Goal: Task Accomplishment & Management: Manage account settings

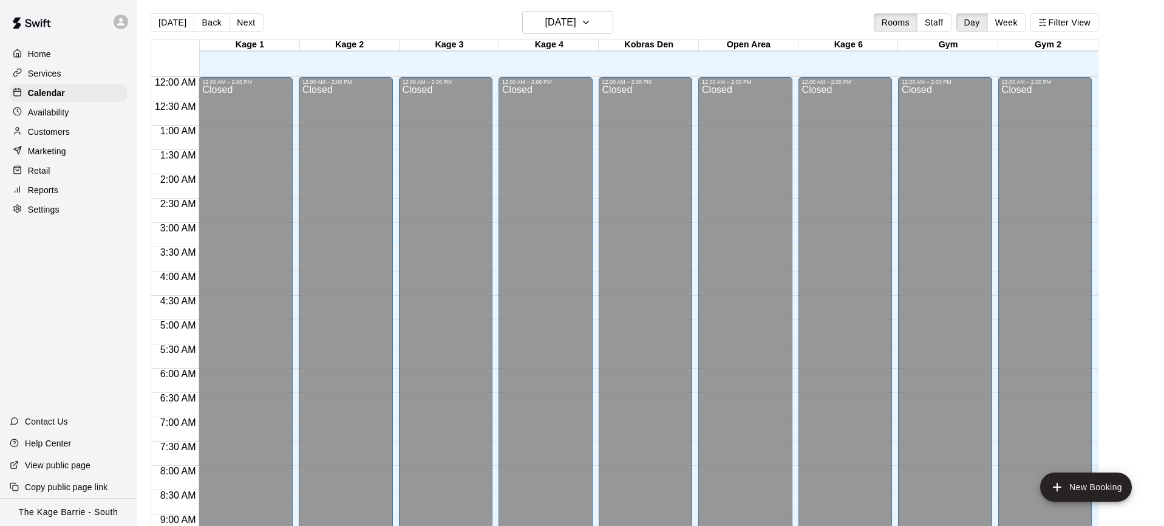
scroll to position [707, 0]
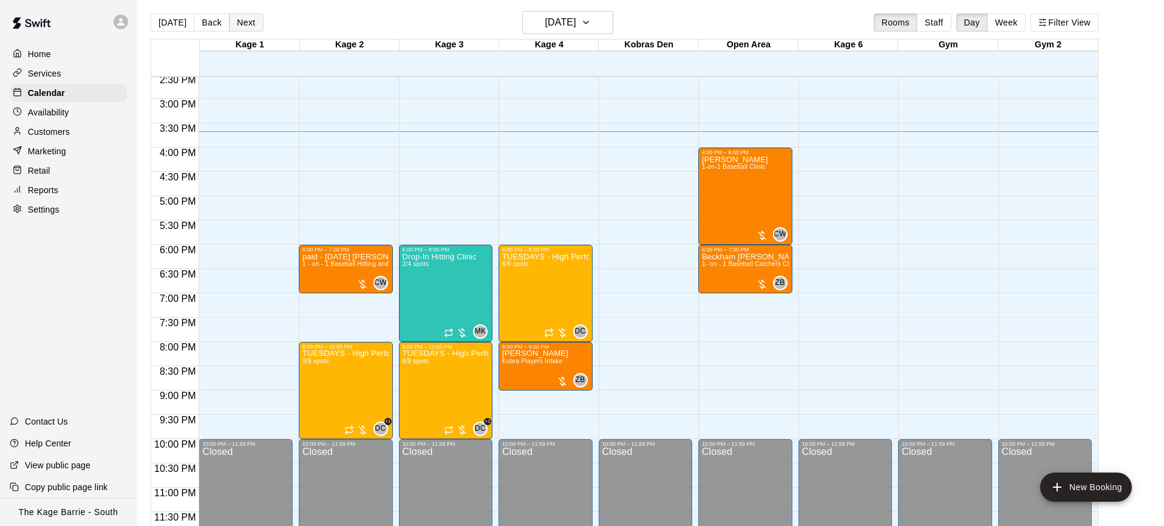
click at [245, 24] on button "Next" at bounding box center [246, 22] width 34 height 18
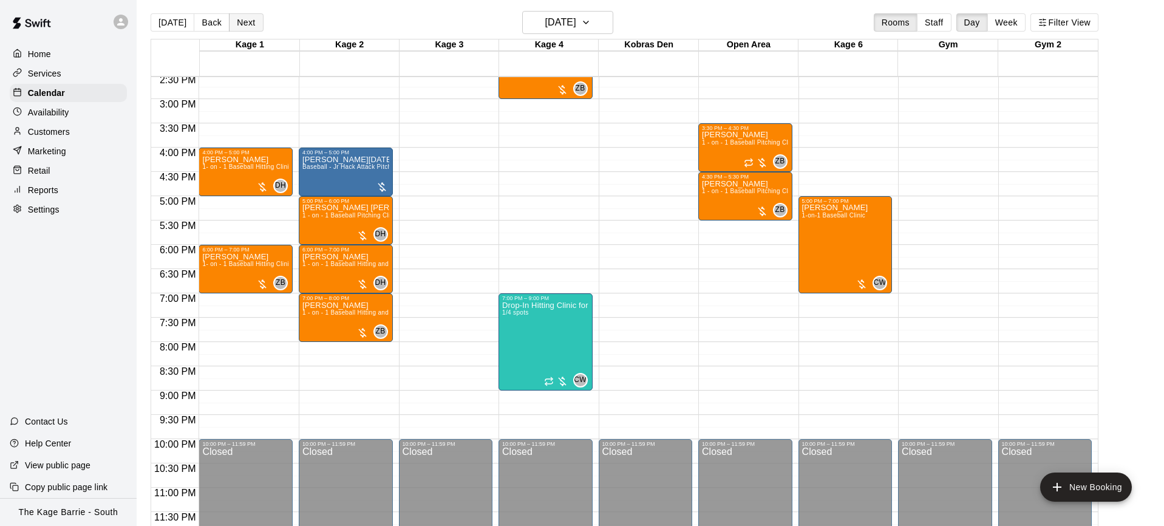
click at [245, 24] on button "Next" at bounding box center [246, 22] width 34 height 18
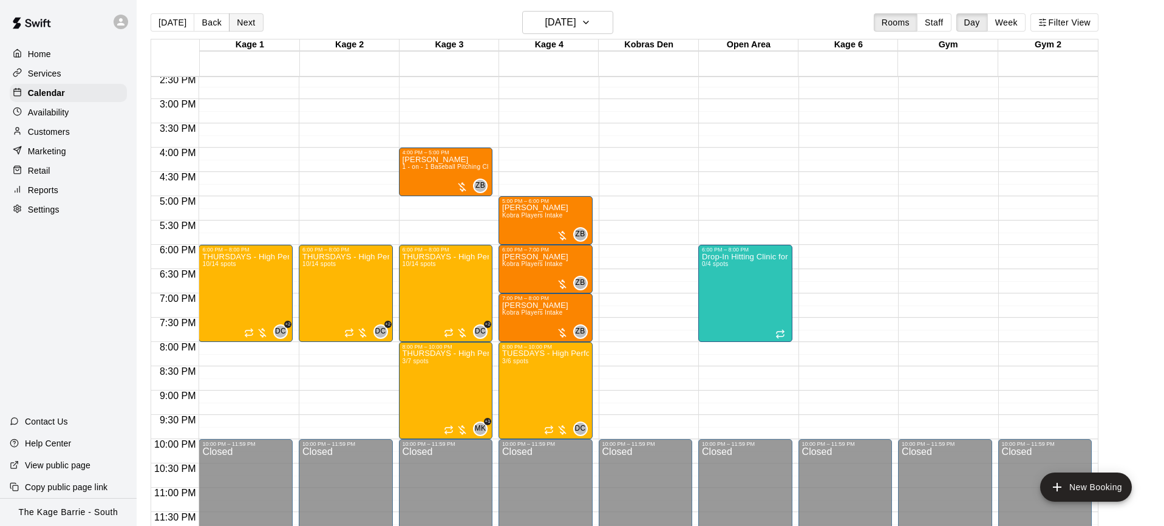
click at [245, 24] on button "Next" at bounding box center [246, 22] width 34 height 18
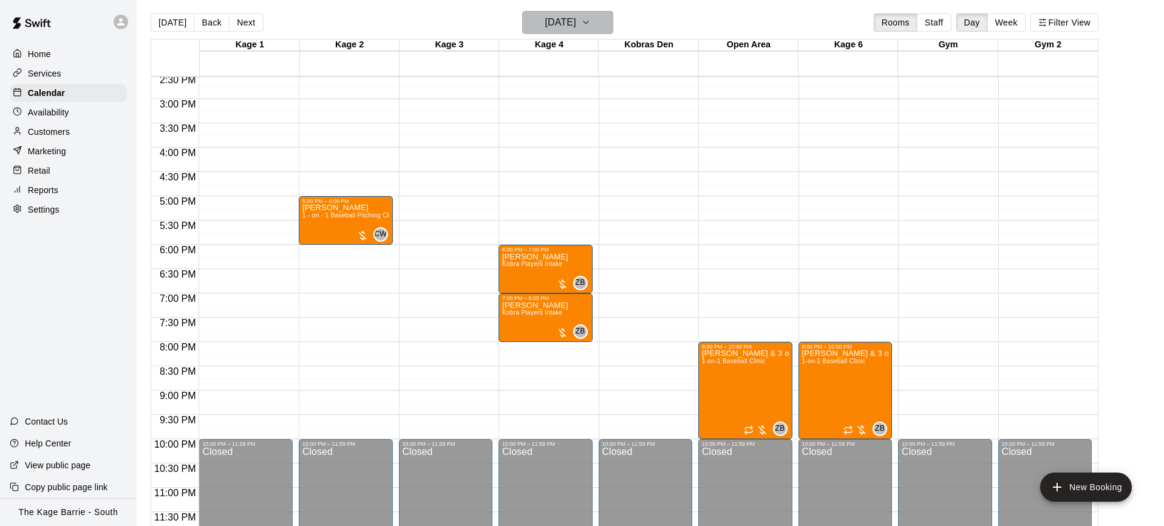
click at [611, 22] on button "[DATE]" at bounding box center [567, 22] width 91 height 23
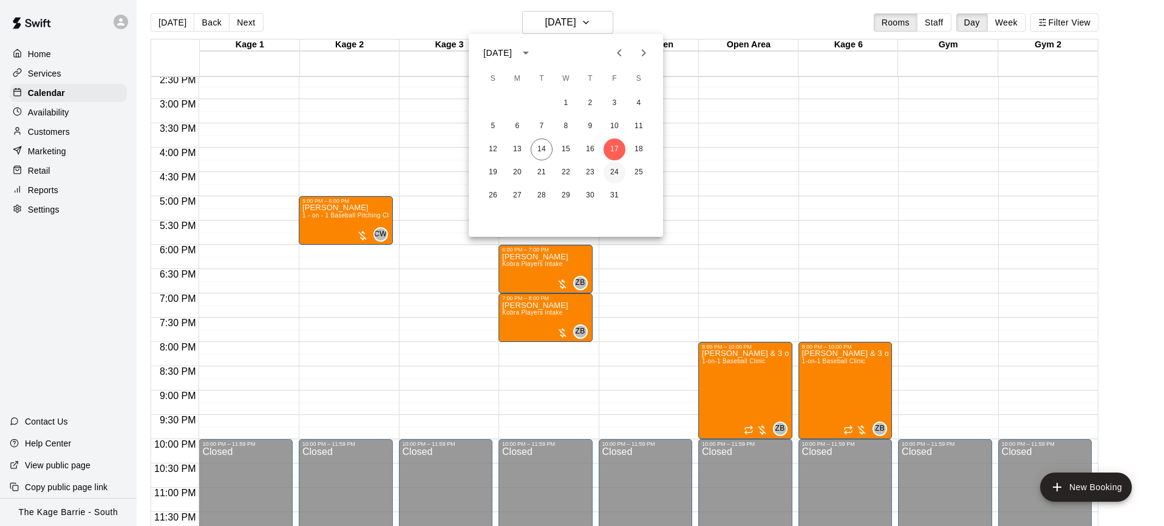
click at [614, 174] on button "24" at bounding box center [614, 172] width 22 height 22
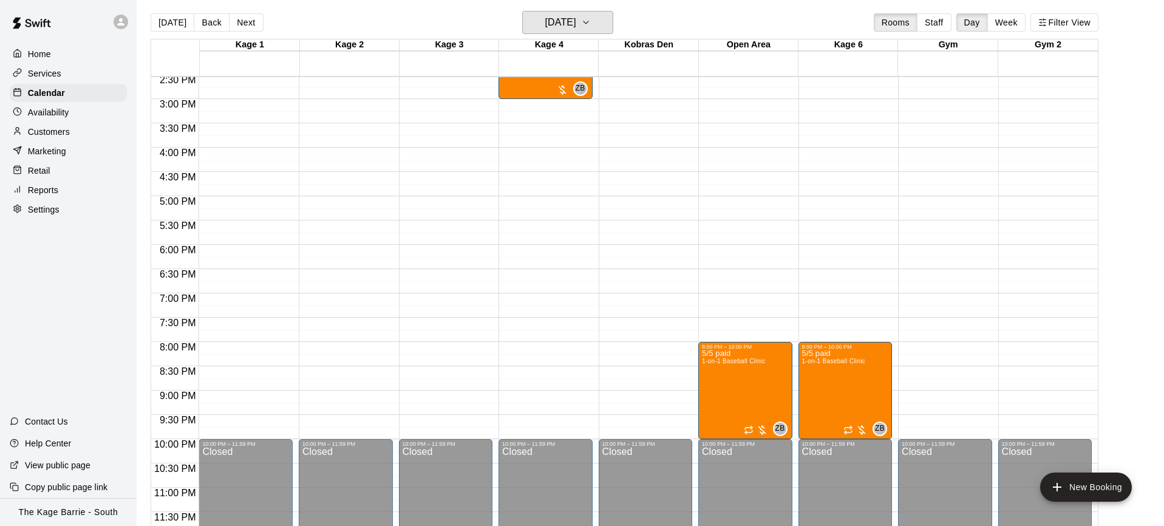
scroll to position [19, 0]
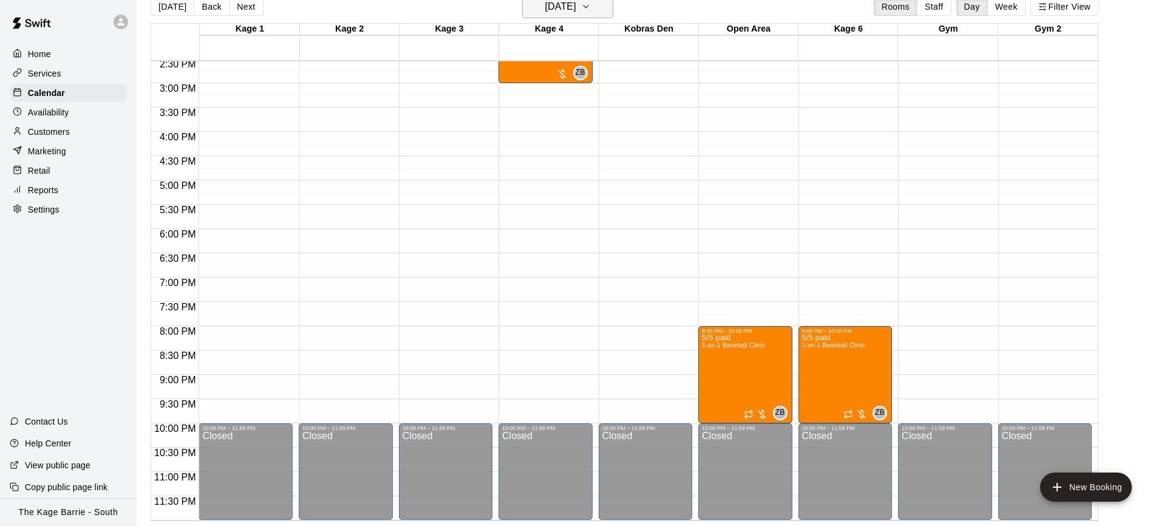
click at [591, 0] on icon "button" at bounding box center [586, 6] width 10 height 15
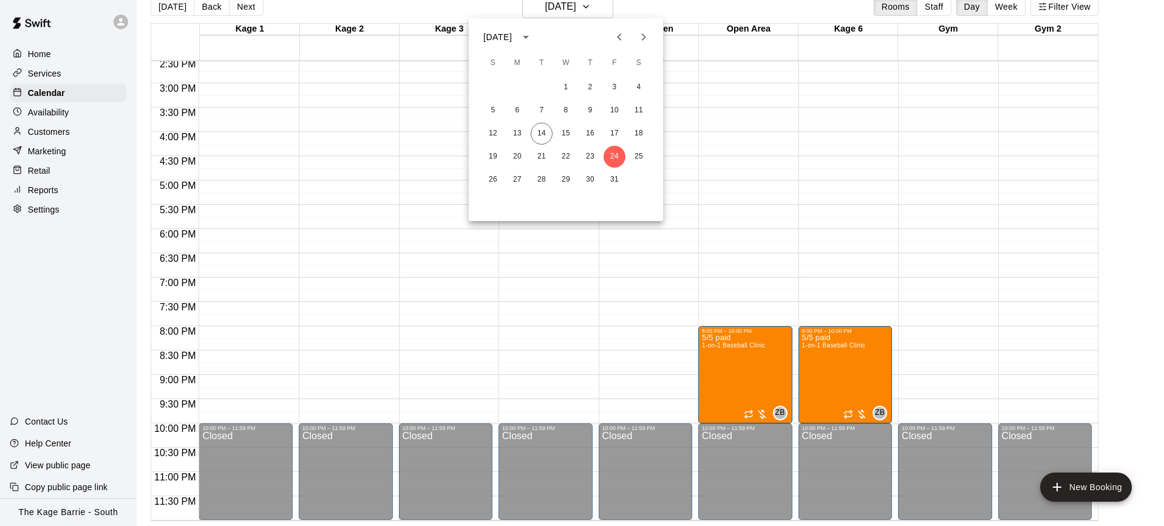
click at [646, 41] on icon "Next month" at bounding box center [643, 37] width 15 height 15
click at [615, 109] on button "7" at bounding box center [614, 111] width 22 height 22
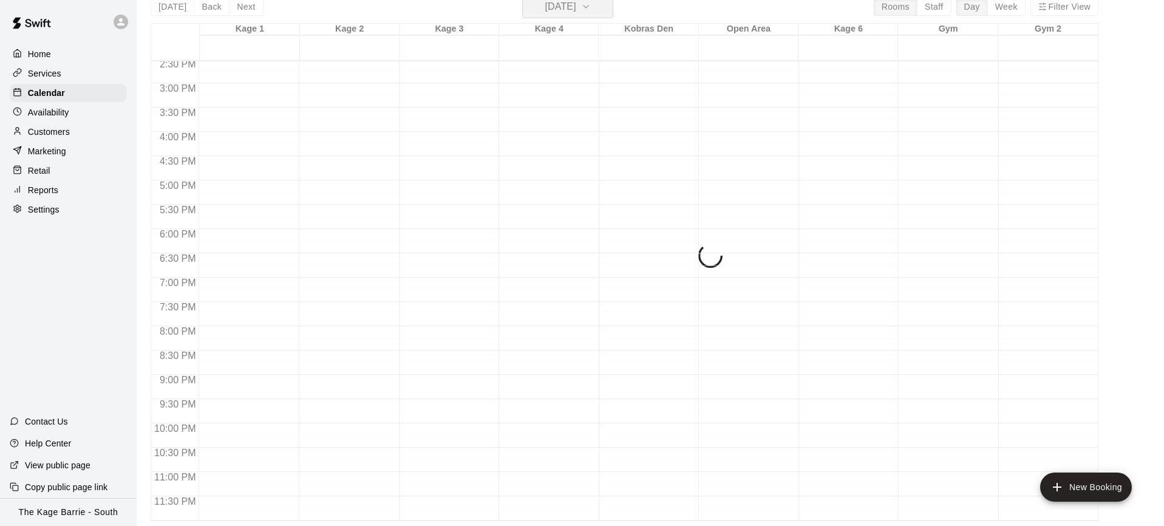
scroll to position [15, 0]
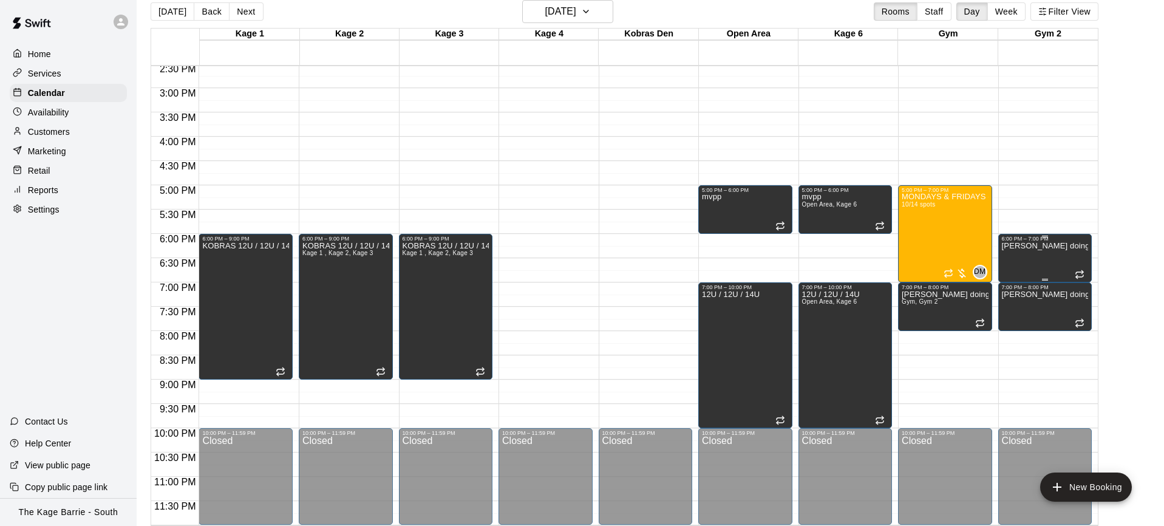
click at [1037, 246] on p "Zach doing MVPP gym" at bounding box center [1045, 246] width 87 height 0
click at [1017, 257] on icon "edit" at bounding box center [1013, 258] width 15 height 15
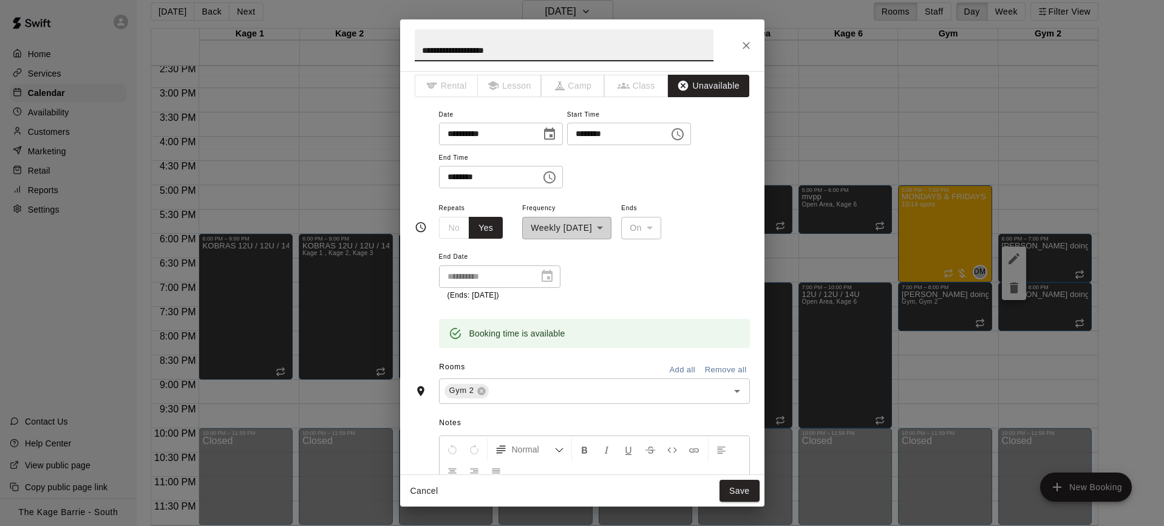
scroll to position [9, 0]
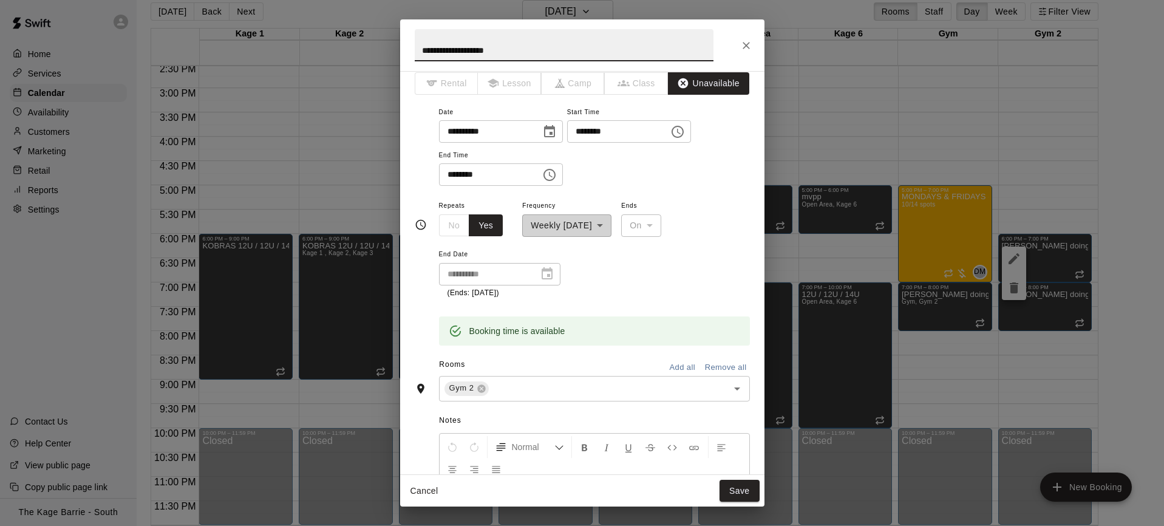
drag, startPoint x: 431, startPoint y: 52, endPoint x: 416, endPoint y: 50, distance: 14.8
click at [416, 50] on input "**********" at bounding box center [564, 45] width 299 height 32
type input "**********"
click at [748, 493] on button "Save" at bounding box center [739, 491] width 40 height 22
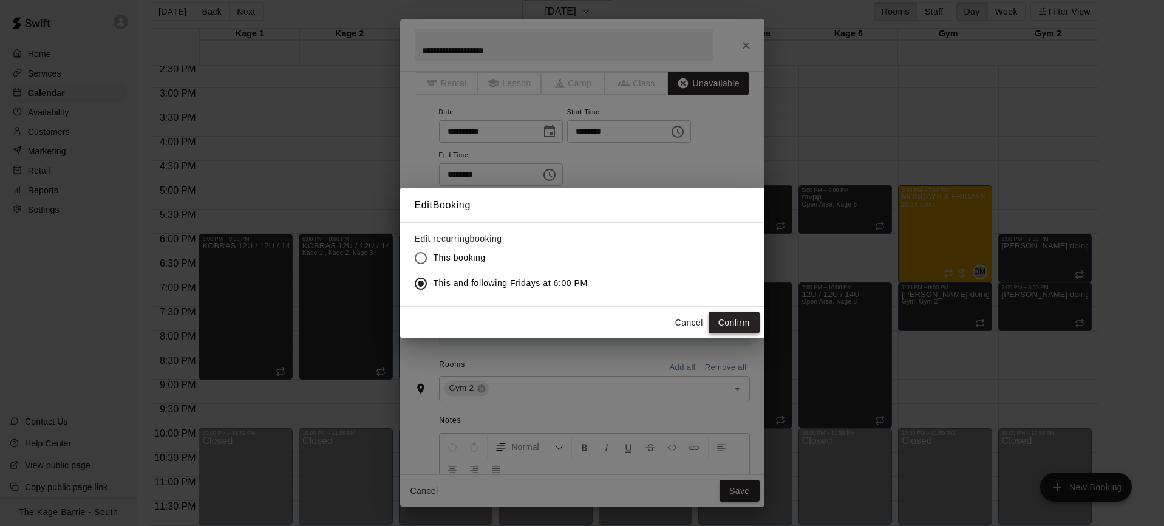
click at [739, 316] on button "Confirm" at bounding box center [733, 322] width 51 height 22
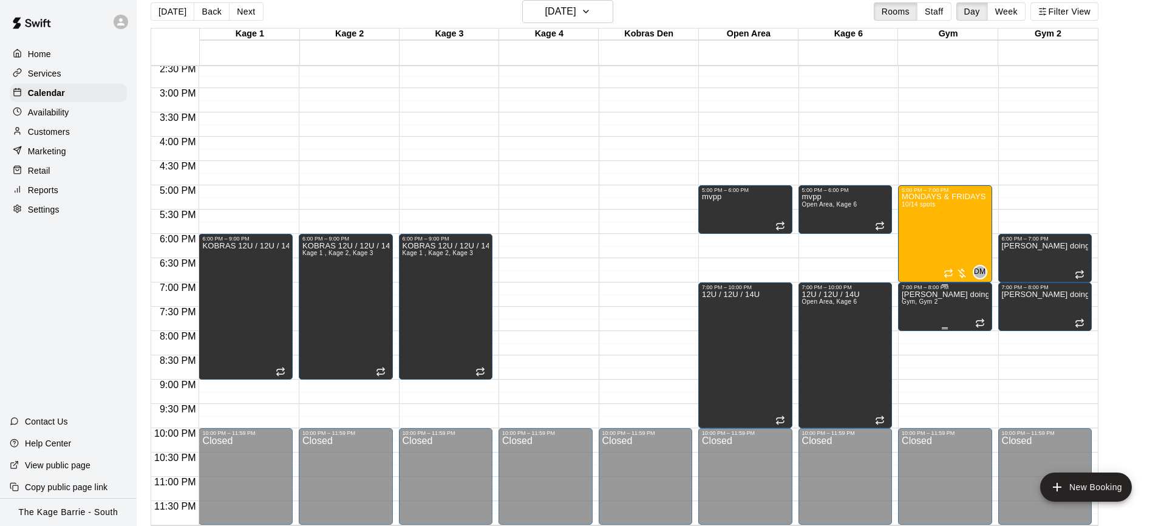
click at [908, 305] on icon "edit" at bounding box center [913, 303] width 15 height 15
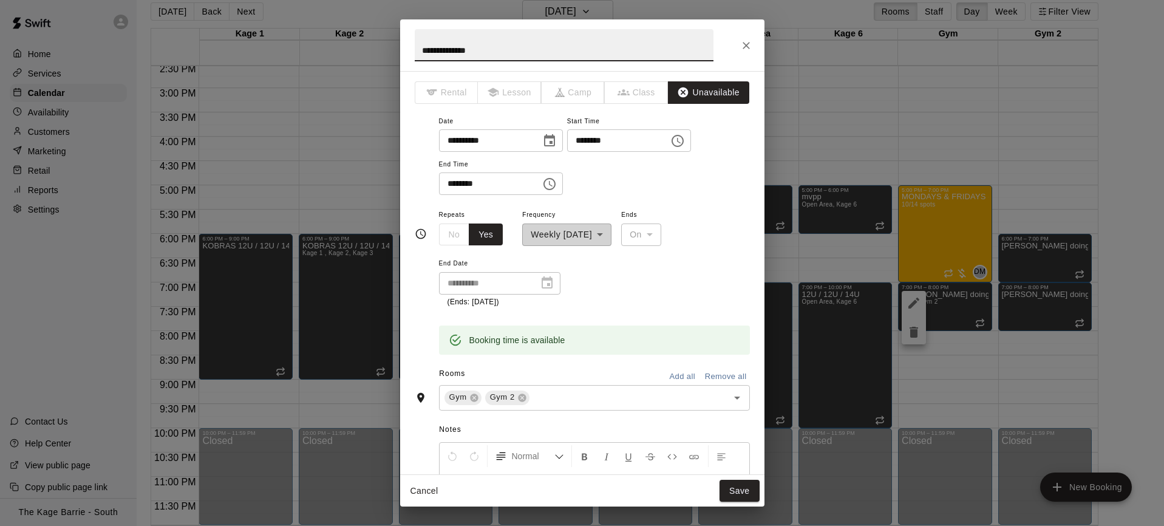
drag, startPoint x: 436, startPoint y: 52, endPoint x: 379, endPoint y: 52, distance: 57.1
click at [379, 52] on div "**********" at bounding box center [582, 263] width 1164 height 526
click at [494, 50] on input "**********" at bounding box center [564, 45] width 299 height 32
type input "**********"
click at [743, 487] on button "Save" at bounding box center [739, 491] width 40 height 22
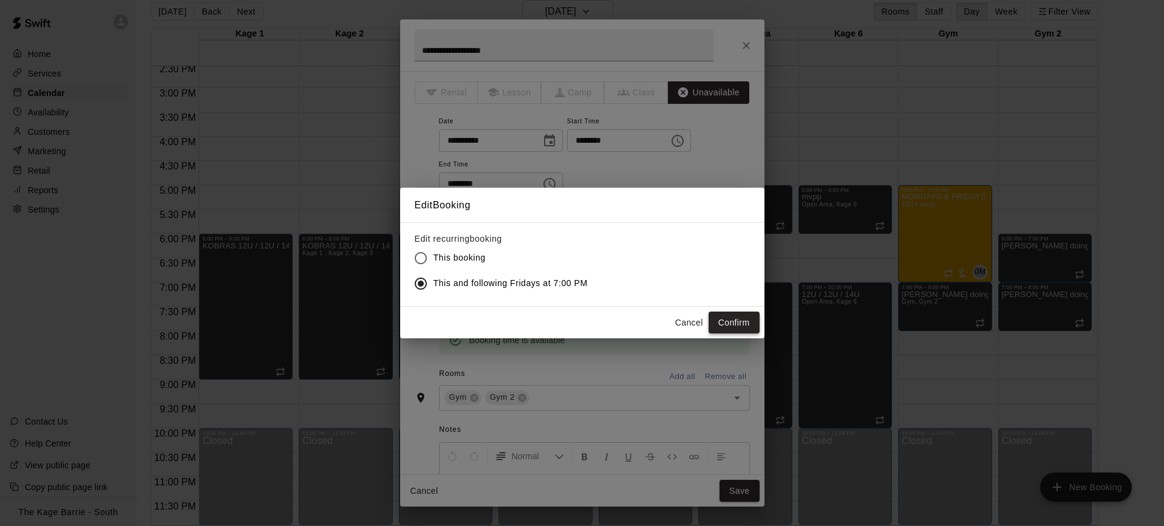
click at [739, 324] on button "Confirm" at bounding box center [733, 322] width 51 height 22
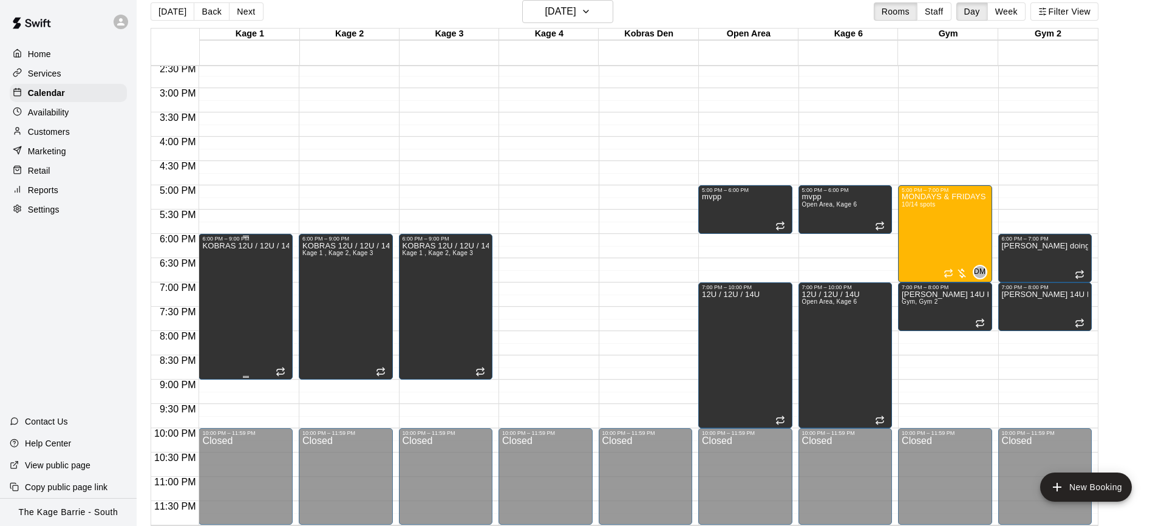
click at [243, 271] on div "KOBRAS 12U / 12U / 14U" at bounding box center [245, 505] width 87 height 526
click at [217, 247] on icon "edit" at bounding box center [215, 254] width 15 height 15
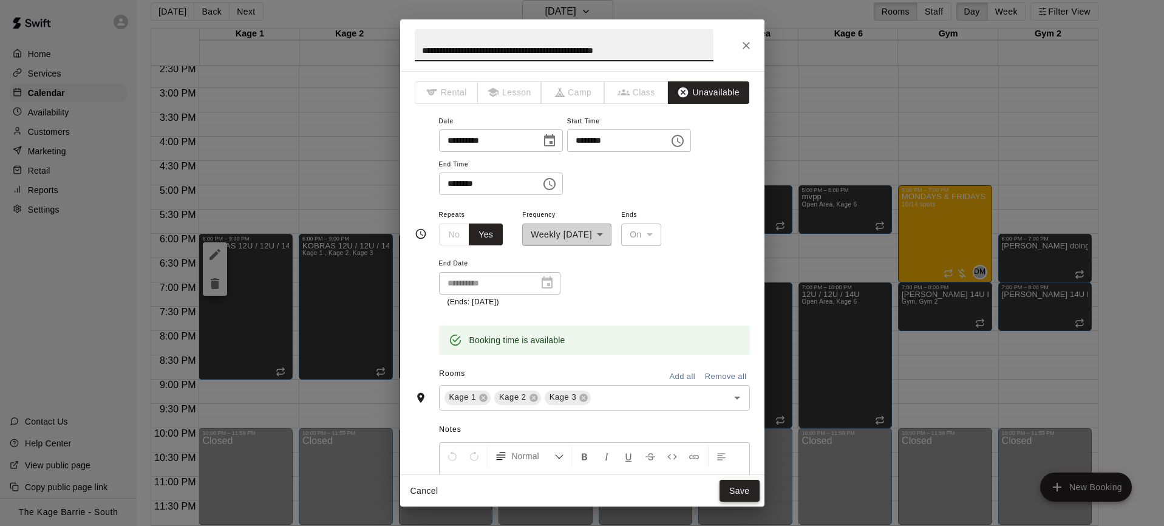
type input "**********"
click at [748, 495] on button "Save" at bounding box center [739, 491] width 40 height 22
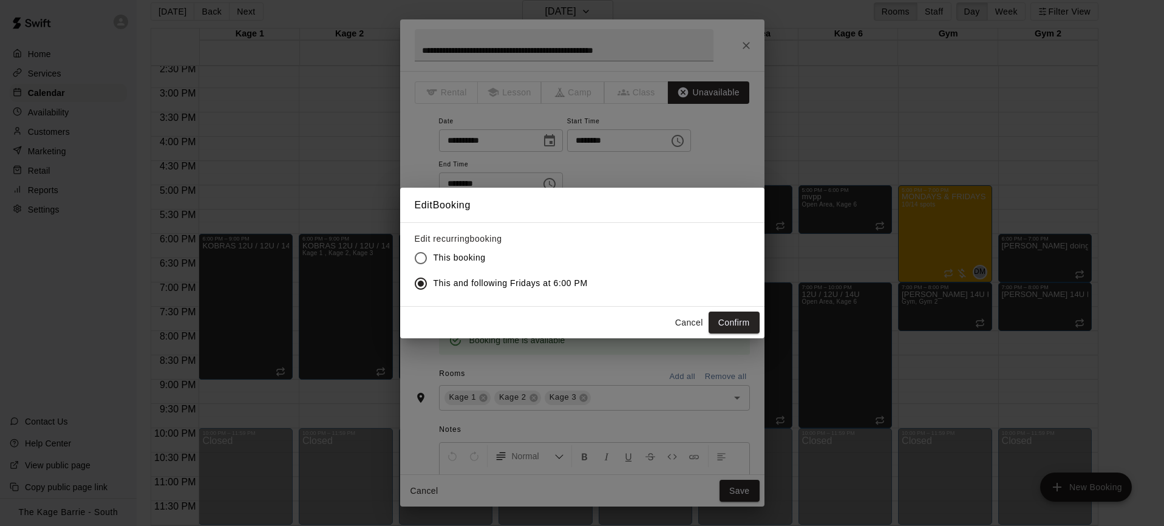
click at [747, 325] on button "Confirm" at bounding box center [733, 322] width 51 height 22
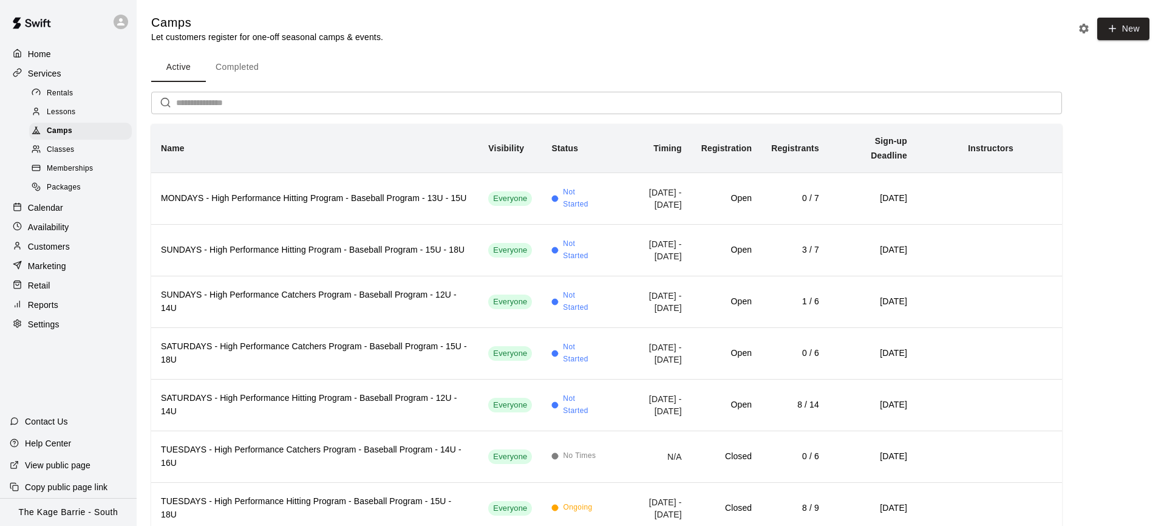
click at [70, 210] on div "Calendar" at bounding box center [68, 208] width 117 height 18
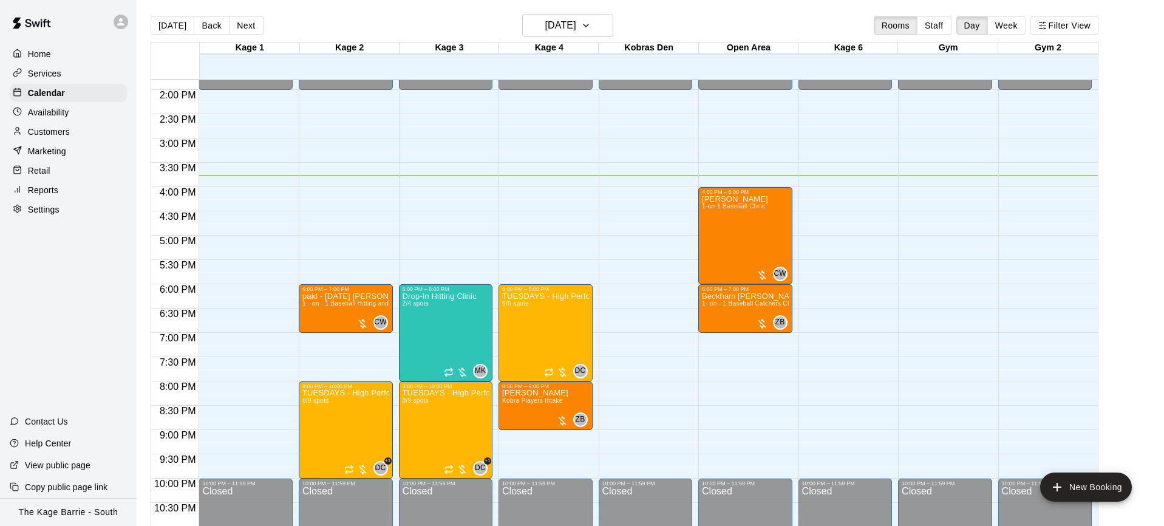
scroll to position [3, 0]
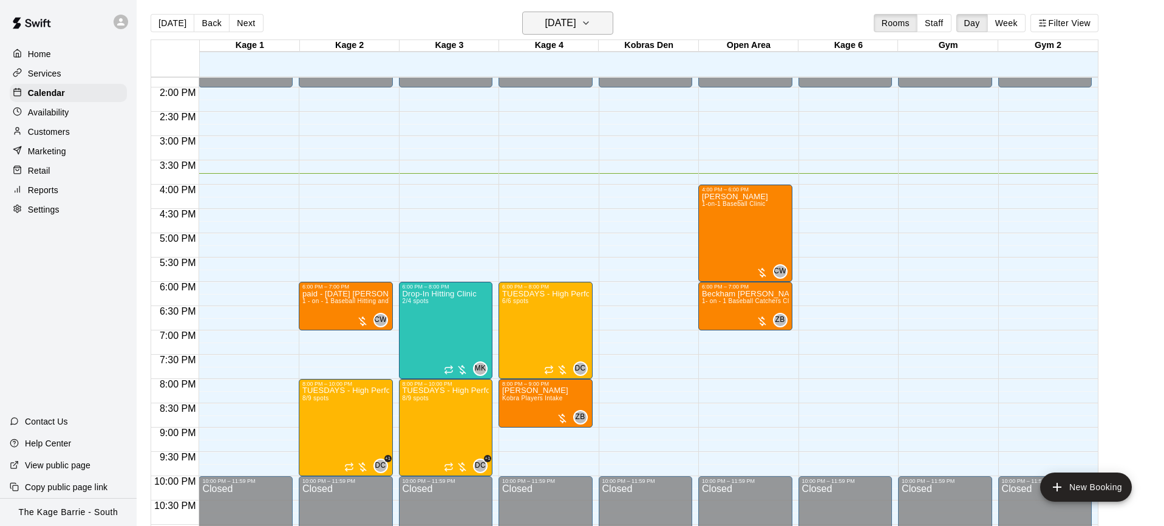
click at [588, 23] on icon "button" at bounding box center [585, 23] width 5 height 2
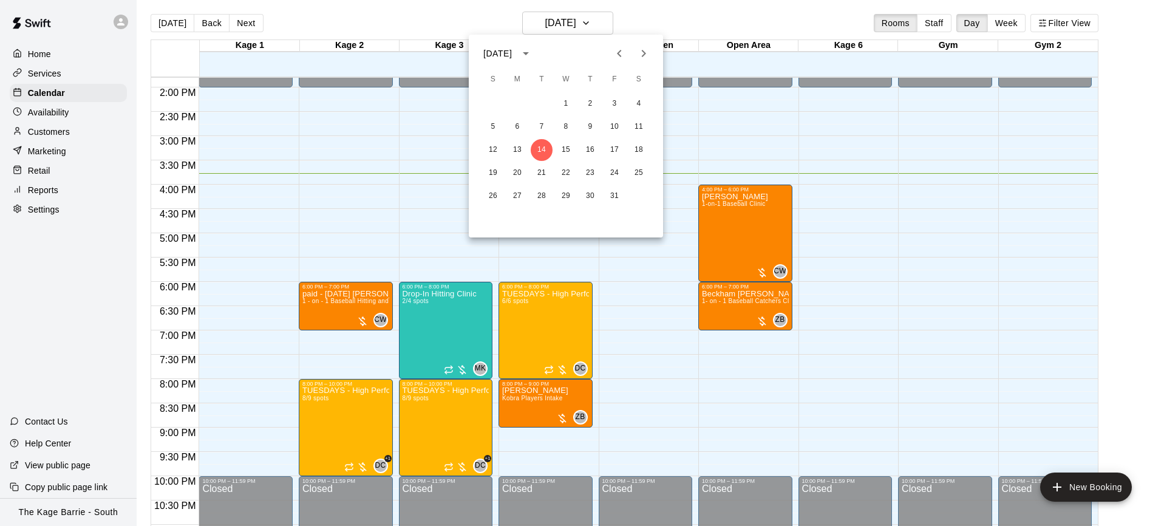
click at [640, 45] on button "Next month" at bounding box center [643, 53] width 24 height 24
click at [615, 126] on button "7" at bounding box center [614, 127] width 22 height 22
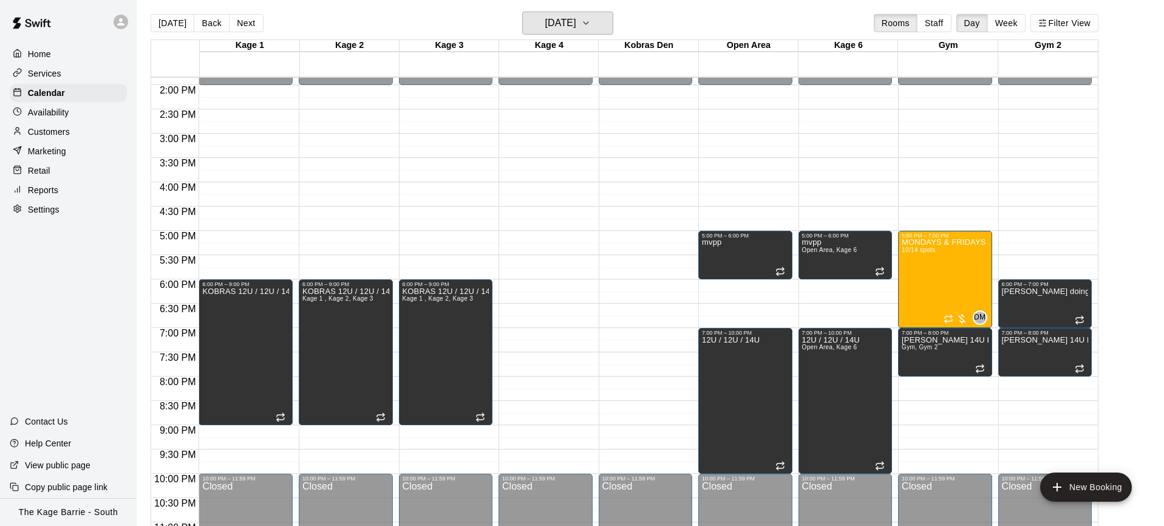
scroll to position [665, 0]
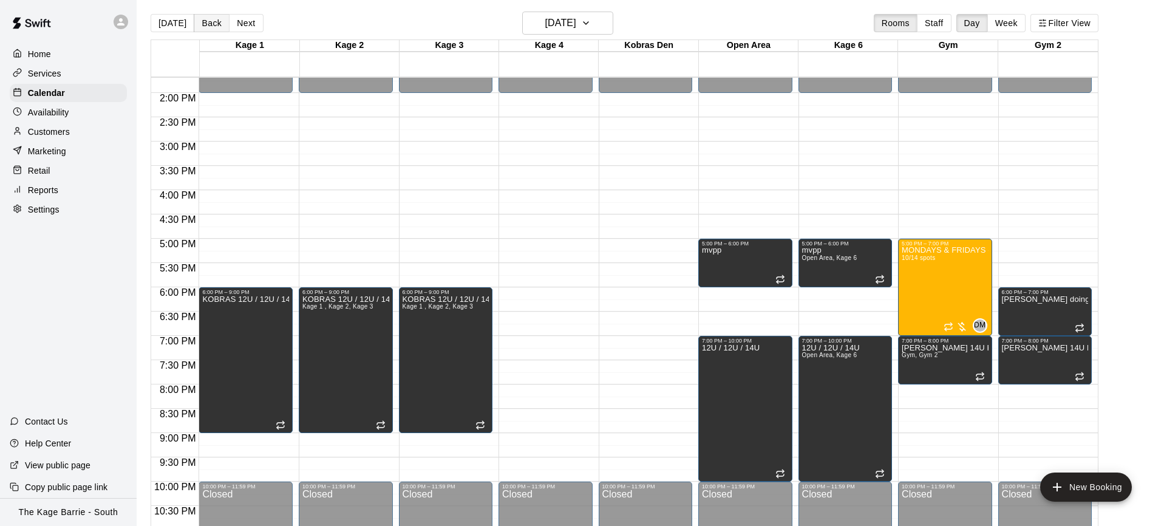
click at [209, 24] on button "Back" at bounding box center [212, 23] width 36 height 18
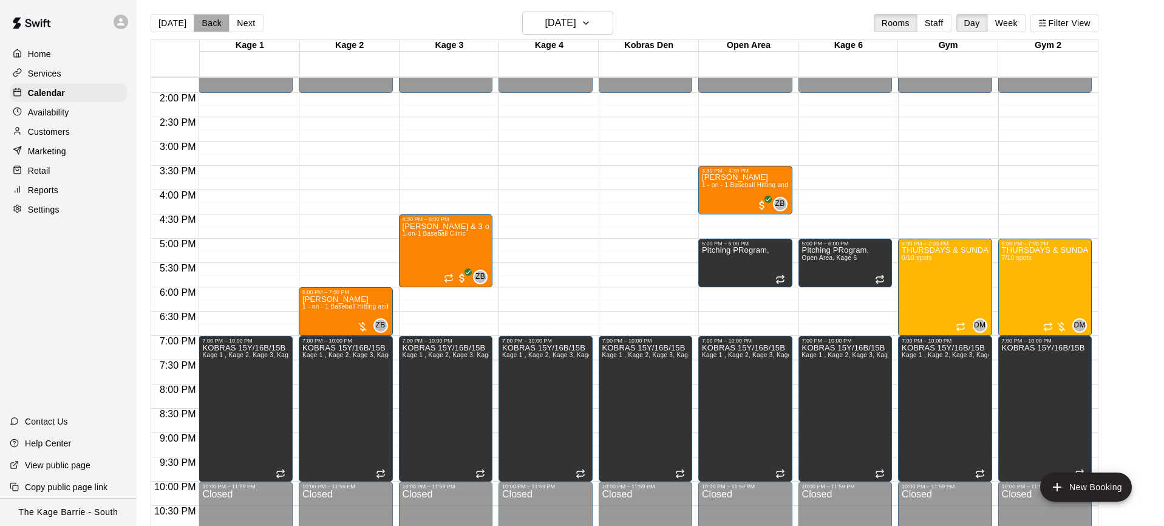
click at [212, 27] on button "Back" at bounding box center [212, 23] width 36 height 18
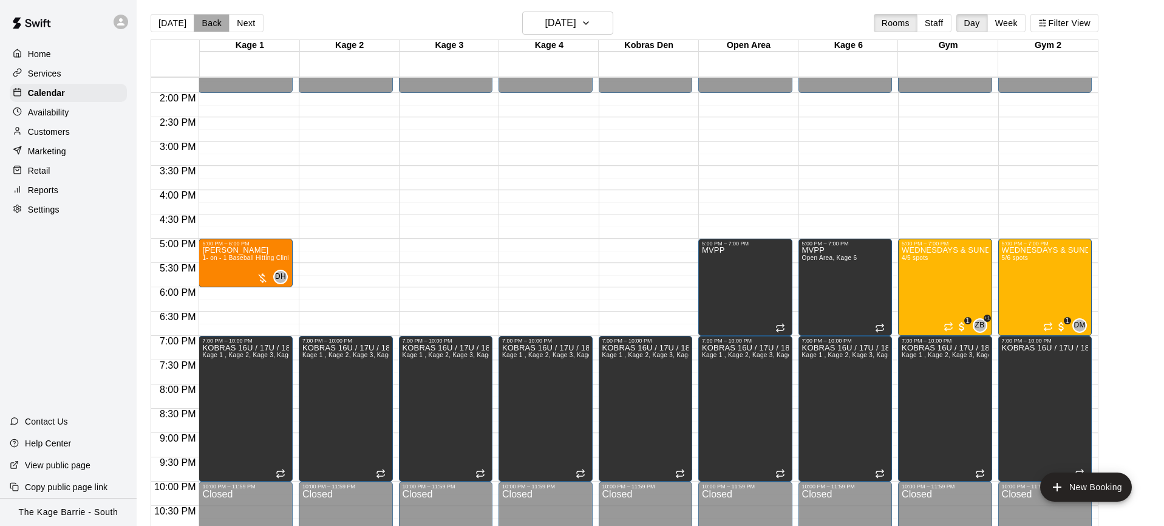
click at [212, 28] on button "Back" at bounding box center [212, 23] width 36 height 18
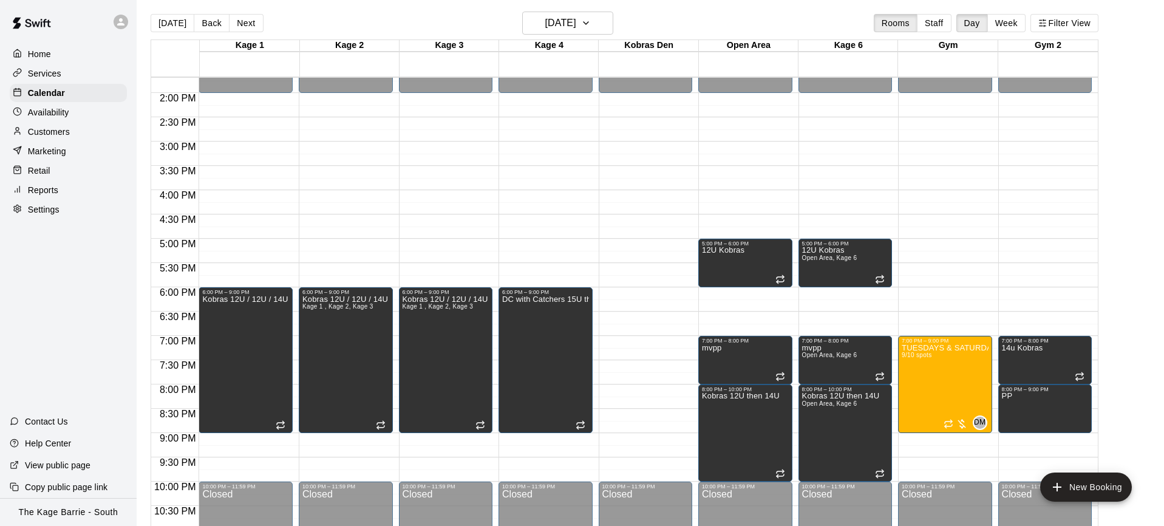
click at [208, 26] on button "Back" at bounding box center [212, 23] width 36 height 18
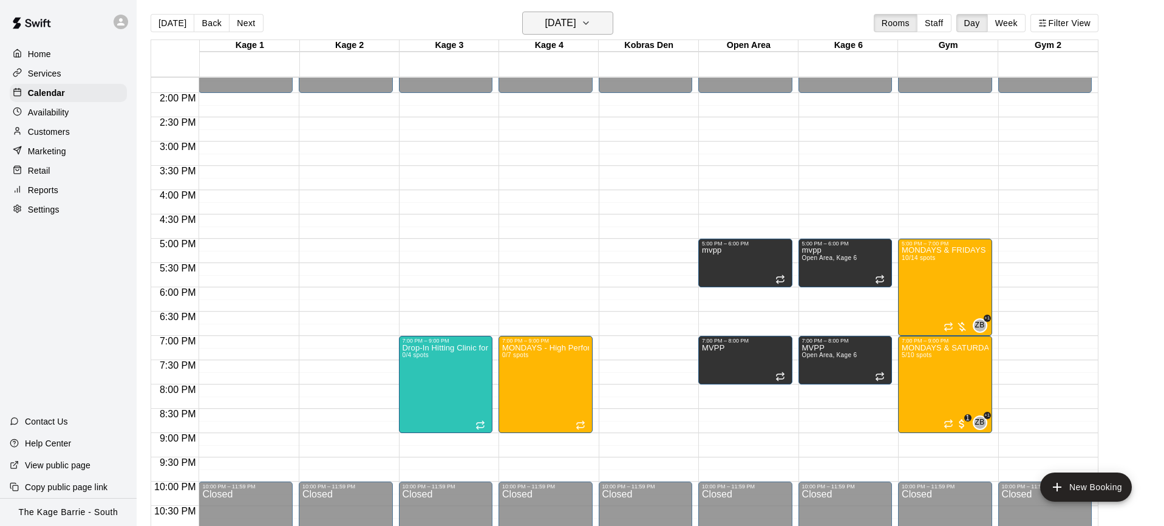
click at [591, 25] on icon "button" at bounding box center [586, 23] width 10 height 15
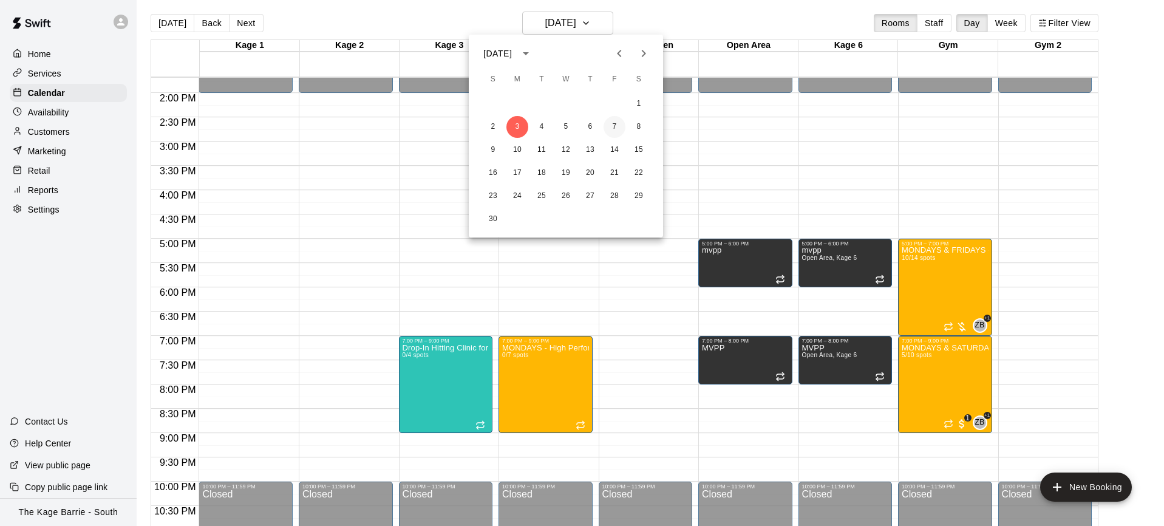
click at [615, 129] on button "7" at bounding box center [614, 127] width 22 height 22
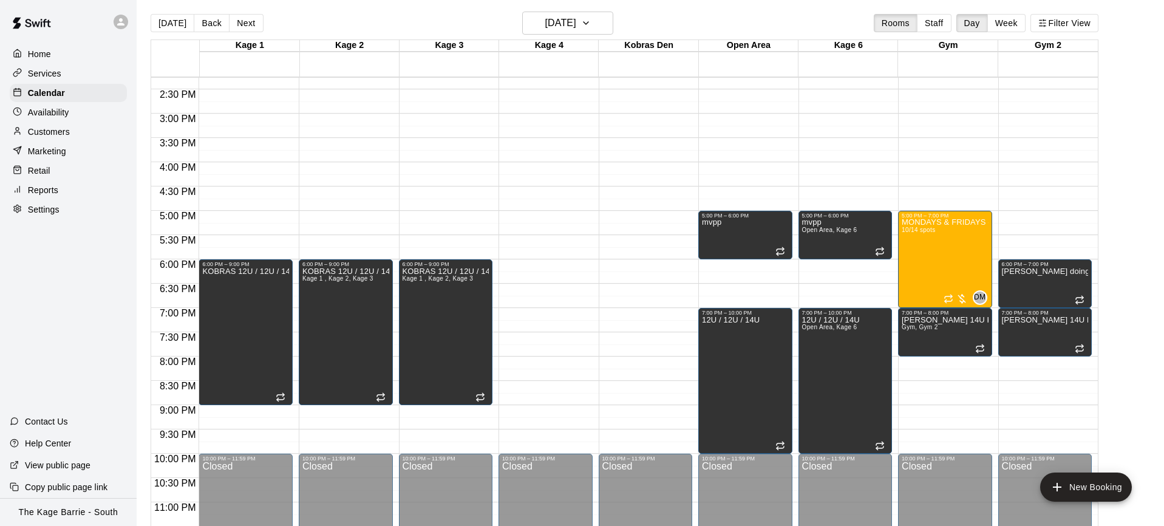
scroll to position [4, 0]
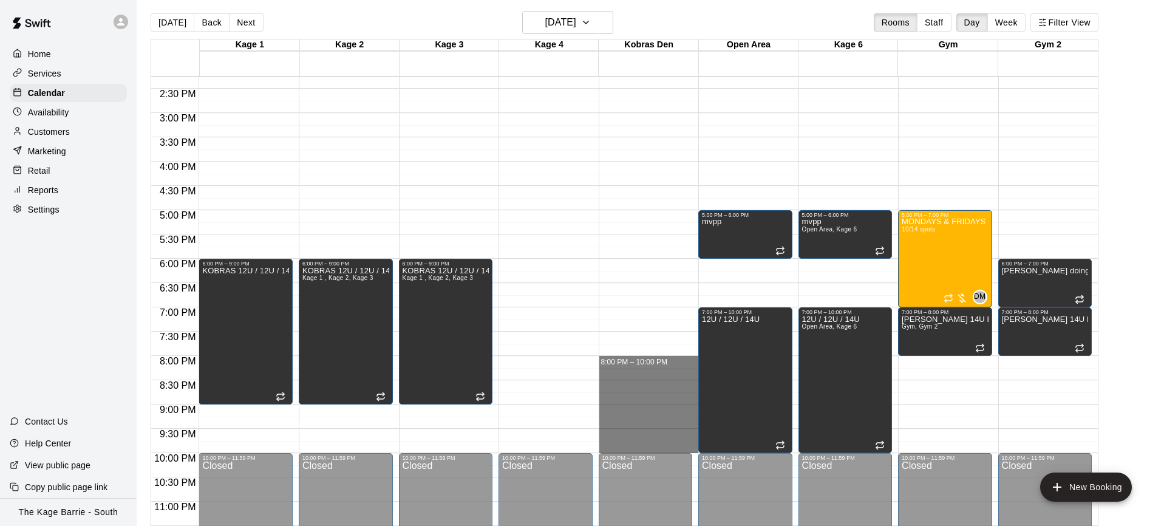
drag, startPoint x: 629, startPoint y: 360, endPoint x: 640, endPoint y: 451, distance: 91.7
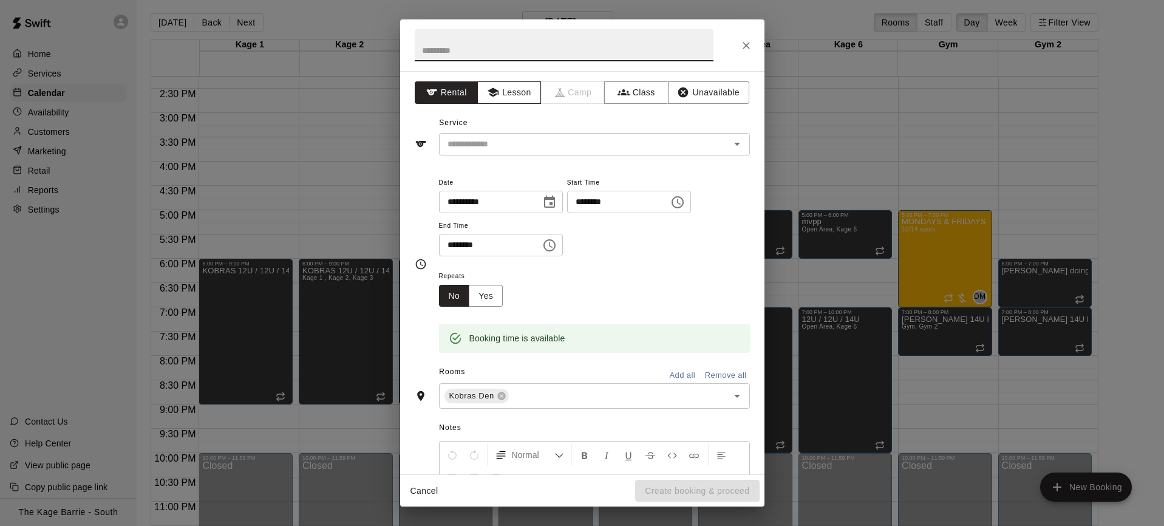
click at [513, 101] on button "Lesson" at bounding box center [509, 92] width 64 height 22
click at [565, 143] on input "text" at bounding box center [577, 144] width 268 height 15
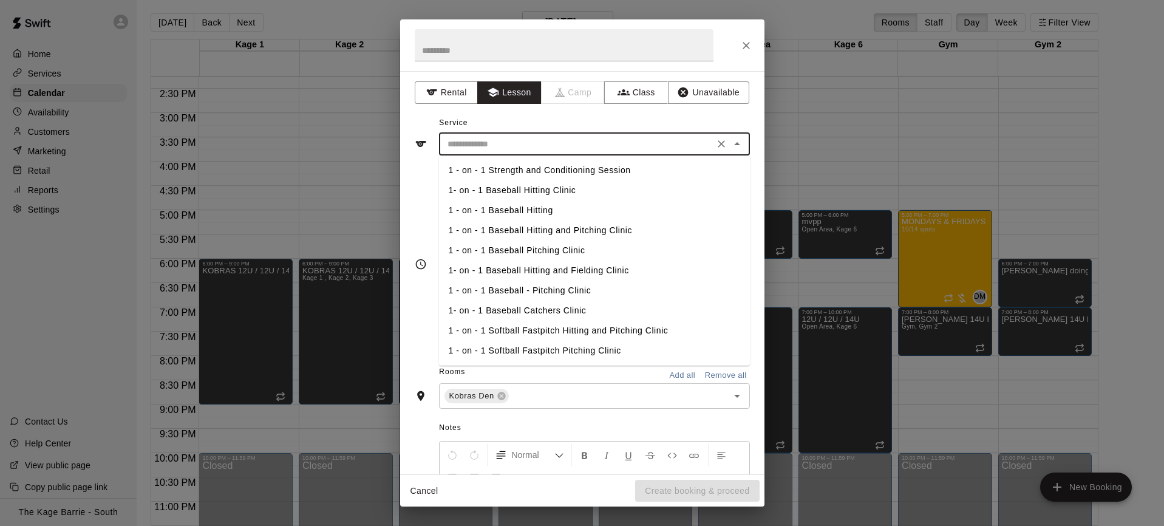
scroll to position [80, 0]
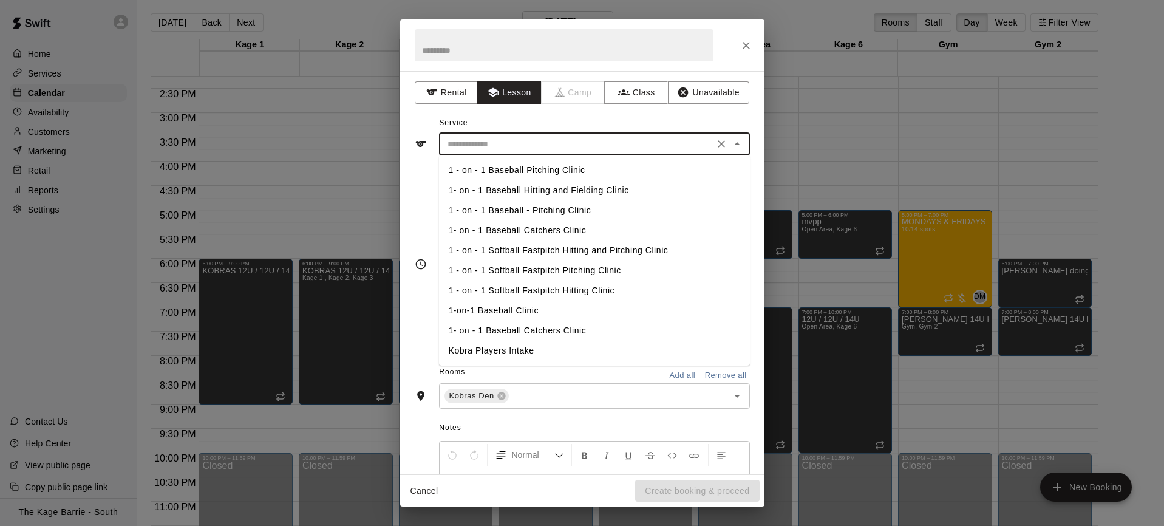
click at [521, 302] on li "1-on-1 Baseball Clinic" at bounding box center [594, 310] width 311 height 20
type input "**********"
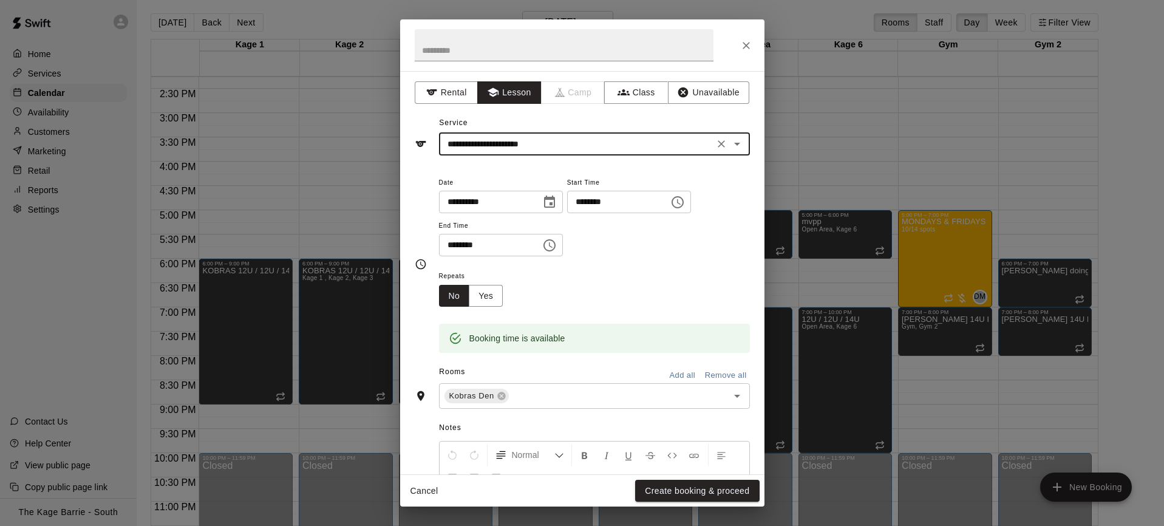
drag, startPoint x: 494, startPoint y: 299, endPoint x: 503, endPoint y: 298, distance: 8.6
click at [494, 299] on button "Yes" at bounding box center [486, 296] width 34 height 22
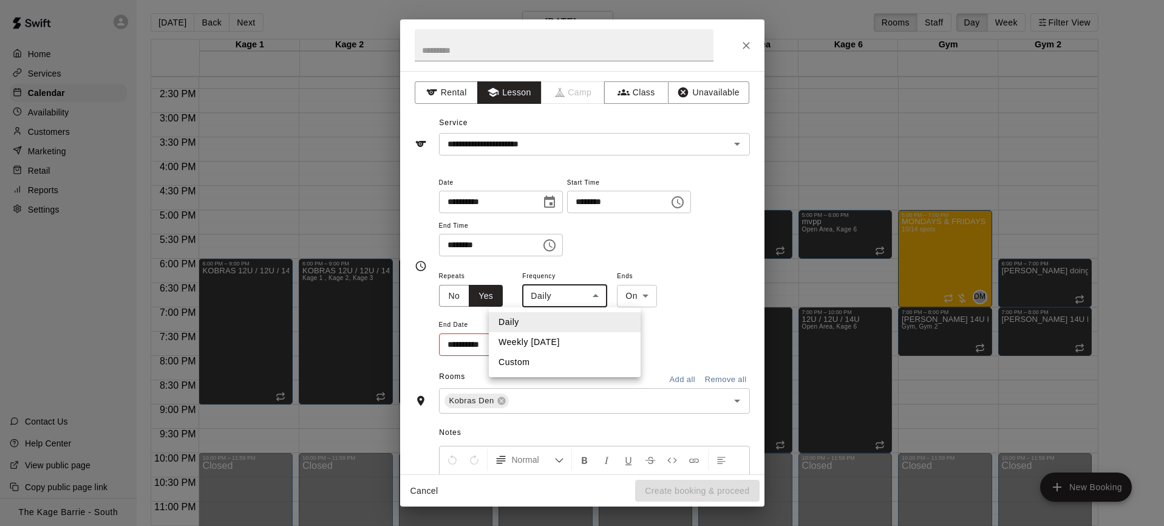
click at [585, 296] on body "Home Services Calendar Availability Customers Marketing Retail Reports Settings…" at bounding box center [582, 268] width 1164 height 545
drag, startPoint x: 575, startPoint y: 343, endPoint x: 556, endPoint y: 351, distance: 20.4
click at [574, 343] on li "Weekly on Friday" at bounding box center [565, 342] width 152 height 20
type input "******"
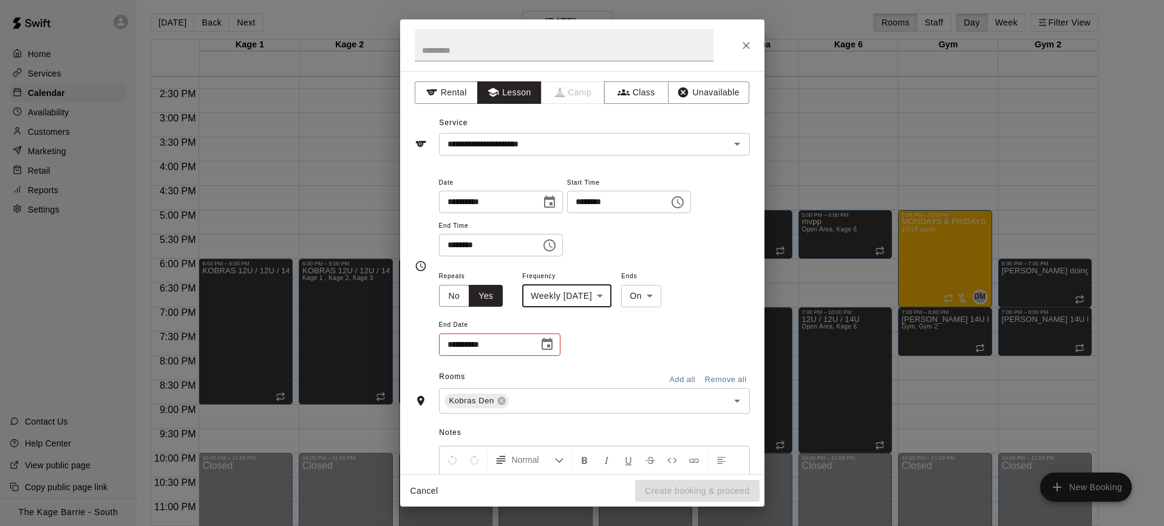
click at [549, 347] on icon "Choose date" at bounding box center [547, 344] width 15 height 15
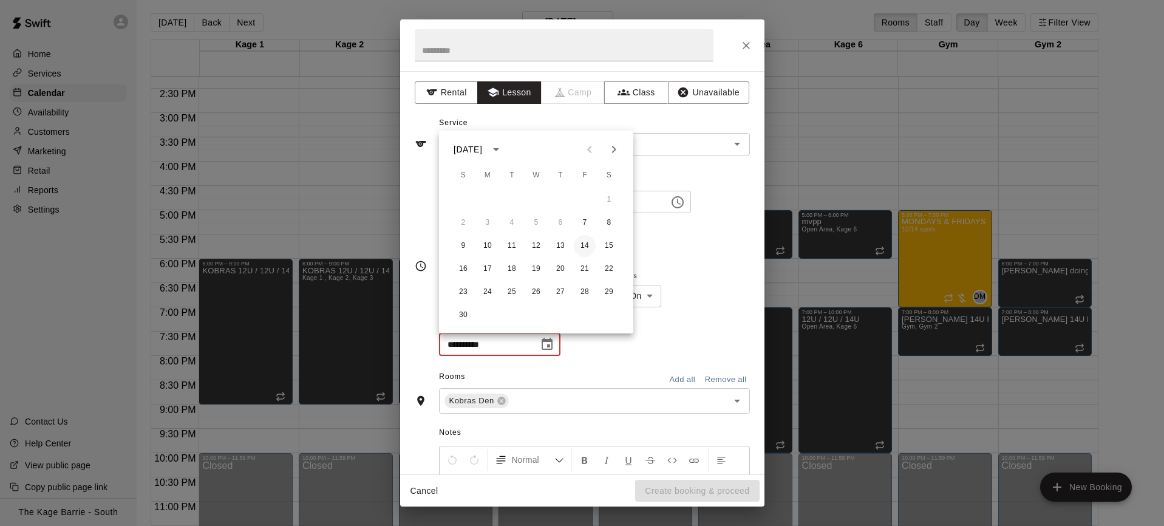
click at [588, 249] on button "14" at bounding box center [585, 246] width 22 height 22
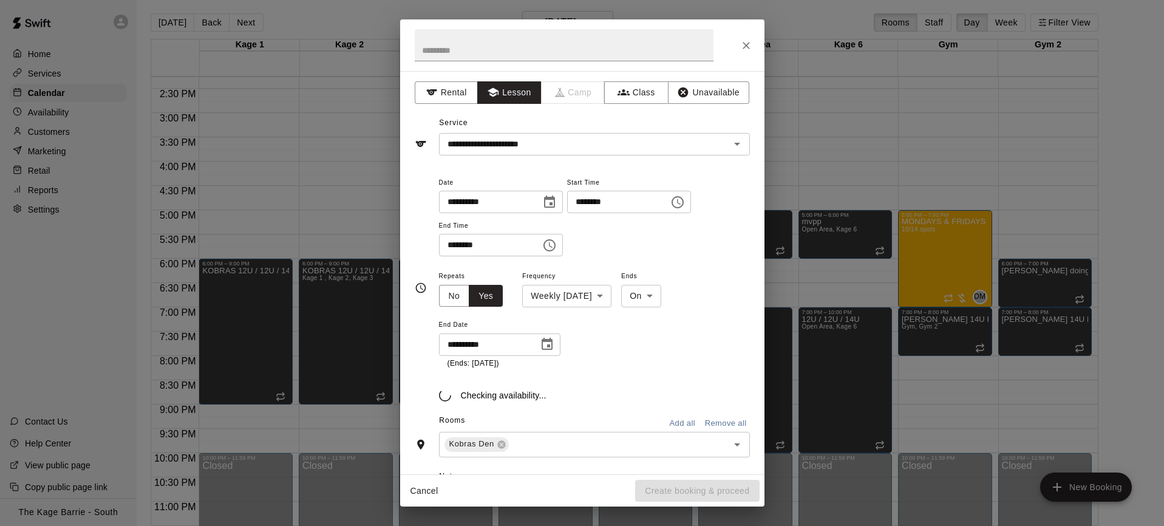
type input "**********"
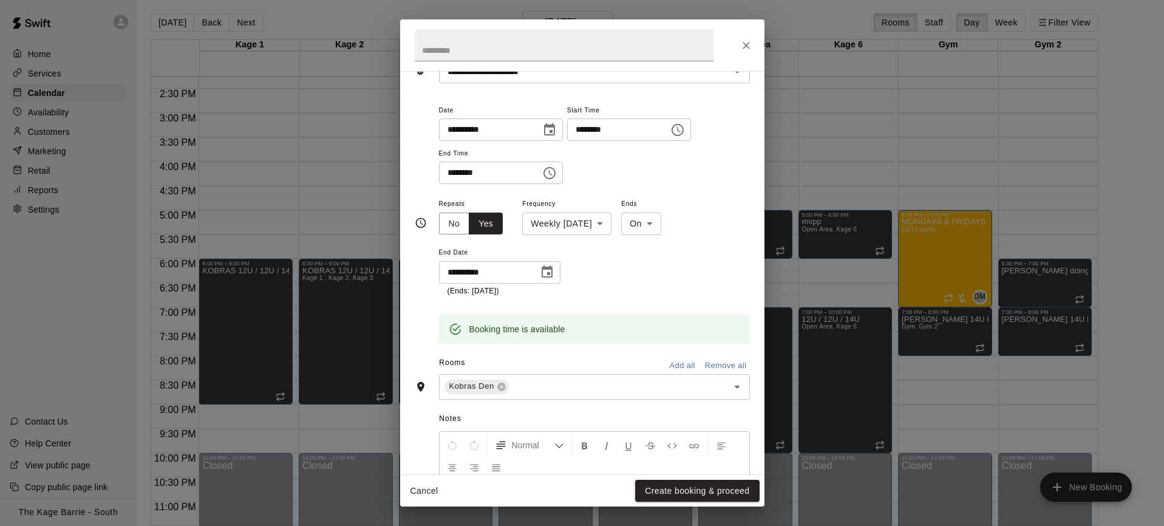
scroll to position [86, 0]
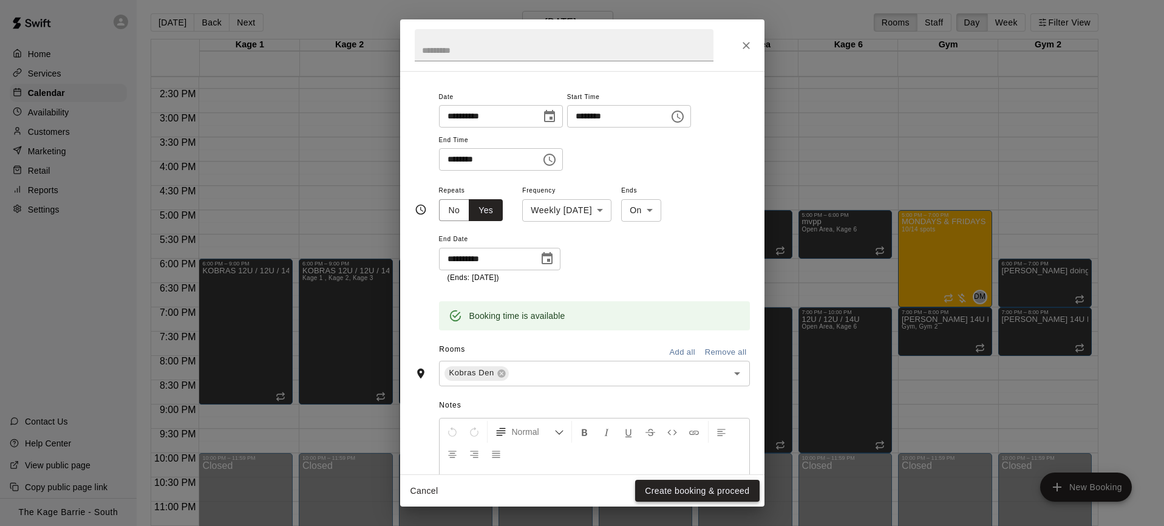
click at [718, 494] on button "Create booking & proceed" at bounding box center [697, 491] width 124 height 22
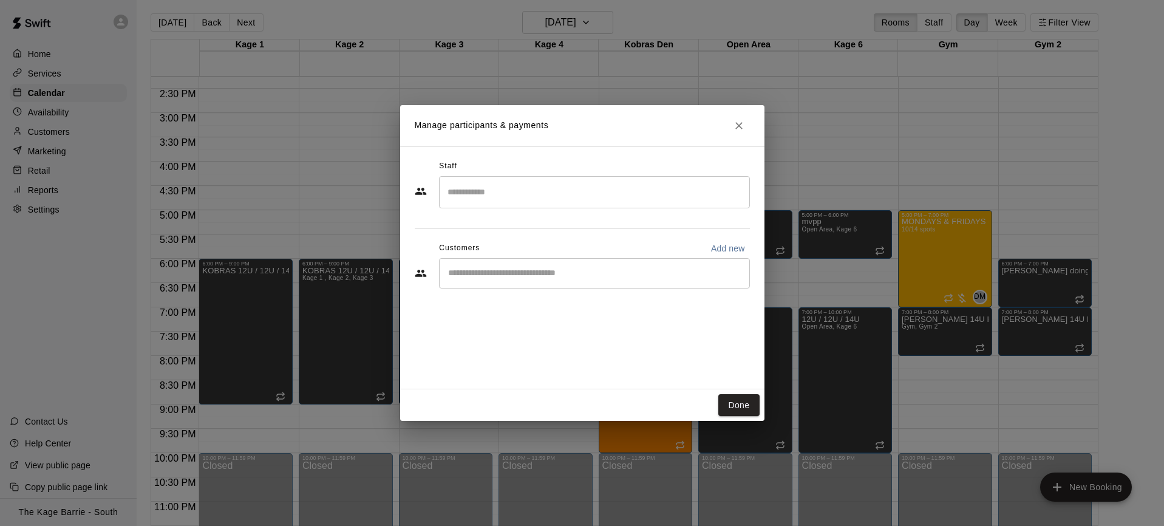
click at [498, 195] on input "Search staff" at bounding box center [594, 192] width 300 height 21
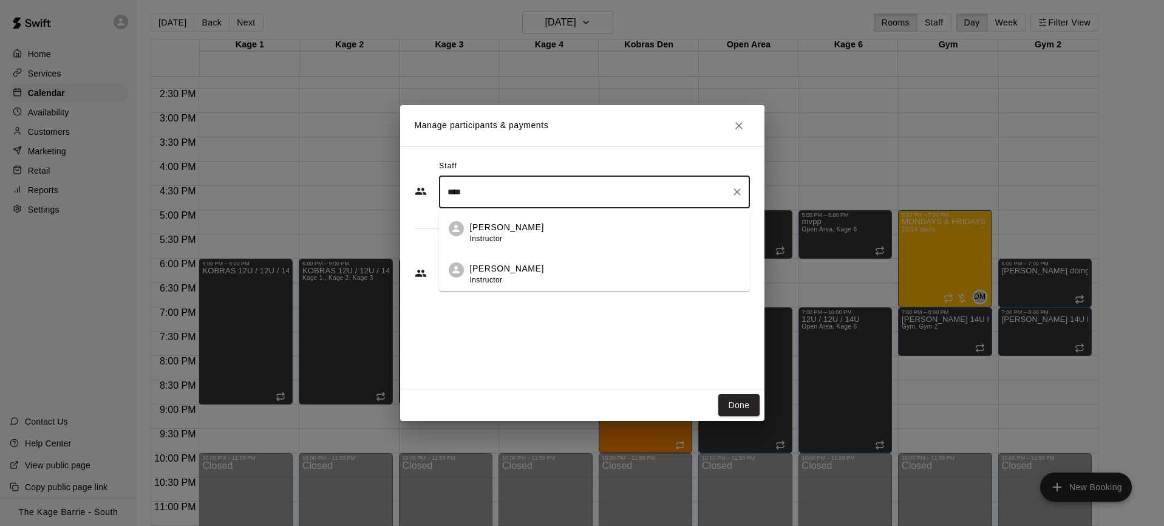
click at [507, 219] on li "Zach Biery Instructor" at bounding box center [594, 228] width 311 height 41
type input "****"
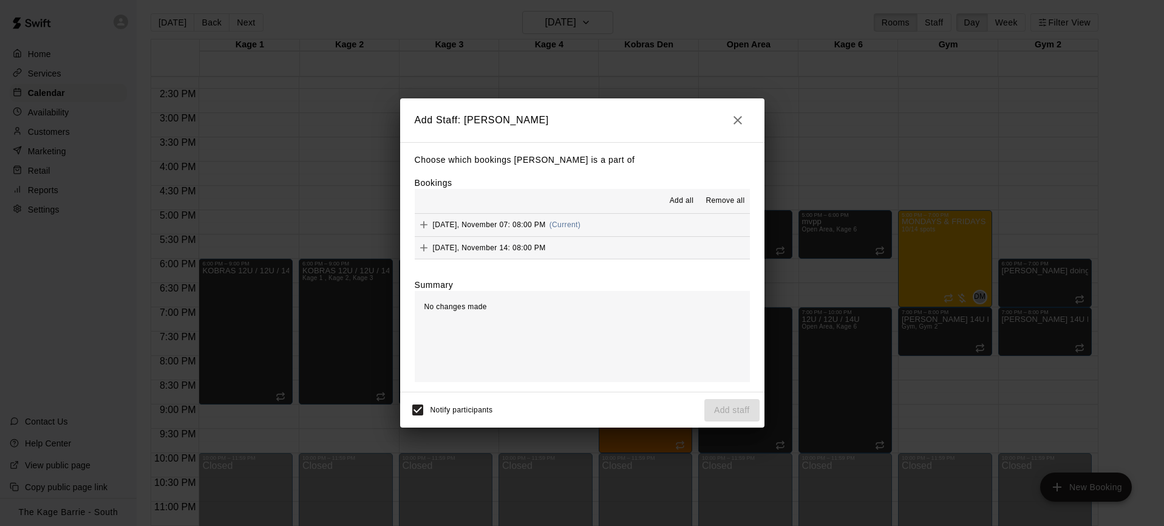
click at [685, 199] on span "Add all" at bounding box center [682, 201] width 24 height 12
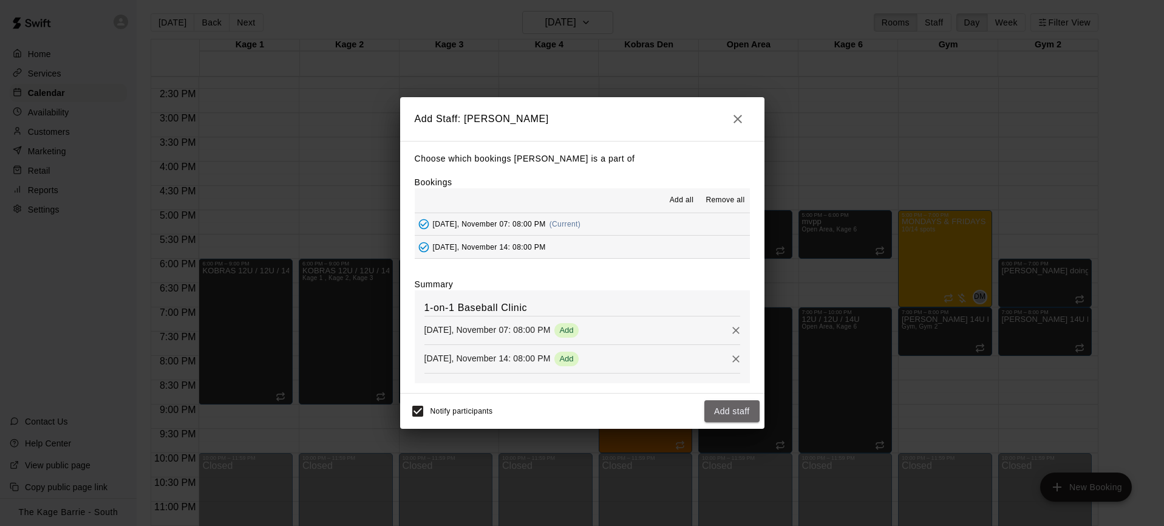
click at [742, 413] on button "Add staff" at bounding box center [731, 411] width 55 height 22
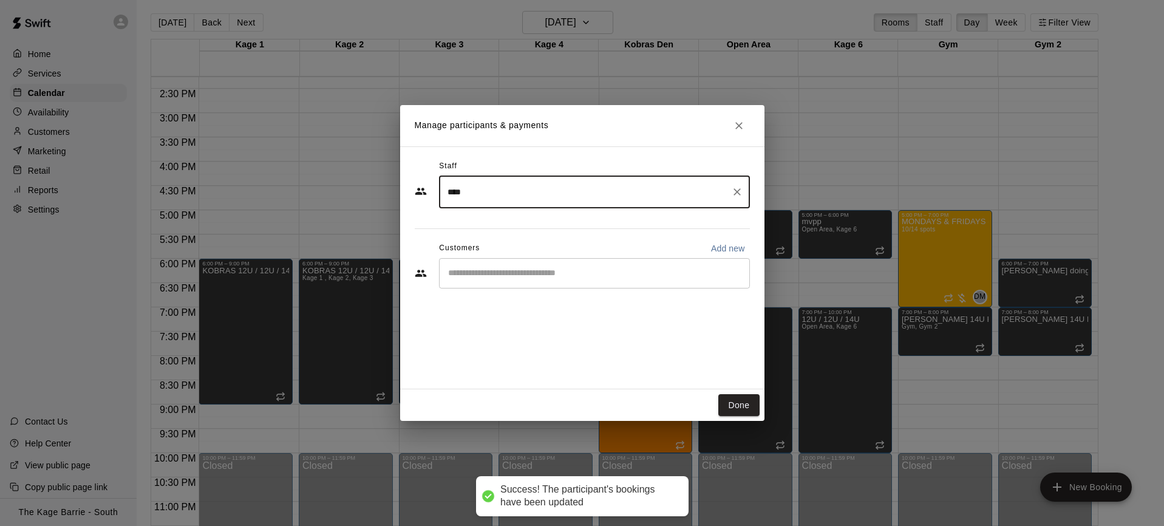
click at [526, 280] on div "​" at bounding box center [594, 273] width 311 height 30
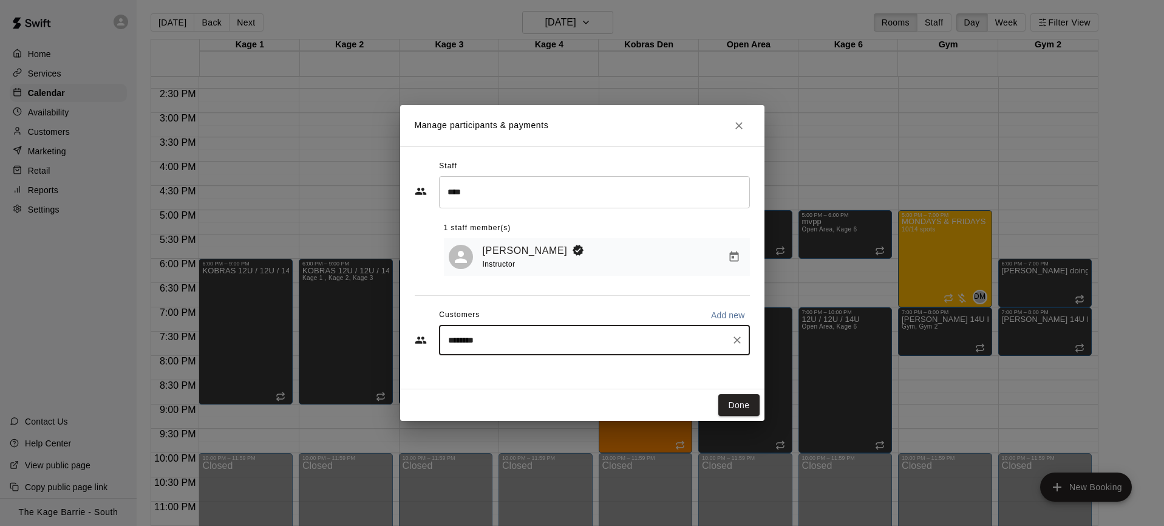
drag, startPoint x: 473, startPoint y: 344, endPoint x: 327, endPoint y: 334, distance: 146.0
click at [327, 334] on div "Manage participants & payments Staff **** ​ 1 staff member(s) Zach Biery Instru…" at bounding box center [582, 263] width 1164 height 526
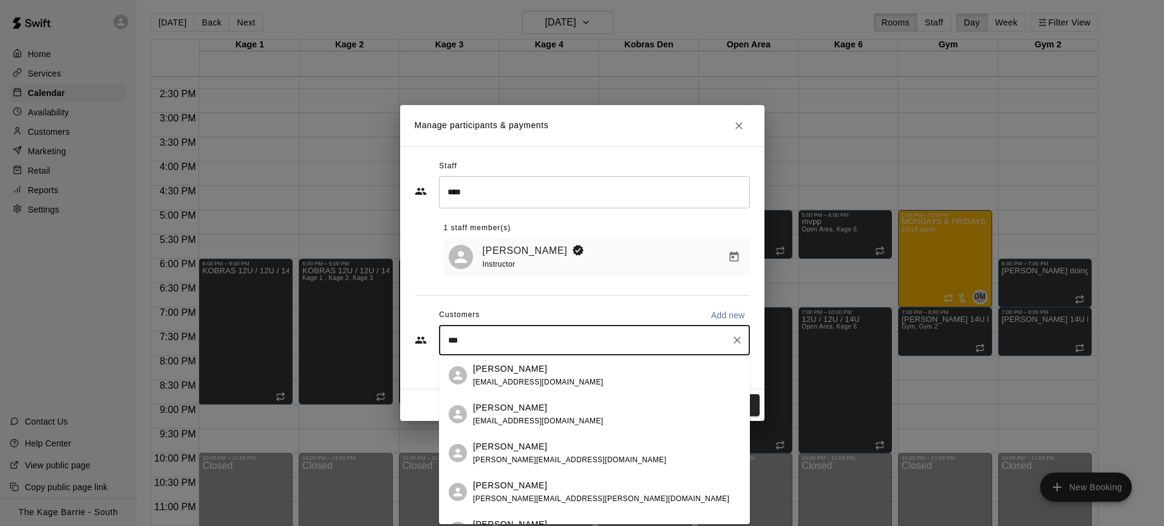
type input "****"
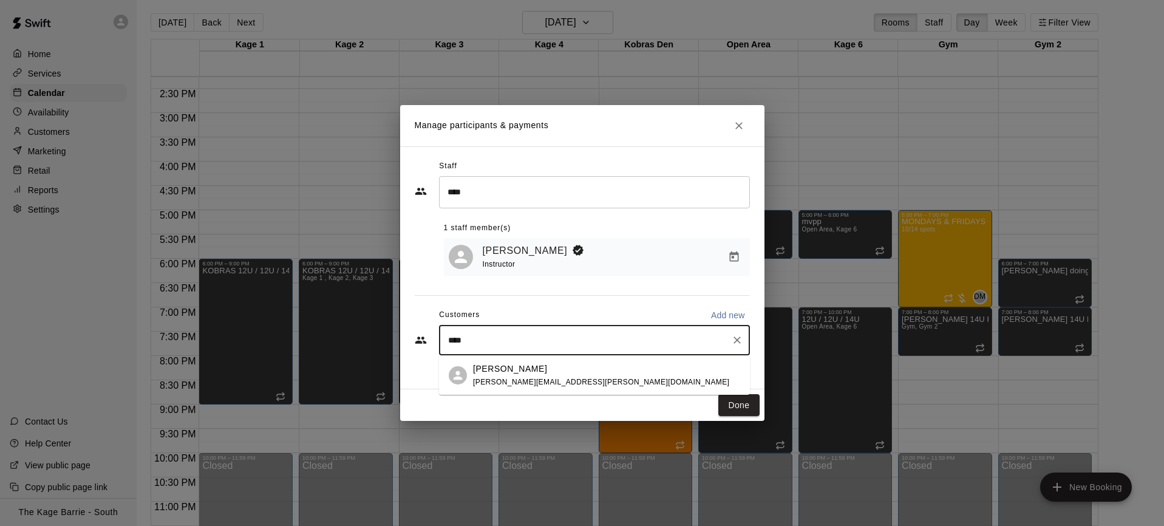
click at [541, 370] on div "Angelo Spaziani" at bounding box center [601, 368] width 256 height 13
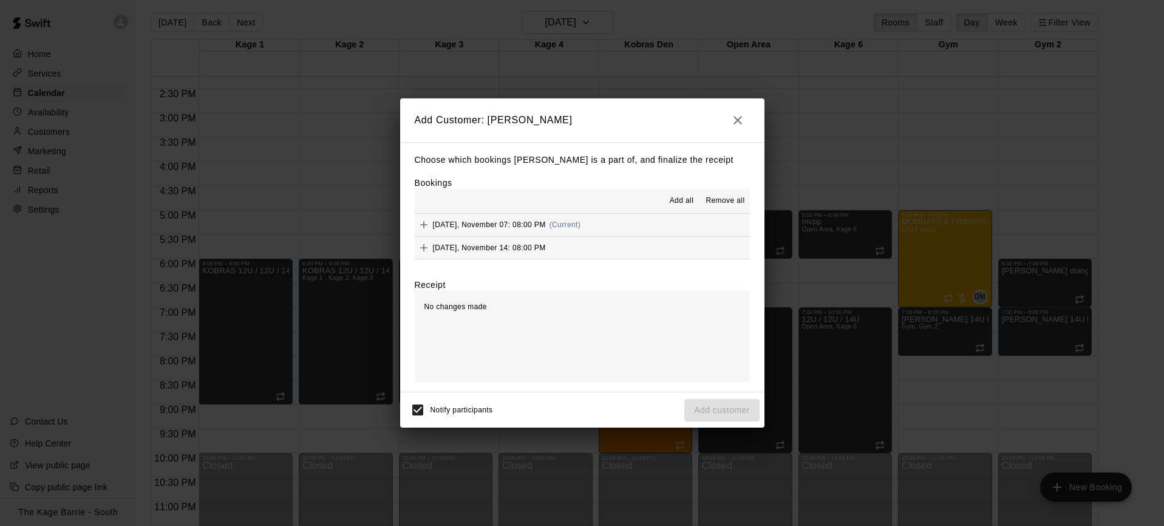
click at [685, 196] on span "Add all" at bounding box center [682, 201] width 24 height 12
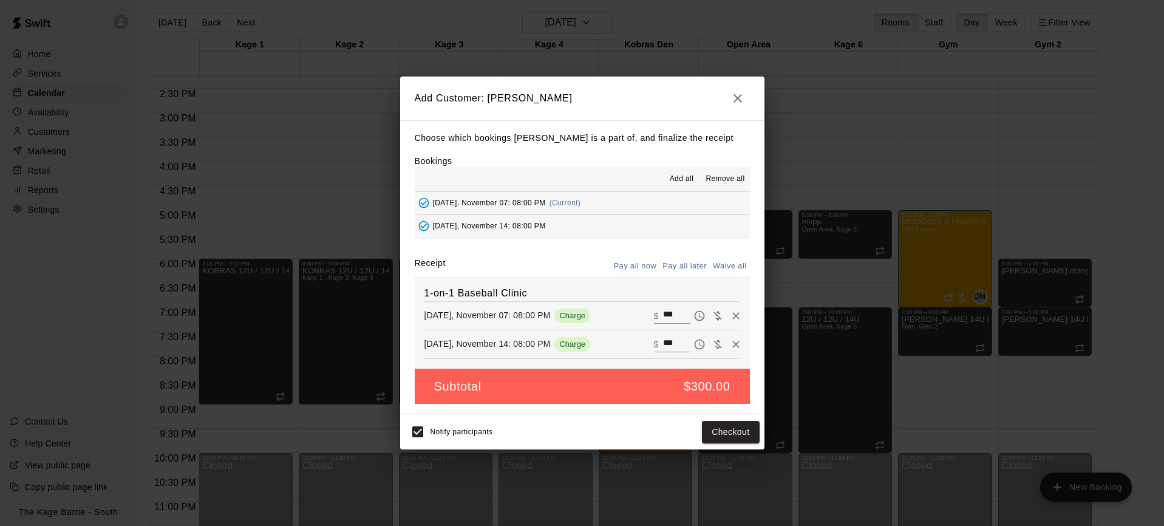
click at [721, 263] on button "Waive all" at bounding box center [730, 266] width 40 height 19
type input "*"
click at [663, 313] on input "*" at bounding box center [676, 316] width 27 height 16
type input "**"
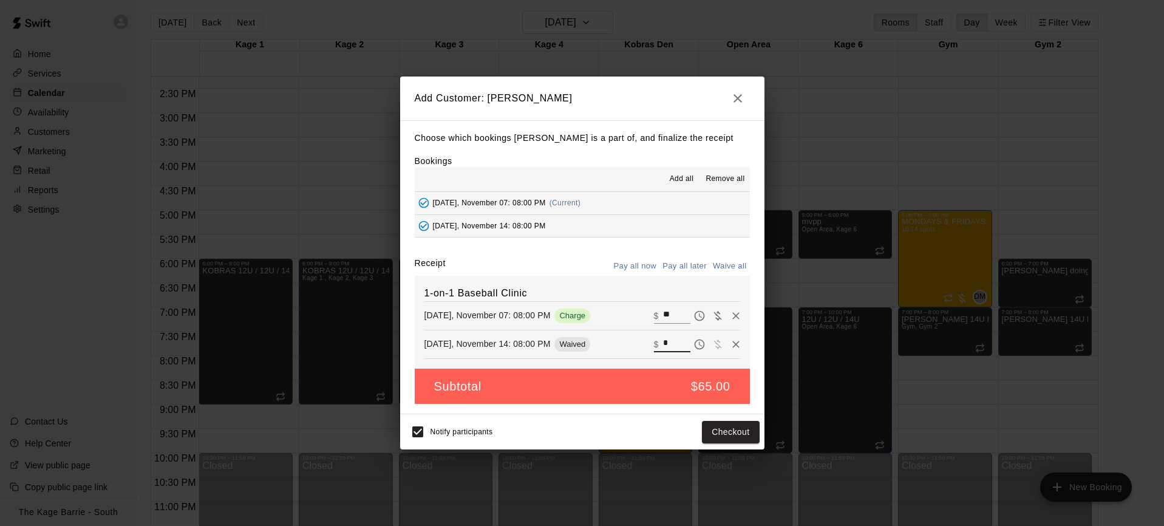
click at [652, 341] on div "Friday, November 14: 08:00 PM Waived ​ $ *" at bounding box center [582, 344] width 316 height 18
type input "**"
click at [697, 264] on button "Pay all later" at bounding box center [684, 266] width 50 height 19
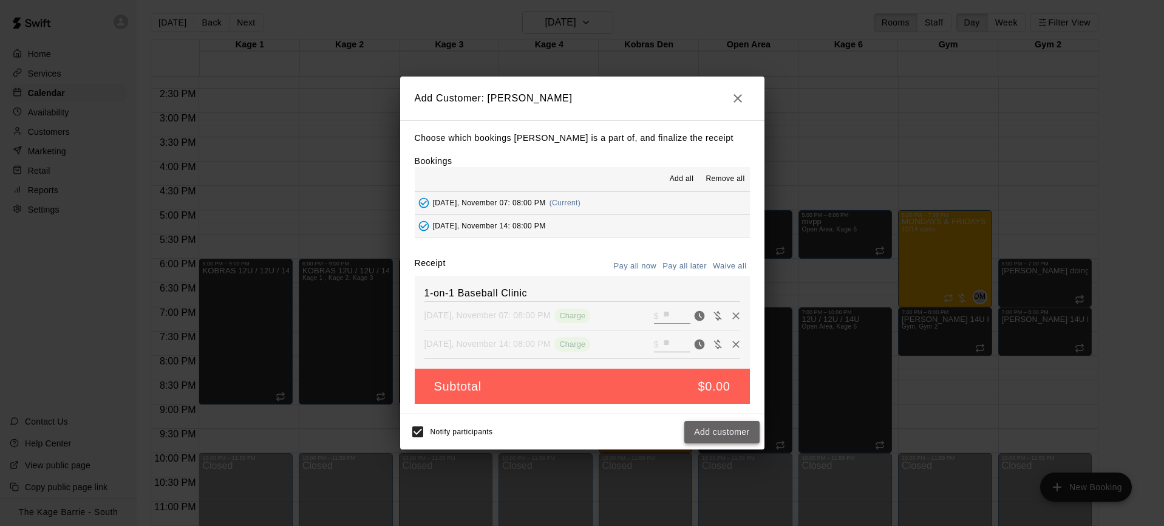
click at [735, 437] on button "Add customer" at bounding box center [721, 432] width 75 height 22
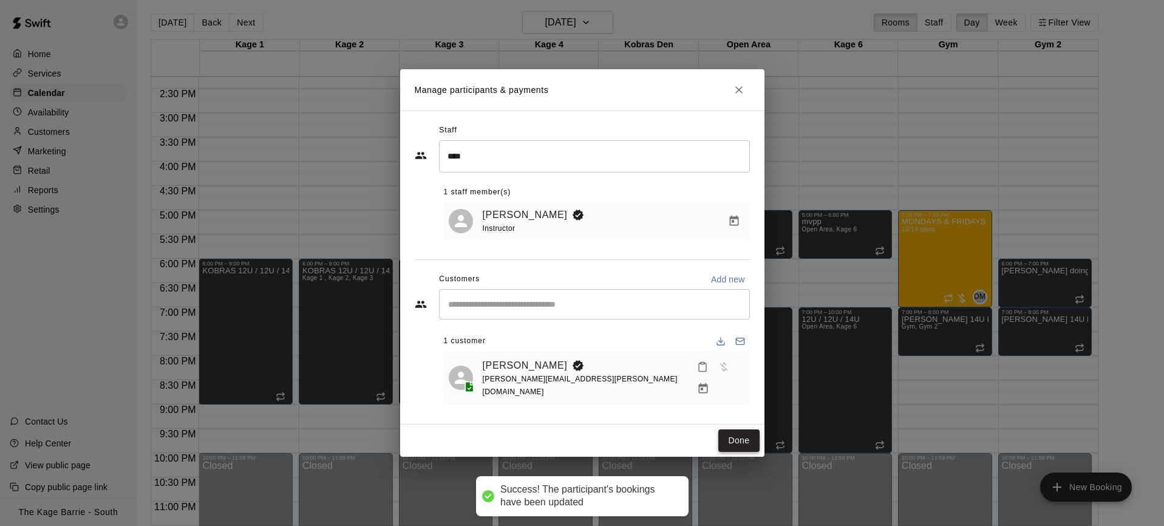
click at [743, 437] on button "Done" at bounding box center [738, 440] width 41 height 22
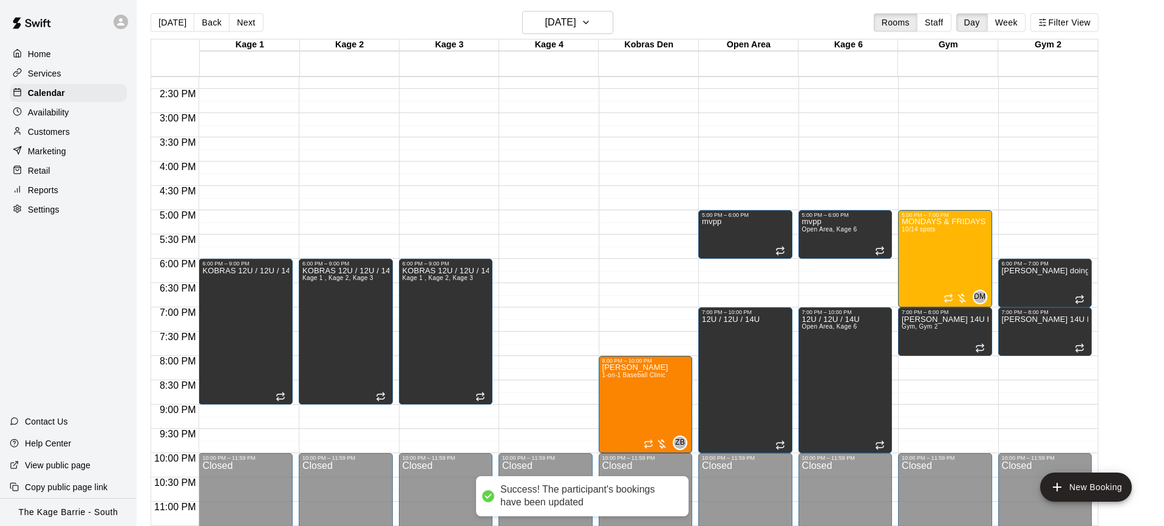
scroll to position [697, 0]
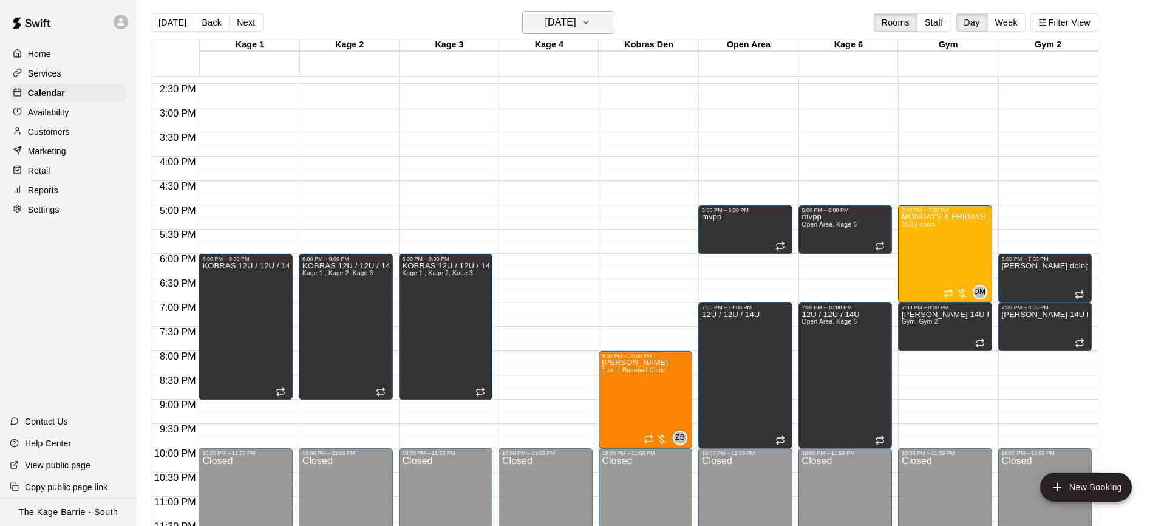
click at [603, 24] on button "[DATE]" at bounding box center [567, 22] width 91 height 23
click at [614, 152] on button "14" at bounding box center [614, 149] width 22 height 22
click at [591, 19] on icon "button" at bounding box center [586, 22] width 10 height 15
click at [643, 52] on icon "Next month" at bounding box center [644, 52] width 4 height 7
click at [616, 103] on button "5" at bounding box center [614, 103] width 22 height 22
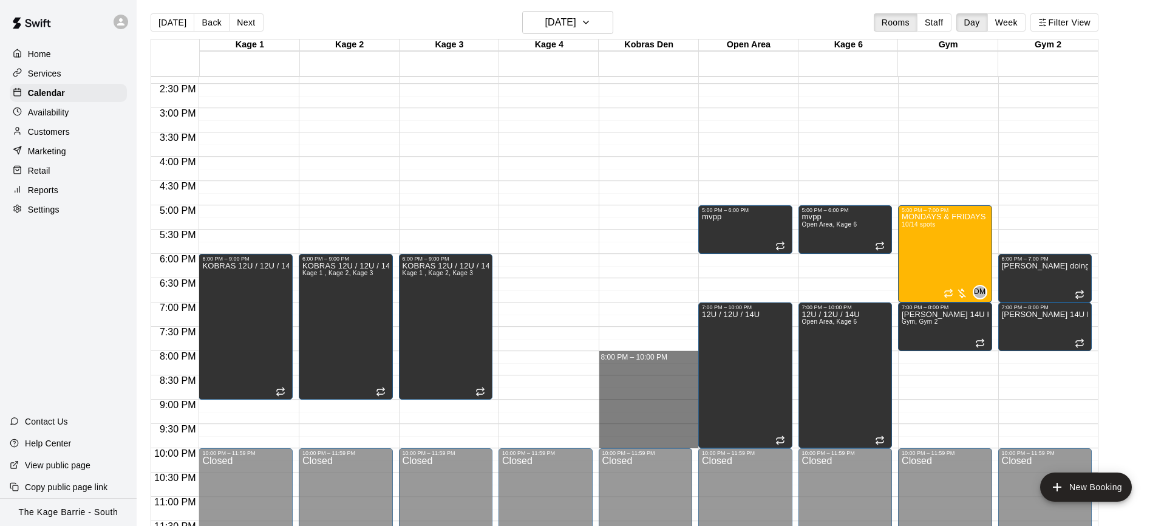
drag, startPoint x: 619, startPoint y: 355, endPoint x: 629, endPoint y: 444, distance: 90.5
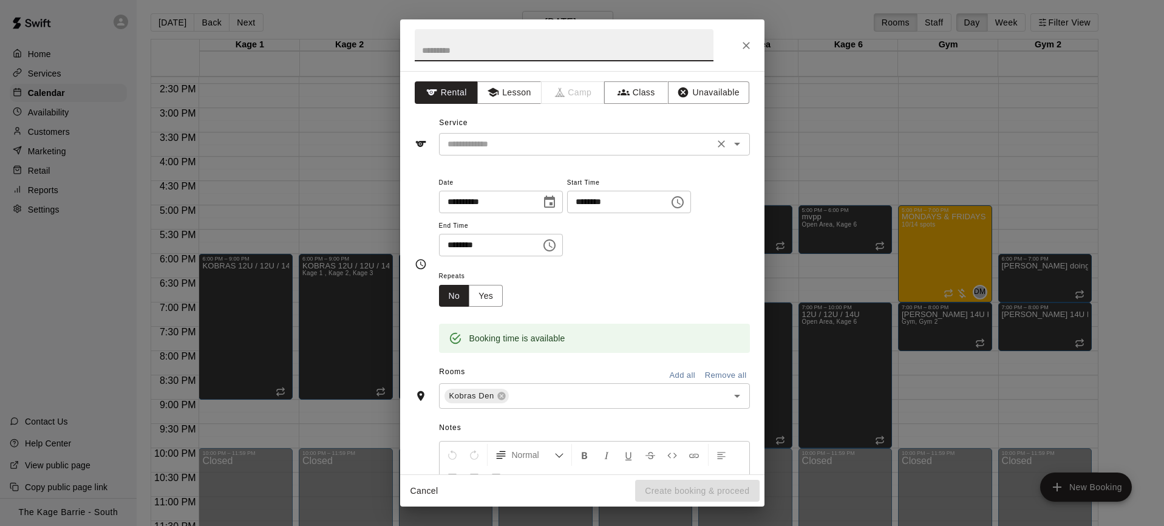
click at [600, 144] on input "text" at bounding box center [577, 144] width 268 height 15
drag, startPoint x: 526, startPoint y: 100, endPoint x: 543, endPoint y: 111, distance: 21.0
click at [525, 100] on button "Lesson" at bounding box center [509, 92] width 64 height 22
click at [626, 148] on input "text" at bounding box center [577, 144] width 268 height 15
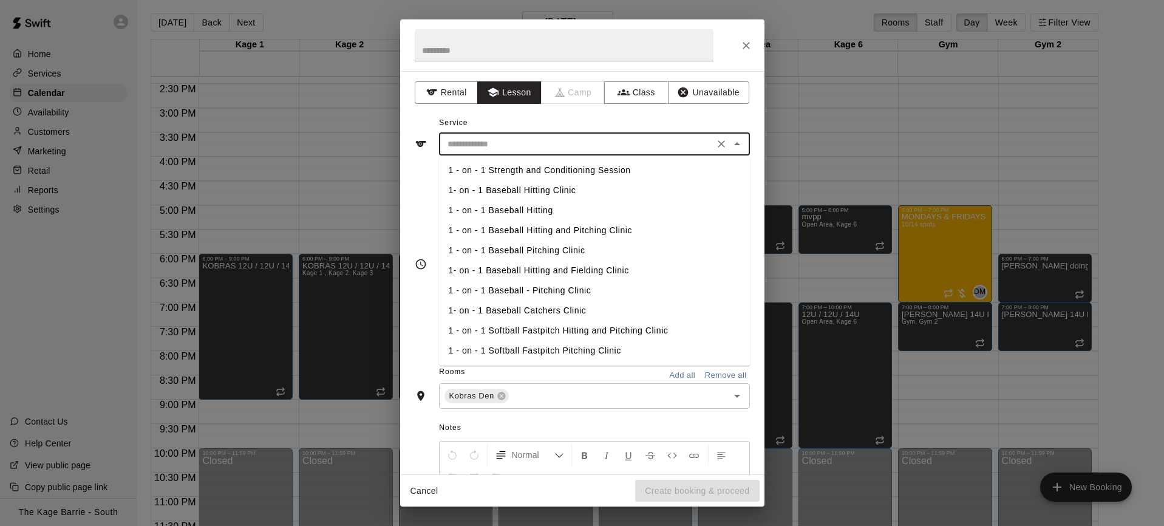
scroll to position [80, 0]
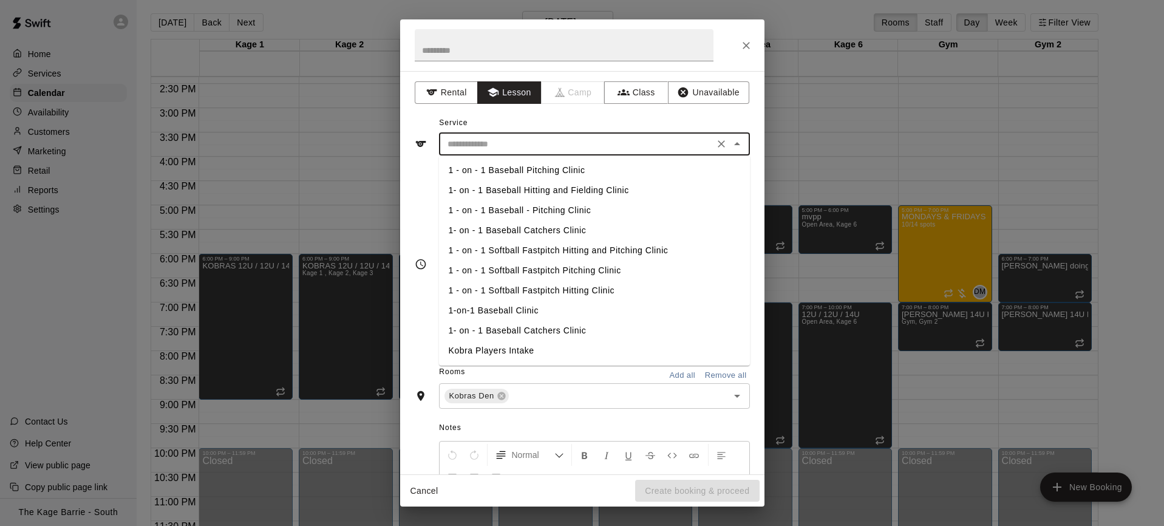
click at [524, 310] on li "1-on-1 Baseball Clinic" at bounding box center [594, 310] width 311 height 20
type input "**********"
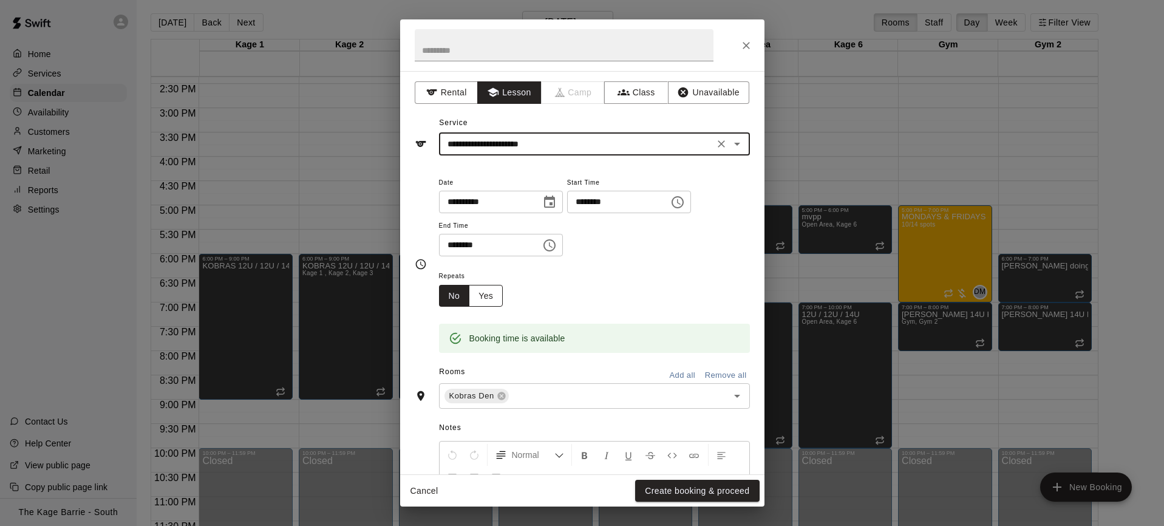
click at [491, 295] on button "Yes" at bounding box center [486, 296] width 34 height 22
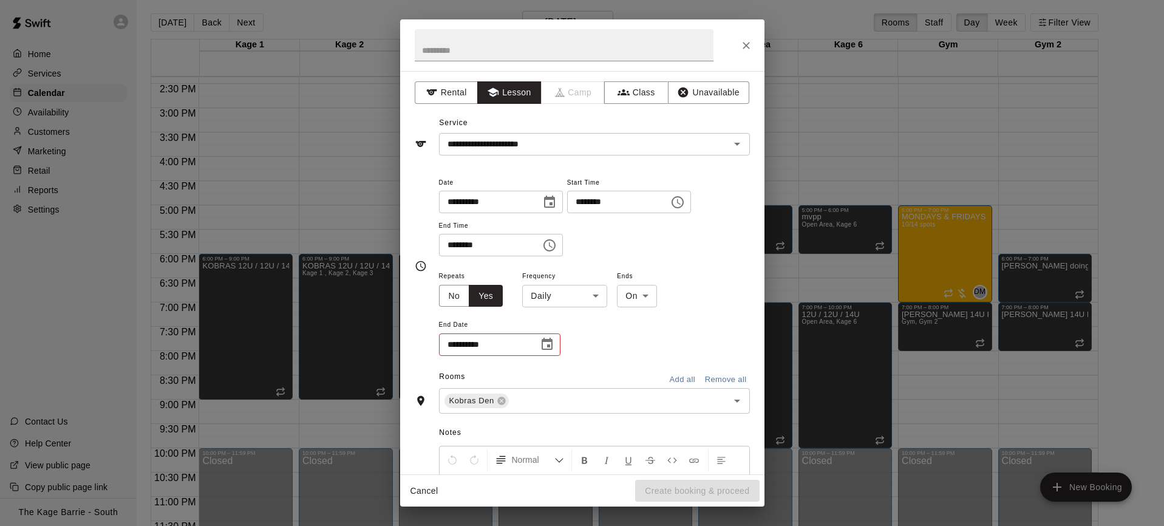
click at [579, 297] on body "Home Services Calendar Availability Customers Marketing Retail Reports Settings…" at bounding box center [582, 268] width 1164 height 545
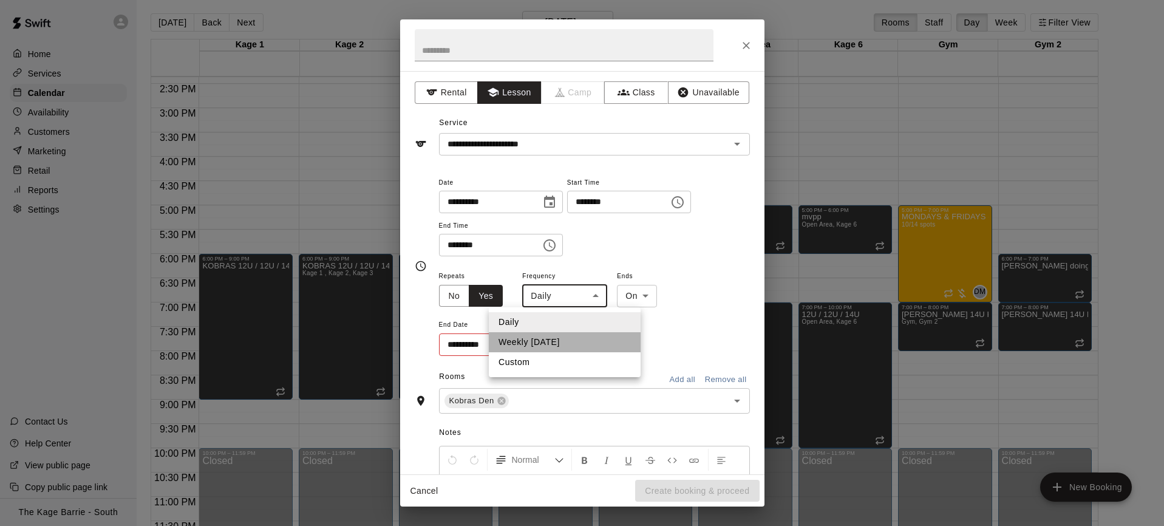
drag, startPoint x: 622, startPoint y: 343, endPoint x: 577, endPoint y: 348, distance: 45.2
click at [622, 342] on li "Weekly on Friday" at bounding box center [565, 342] width 152 height 20
type input "******"
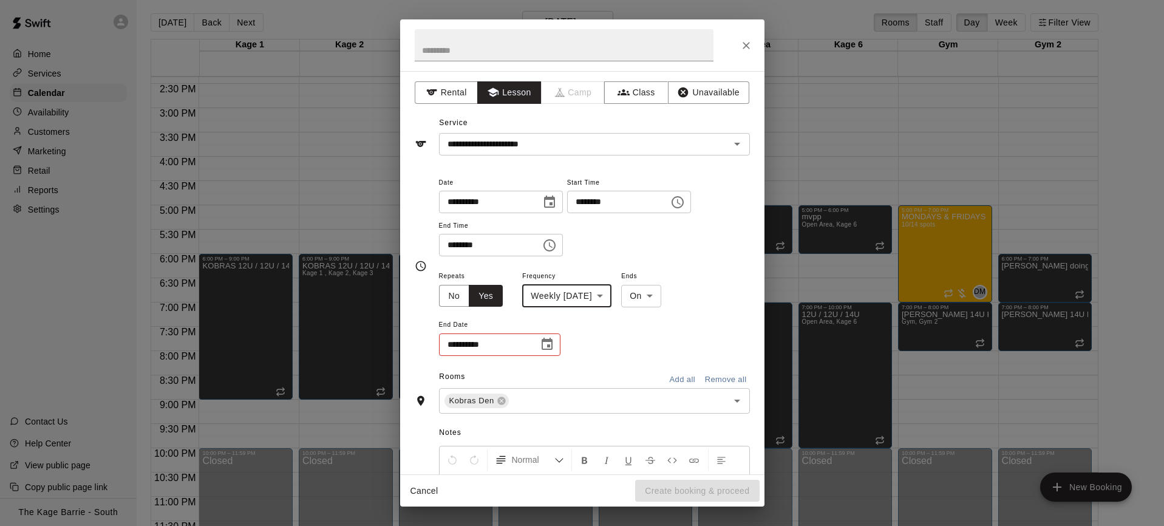
click at [548, 345] on icon "Choose date" at bounding box center [546, 344] width 11 height 12
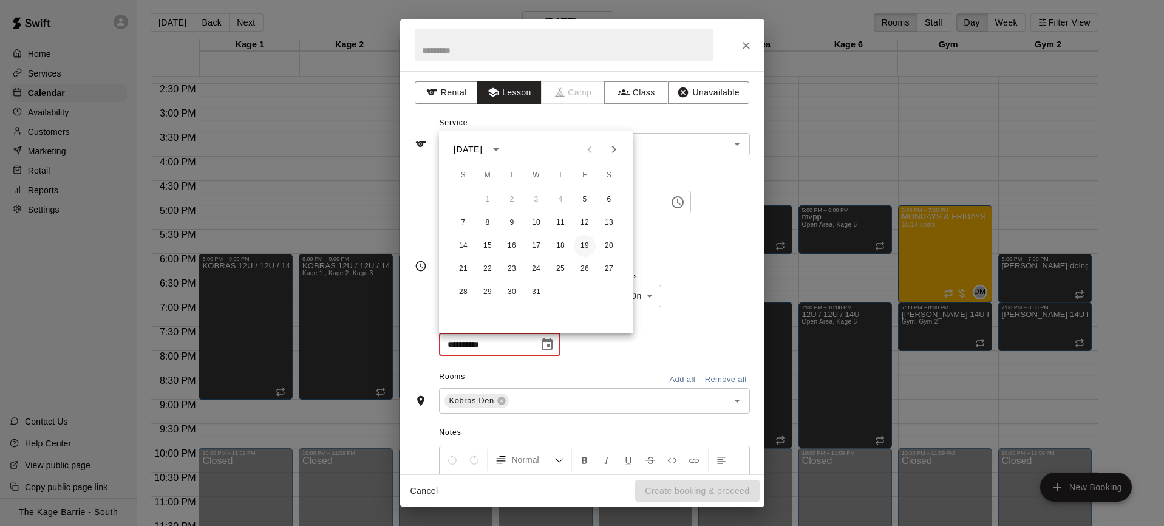
click at [586, 246] on button "19" at bounding box center [585, 246] width 22 height 22
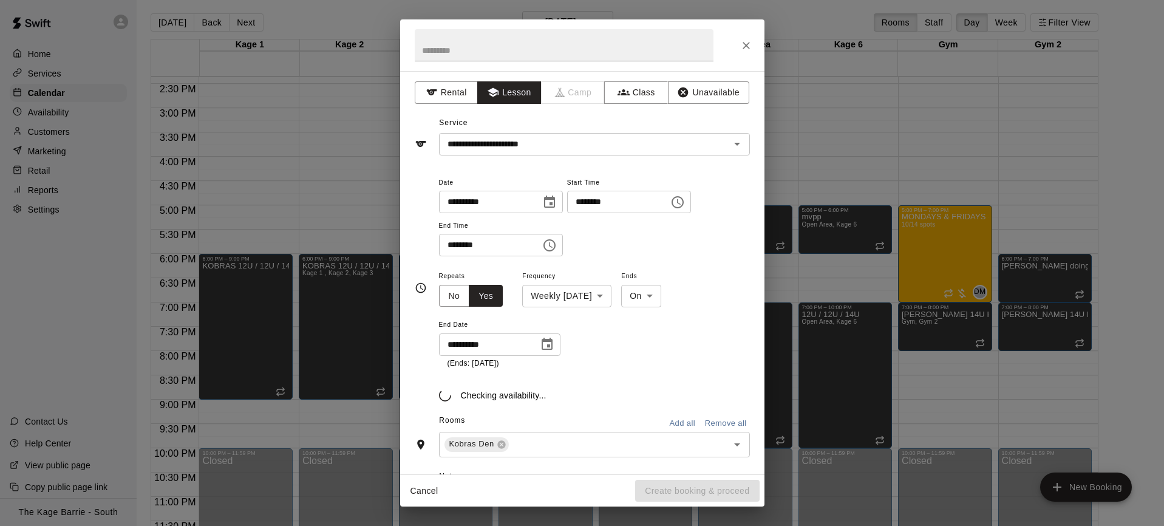
type input "**********"
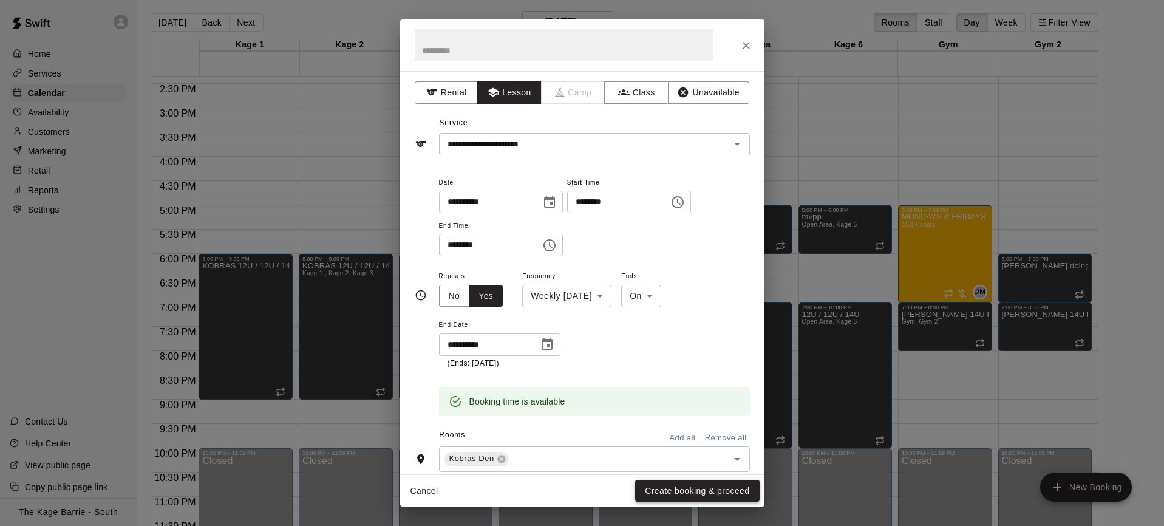
click at [701, 495] on button "Create booking & proceed" at bounding box center [697, 491] width 124 height 22
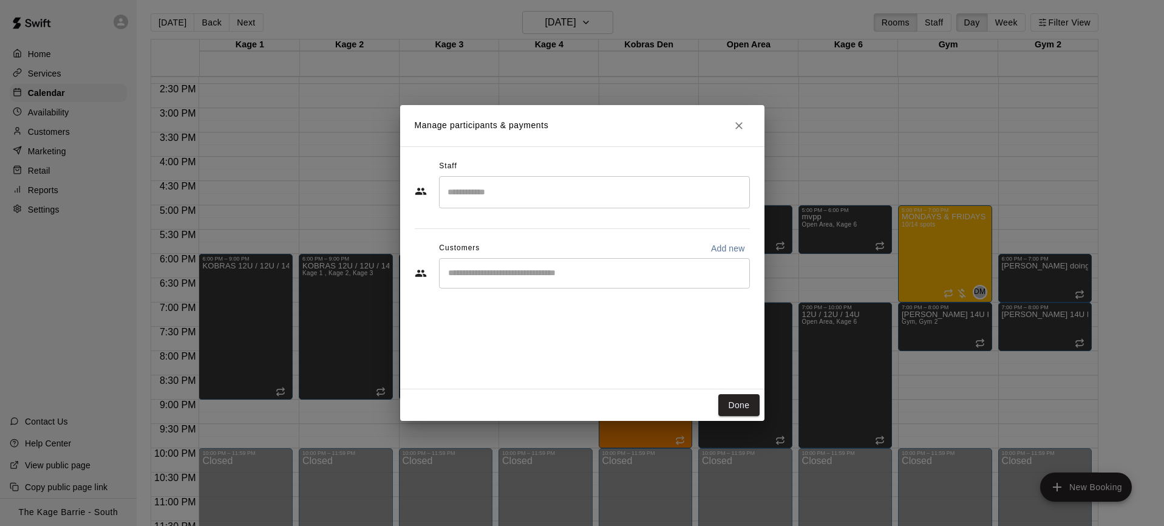
click at [515, 203] on div "​" at bounding box center [594, 192] width 311 height 32
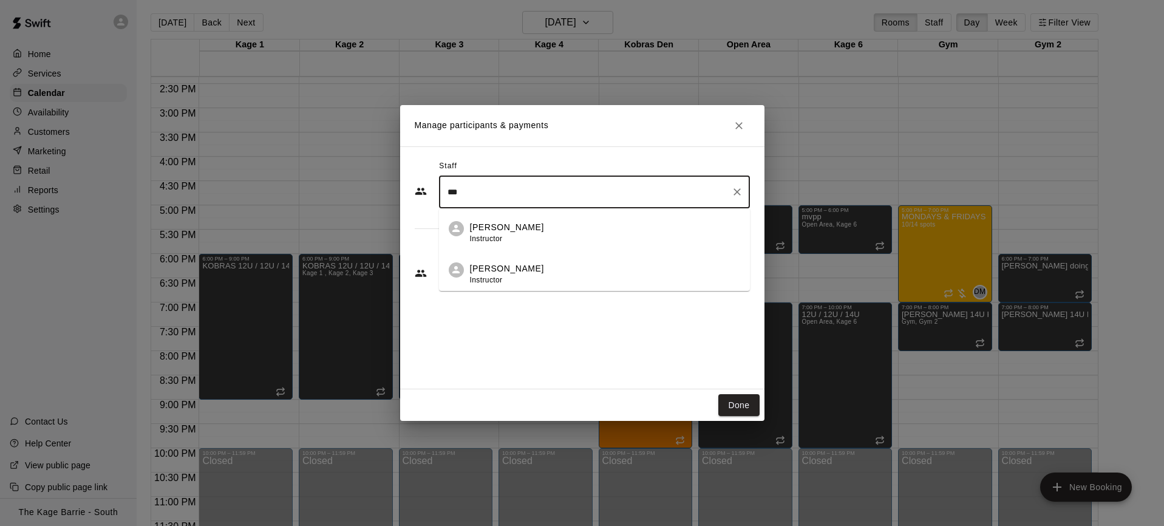
click at [526, 236] on div "Zach Biery Instructor" at bounding box center [605, 233] width 270 height 24
type input "***"
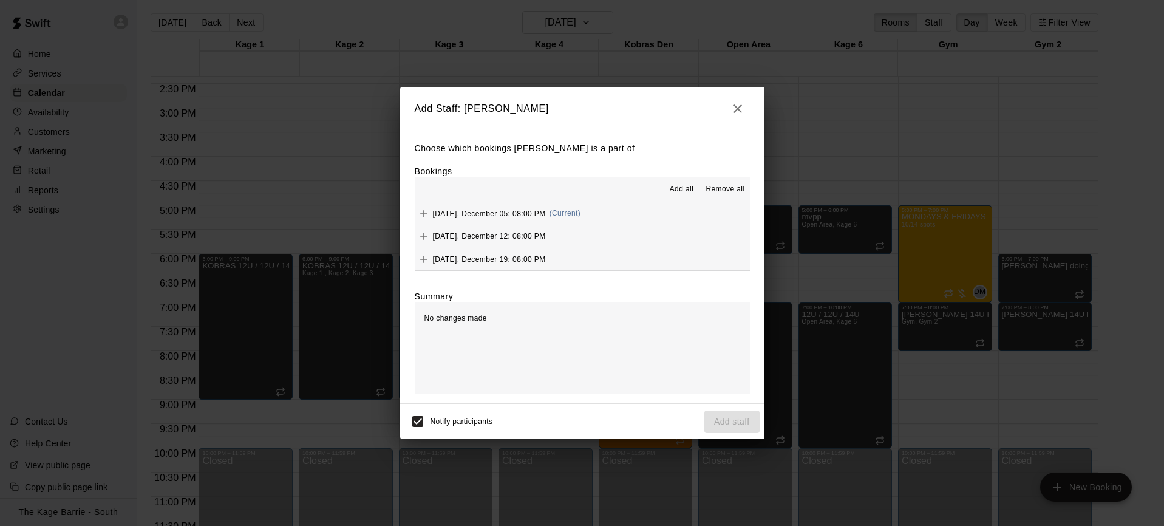
click at [690, 187] on span "Add all" at bounding box center [682, 189] width 24 height 12
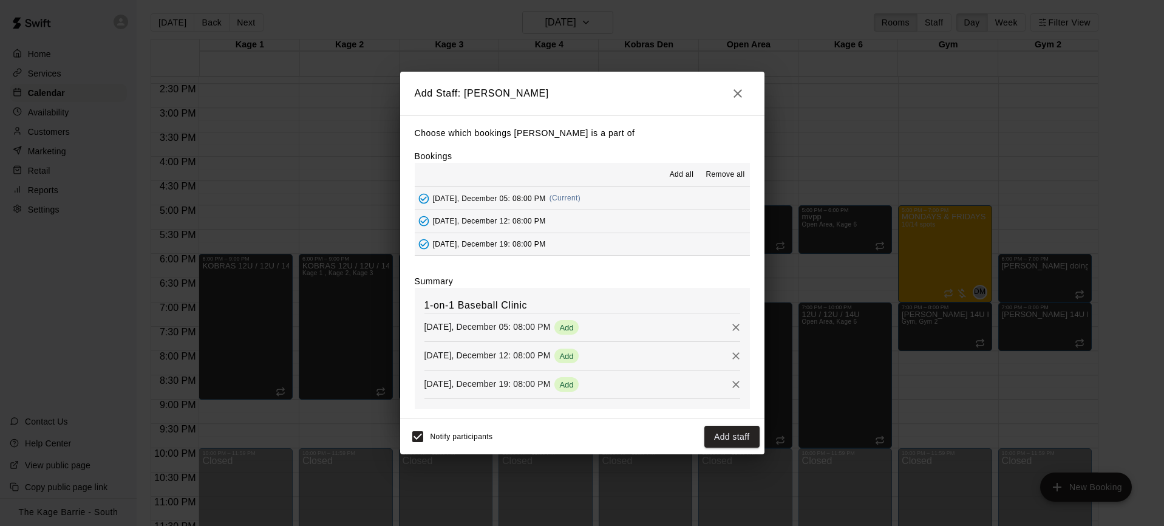
click at [742, 437] on button "Add staff" at bounding box center [731, 437] width 55 height 22
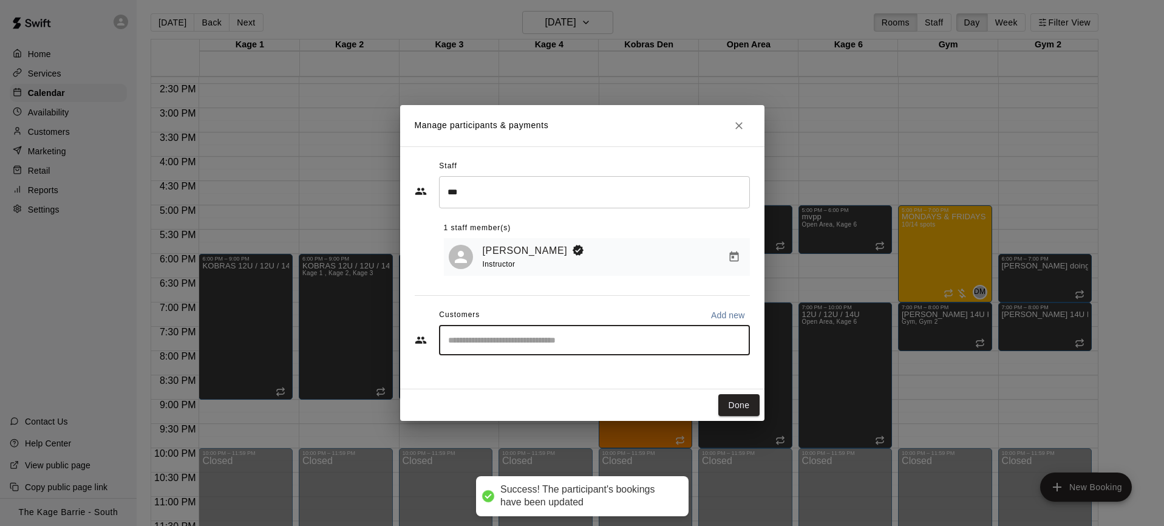
click at [603, 339] on input "Start typing to search customers..." at bounding box center [594, 340] width 300 height 12
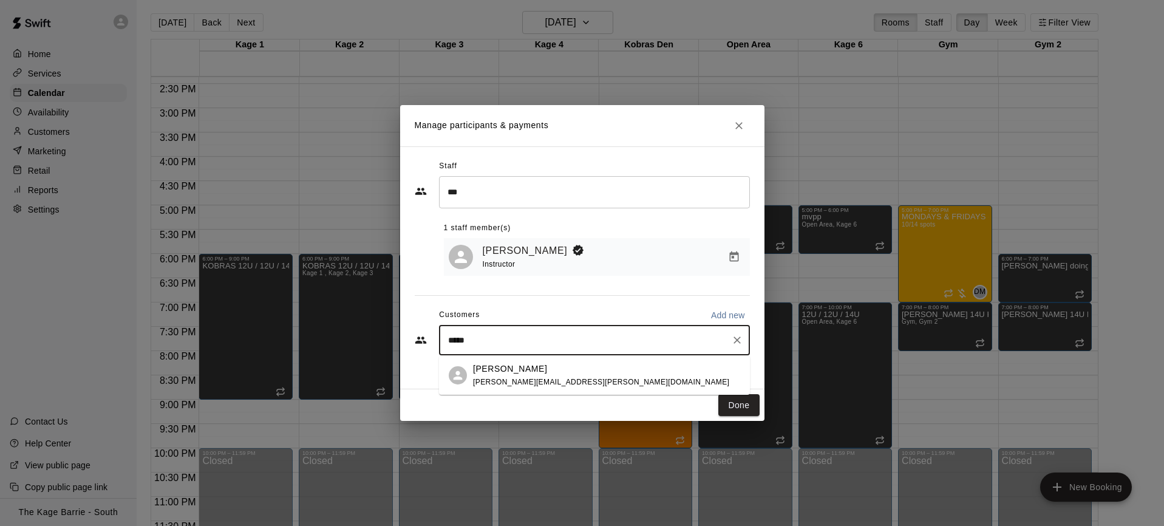
type input "******"
click at [642, 389] on div "Angelo Spaziani c.duque.perez@gmail.com" at bounding box center [594, 375] width 311 height 39
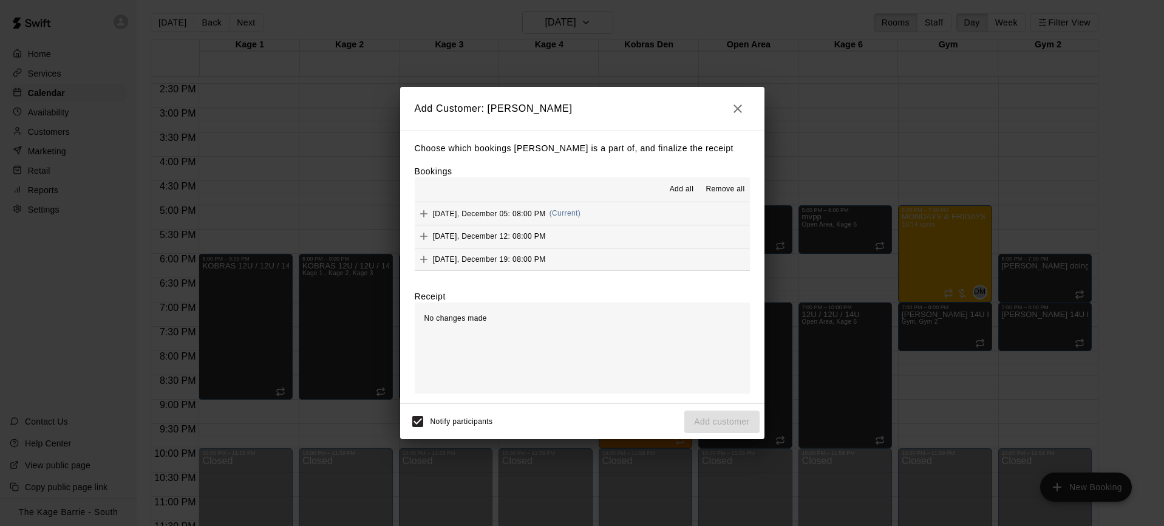
click at [678, 187] on span "Add all" at bounding box center [682, 189] width 24 height 12
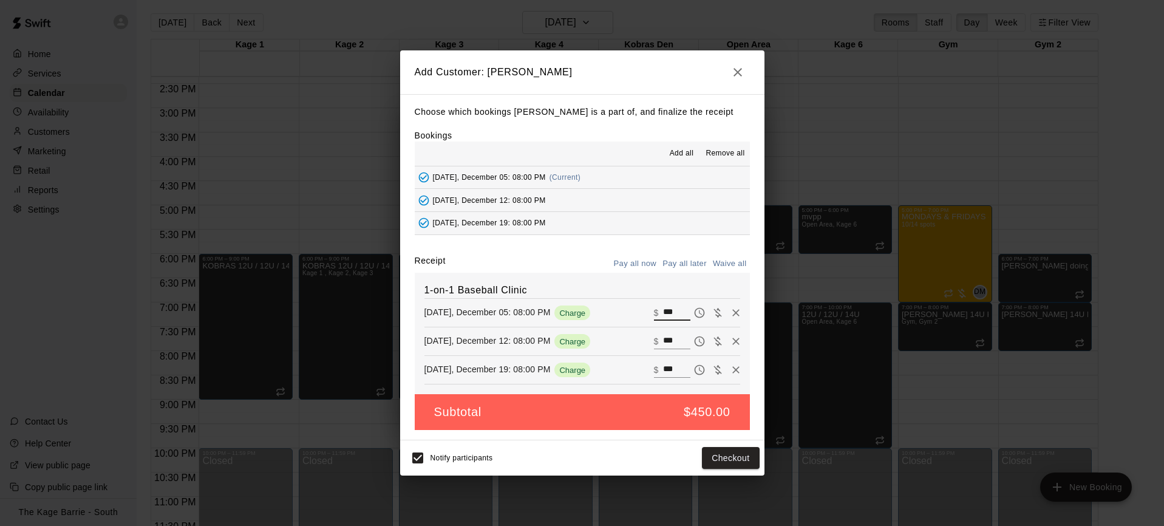
drag, startPoint x: 664, startPoint y: 308, endPoint x: 725, endPoint y: 309, distance: 60.7
click at [725, 309] on div "​ $ ***" at bounding box center [697, 313] width 86 height 18
type input "**"
click at [654, 340] on div "​ $ ***" at bounding box center [672, 341] width 36 height 16
type input "**"
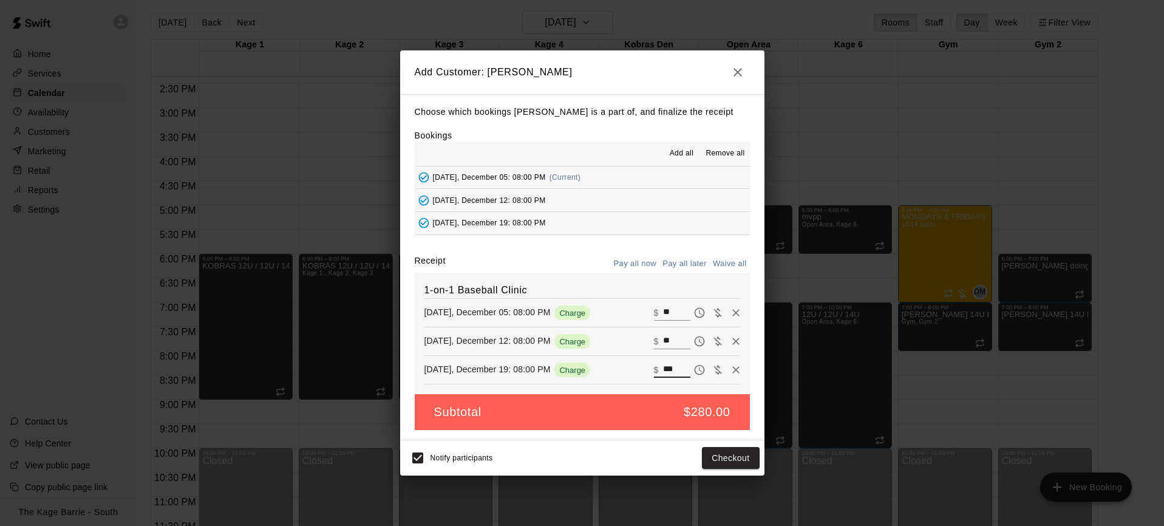
drag, startPoint x: 680, startPoint y: 370, endPoint x: 659, endPoint y: 370, distance: 20.6
click at [659, 370] on div "​ $ ***" at bounding box center [672, 370] width 36 height 16
type input "**"
drag, startPoint x: 689, startPoint y: 260, endPoint x: 680, endPoint y: 257, distance: 9.6
click at [688, 260] on button "Pay all later" at bounding box center [684, 263] width 50 height 19
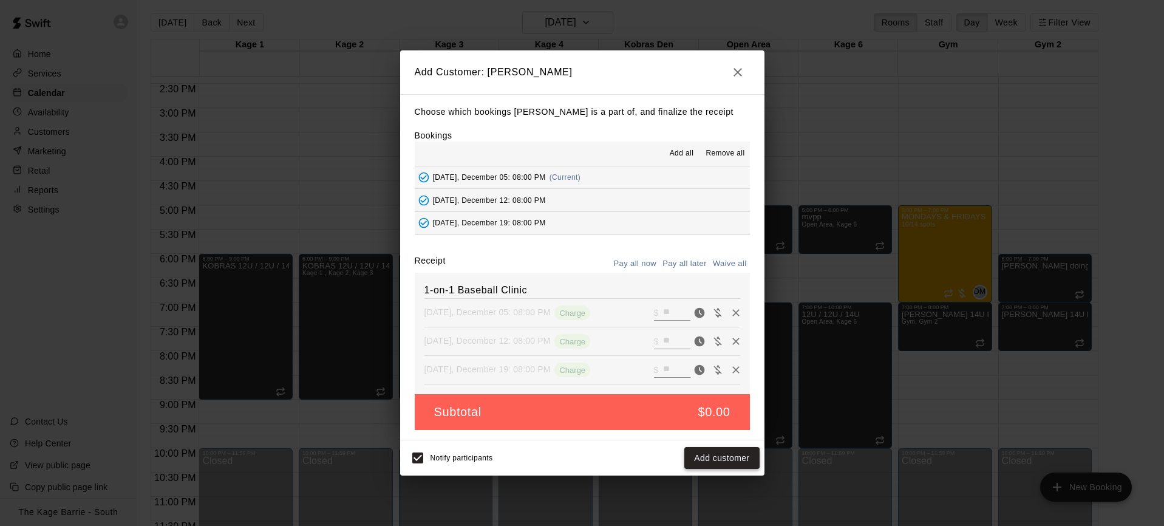
click at [733, 461] on button "Add customer" at bounding box center [721, 458] width 75 height 22
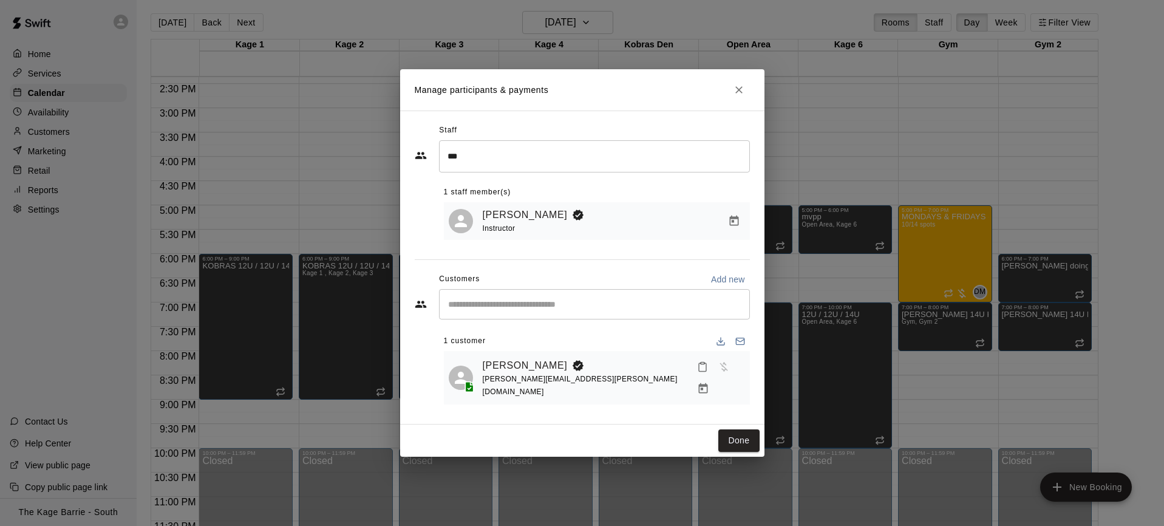
click at [513, 310] on input "Start typing to search customers..." at bounding box center [594, 304] width 300 height 12
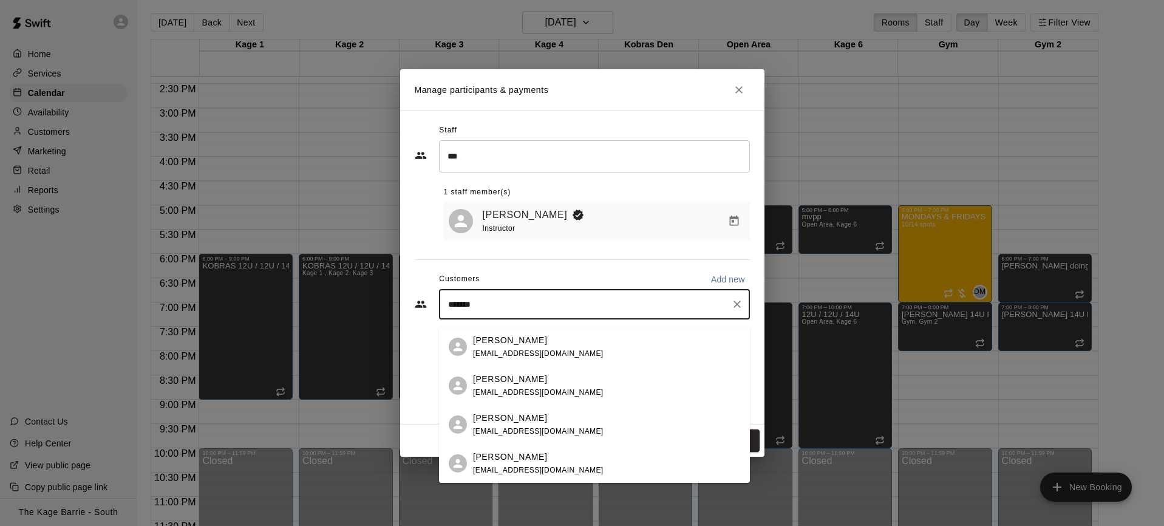
type input "********"
click at [558, 456] on div "Danny Shelson" at bounding box center [538, 456] width 131 height 13
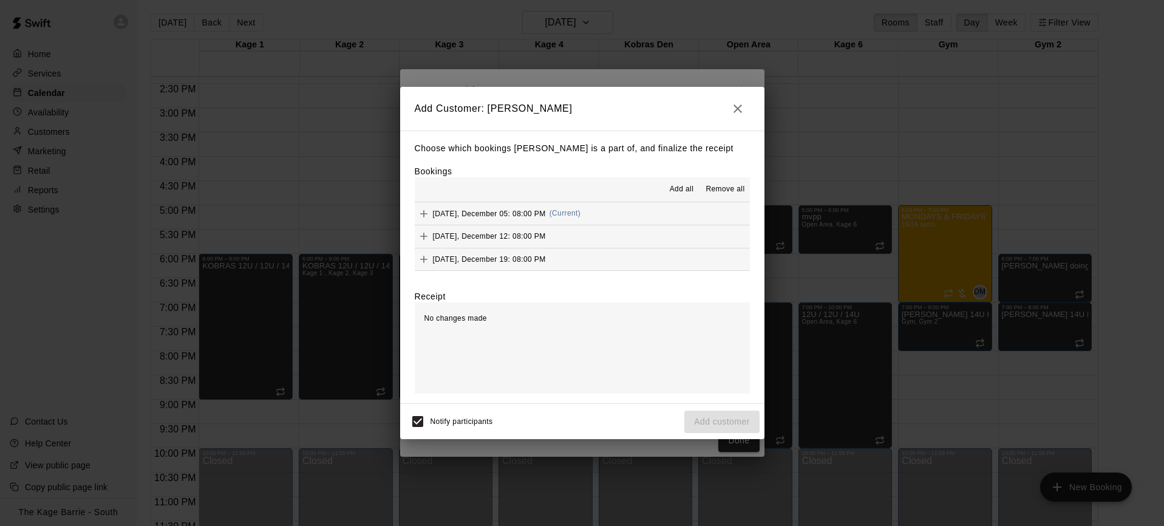
click at [678, 189] on span "Add all" at bounding box center [682, 189] width 24 height 12
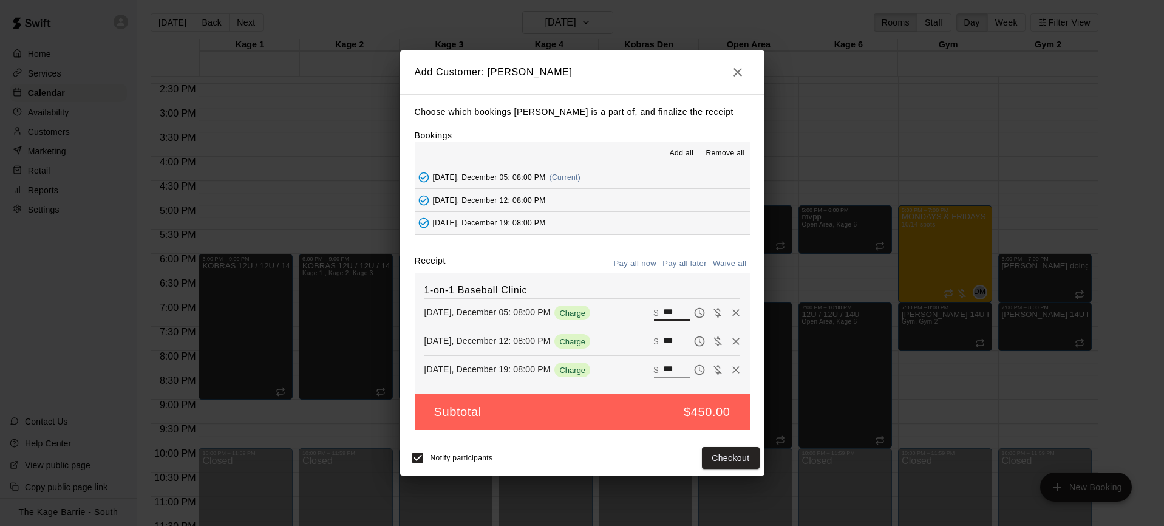
drag, startPoint x: 673, startPoint y: 311, endPoint x: 684, endPoint y: 311, distance: 10.9
click at [684, 311] on input "***" at bounding box center [676, 313] width 27 height 16
type input "**"
drag, startPoint x: 679, startPoint y: 338, endPoint x: 660, endPoint y: 337, distance: 18.8
click at [660, 337] on div "​ $ ***" at bounding box center [672, 341] width 36 height 16
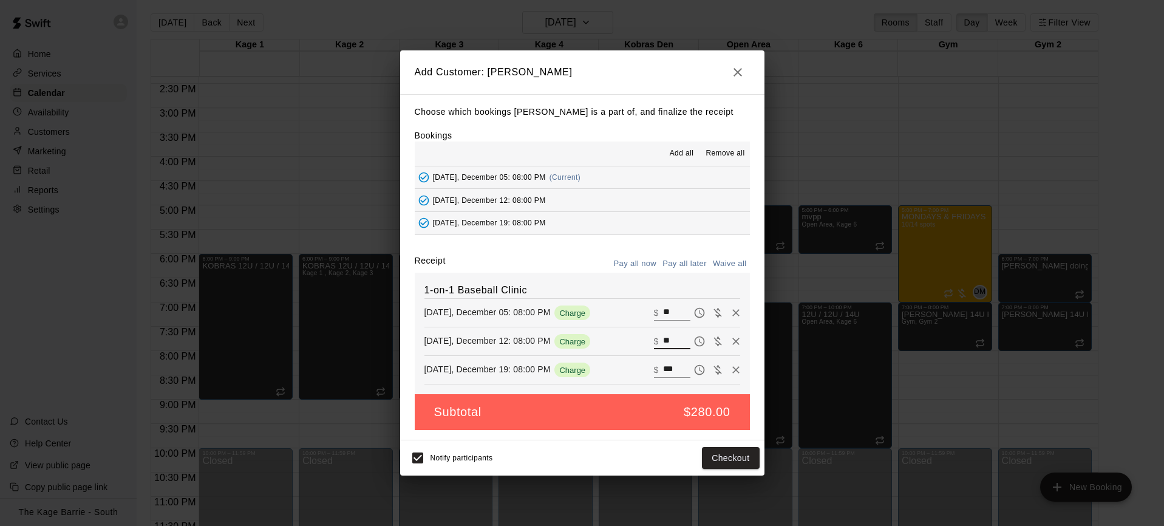
type input "**"
drag, startPoint x: 669, startPoint y: 370, endPoint x: 631, endPoint y: 367, distance: 37.7
click at [631, 367] on div "Friday, December 19: 08:00 PM Charge ​ $ ***" at bounding box center [582, 370] width 316 height 18
type input "**"
click at [694, 262] on button "Pay all later" at bounding box center [684, 263] width 50 height 19
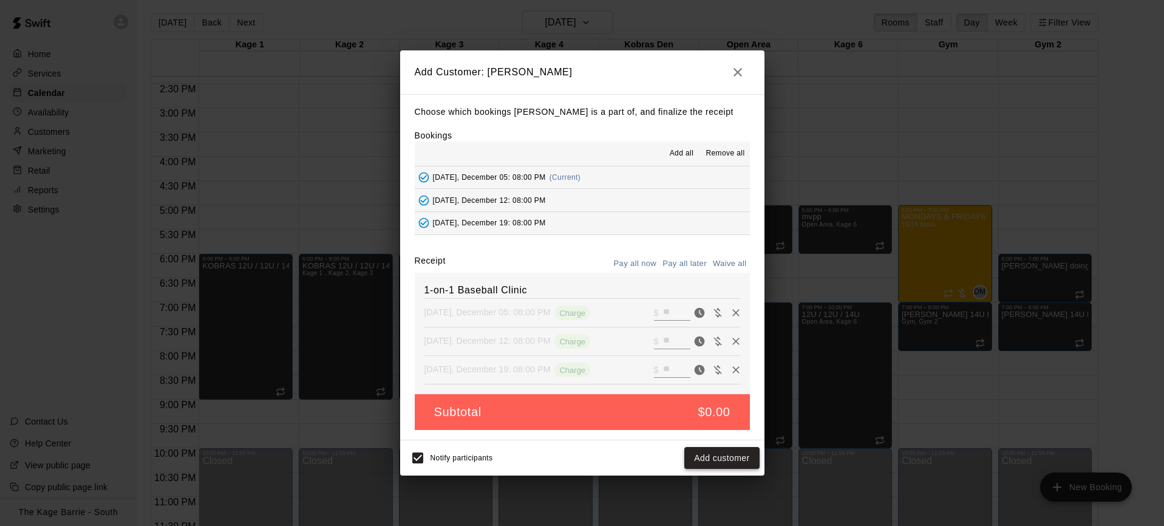
click at [728, 461] on button "Add customer" at bounding box center [721, 458] width 75 height 22
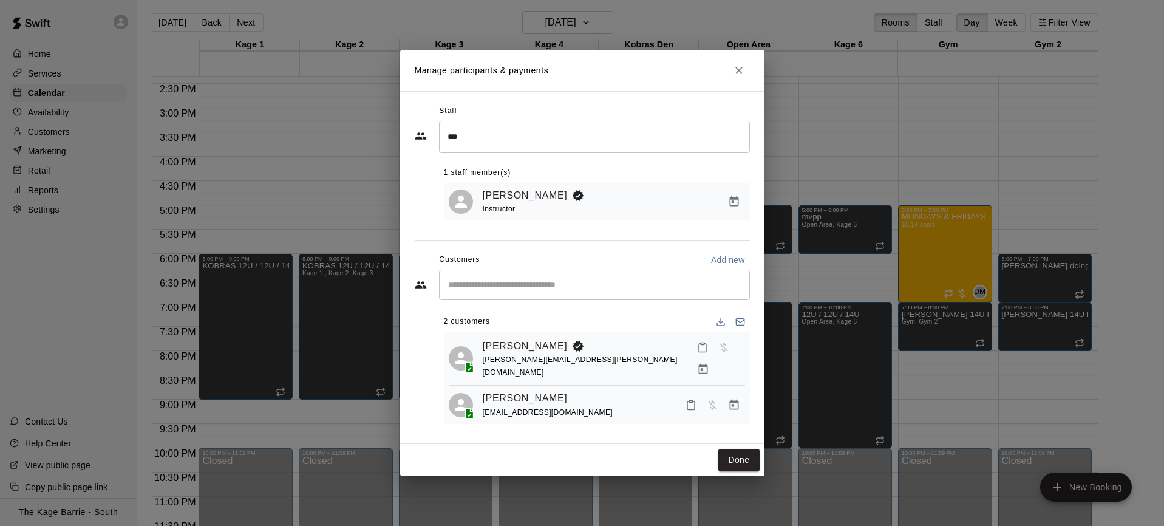
click at [569, 291] on input "Start typing to search customers..." at bounding box center [594, 285] width 300 height 12
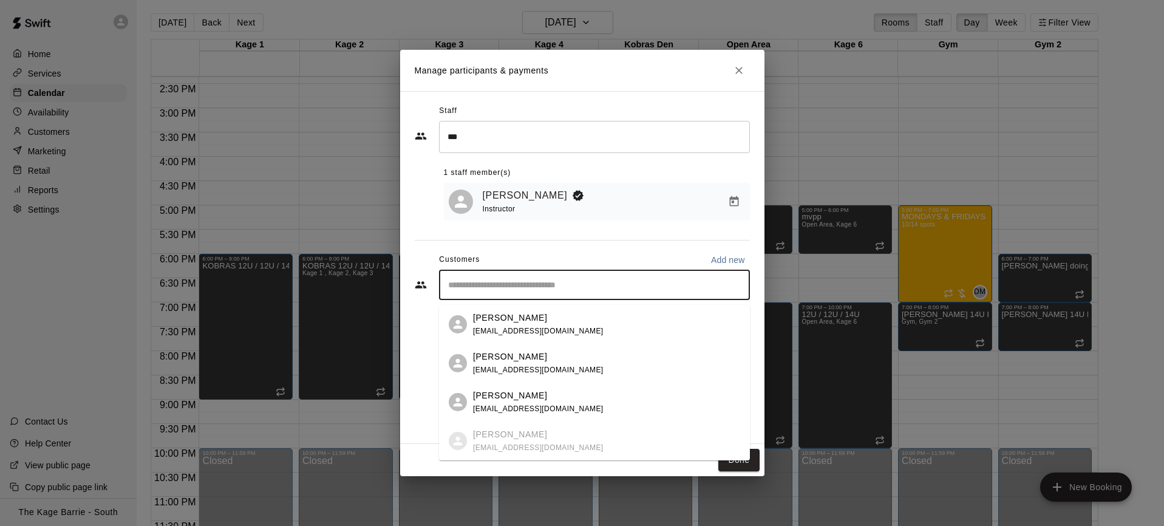
paste input "**********"
type input "**********"
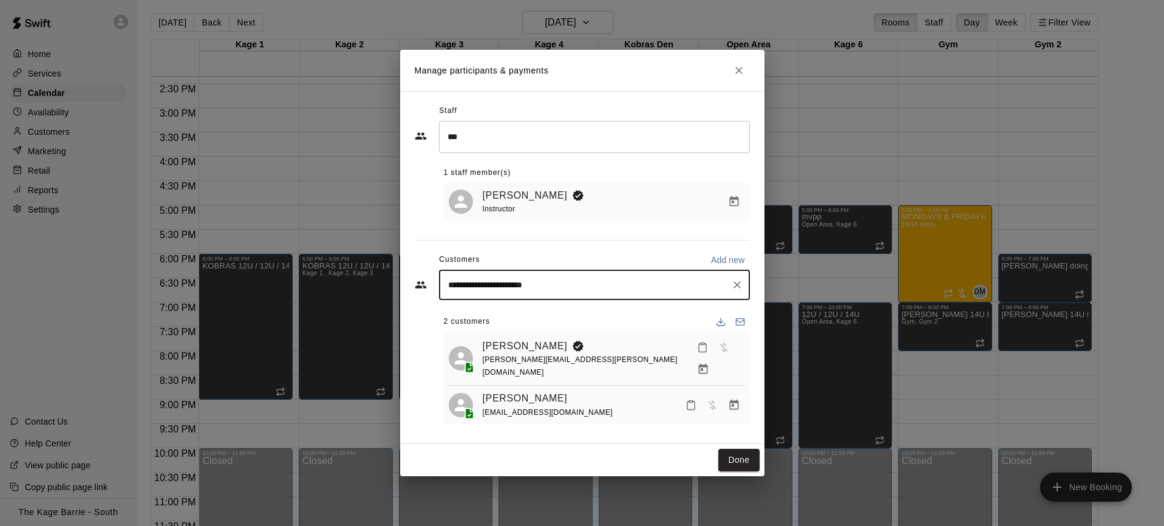
click at [583, 289] on input "**********" at bounding box center [585, 285] width 282 height 12
click at [568, 319] on div "Henry Mackay" at bounding box center [538, 317] width 131 height 13
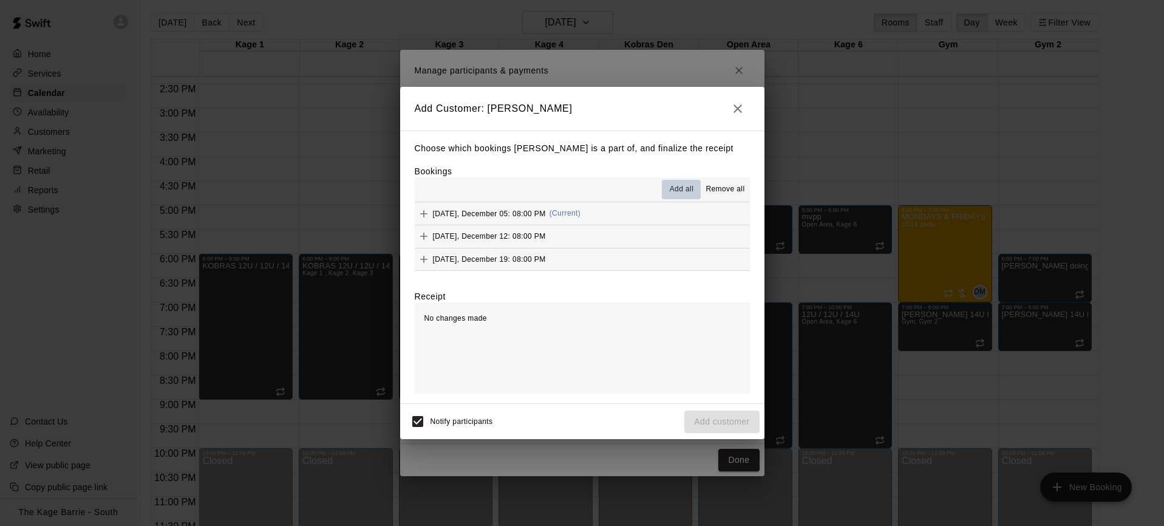
drag, startPoint x: 681, startPoint y: 194, endPoint x: 684, endPoint y: 211, distance: 16.7
click at [680, 194] on span "Add all" at bounding box center [682, 189] width 24 height 12
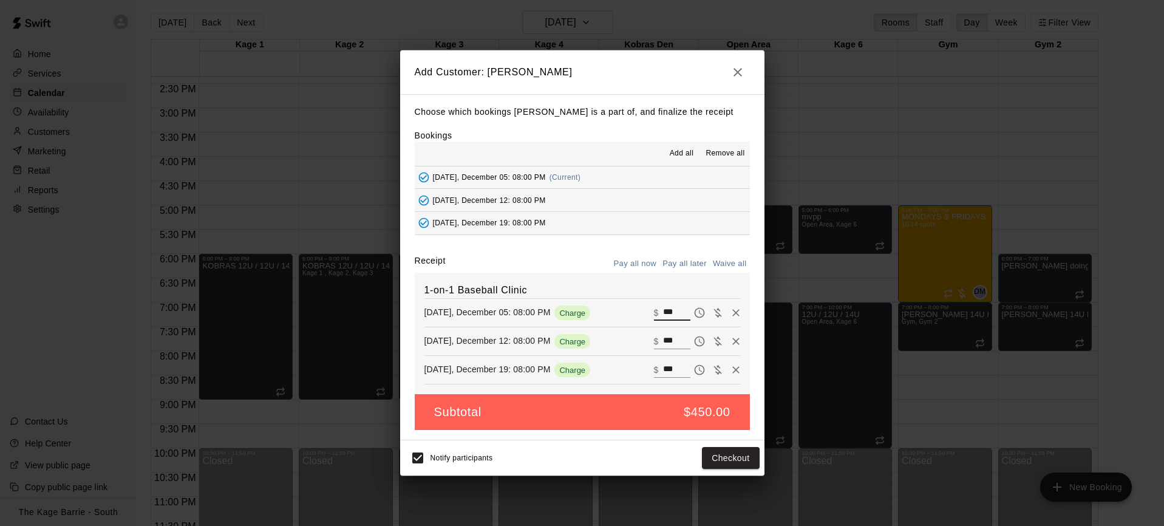
drag, startPoint x: 679, startPoint y: 312, endPoint x: 653, endPoint y: 311, distance: 26.1
click at [654, 311] on div "​ $ ***" at bounding box center [672, 313] width 36 height 16
type input "**"
drag, startPoint x: 679, startPoint y: 341, endPoint x: 634, endPoint y: 334, distance: 44.8
click at [634, 334] on div "Friday, December 12: 08:00 PM Charge ​ $ ***" at bounding box center [582, 341] width 316 height 18
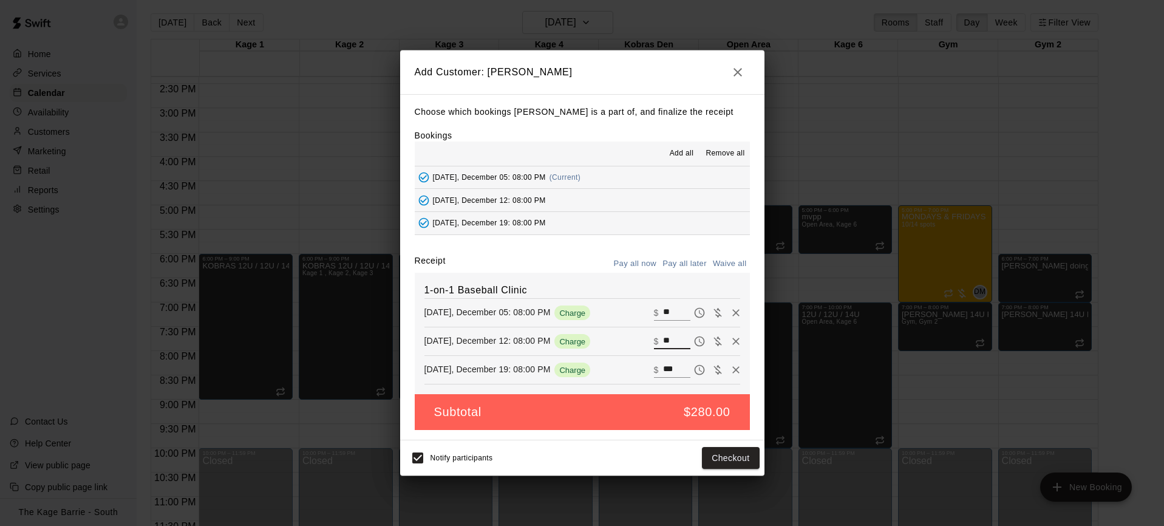
type input "**"
drag, startPoint x: 654, startPoint y: 368, endPoint x: 645, endPoint y: 367, distance: 8.6
click at [645, 367] on div "Friday, December 19: 08:00 PM Charge ​ $ ***" at bounding box center [582, 370] width 316 height 18
type input "**"
click at [688, 263] on button "Pay all later" at bounding box center [684, 263] width 50 height 19
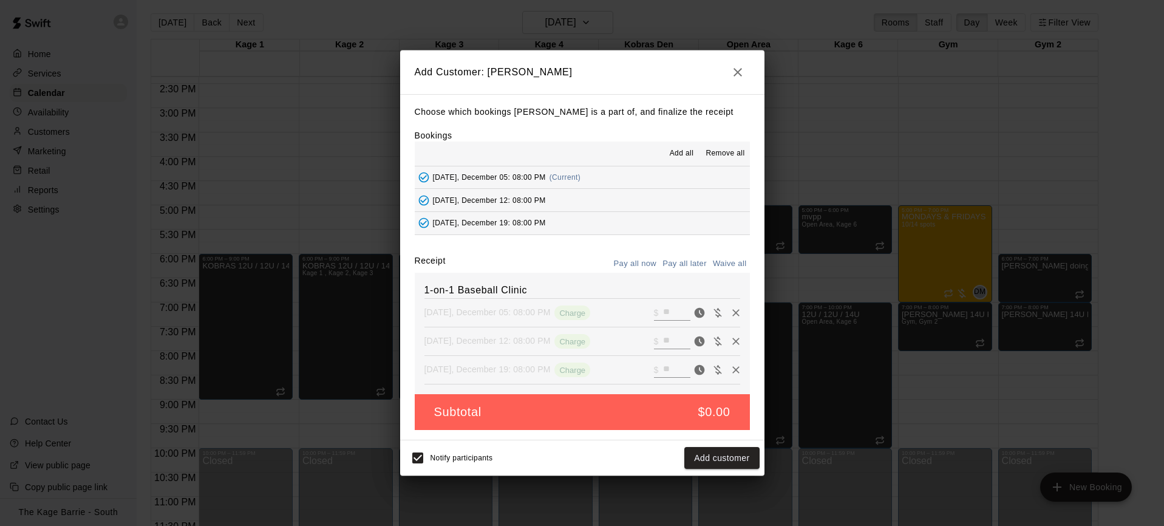
click at [738, 455] on button "Add customer" at bounding box center [721, 458] width 75 height 22
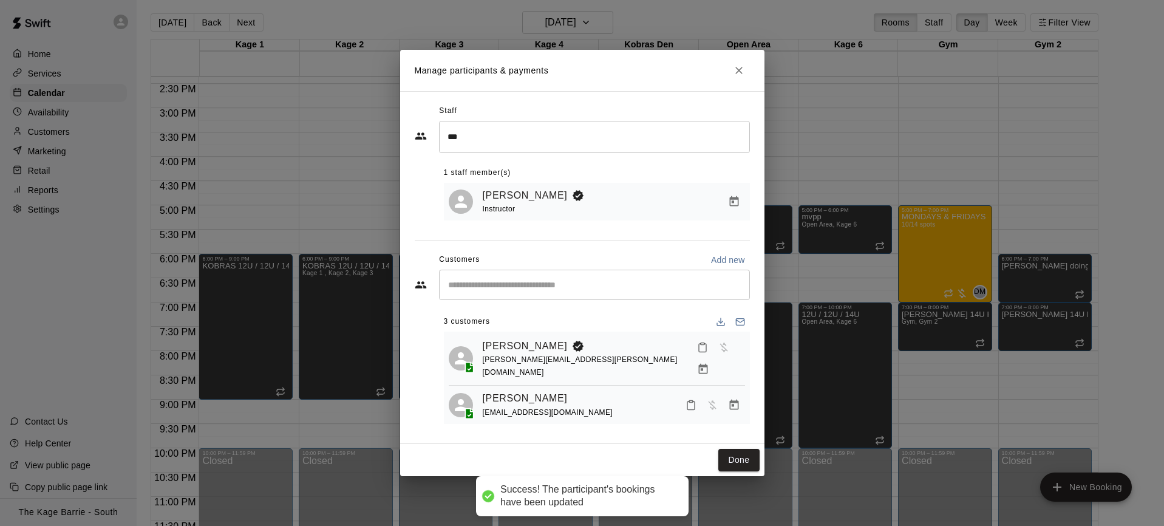
click at [499, 285] on input "Start typing to search customers..." at bounding box center [594, 285] width 300 height 12
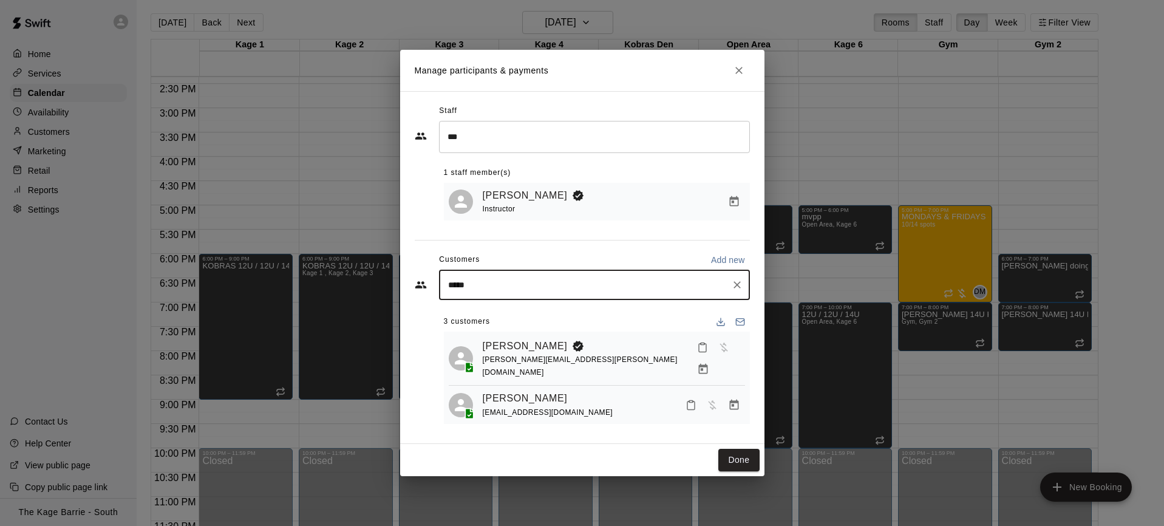
type input "******"
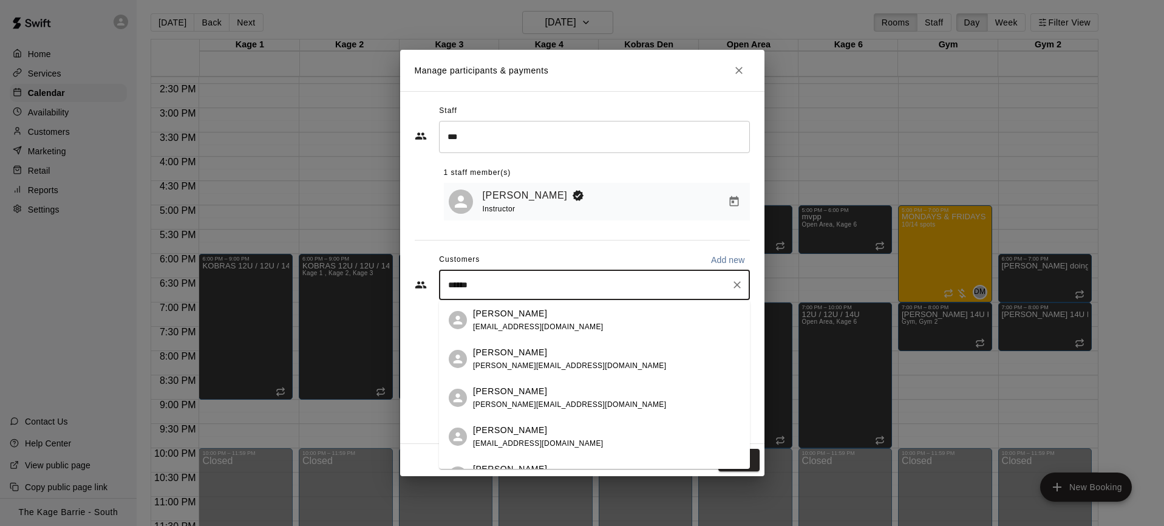
click at [605, 361] on div "Michael Jarvis michael.jarvis0722@gmail.com" at bounding box center [606, 359] width 267 height 26
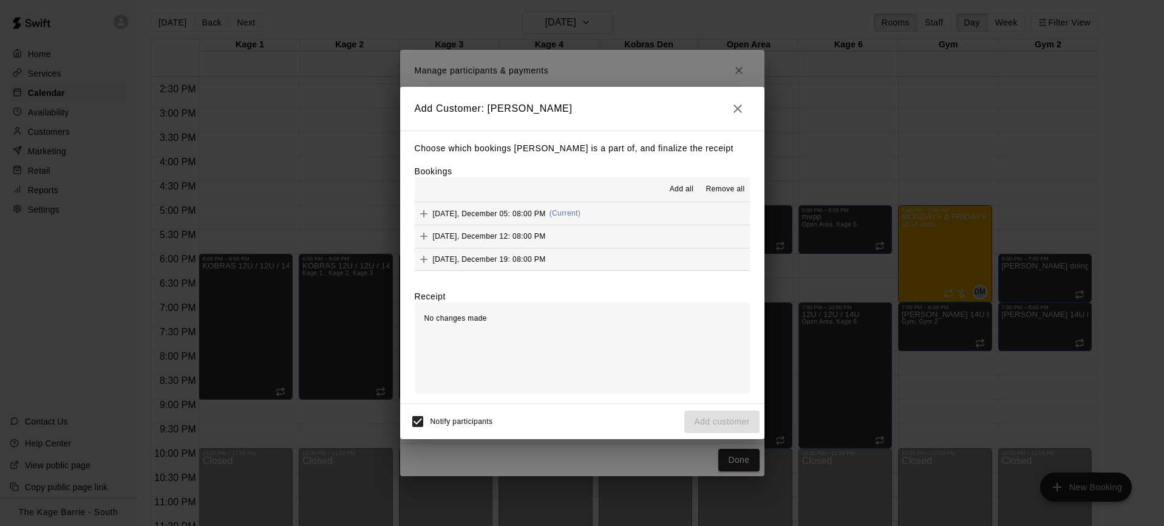
click at [685, 189] on span "Add all" at bounding box center [682, 189] width 24 height 12
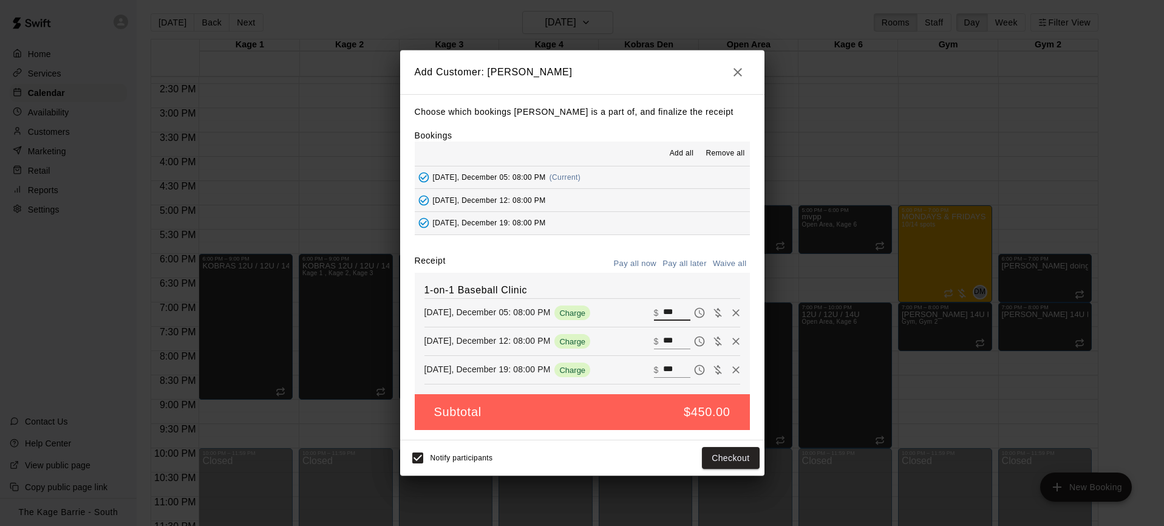
drag, startPoint x: 680, startPoint y: 310, endPoint x: 718, endPoint y: 314, distance: 38.4
click at [718, 314] on div "​ $ ***" at bounding box center [697, 313] width 86 height 18
type input "**"
drag, startPoint x: 682, startPoint y: 339, endPoint x: 659, endPoint y: 337, distance: 23.1
click at [660, 337] on div "​ $ ***" at bounding box center [672, 341] width 36 height 16
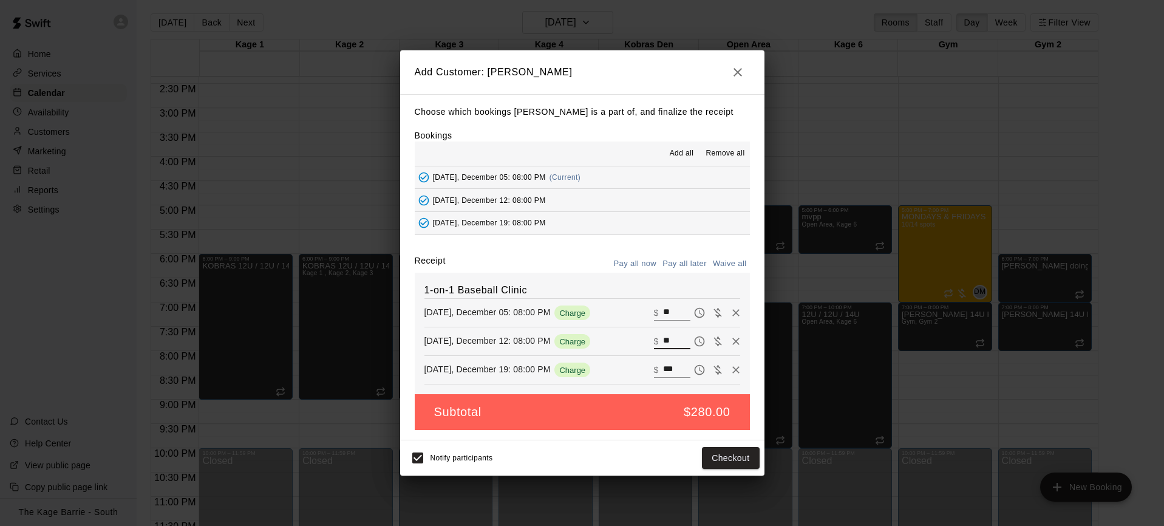
type input "**"
drag, startPoint x: 680, startPoint y: 368, endPoint x: 596, endPoint y: 365, distance: 85.1
click at [602, 365] on div "Friday, December 19: 08:00 PM Charge ​ $ ***" at bounding box center [582, 370] width 316 height 18
type input "**"
click at [687, 268] on button "Pay all later" at bounding box center [684, 263] width 50 height 19
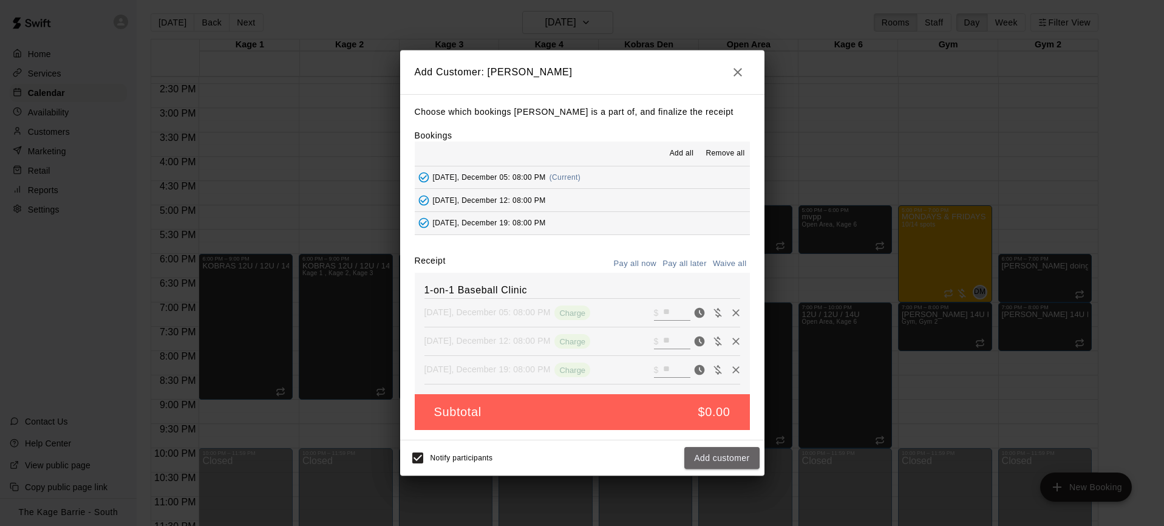
click at [736, 463] on button "Add customer" at bounding box center [721, 458] width 75 height 22
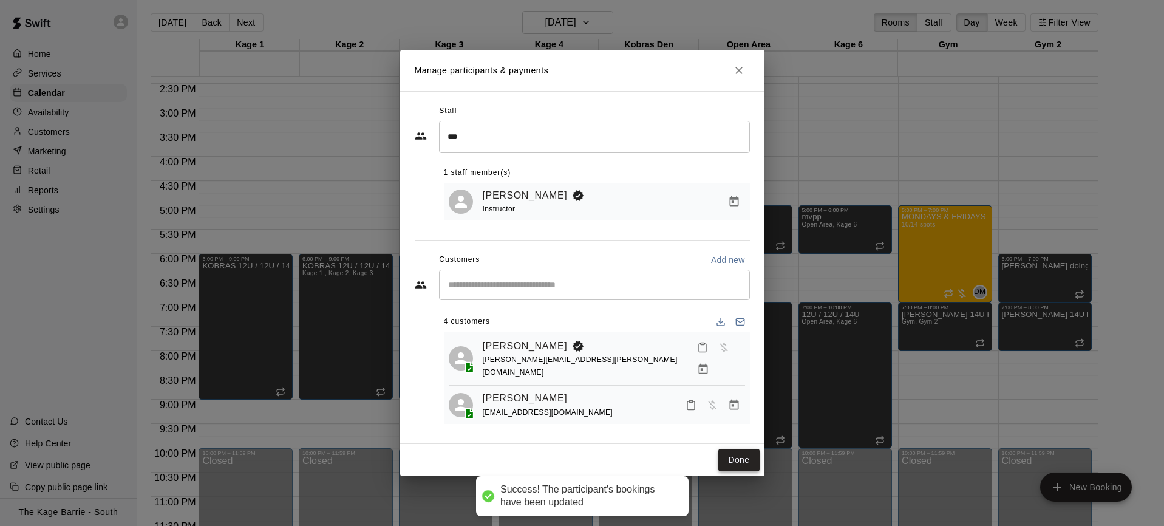
click at [743, 464] on button "Done" at bounding box center [738, 460] width 41 height 22
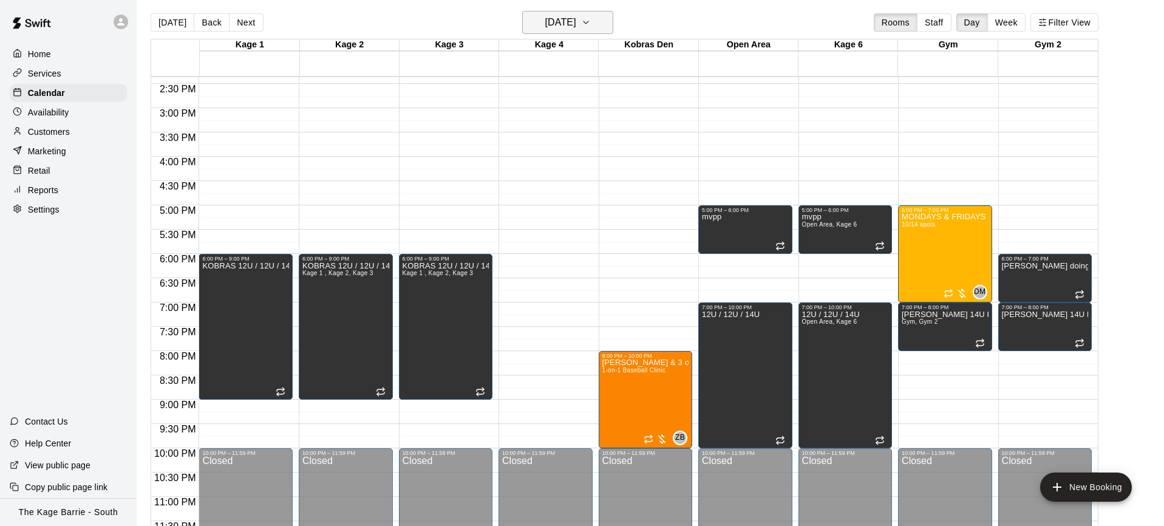
click at [591, 21] on icon "button" at bounding box center [586, 22] width 10 height 15
click at [619, 49] on icon "Previous month" at bounding box center [619, 53] width 15 height 15
click at [617, 122] on button "7" at bounding box center [614, 126] width 22 height 22
click at [616, 402] on img "edit" at bounding box center [615, 400] width 14 height 14
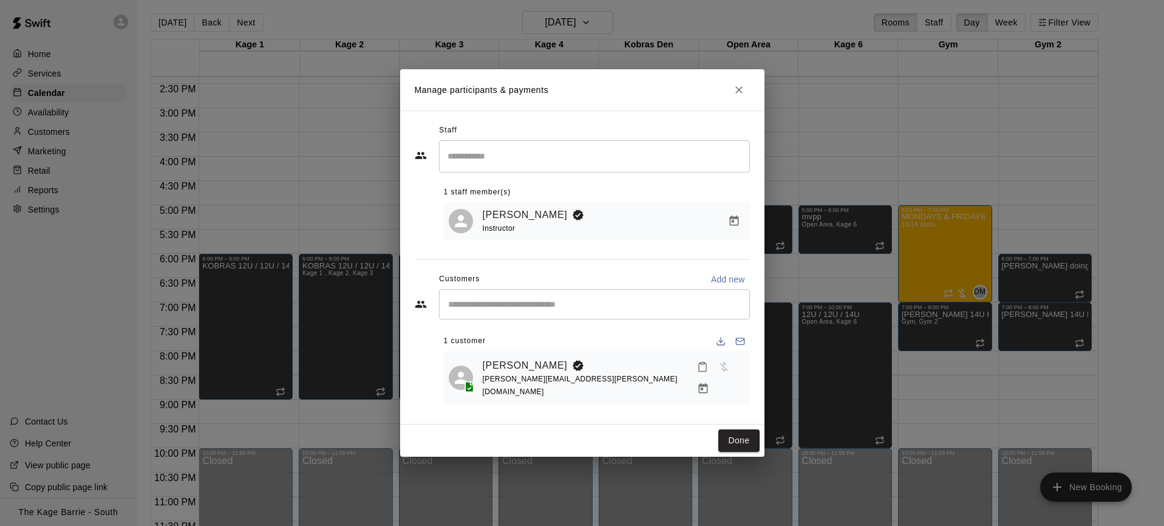
click at [526, 305] on div "​" at bounding box center [594, 304] width 311 height 30
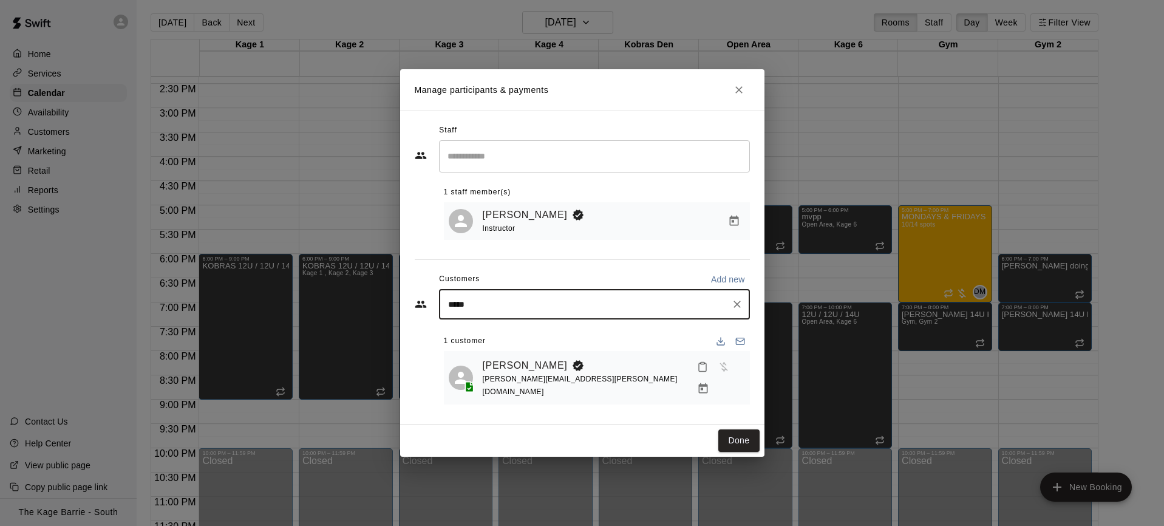
type input "******"
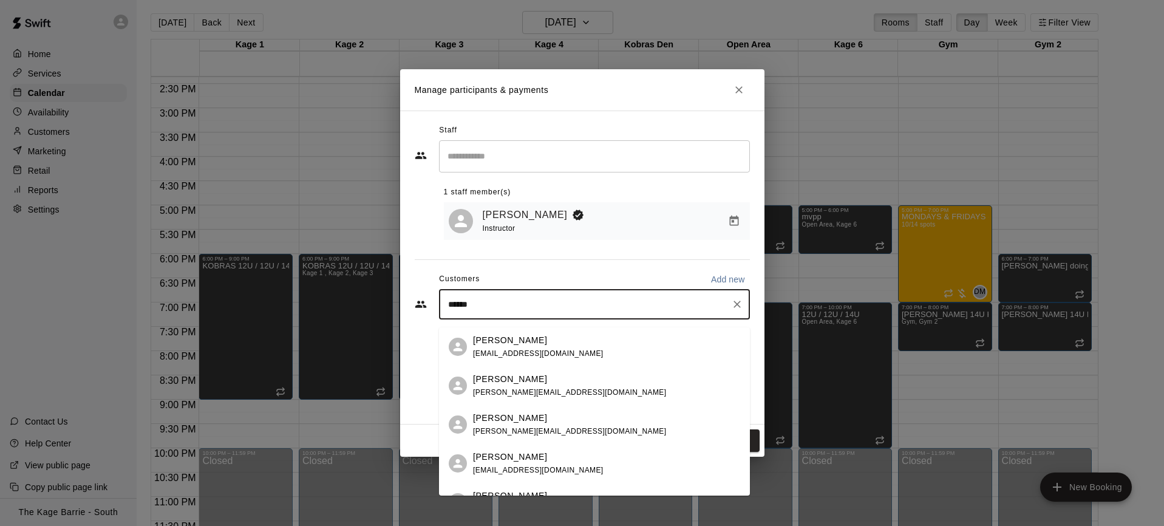
click at [550, 383] on div "Michael Jarvis" at bounding box center [569, 379] width 193 height 13
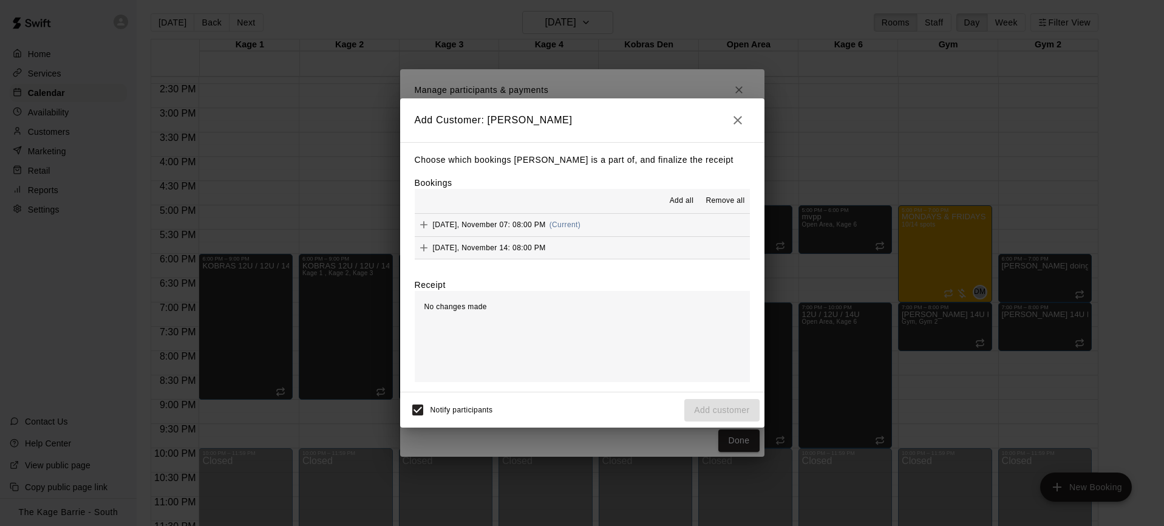
click at [684, 198] on span "Add all" at bounding box center [682, 201] width 24 height 12
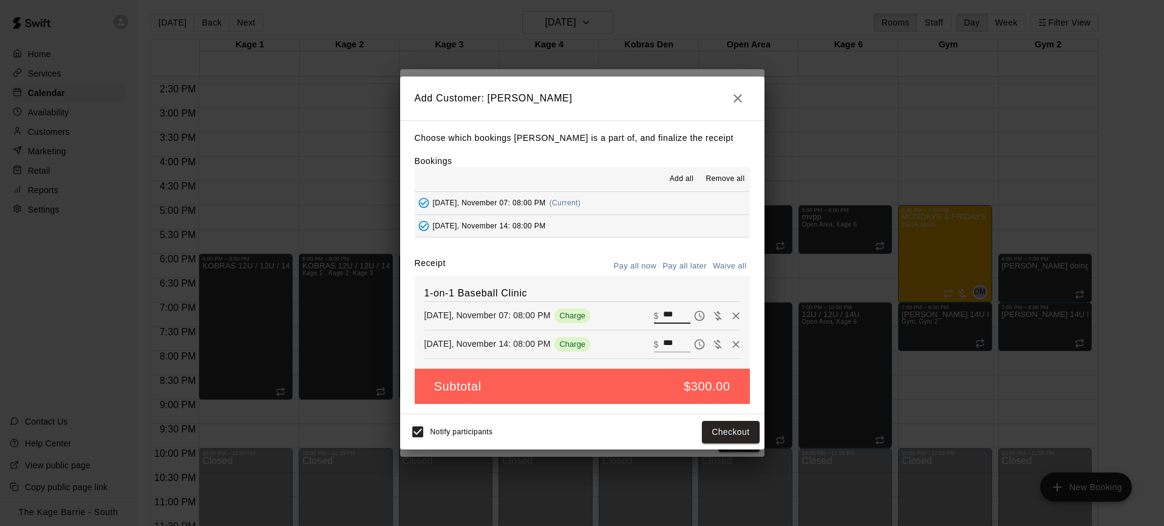
drag, startPoint x: 673, startPoint y: 309, endPoint x: 657, endPoint y: 308, distance: 15.8
click at [657, 309] on div "​ $ ***" at bounding box center [672, 316] width 36 height 16
type input "**"
drag, startPoint x: 674, startPoint y: 341, endPoint x: 598, endPoint y: 329, distance: 76.8
click at [599, 330] on div "1-on-1 Baseball Clinic Friday, November 07: 08:00 PM Charge ​ $ ** Friday, Nove…" at bounding box center [582, 322] width 335 height 93
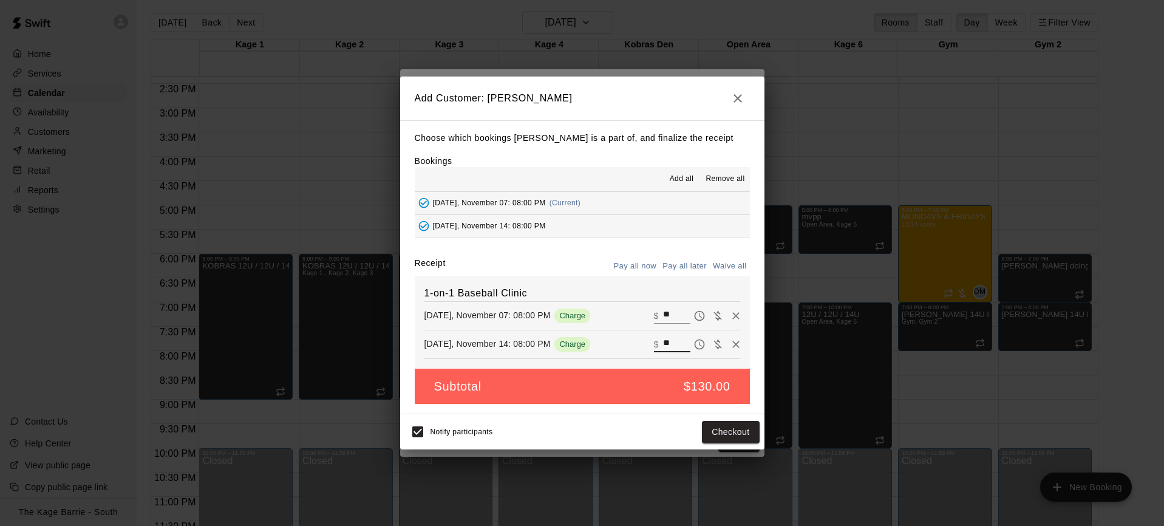
type input "**"
click at [691, 263] on button "Pay all later" at bounding box center [684, 266] width 50 height 19
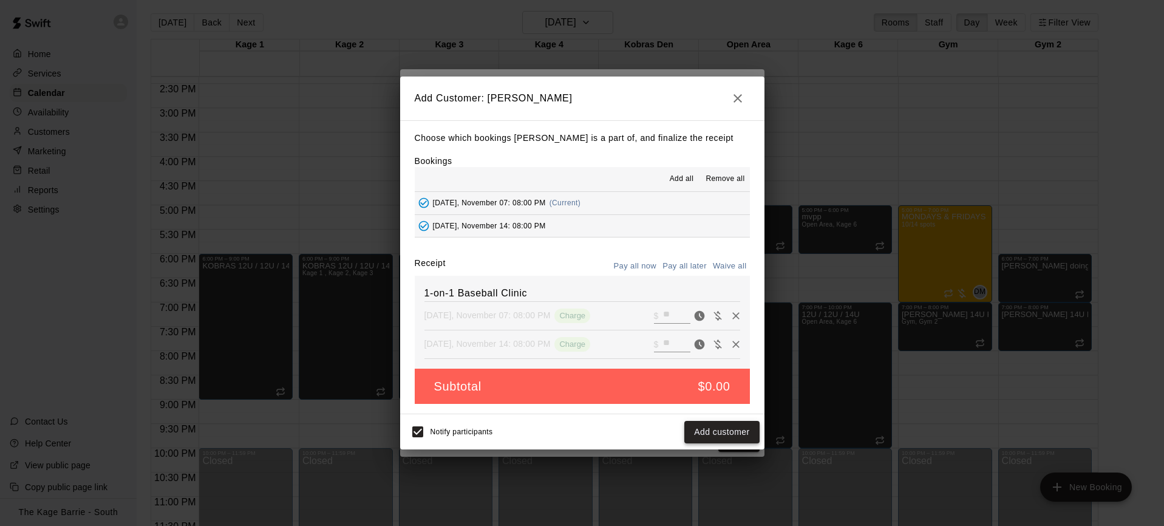
click at [726, 435] on button "Add customer" at bounding box center [721, 432] width 75 height 22
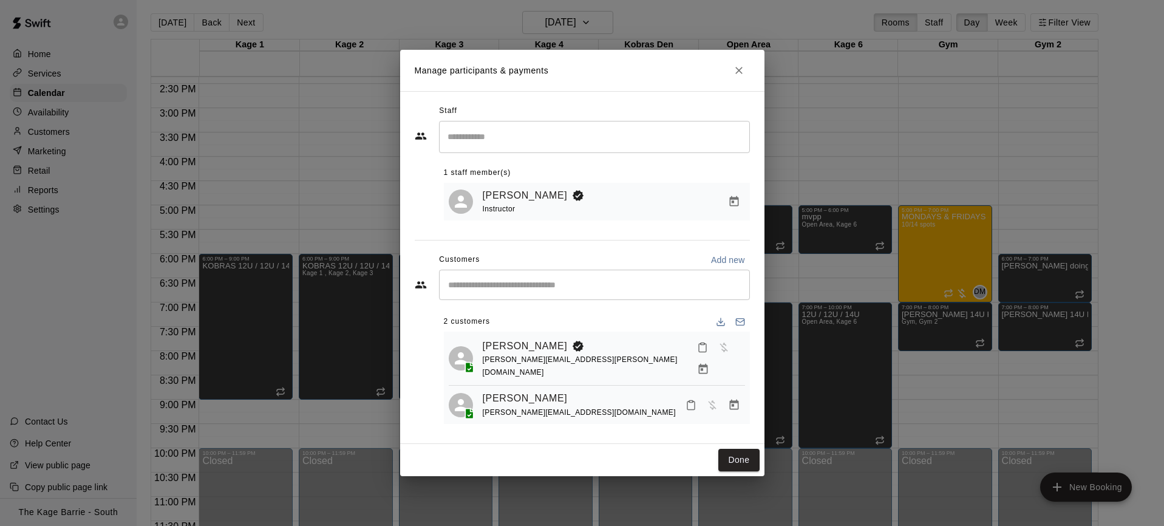
click at [572, 296] on div "​" at bounding box center [594, 285] width 311 height 30
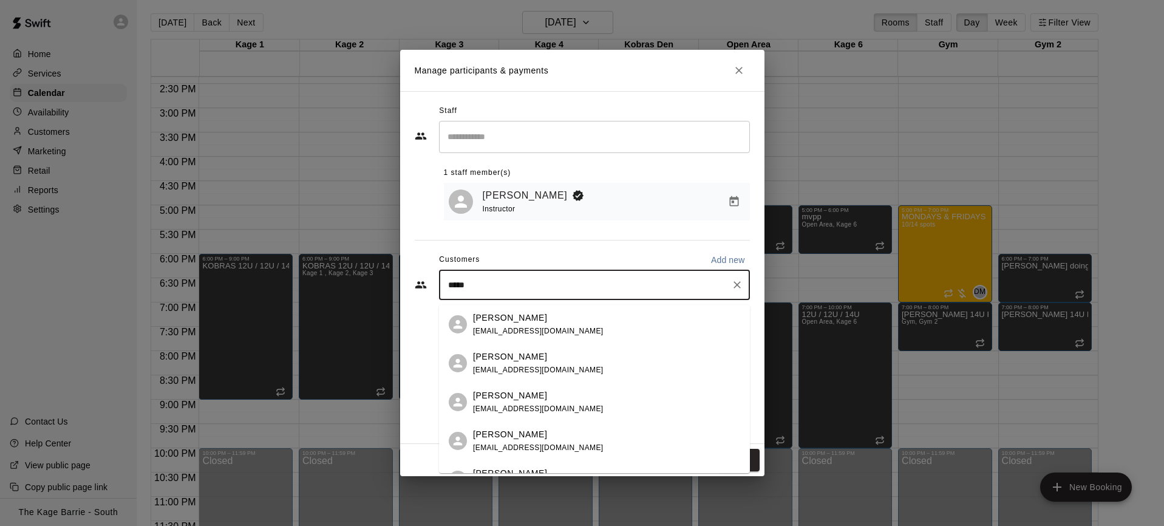
type input "******"
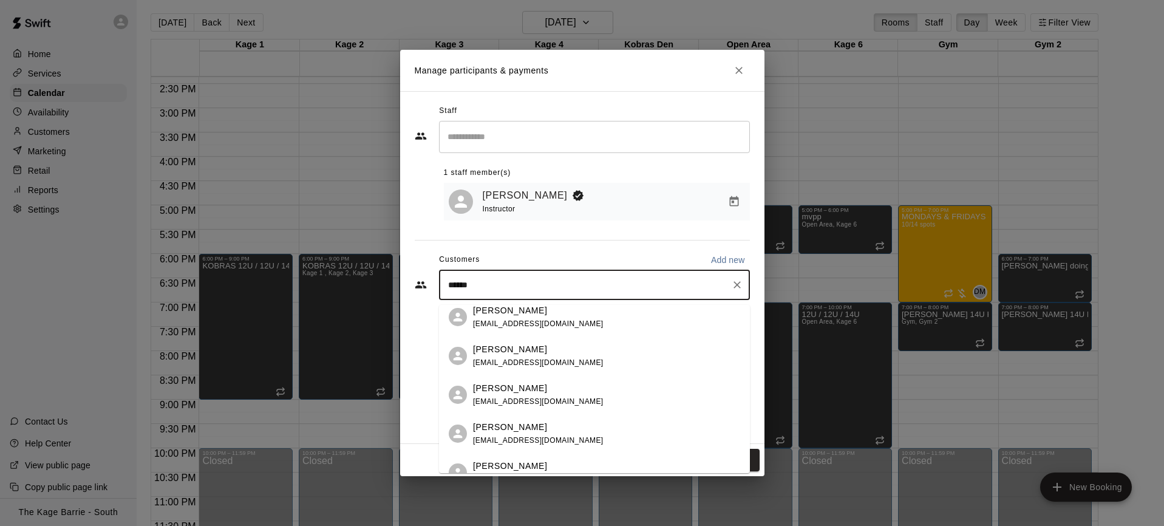
scroll to position [12, 0]
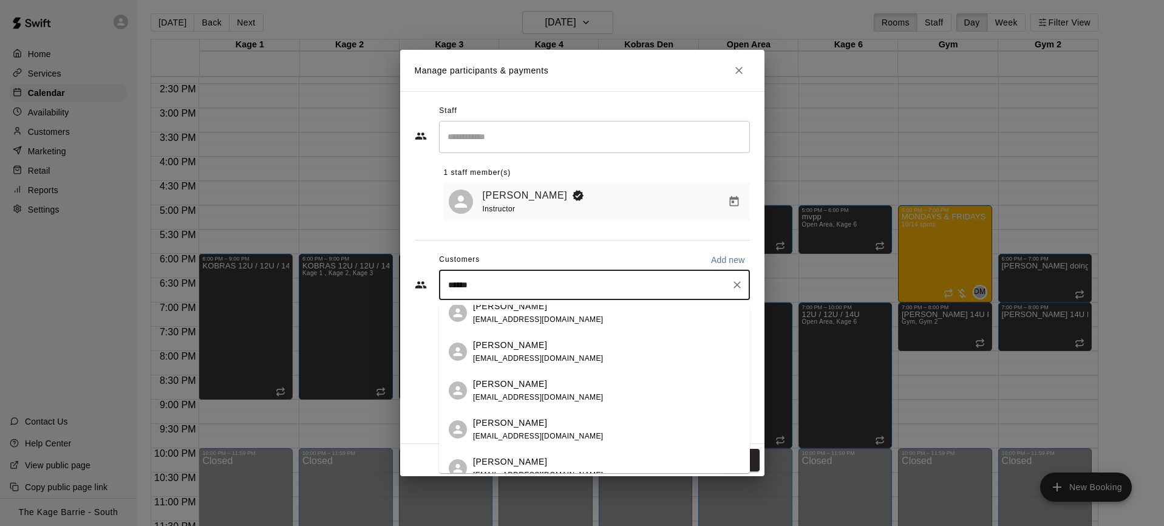
click at [537, 461] on div "Danny Shelson" at bounding box center [538, 461] width 131 height 13
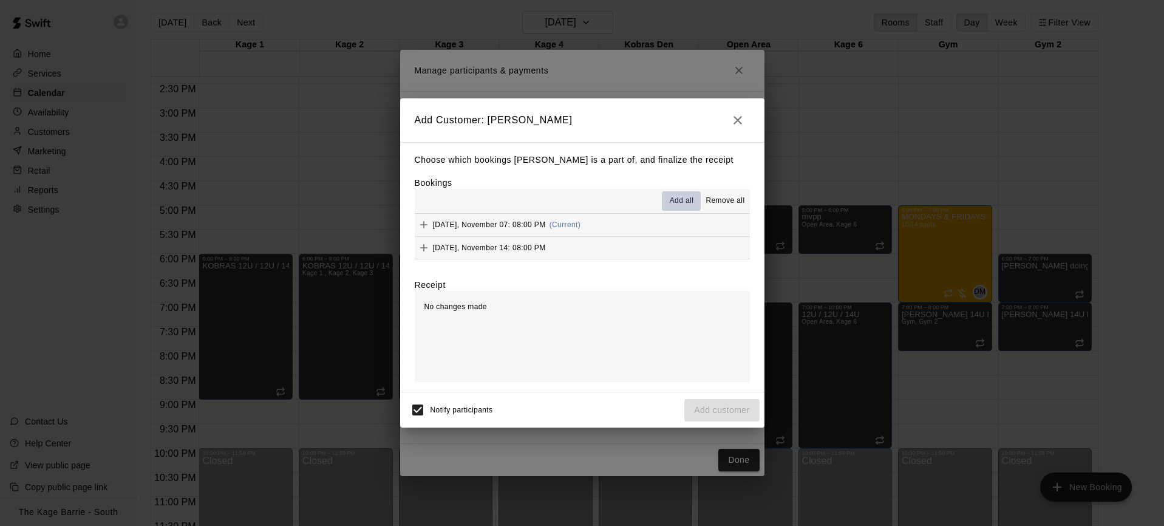
click at [685, 200] on span "Add all" at bounding box center [682, 201] width 24 height 12
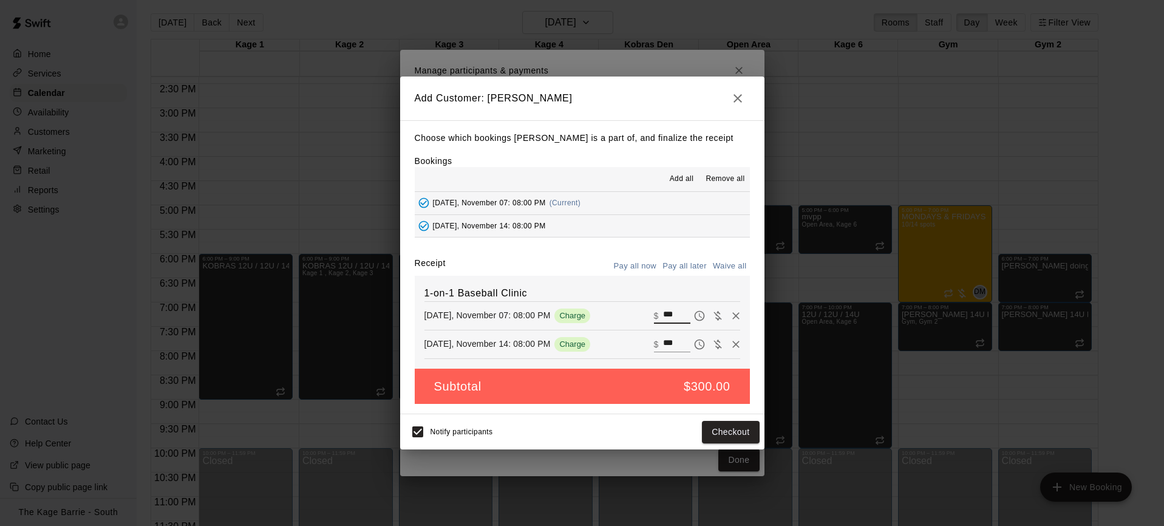
drag, startPoint x: 662, startPoint y: 311, endPoint x: 642, endPoint y: 311, distance: 20.6
click at [642, 311] on div "Friday, November 07: 08:00 PM Charge ​ $ ***" at bounding box center [582, 316] width 316 height 18
type input "**"
drag, startPoint x: 682, startPoint y: 344, endPoint x: 628, endPoint y: 339, distance: 54.3
click at [628, 339] on div "Friday, November 14: 08:00 PM Charge ​ $ ***" at bounding box center [582, 344] width 316 height 18
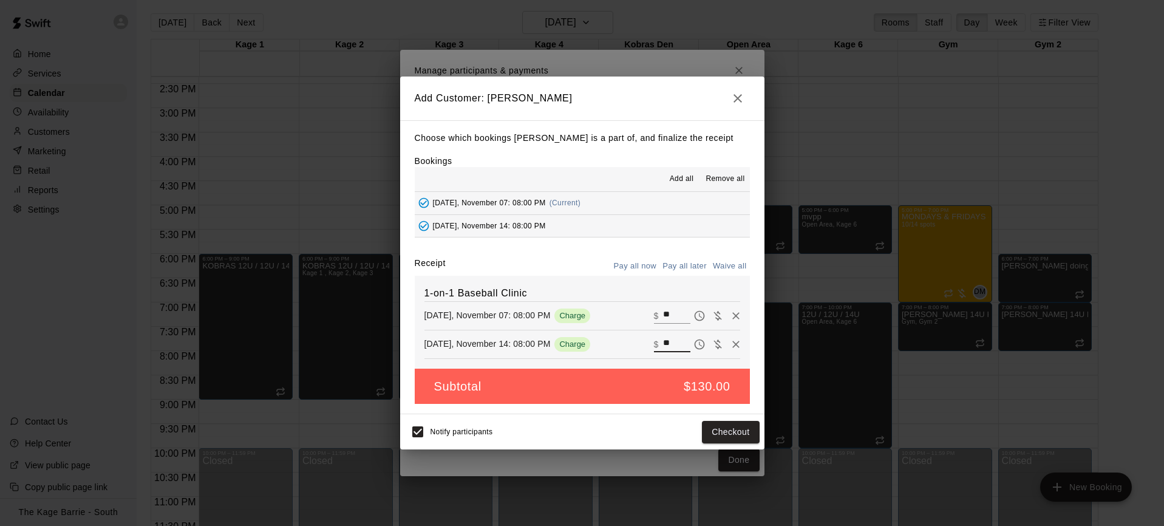
type input "**"
click at [692, 269] on button "Pay all later" at bounding box center [684, 266] width 50 height 19
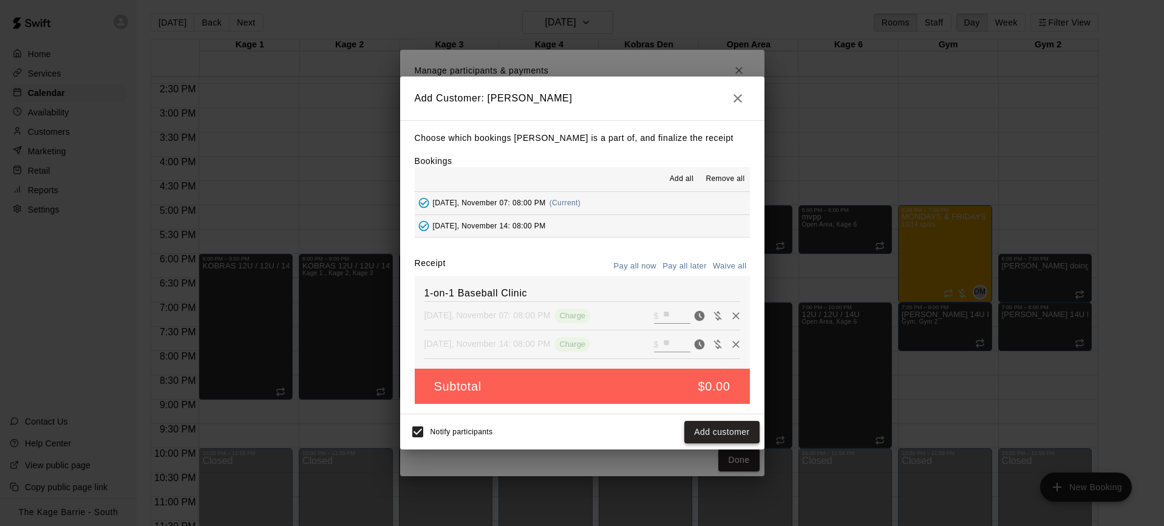
click at [739, 438] on button "Add customer" at bounding box center [721, 432] width 75 height 22
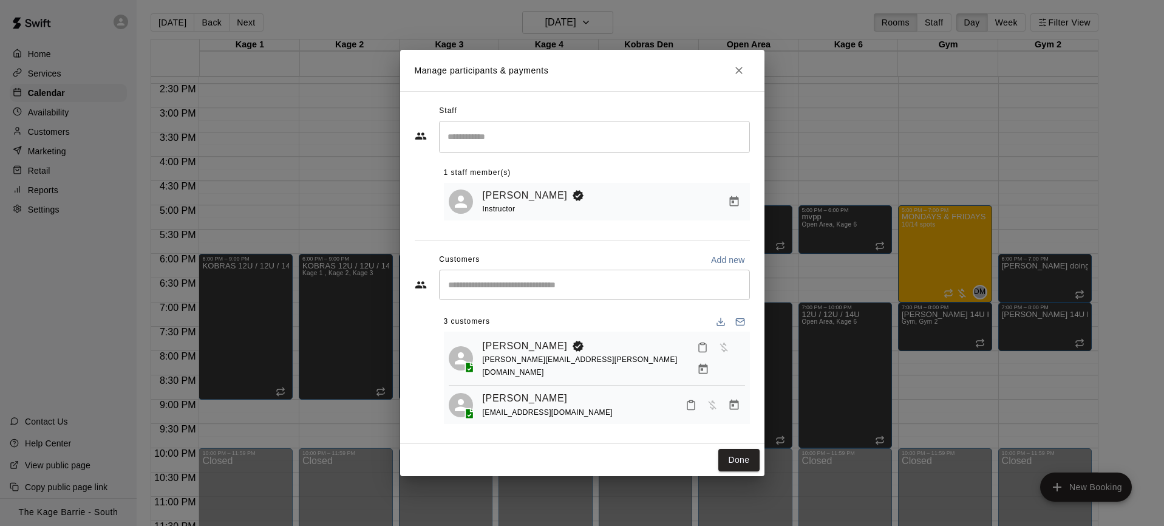
scroll to position [30, 0]
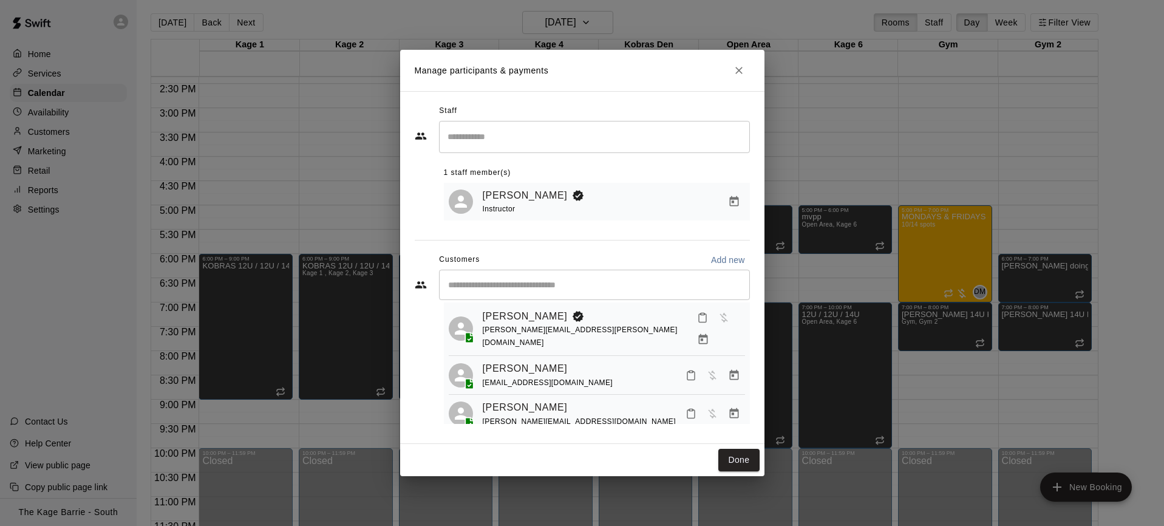
click at [554, 287] on input "Start typing to search customers..." at bounding box center [594, 285] width 300 height 12
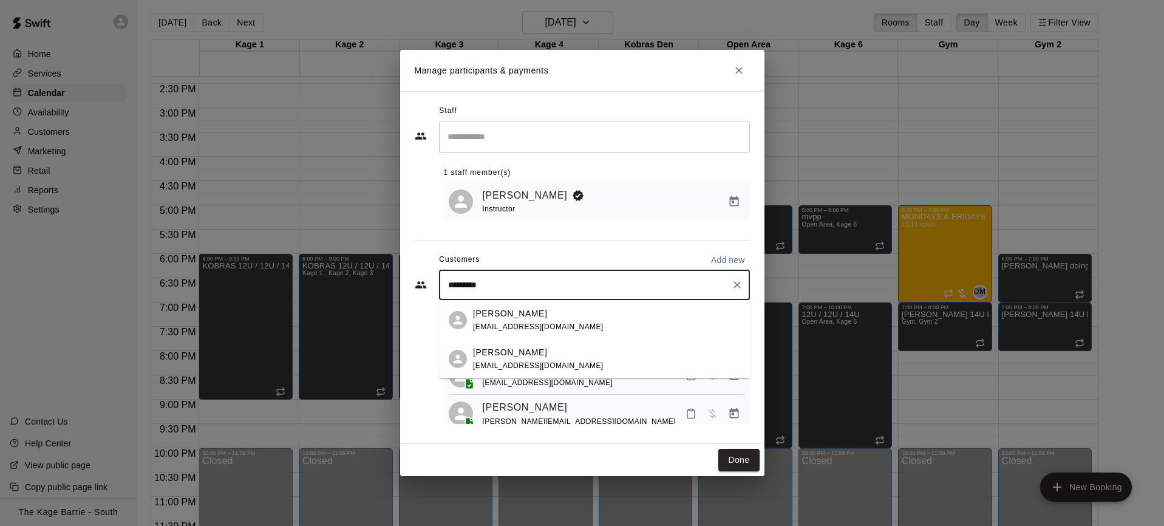
type input "**********"
click at [591, 322] on div "Henry Mackay connect@laurenmackay.com" at bounding box center [606, 320] width 267 height 26
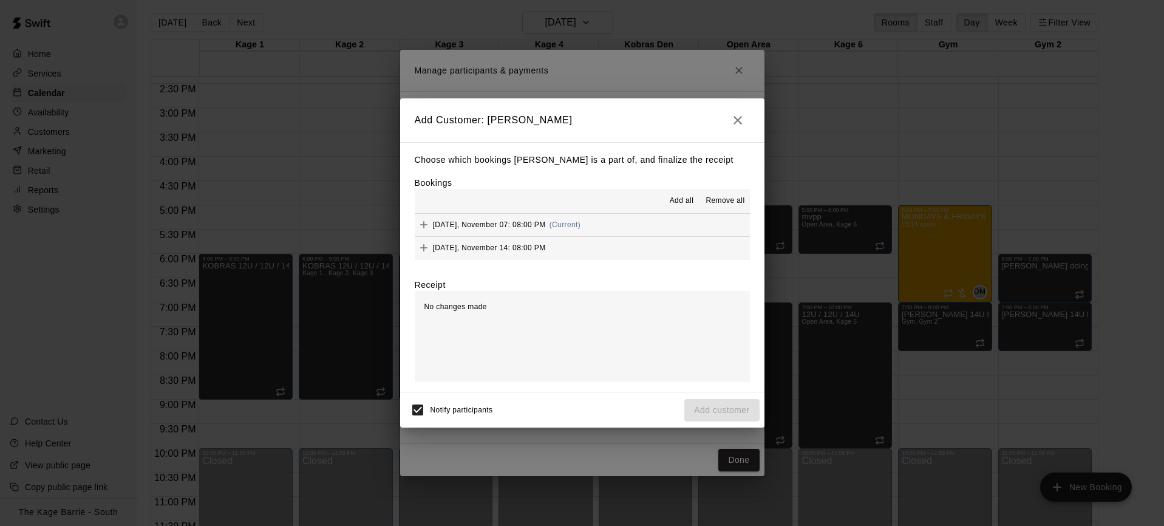
click at [681, 202] on span "Add all" at bounding box center [682, 201] width 24 height 12
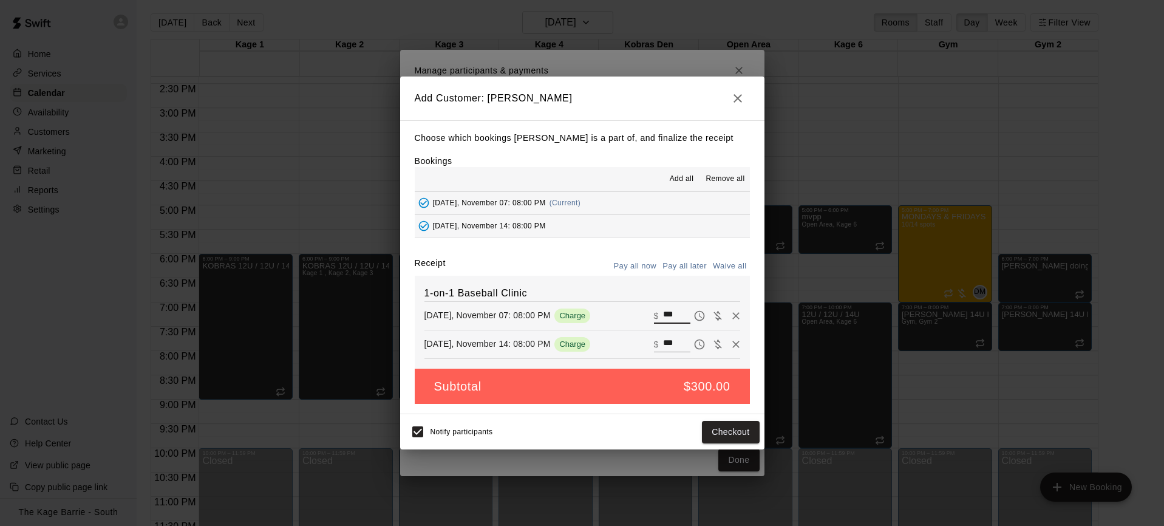
drag, startPoint x: 682, startPoint y: 314, endPoint x: 670, endPoint y: 314, distance: 12.1
click at [670, 314] on input "***" at bounding box center [676, 316] width 27 height 16
type input "*"
type input "**"
drag, startPoint x: 680, startPoint y: 342, endPoint x: 651, endPoint y: 337, distance: 29.0
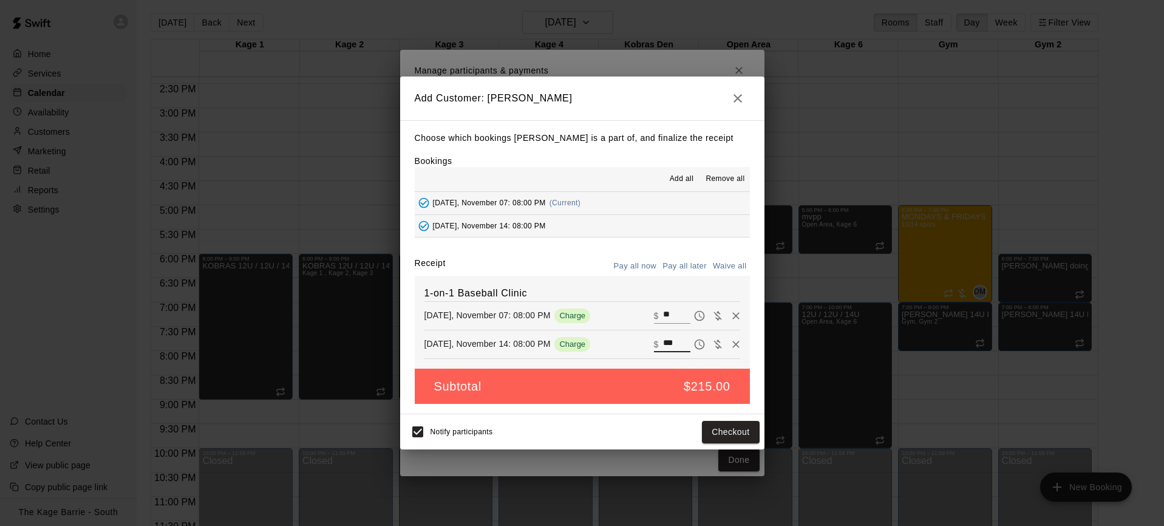
click at [651, 337] on div "Friday, November 14: 08:00 PM Charge ​ $ ***" at bounding box center [582, 344] width 316 height 18
type input "**"
click at [694, 263] on button "Pay all later" at bounding box center [684, 266] width 50 height 19
click at [731, 430] on button "Add customer" at bounding box center [721, 432] width 75 height 22
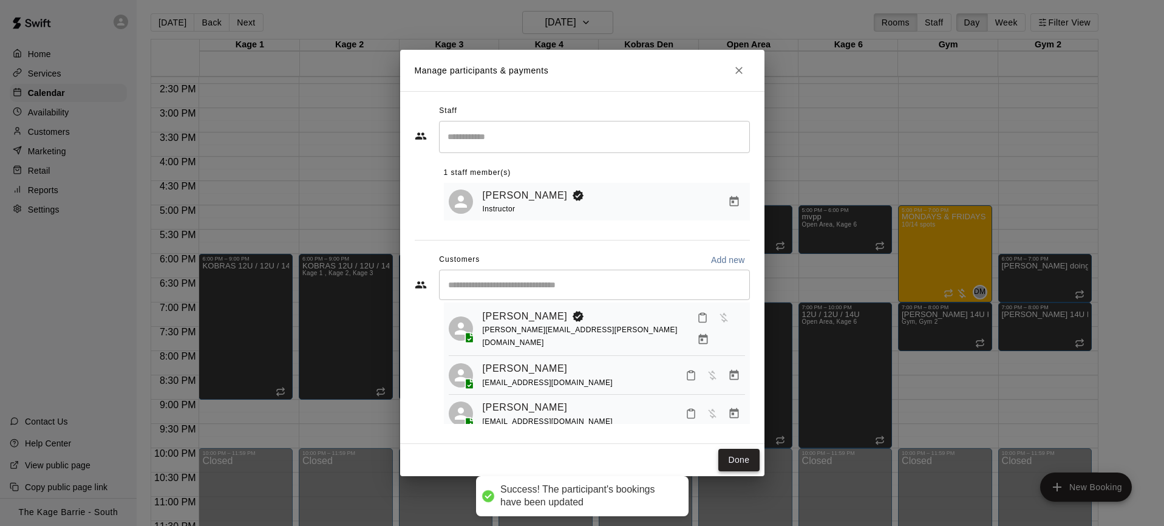
click at [745, 459] on button "Done" at bounding box center [738, 460] width 41 height 22
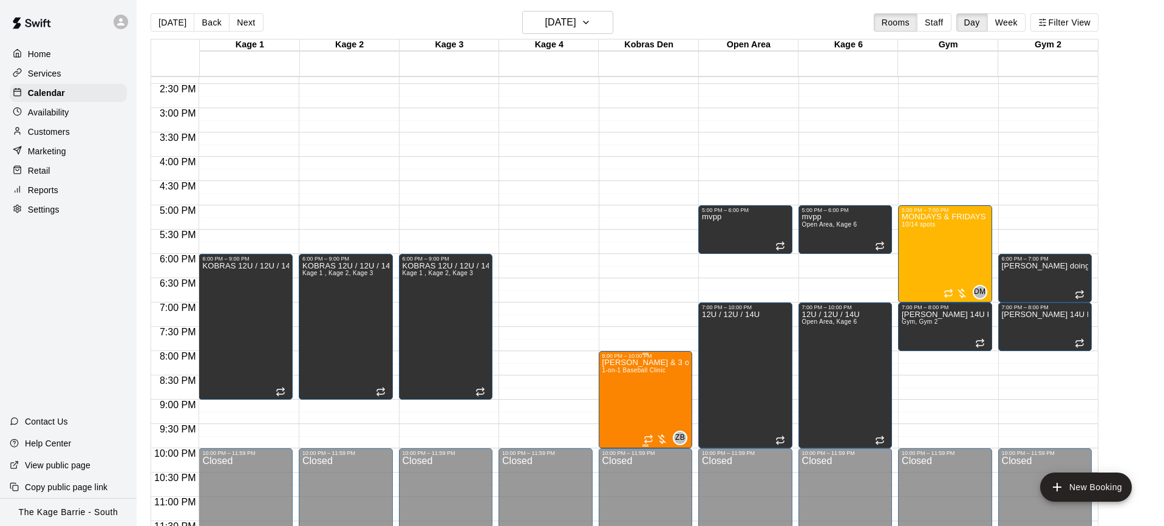
click at [616, 368] on icon "edit" at bounding box center [614, 371] width 15 height 15
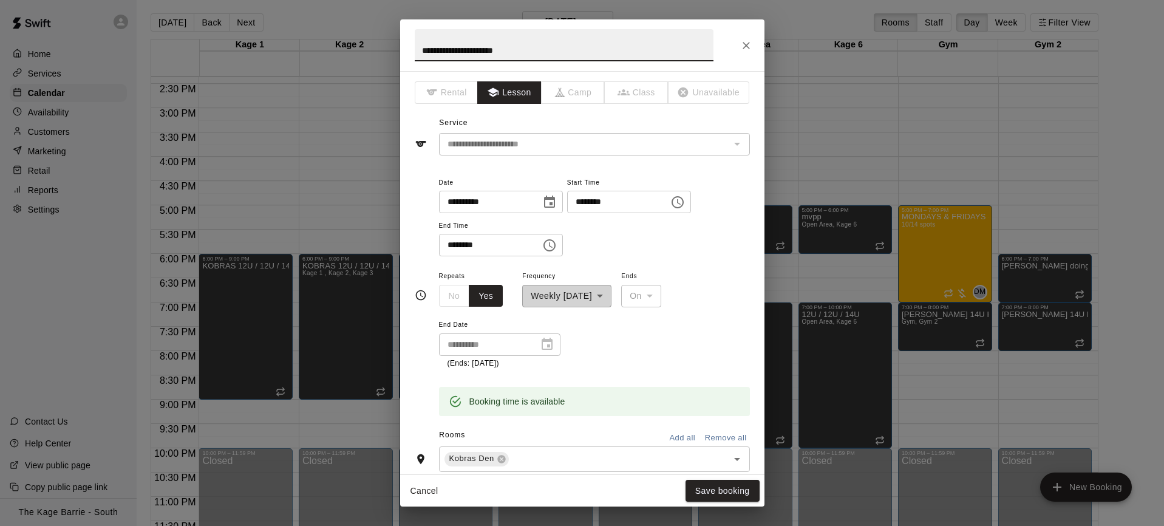
drag, startPoint x: 543, startPoint y: 53, endPoint x: 305, endPoint y: 35, distance: 238.7
click at [305, 35] on div "**********" at bounding box center [582, 263] width 1164 height 526
type input "**********"
click at [727, 488] on button "Save booking" at bounding box center [722, 491] width 74 height 22
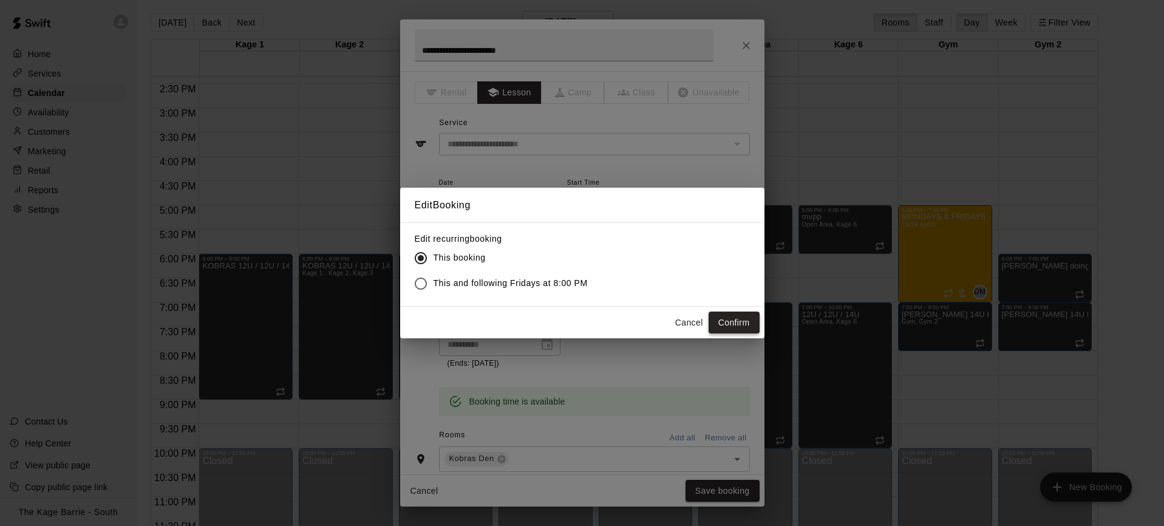
click at [748, 324] on button "Confirm" at bounding box center [733, 322] width 51 height 22
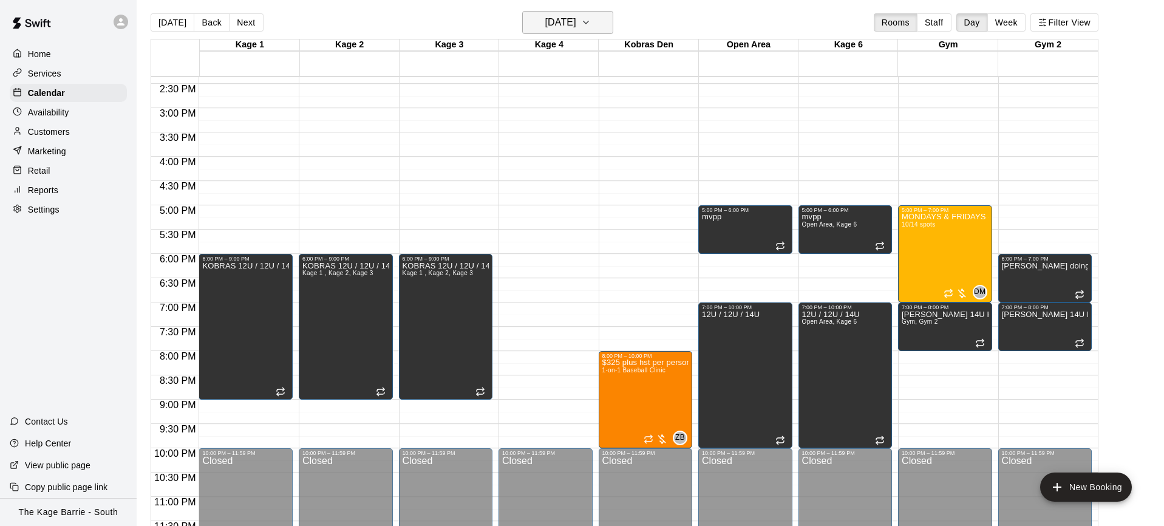
click at [575, 25] on h6 "[DATE]" at bounding box center [560, 22] width 31 height 17
click at [619, 55] on icon "Previous month" at bounding box center [619, 52] width 4 height 7
click at [612, 148] on button "17" at bounding box center [614, 149] width 22 height 22
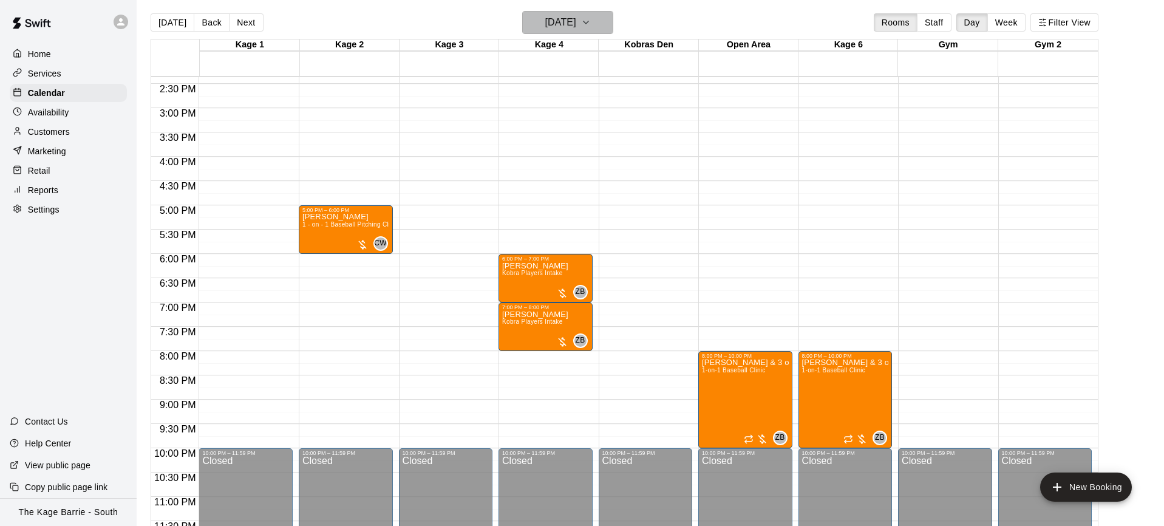
click at [591, 20] on icon "button" at bounding box center [586, 22] width 10 height 15
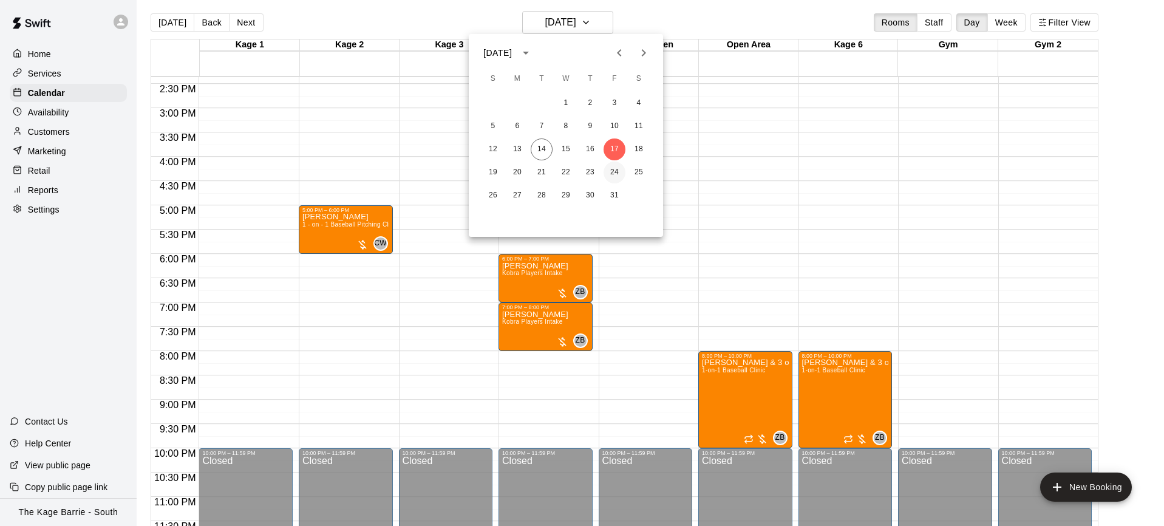
click at [614, 169] on button "24" at bounding box center [614, 172] width 22 height 22
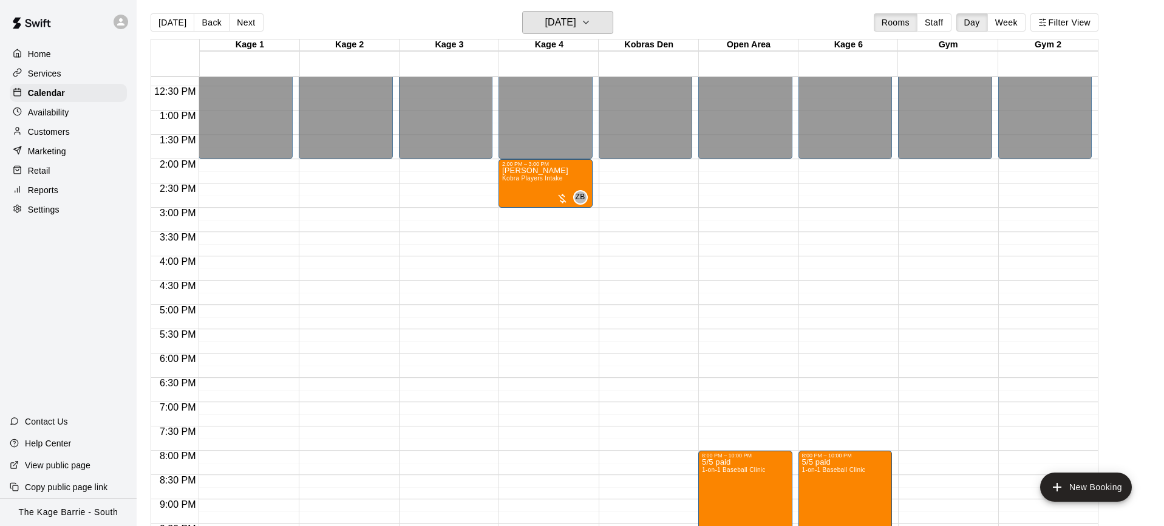
scroll to position [577, 0]
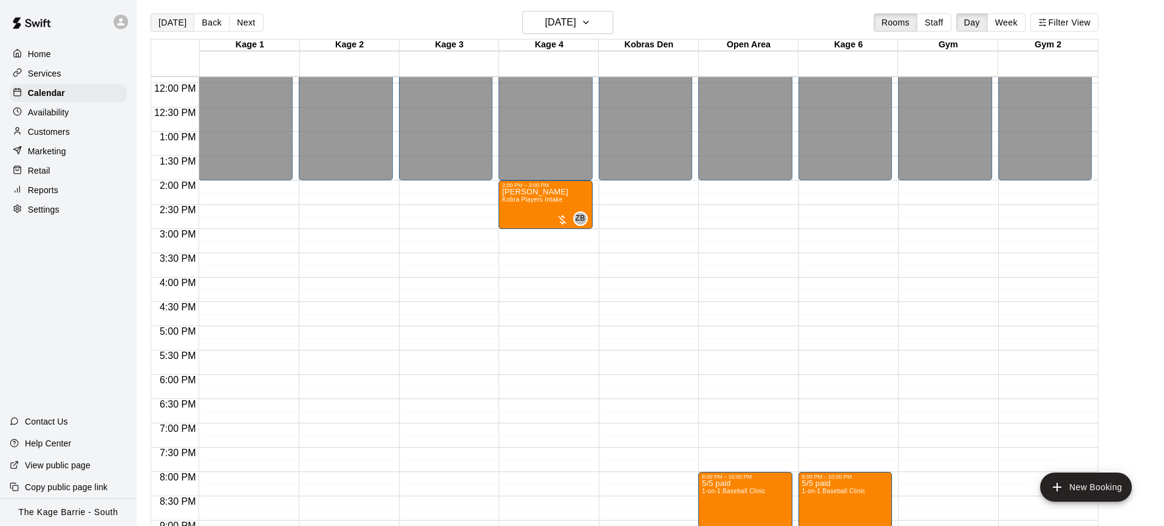
click at [169, 26] on button "[DATE]" at bounding box center [173, 22] width 44 height 18
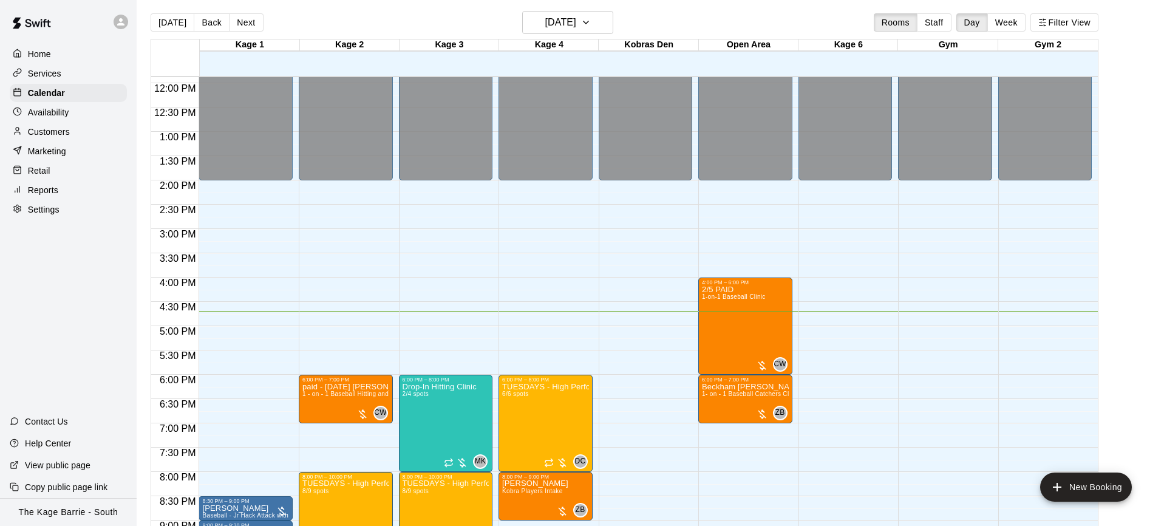
scroll to position [707, 0]
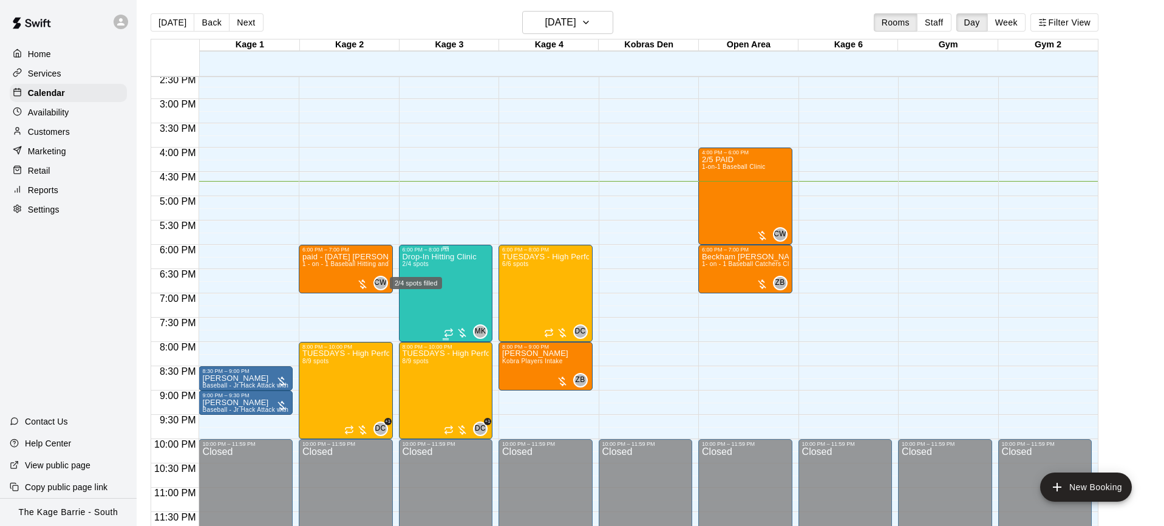
click at [410, 266] on span "2/4 spots" at bounding box center [415, 263] width 27 height 7
click at [411, 266] on icon "edit" at bounding box center [414, 273] width 15 height 15
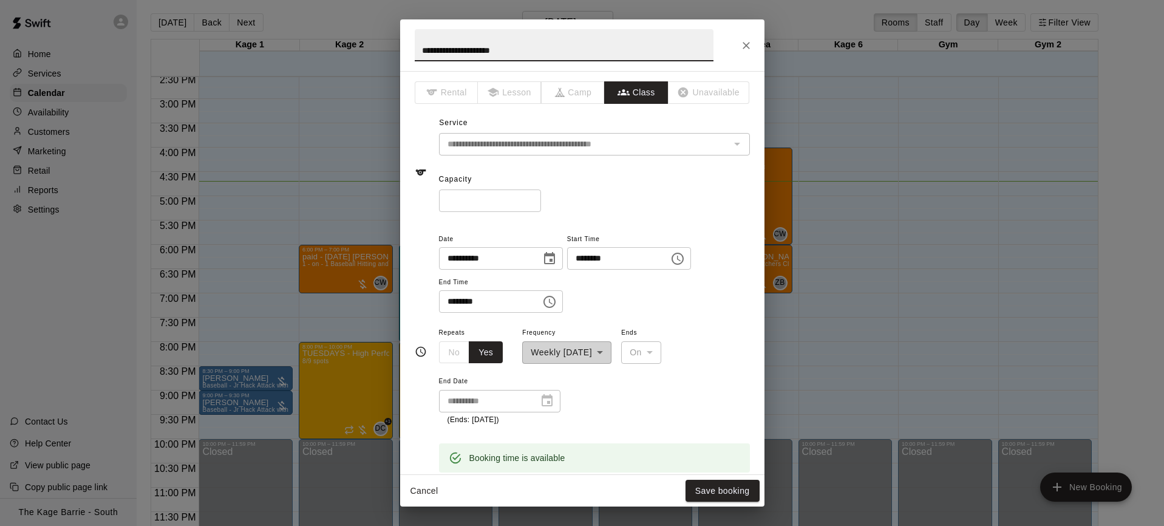
drag, startPoint x: 508, startPoint y: 50, endPoint x: 341, endPoint y: 47, distance: 167.6
click at [341, 47] on div "**********" at bounding box center [582, 263] width 1164 height 526
type input "**********"
click at [710, 489] on button "Save booking" at bounding box center [722, 491] width 74 height 22
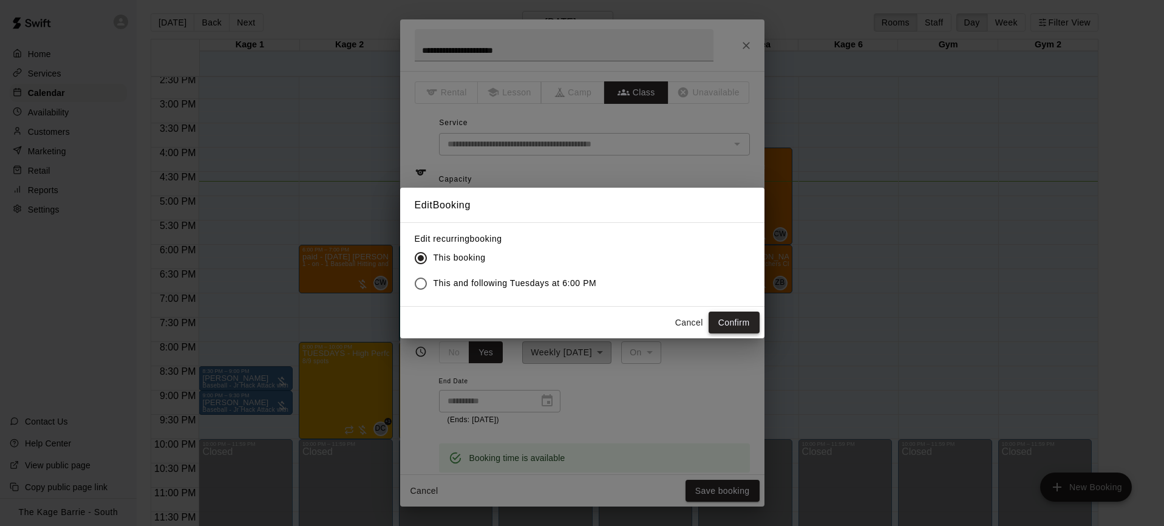
click at [730, 321] on button "Confirm" at bounding box center [733, 322] width 51 height 22
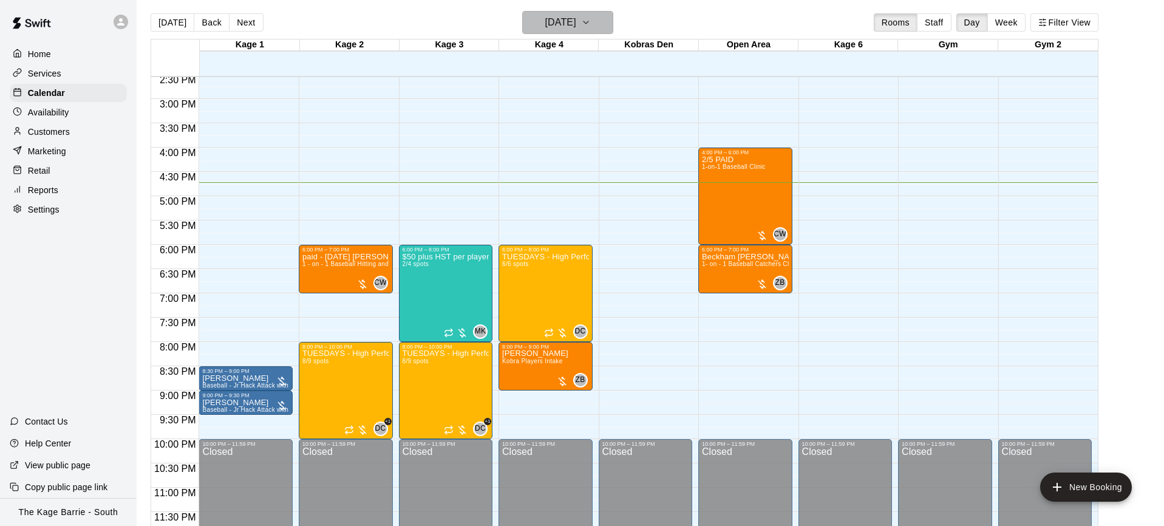
click at [591, 24] on icon "button" at bounding box center [586, 22] width 10 height 15
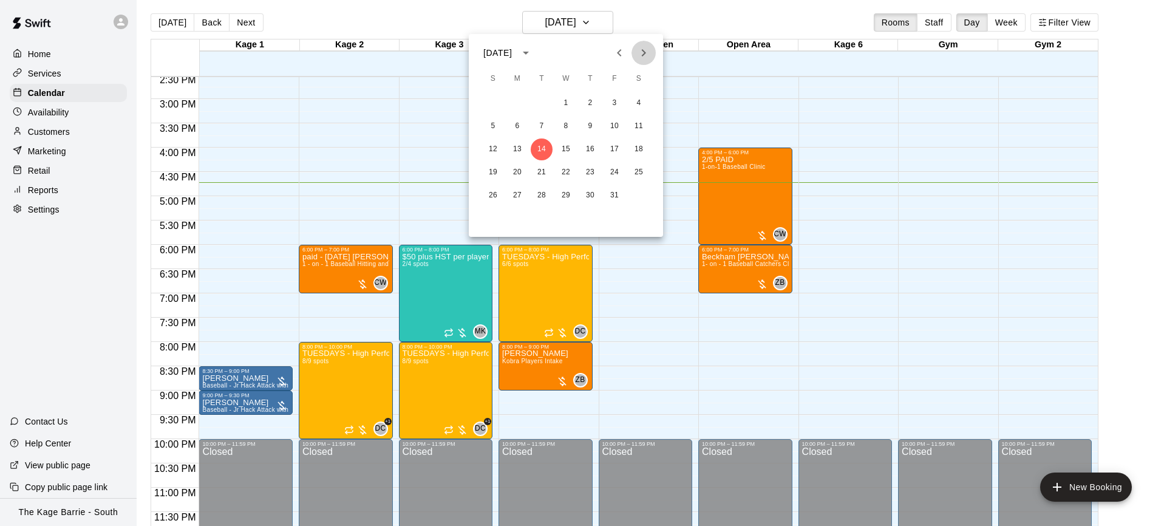
click at [646, 56] on icon "Next month" at bounding box center [643, 53] width 15 height 15
click at [640, 111] on button "1" at bounding box center [639, 103] width 22 height 22
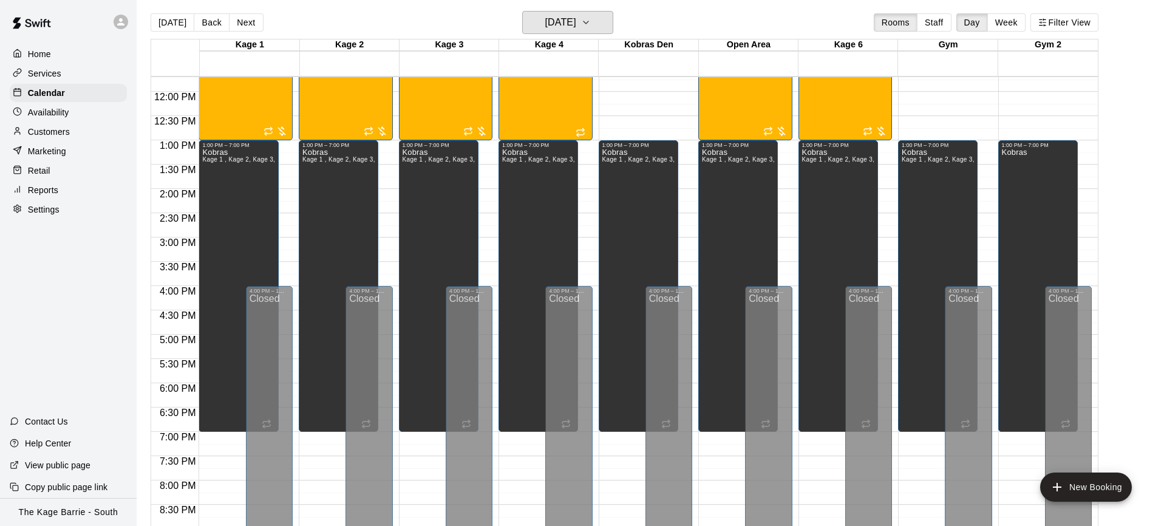
scroll to position [394, 0]
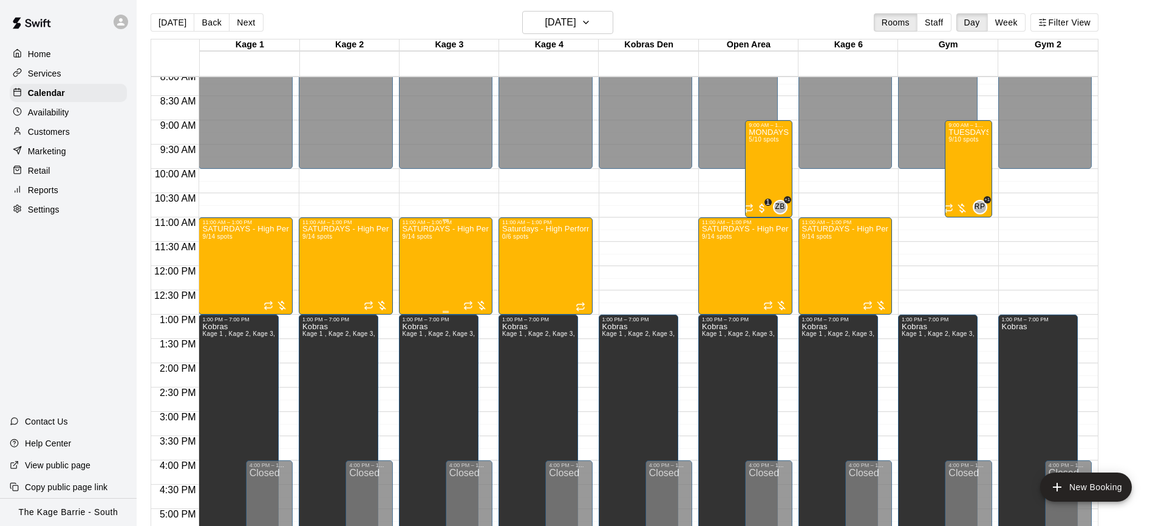
click at [436, 265] on div "SATURDAYS - High Performance Hitting Program - Baseball Program - 12U - 14U 9/1…" at bounding box center [445, 488] width 87 height 526
click at [417, 268] on img "edit" at bounding box center [415, 267] width 14 height 14
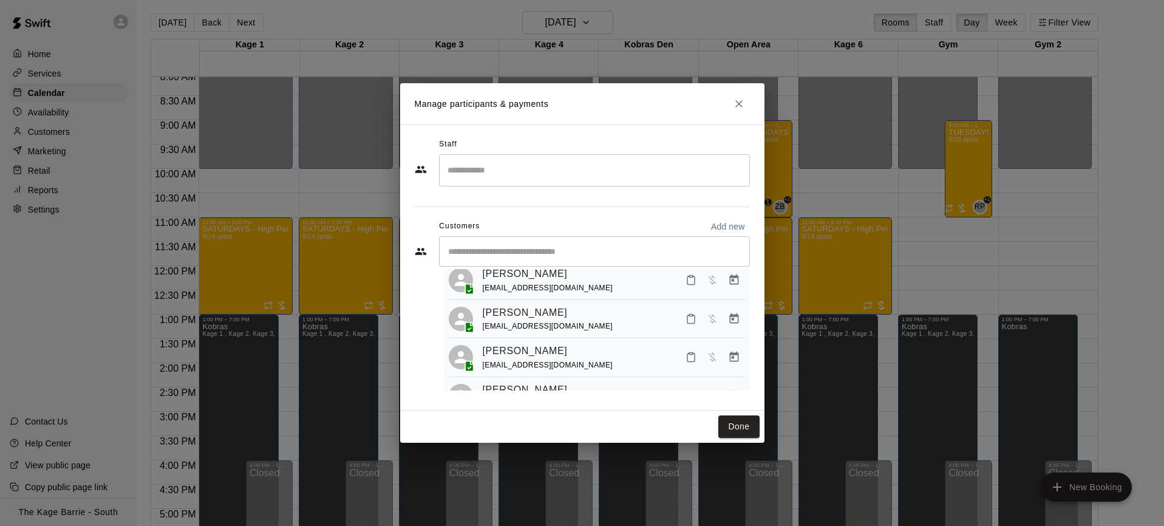
scroll to position [192, 0]
drag, startPoint x: 578, startPoint y: 328, endPoint x: 486, endPoint y: 336, distance: 92.6
click at [483, 330] on div "Mason Woods scorpiox10@hotmail.com" at bounding box center [614, 318] width 262 height 29
copy span "scorpiox10@hotmail.com"
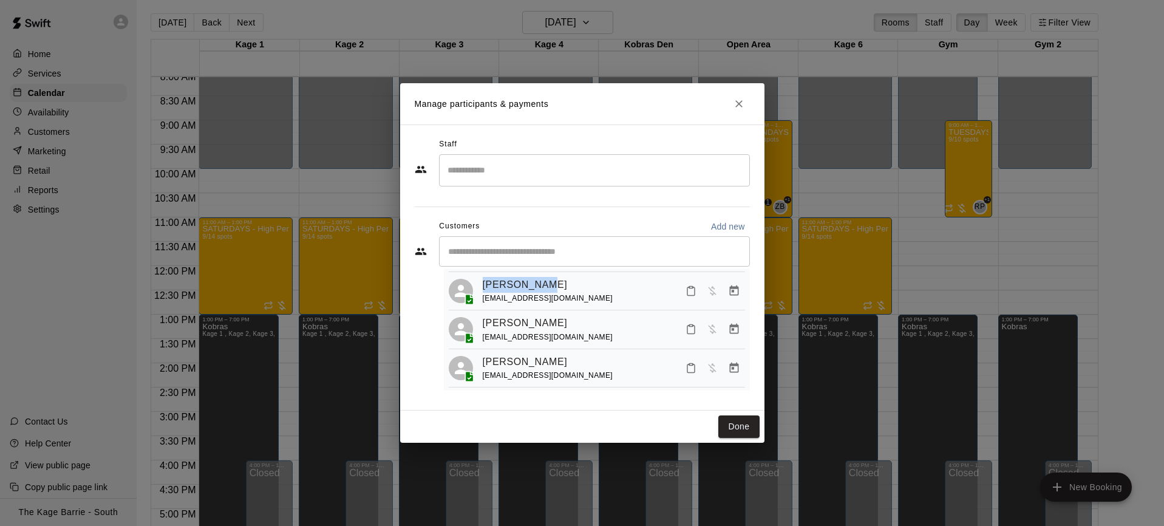
scroll to position [215, 0]
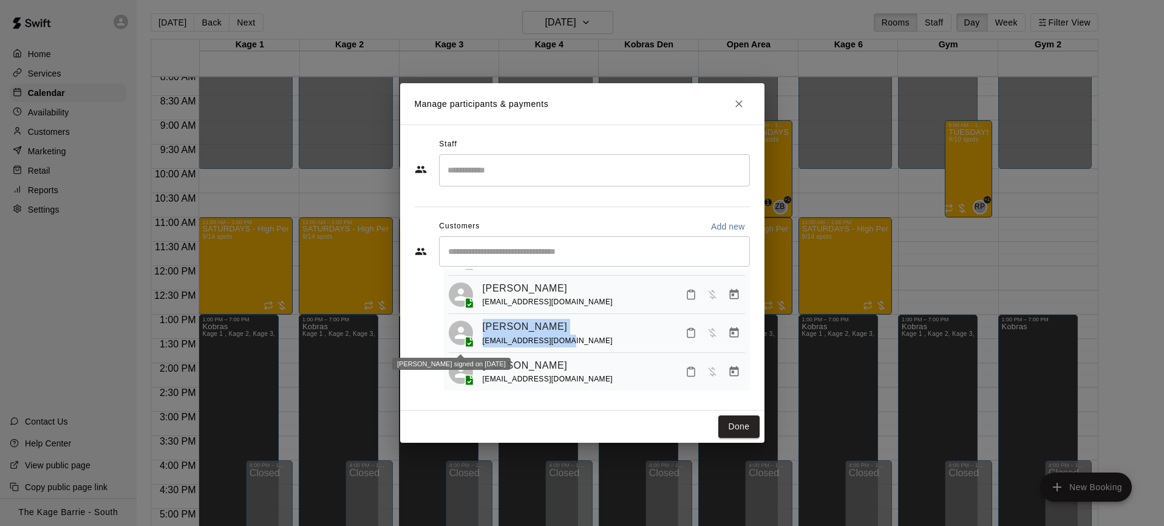
drag, startPoint x: 569, startPoint y: 344, endPoint x: 470, endPoint y: 333, distance: 100.2
click at [469, 332] on div "Noah Sangster dsangste@hotmail.com" at bounding box center [597, 333] width 296 height 29
copy div "Noah Sangster dsangste@hotmail.com"
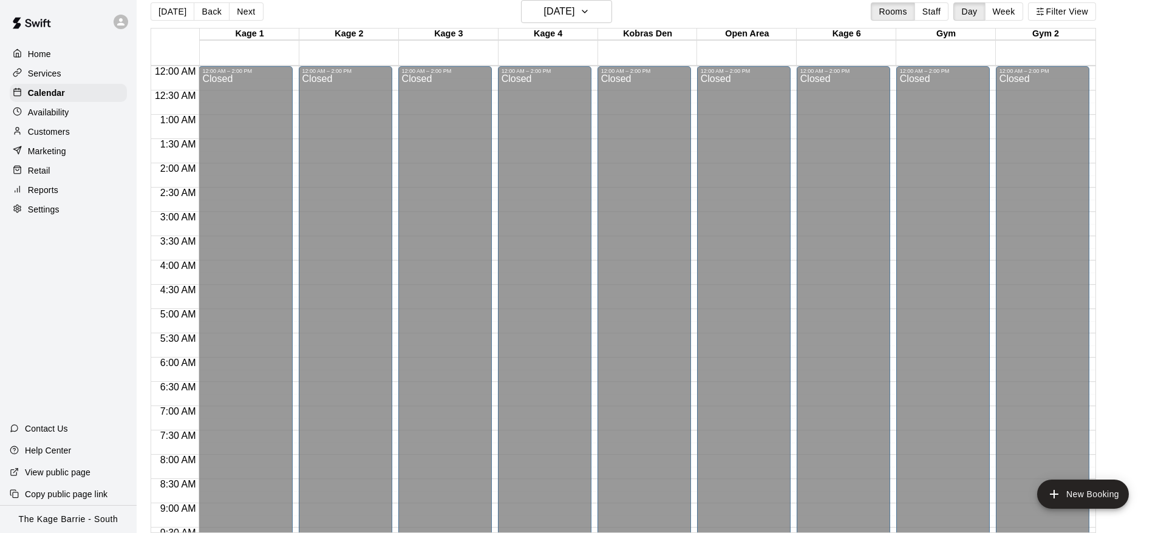
scroll to position [699, 0]
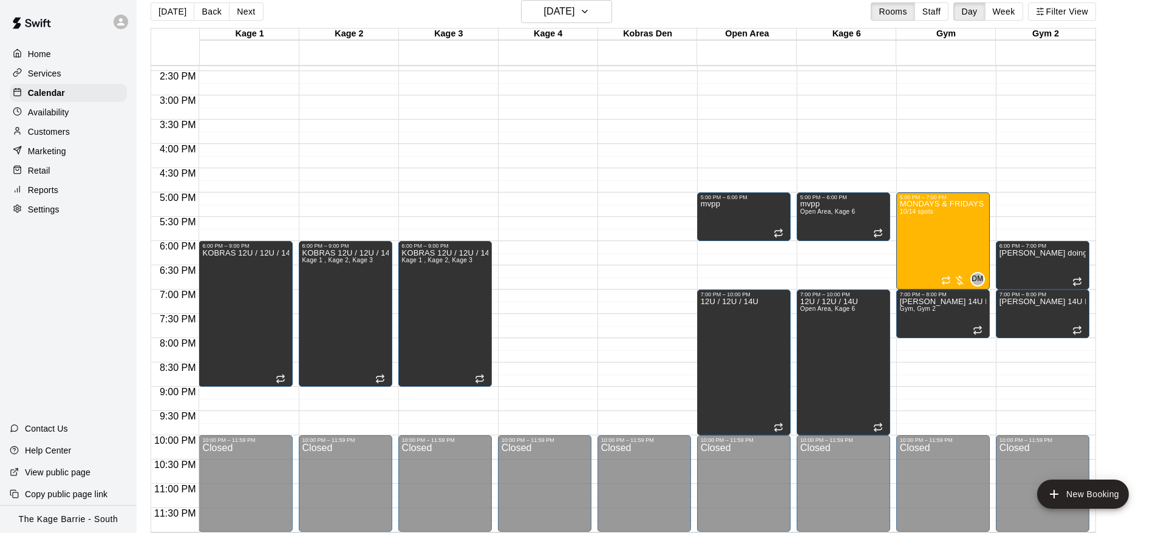
click at [180, 16] on button "Today" at bounding box center [173, 11] width 44 height 18
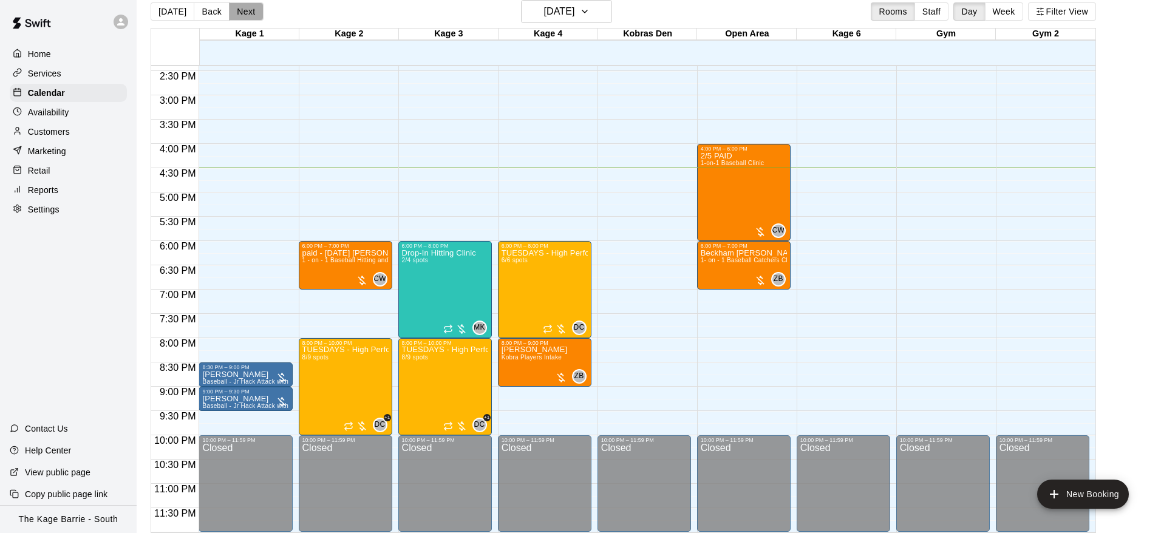
click at [246, 15] on button "Next" at bounding box center [246, 11] width 34 height 18
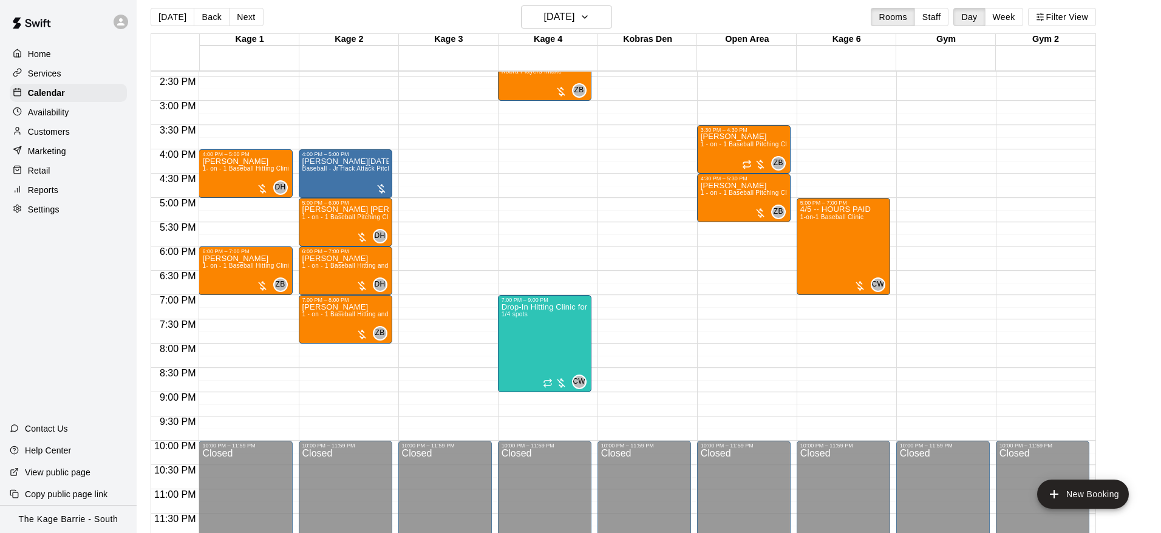
scroll to position [13, 0]
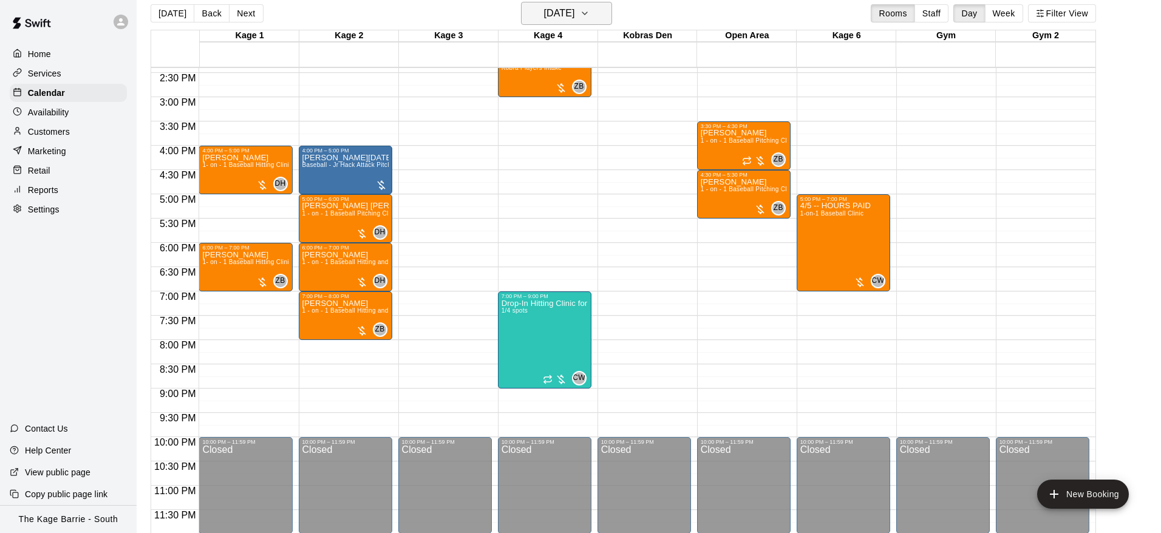
click at [551, 16] on h6 "Wednesday Oct 15" at bounding box center [558, 13] width 31 height 17
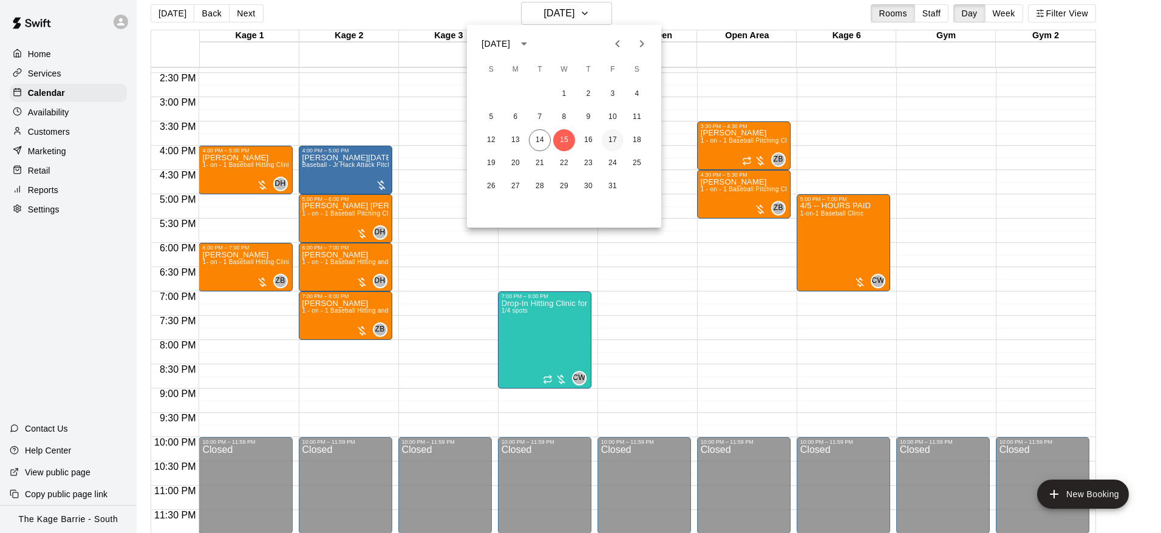
click at [619, 138] on button "17" at bounding box center [613, 140] width 22 height 22
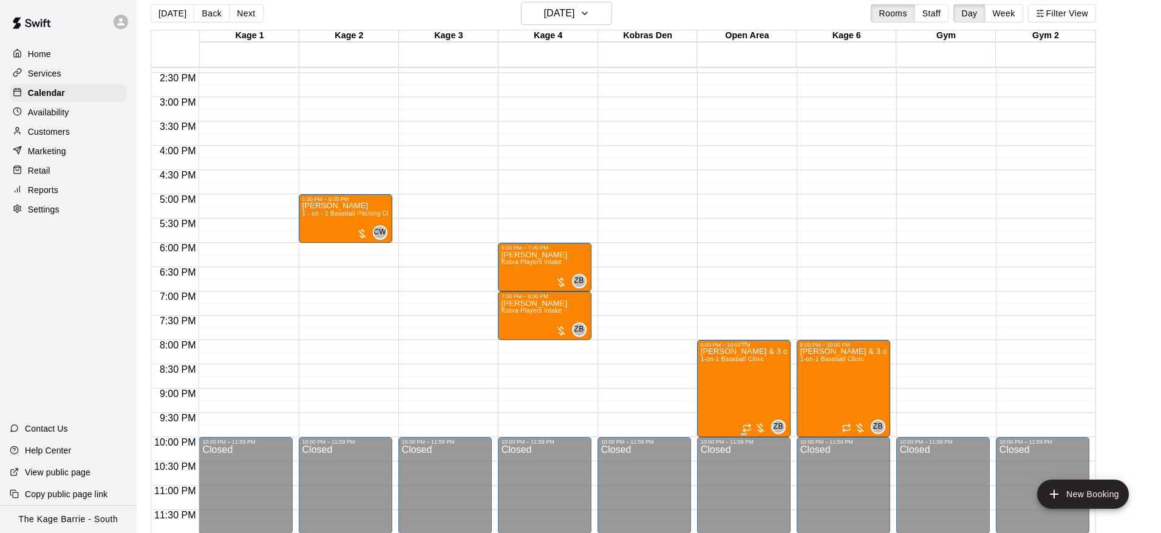
click at [718, 391] on img "edit" at bounding box center [713, 389] width 14 height 14
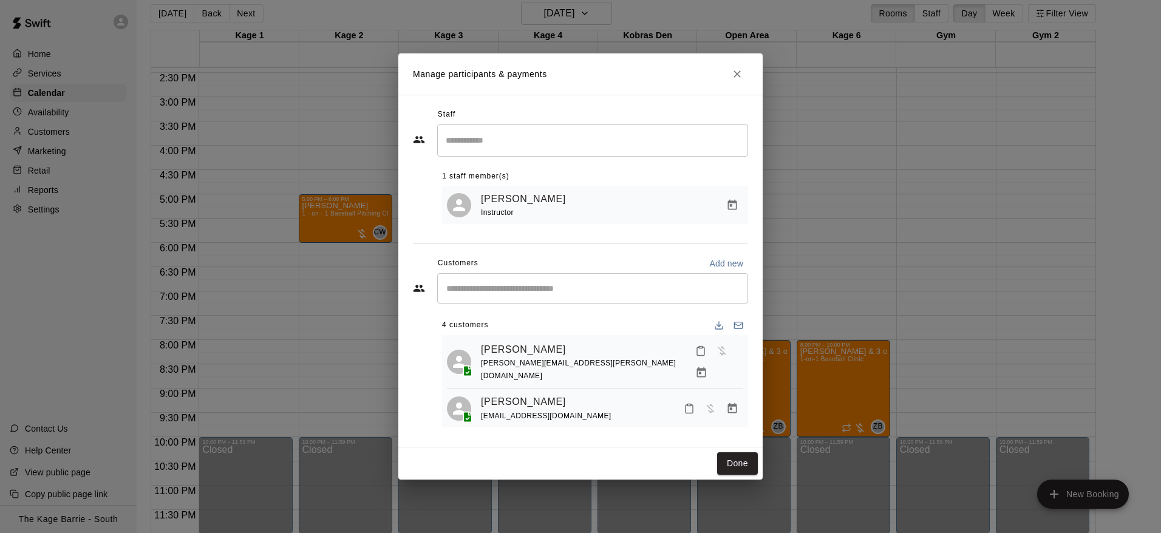
scroll to position [69, 0]
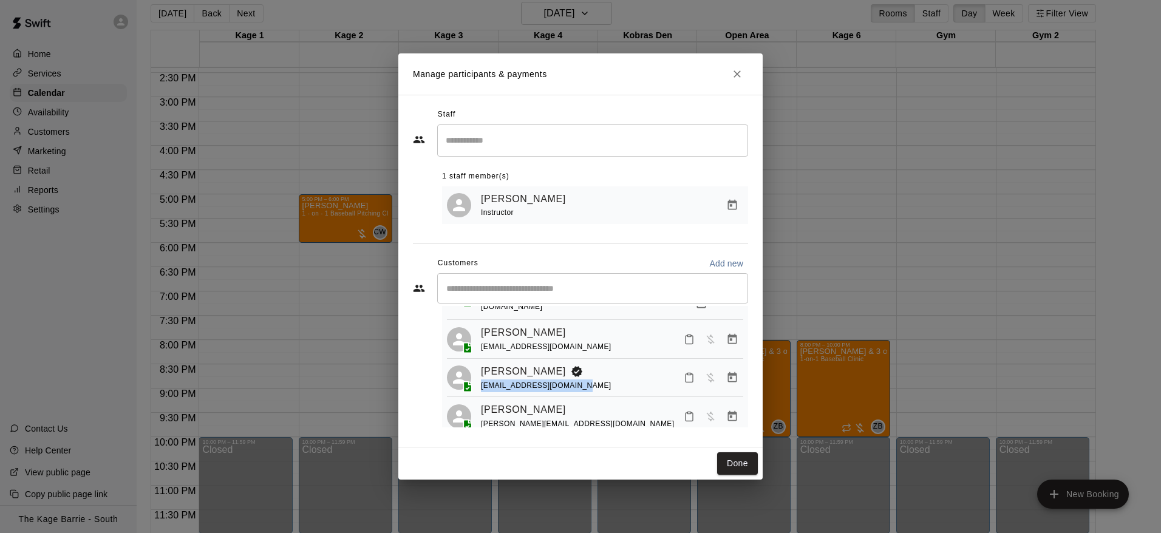
copy span "[EMAIL_ADDRESS][DOMAIN_NAME]"
drag, startPoint x: 580, startPoint y: 375, endPoint x: 498, endPoint y: 375, distance: 81.3
click at [479, 373] on div "[PERSON_NAME] [EMAIL_ADDRESS][DOMAIN_NAME]" at bounding box center [595, 378] width 296 height 29
click at [736, 466] on button "Done" at bounding box center [737, 463] width 41 height 22
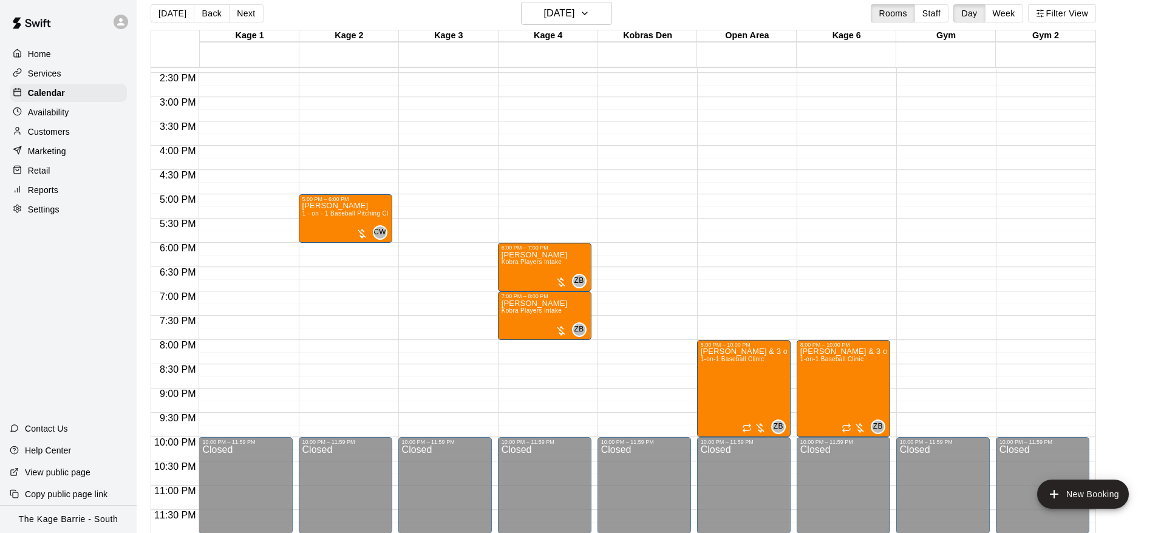
drag, startPoint x: 181, startPoint y: 12, endPoint x: 174, endPoint y: 11, distance: 7.4
click at [180, 12] on button "[DATE]" at bounding box center [173, 13] width 44 height 18
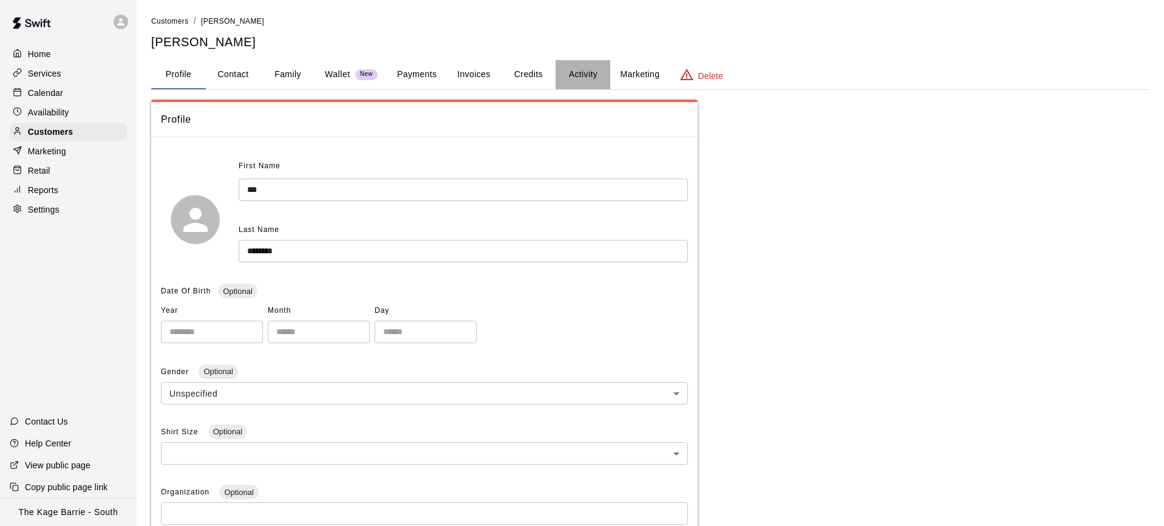
click at [574, 73] on button "Activity" at bounding box center [582, 74] width 55 height 29
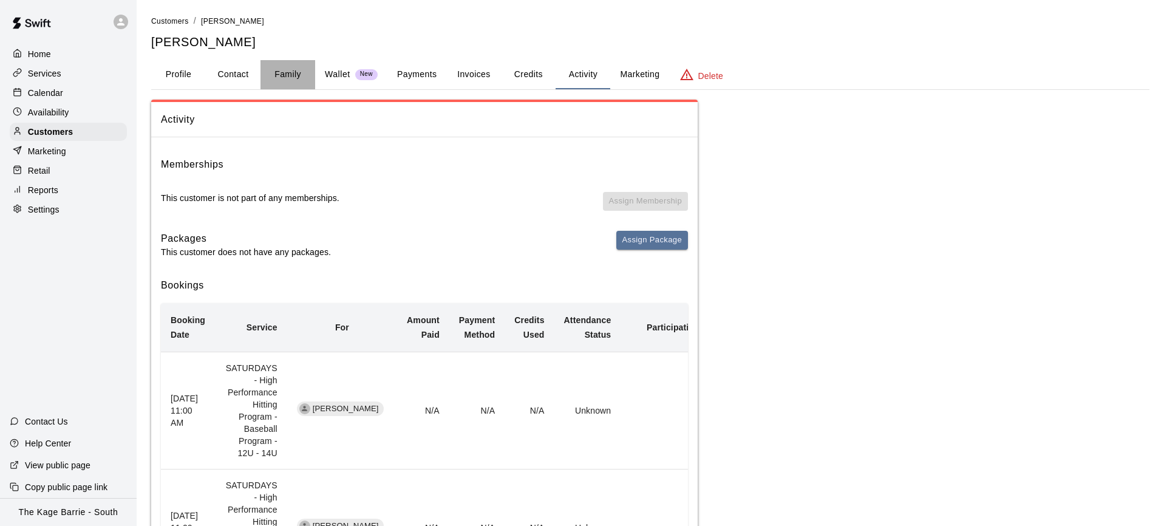
click at [288, 73] on button "Family" at bounding box center [287, 74] width 55 height 29
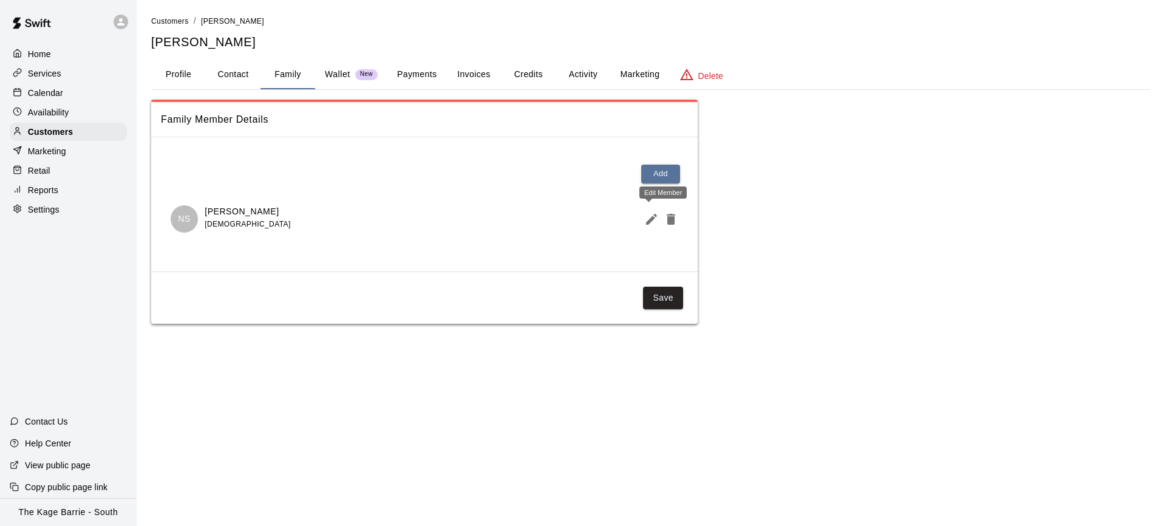
click at [645, 219] on icon "Edit Member" at bounding box center [651, 219] width 15 height 15
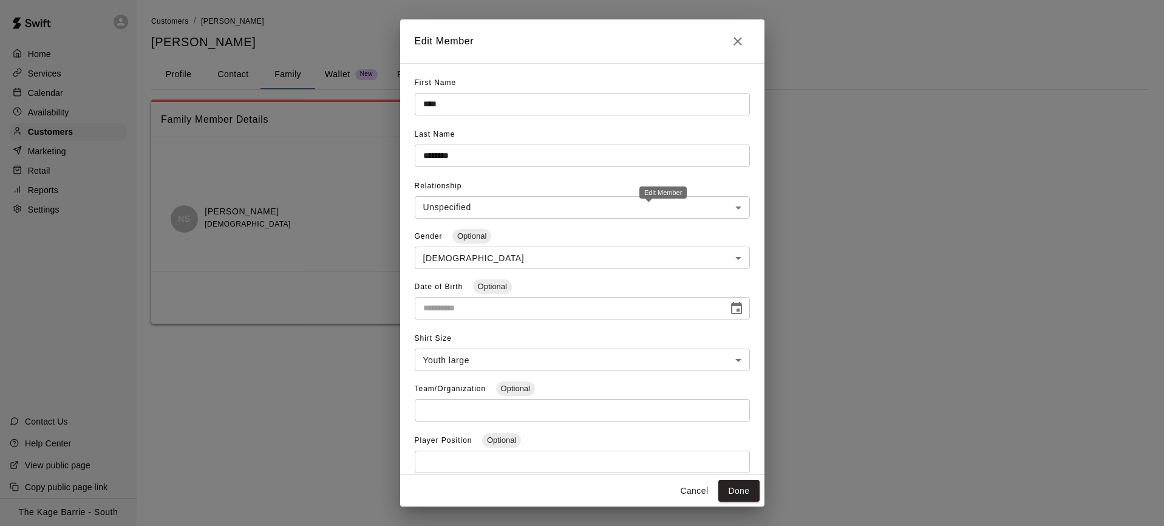
type input "**********"
click at [733, 42] on icon "Close" at bounding box center [737, 41] width 15 height 15
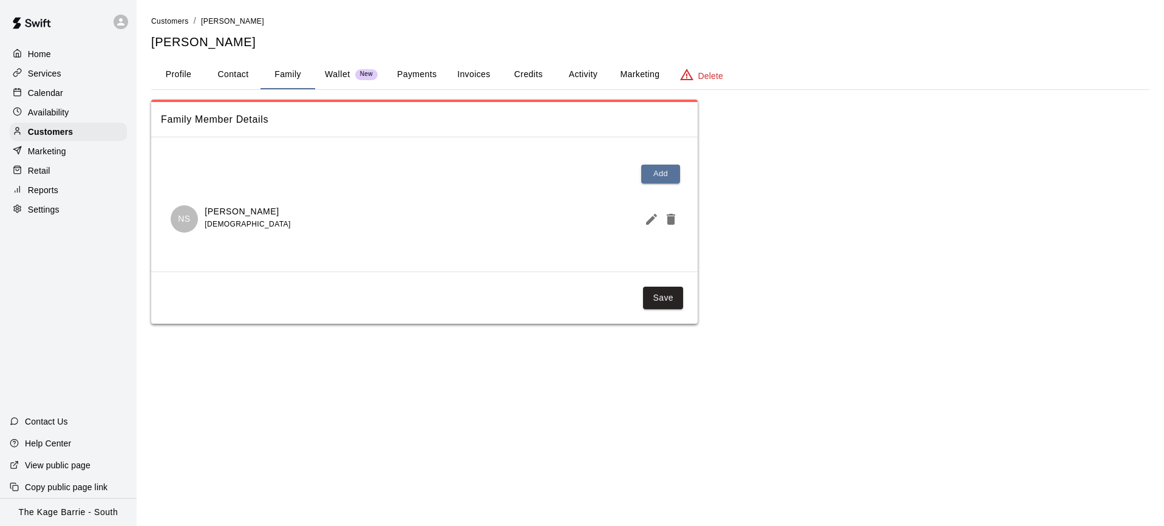
click at [61, 92] on p "Calendar" at bounding box center [45, 93] width 35 height 12
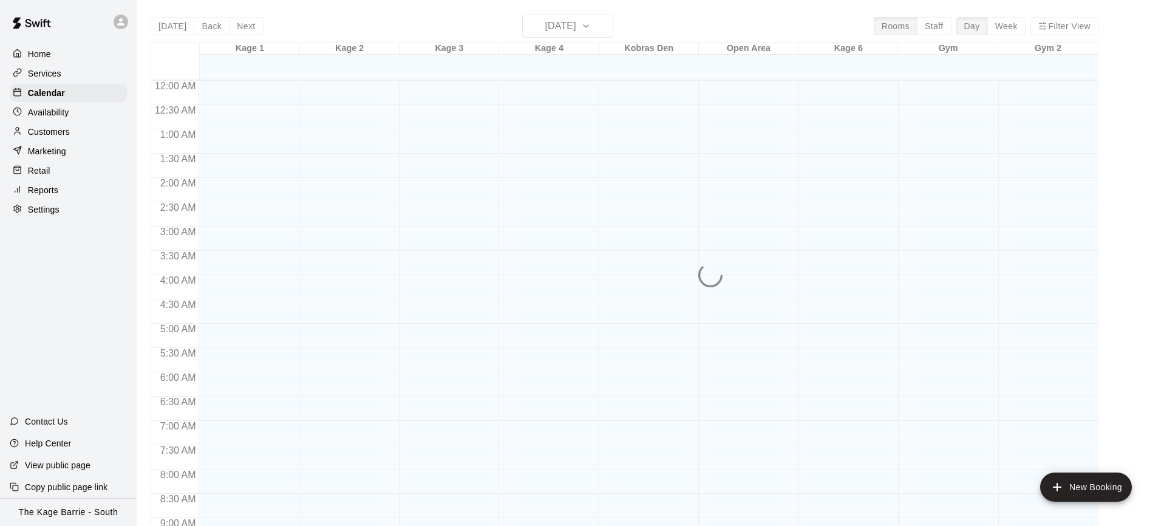
scroll to position [670, 0]
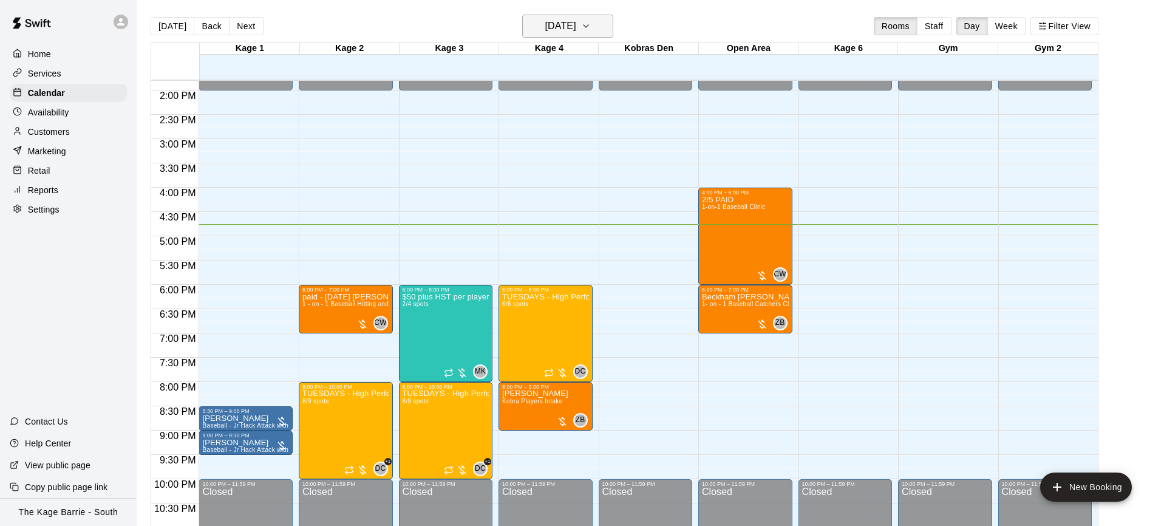
click at [591, 31] on icon "button" at bounding box center [586, 26] width 10 height 15
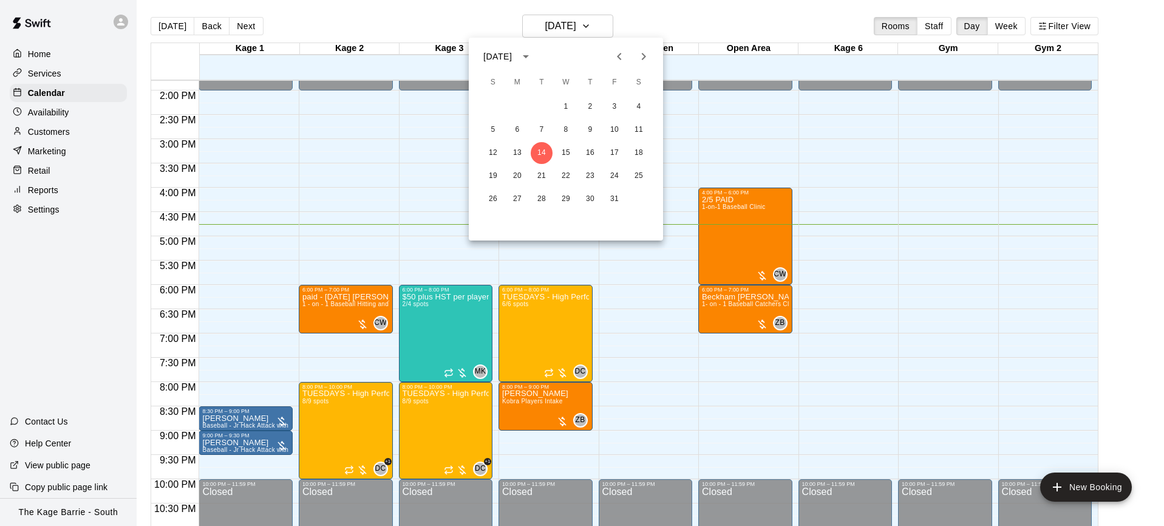
click at [637, 57] on icon "Next month" at bounding box center [643, 56] width 15 height 15
click at [643, 99] on button "1" at bounding box center [639, 107] width 22 height 22
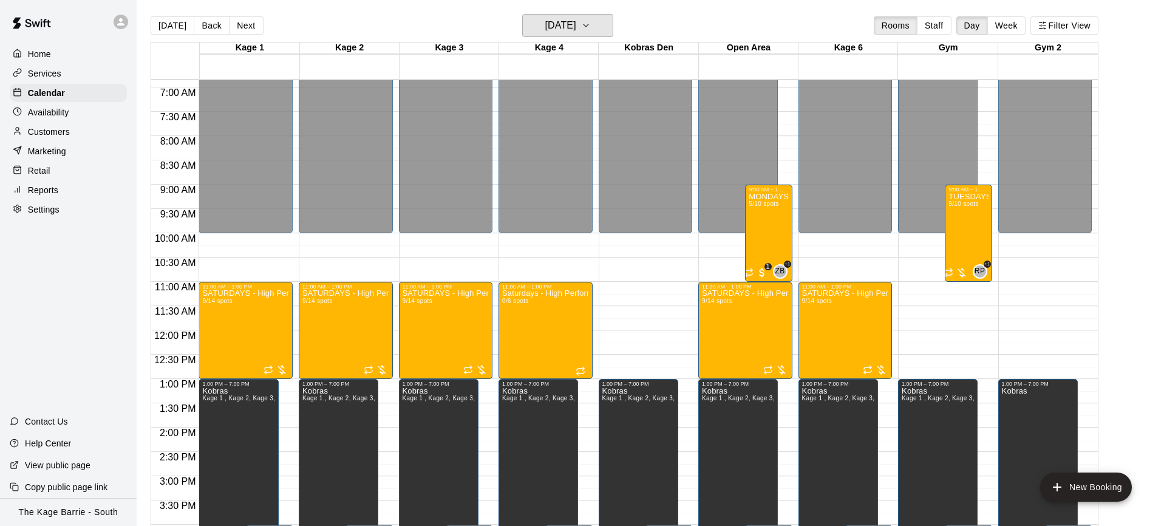
scroll to position [2, 0]
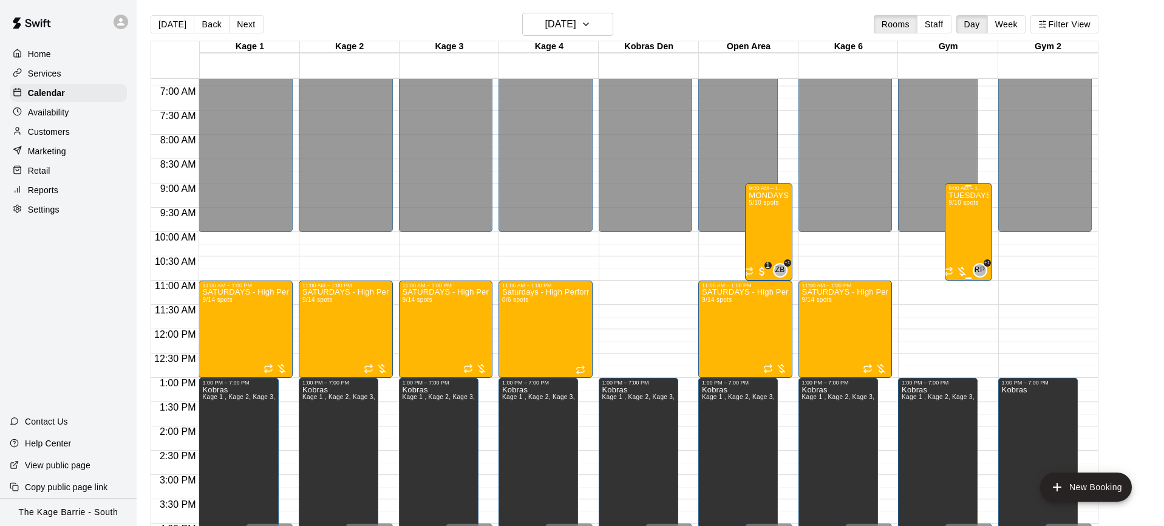
click at [965, 233] on div "TUESDAYS & SATURDAYS - Max Velocity Pitching Program - 14U - 15U 9/10 spots" at bounding box center [967, 454] width 39 height 526
click at [962, 233] on img "edit" at bounding box center [961, 233] width 14 height 14
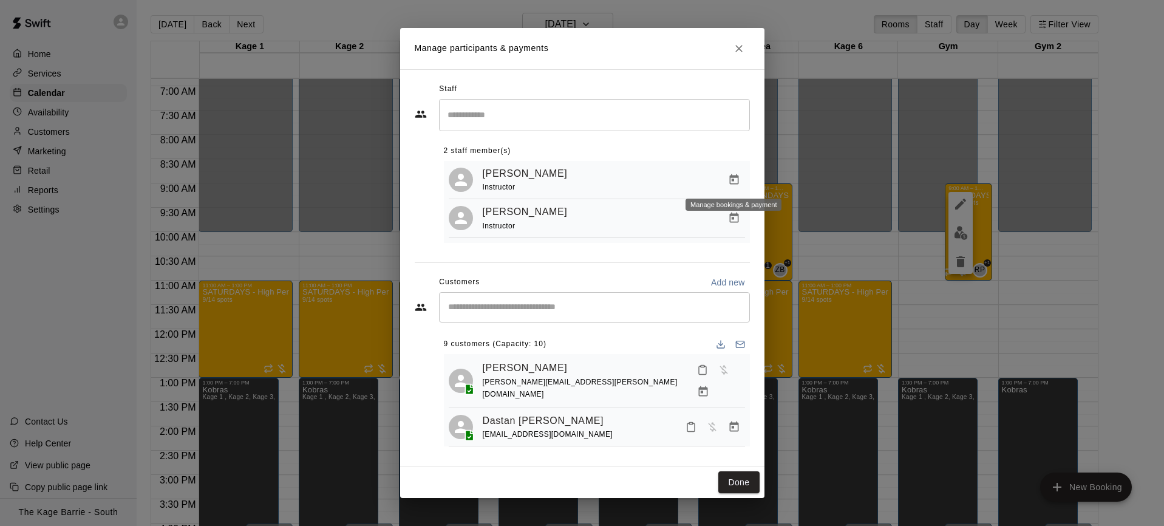
click at [735, 177] on icon "Manage bookings & payment" at bounding box center [734, 180] width 12 height 12
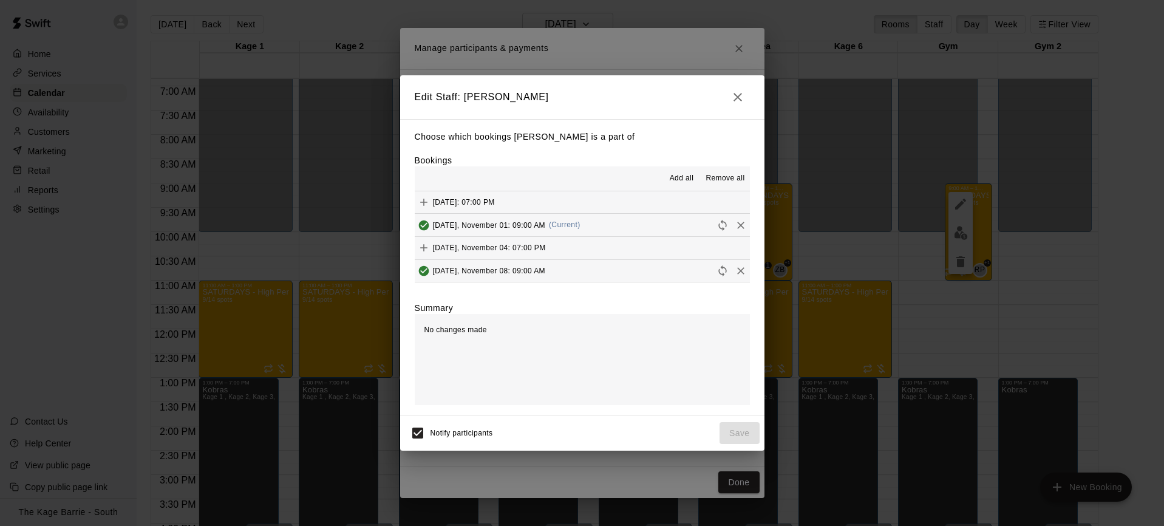
click at [720, 174] on span "Remove all" at bounding box center [724, 178] width 39 height 12
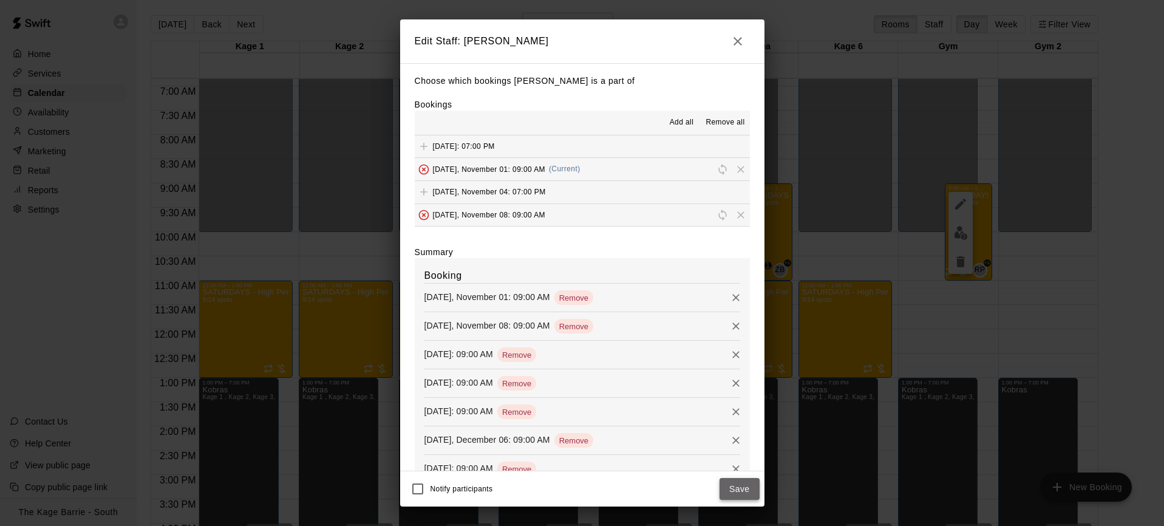
click at [744, 492] on button "Save" at bounding box center [739, 489] width 40 height 22
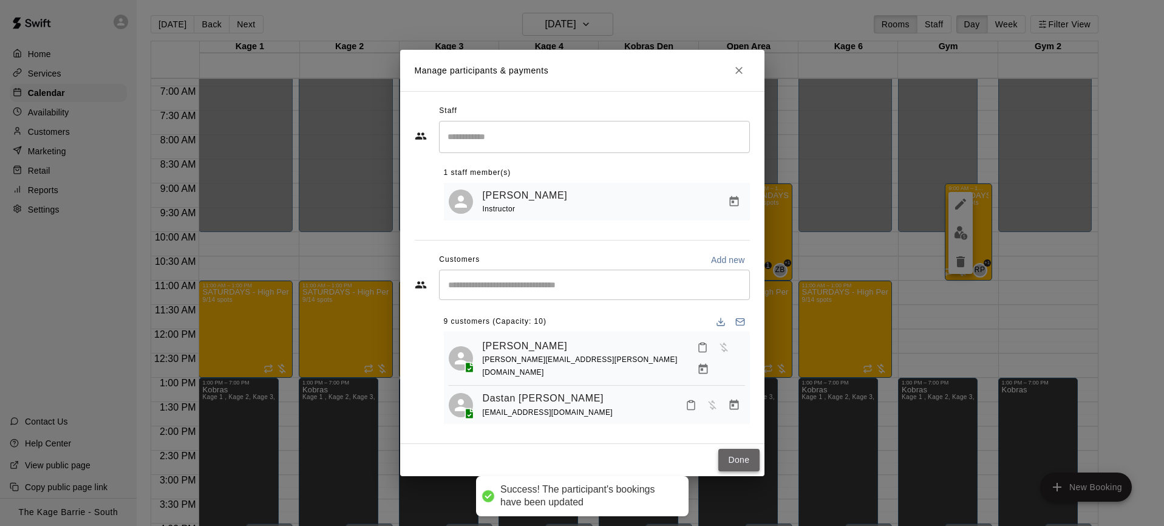
click at [752, 461] on button "Done" at bounding box center [738, 460] width 41 height 22
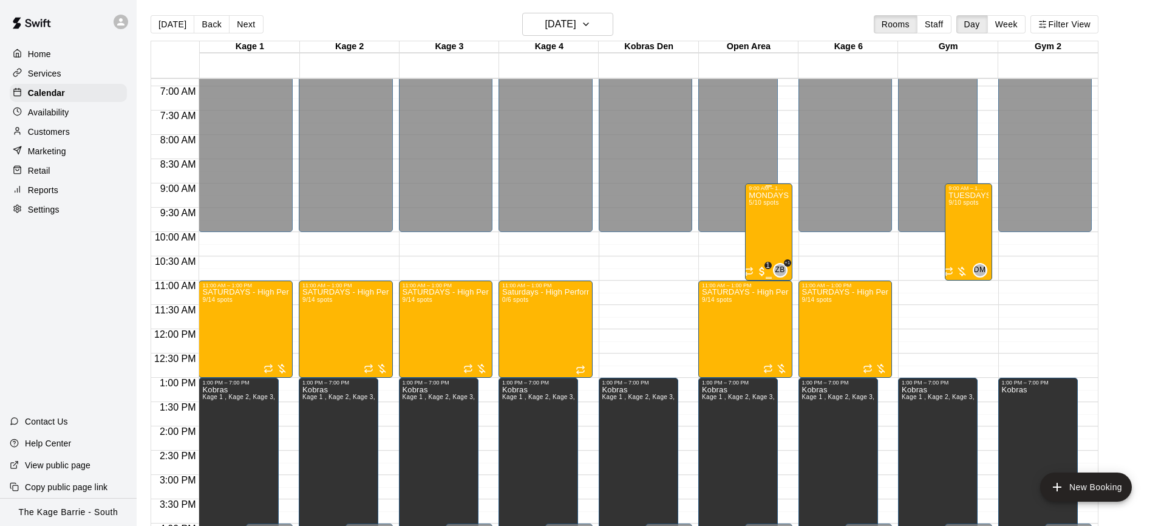
click at [775, 222] on div "MONDAYS & SATURDAYS - Max Velocity Pitching Program - 16U - 18U 5/10 spots" at bounding box center [767, 454] width 39 height 526
click at [762, 231] on img "edit" at bounding box center [762, 233] width 14 height 14
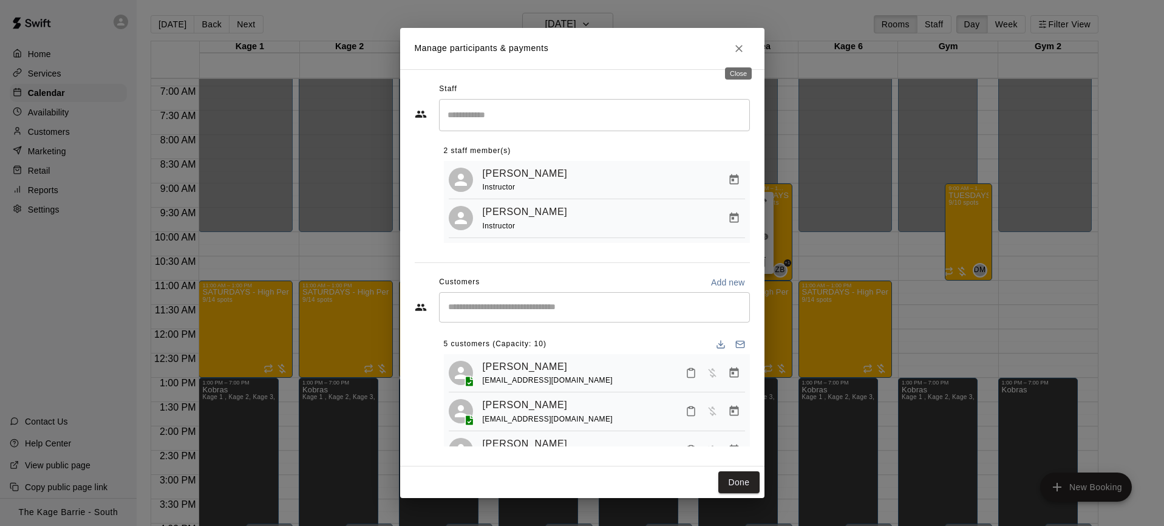
click at [737, 49] on icon "Close" at bounding box center [738, 48] width 7 height 7
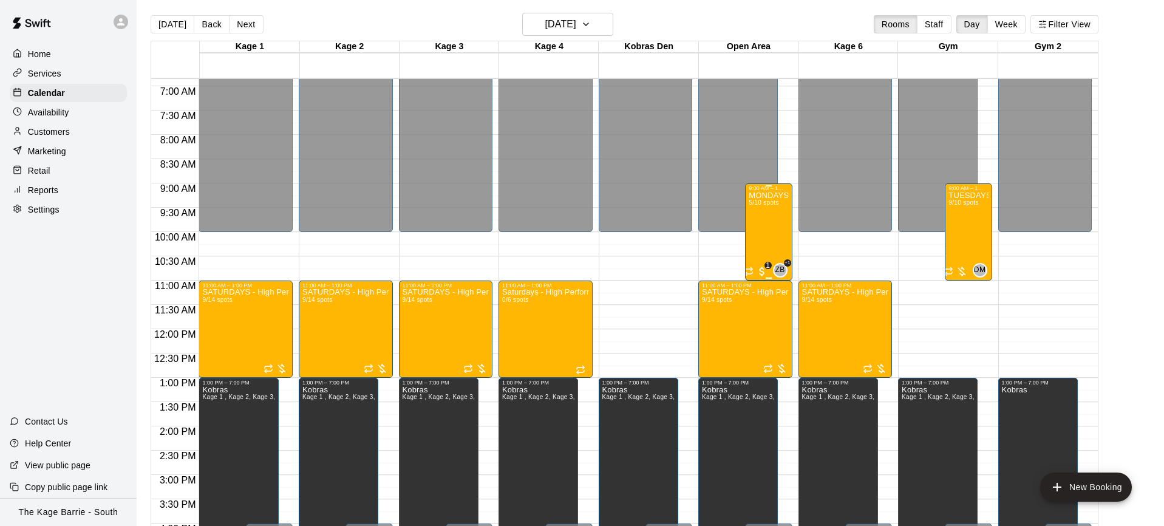
click at [772, 232] on div "MONDAYS & SATURDAYS - Max Velocity Pitching Program - 16U - 18U 5/10 spots" at bounding box center [767, 454] width 39 height 526
click at [762, 232] on img "edit" at bounding box center [762, 233] width 14 height 14
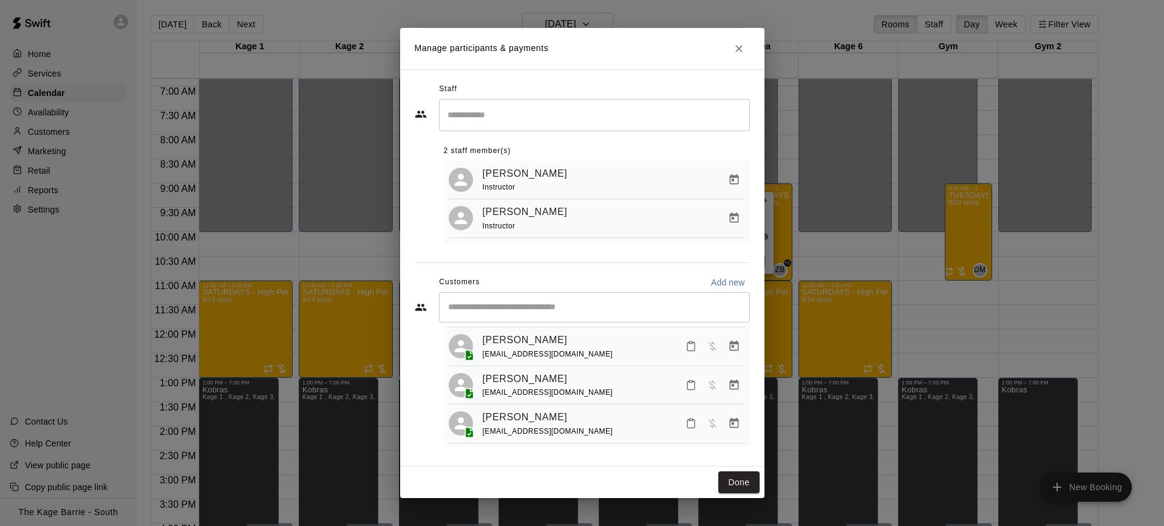
scroll to position [0, 0]
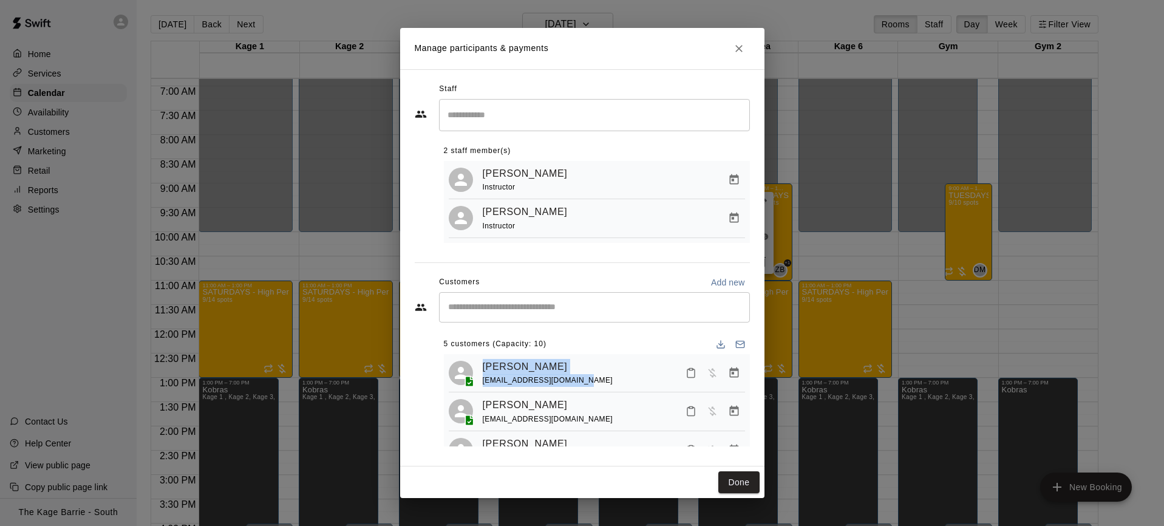
drag, startPoint x: 588, startPoint y: 384, endPoint x: 481, endPoint y: 371, distance: 107.6
click at [481, 371] on div "Henry Mackay connect@laurenmackay.com" at bounding box center [597, 373] width 296 height 29
copy div "Henry Mackay connect@laurenmackay.com"
click at [754, 481] on button "Done" at bounding box center [738, 482] width 41 height 22
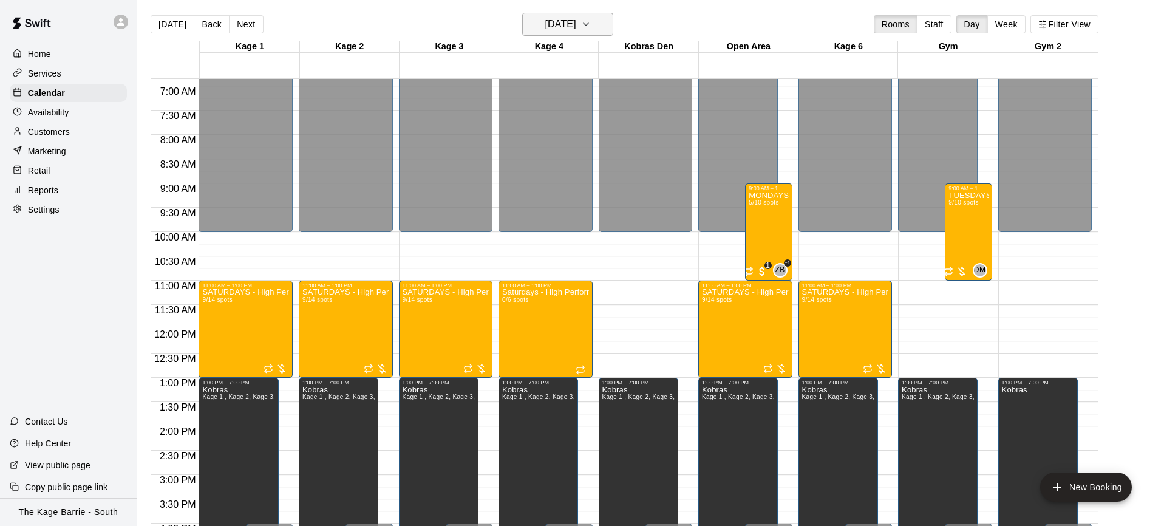
click at [575, 27] on h6 "[DATE]" at bounding box center [560, 24] width 31 height 17
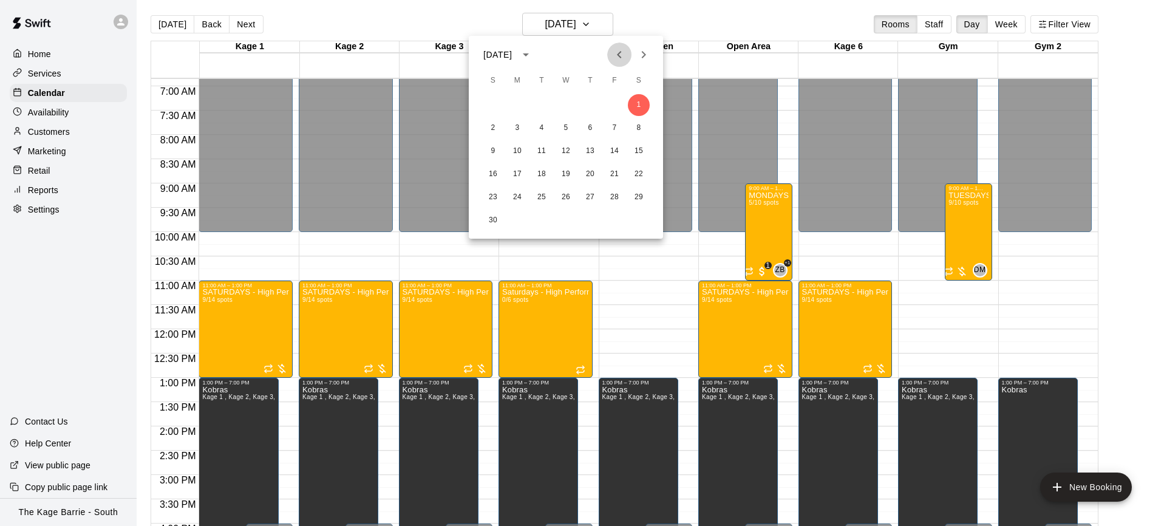
click at [618, 59] on icon "Previous month" at bounding box center [619, 54] width 15 height 15
click at [695, 23] on div at bounding box center [582, 263] width 1164 height 526
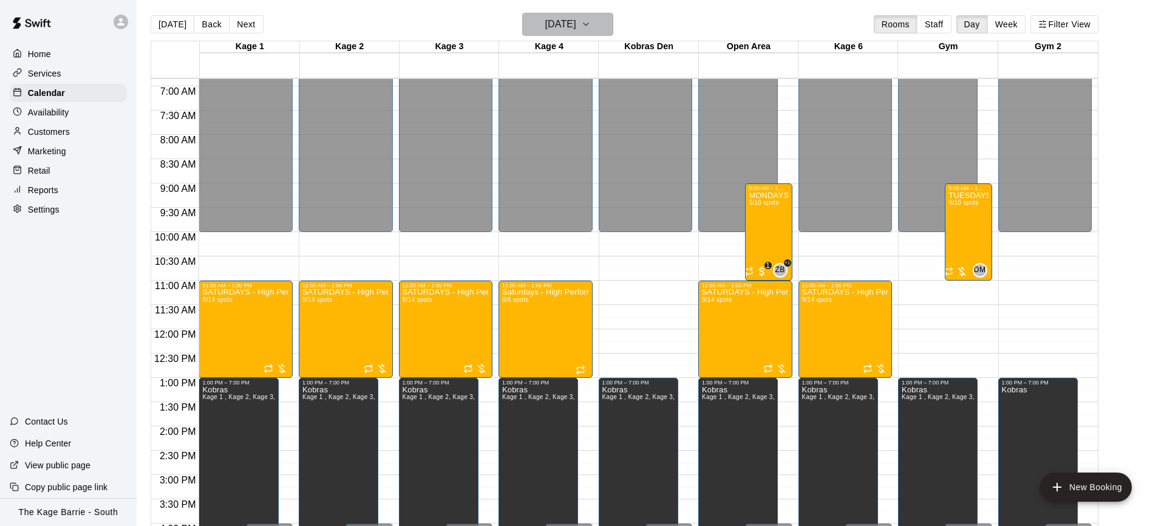
click at [591, 27] on icon "button" at bounding box center [586, 24] width 10 height 15
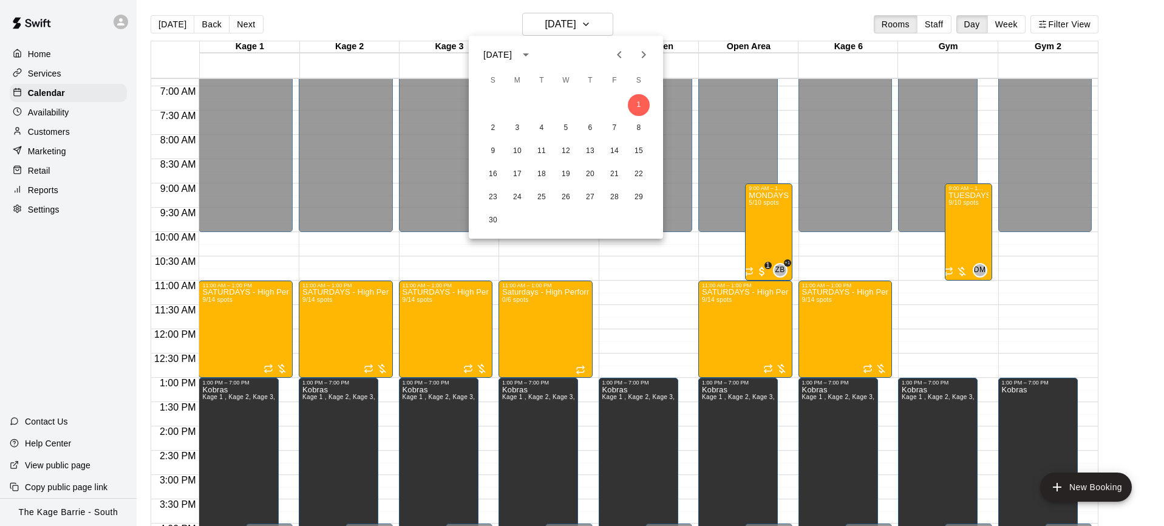
click at [676, 16] on div at bounding box center [582, 263] width 1164 height 526
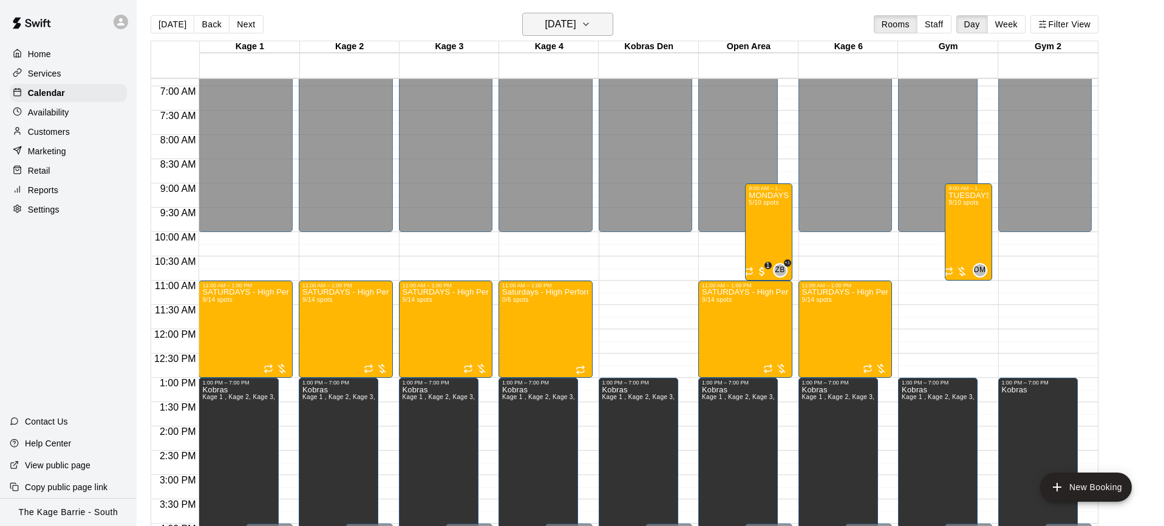
click at [599, 29] on button "[DATE]" at bounding box center [567, 24] width 91 height 23
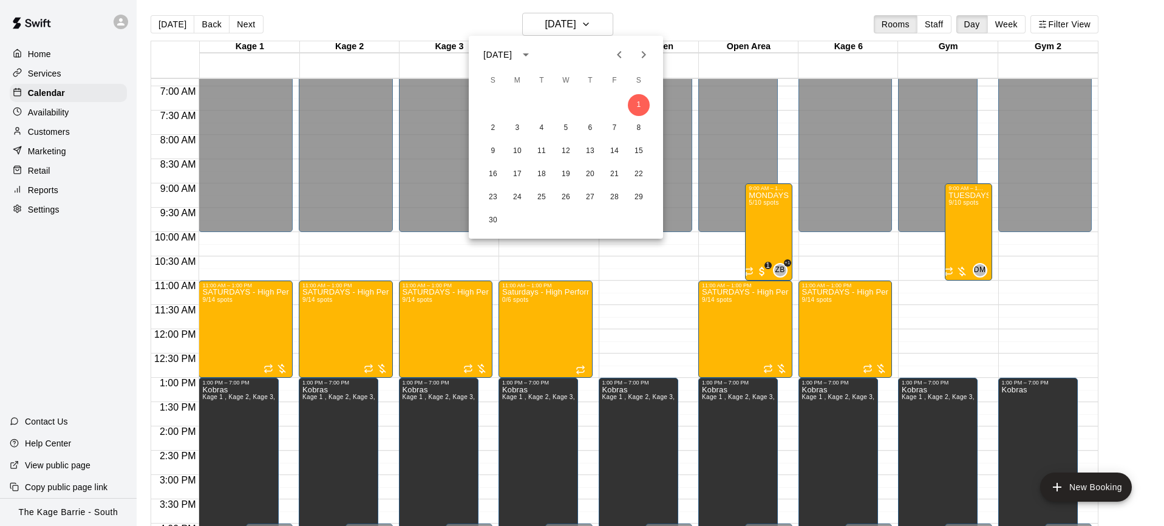
click at [620, 58] on icon "Previous month" at bounding box center [619, 54] width 15 height 15
click at [517, 200] on button "27" at bounding box center [517, 197] width 22 height 22
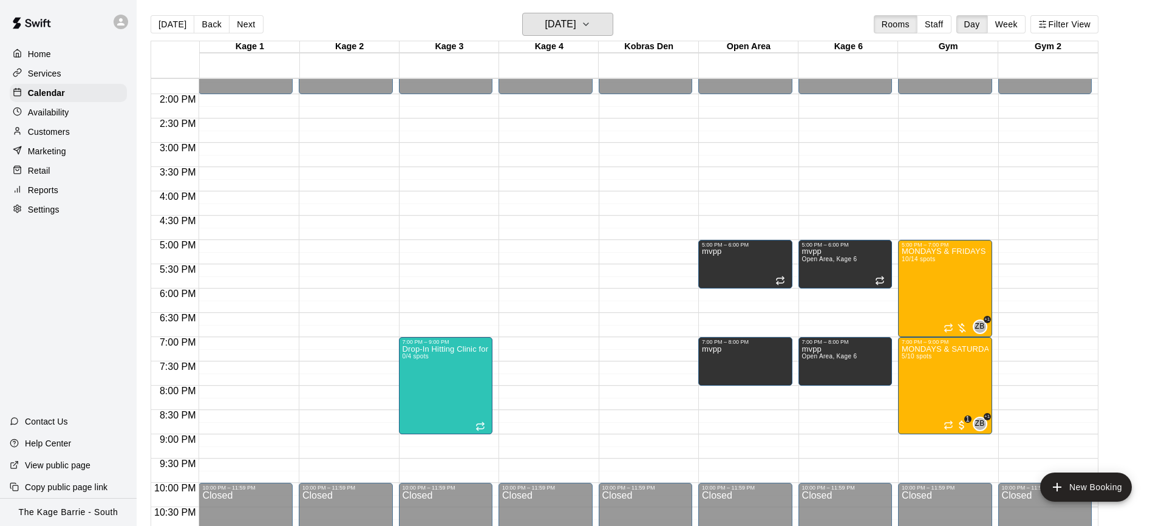
scroll to position [664, 0]
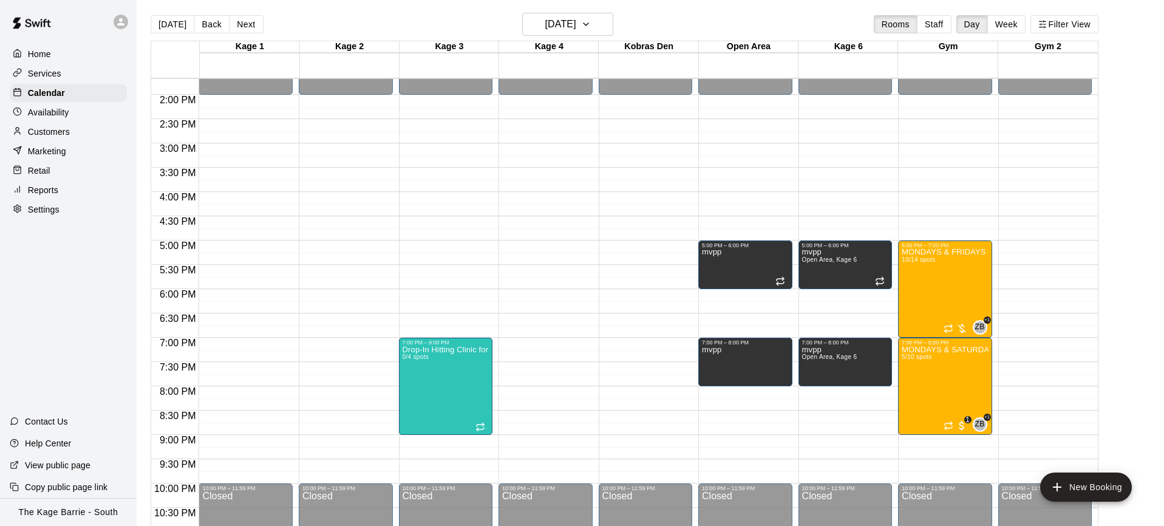
click at [248, 26] on button "Next" at bounding box center [246, 24] width 34 height 18
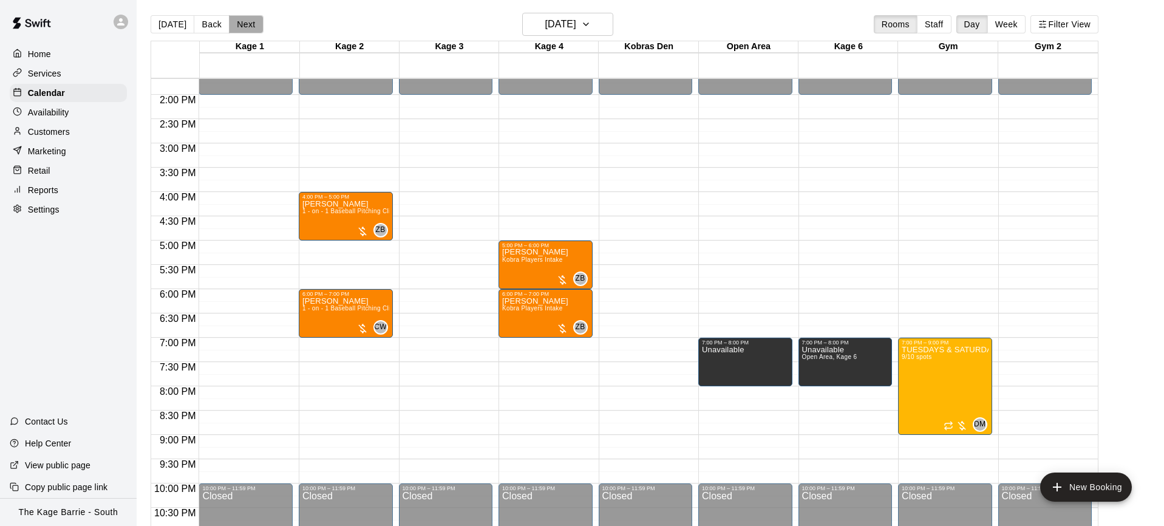
click at [243, 30] on button "Next" at bounding box center [246, 24] width 34 height 18
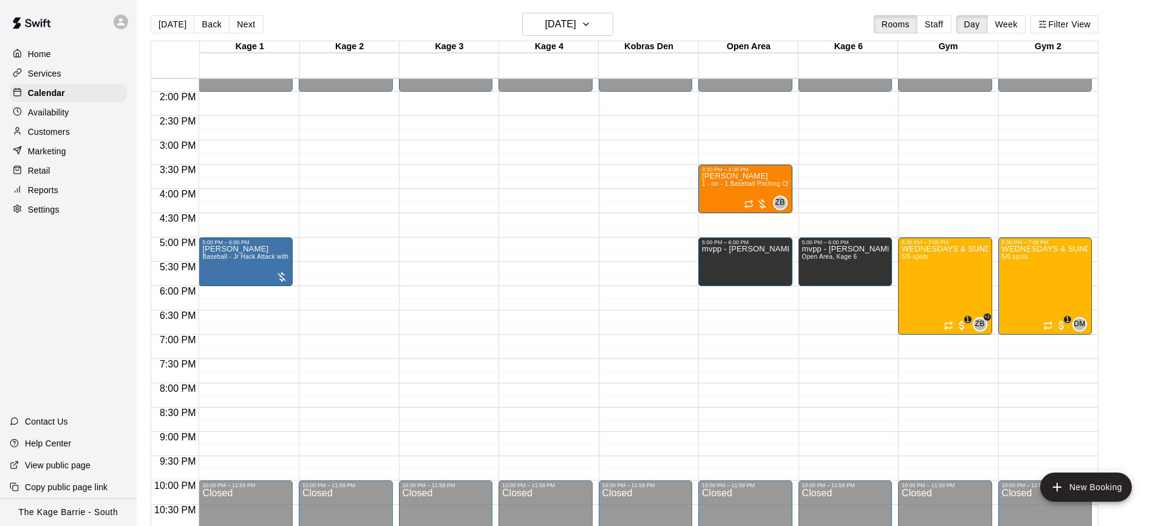
scroll to position [667, 0]
click at [591, 25] on icon "button" at bounding box center [586, 24] width 10 height 15
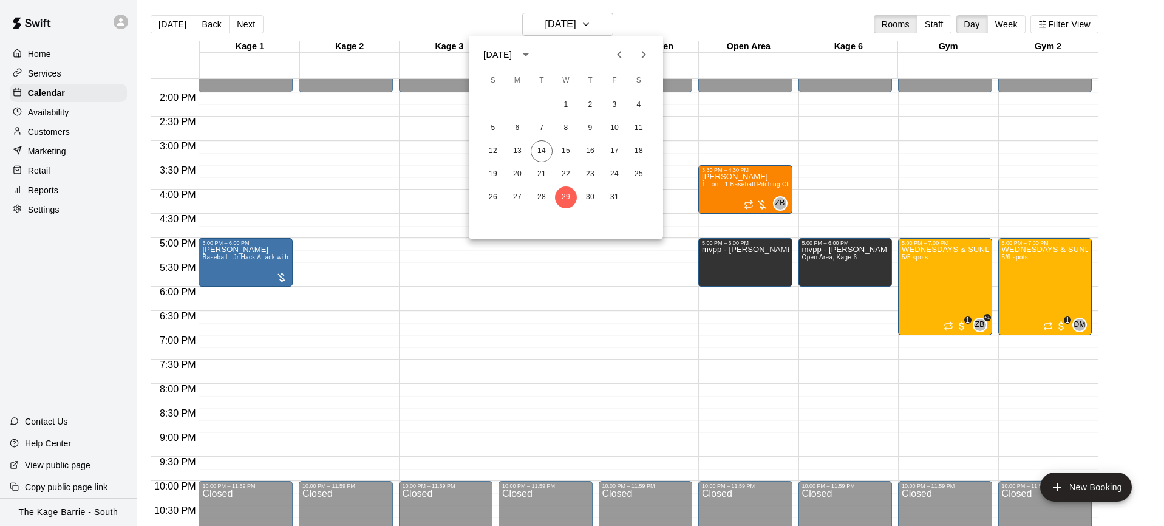
click at [642, 58] on icon "Next month" at bounding box center [643, 54] width 15 height 15
click at [644, 56] on icon "Next month" at bounding box center [643, 54] width 15 height 15
click at [621, 57] on icon "Previous month" at bounding box center [619, 54] width 15 height 15
click at [642, 58] on icon "Next month" at bounding box center [643, 54] width 15 height 15
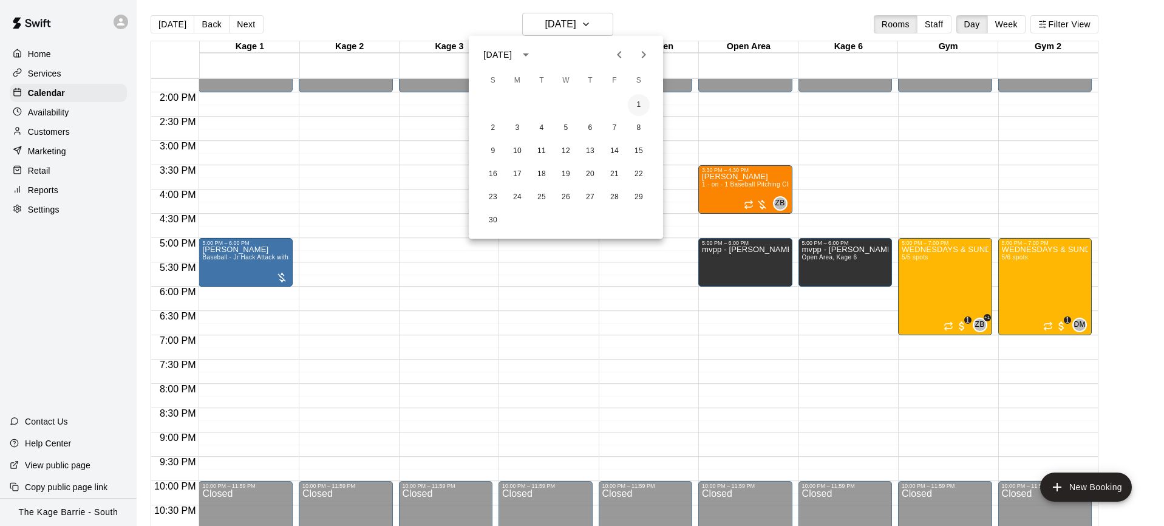
click at [642, 103] on button "1" at bounding box center [639, 105] width 22 height 22
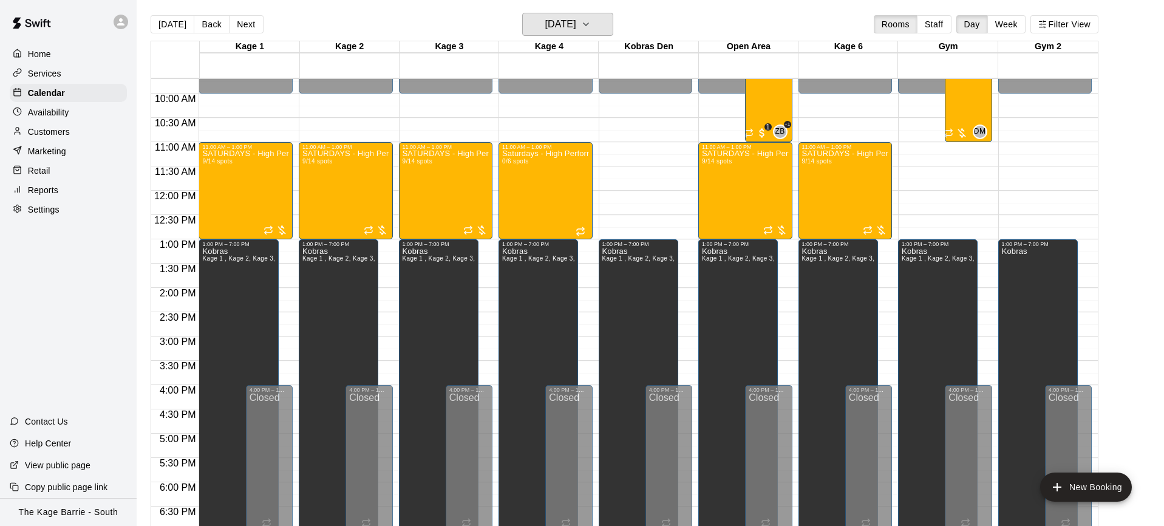
scroll to position [405, 0]
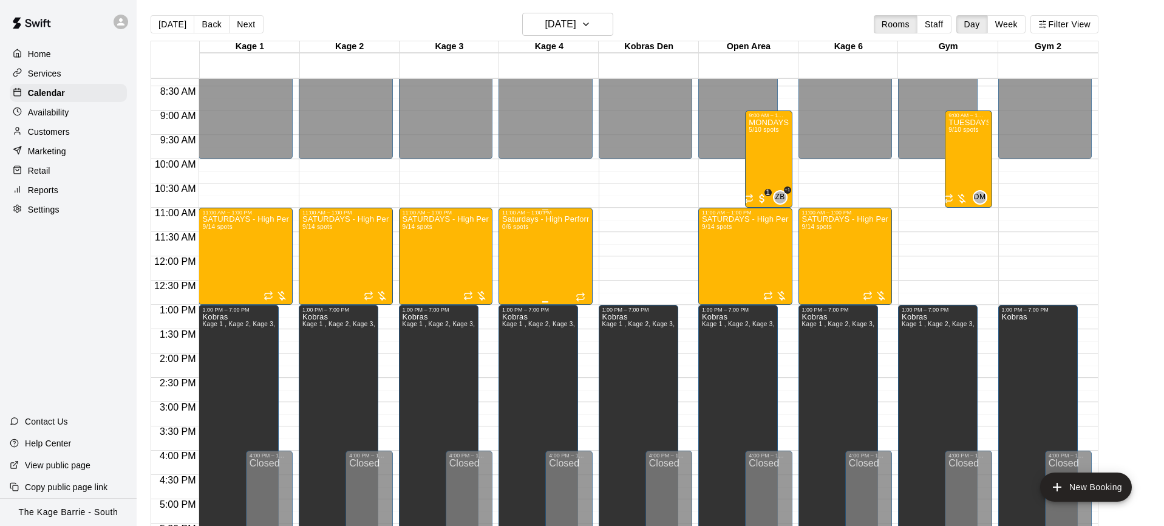
click at [533, 255] on div "Saturdays - High Performance Catchers Program - Baseball Program - 15U - 18U 0/…" at bounding box center [545, 478] width 87 height 526
click at [518, 230] on icon "edit" at bounding box center [514, 228] width 15 height 15
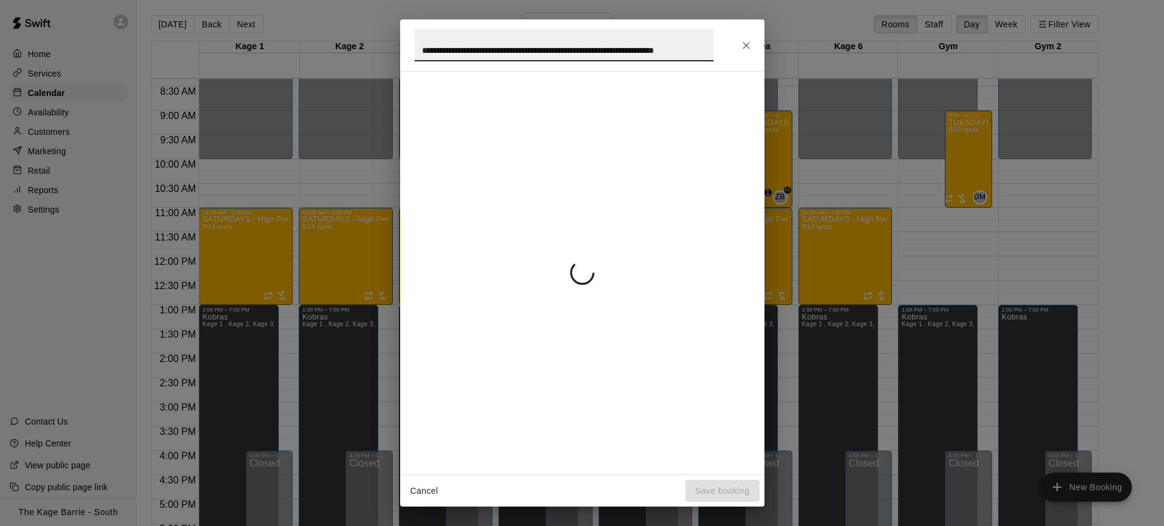
scroll to position [0, 49]
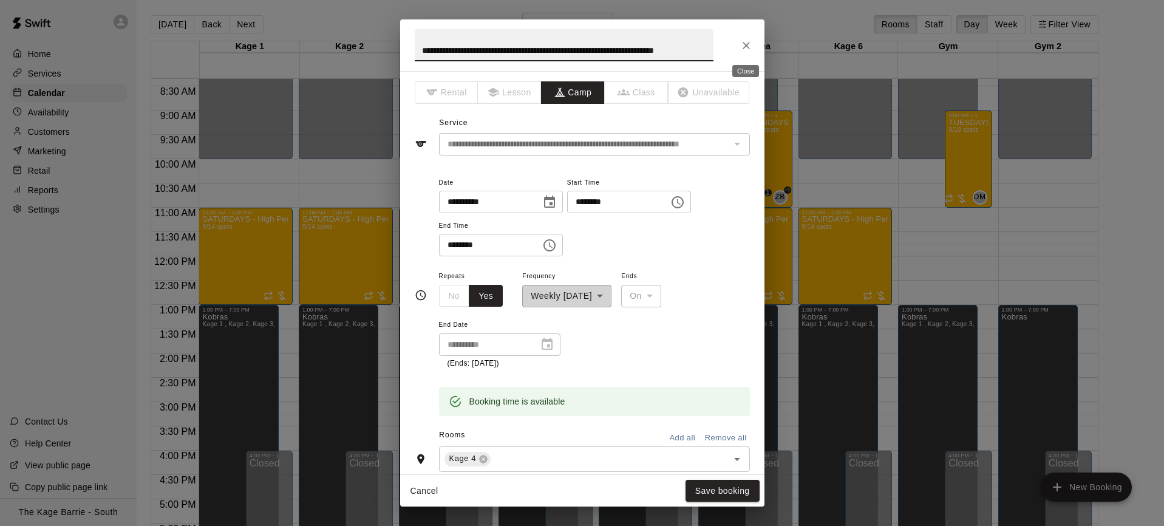
click at [752, 45] on button "Close" at bounding box center [746, 46] width 22 height 22
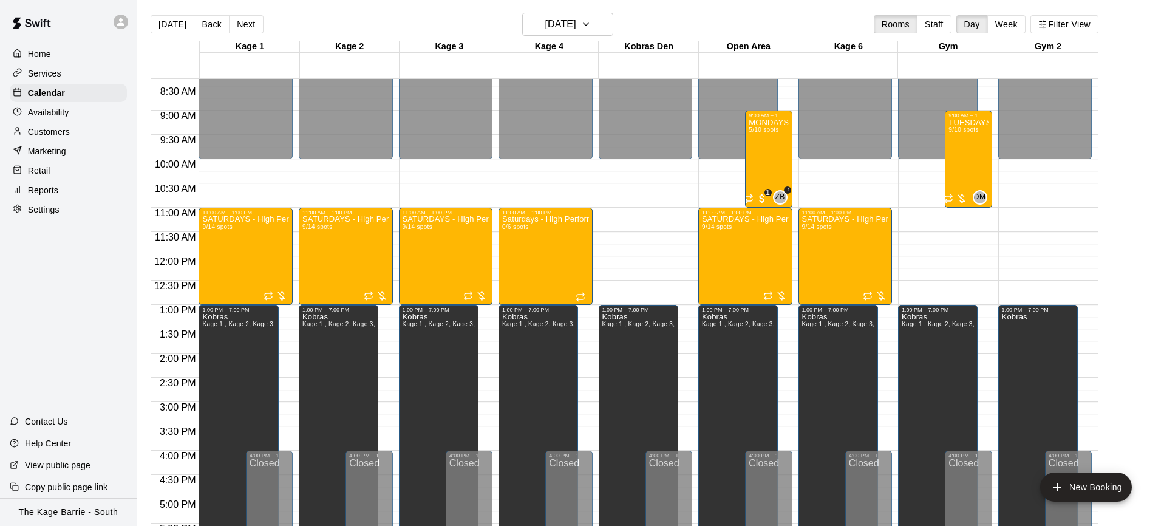
click at [253, 24] on button "Next" at bounding box center [246, 24] width 34 height 18
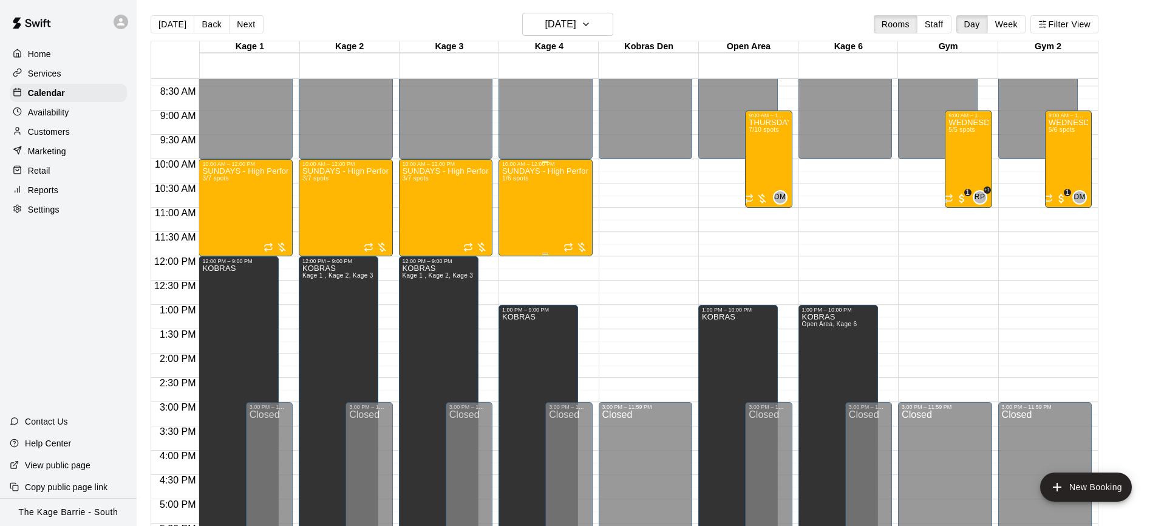
click at [529, 210] on div "SUNDAYS - High Performance Catchers Program - Baseball Program - 12U - 14U 1/6 …" at bounding box center [545, 430] width 87 height 526
click at [515, 185] on icon "edit" at bounding box center [514, 179] width 15 height 15
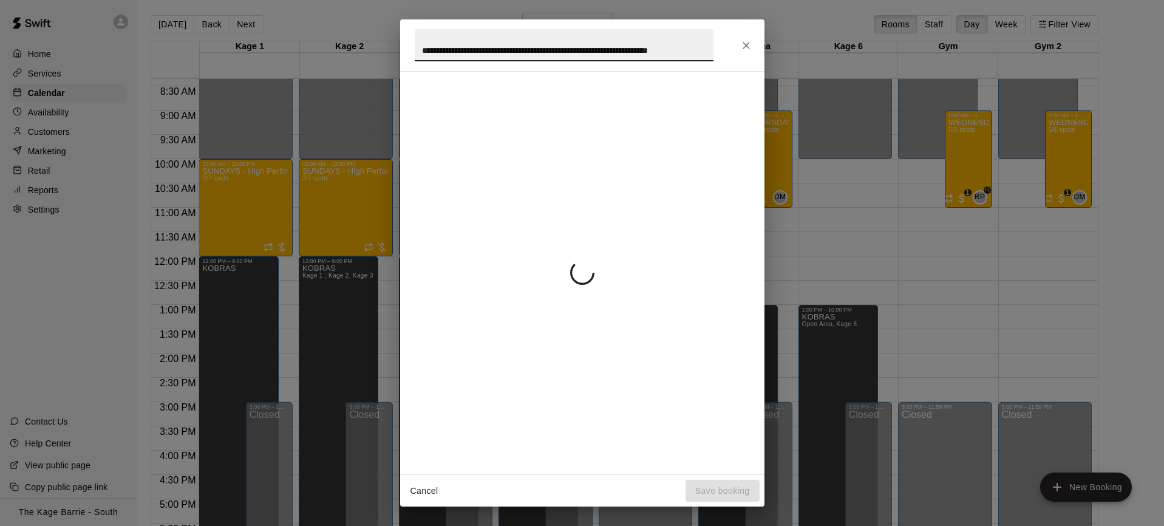
scroll to position [0, 50]
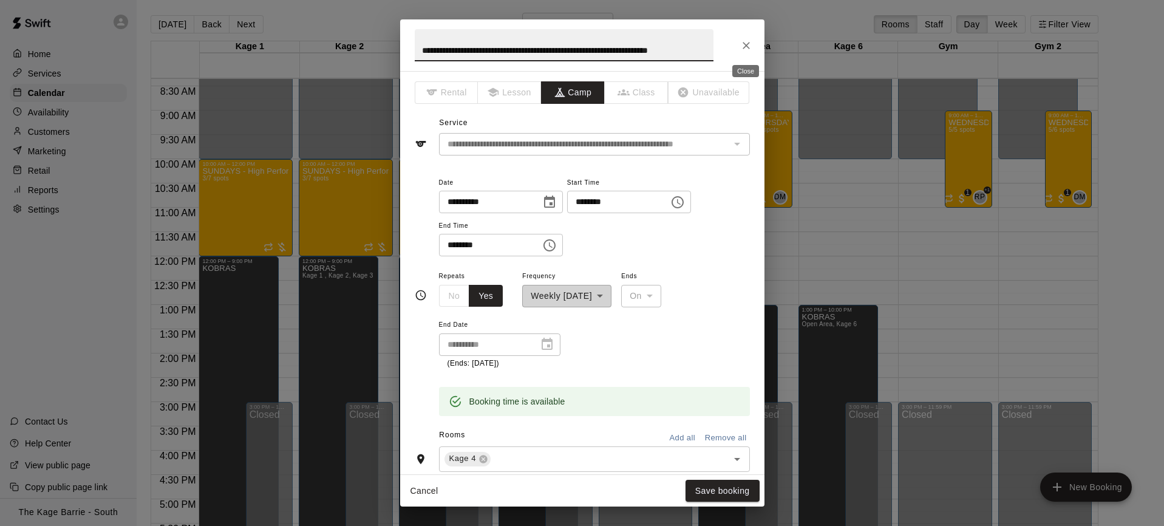
click at [750, 46] on icon "Close" at bounding box center [746, 45] width 12 height 12
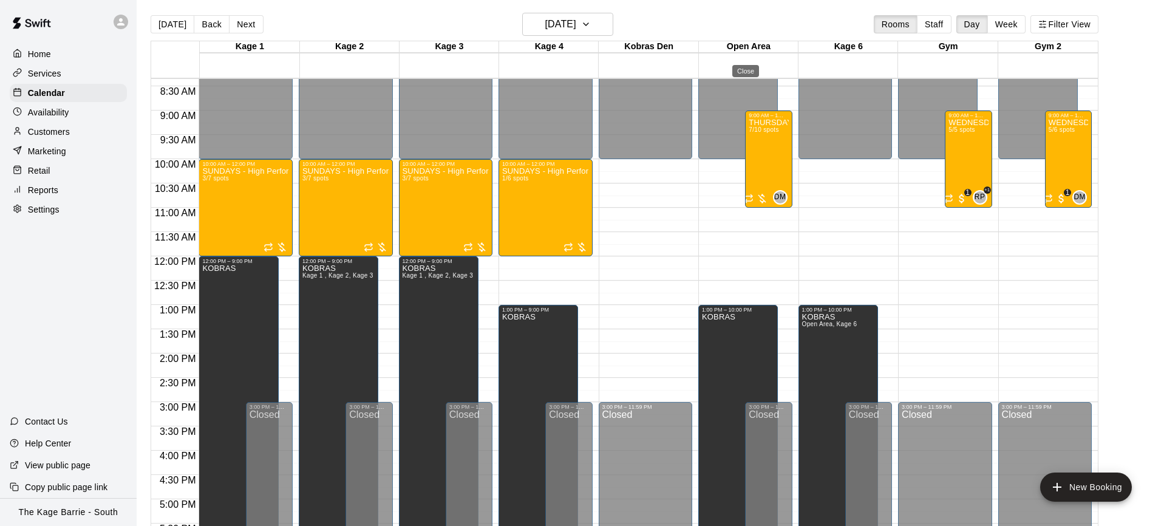
scroll to position [0, 0]
click at [541, 208] on div "SUNDAYS - High Performance Catchers Program - Baseball Program - 12U - 14U 1/6 …" at bounding box center [545, 430] width 87 height 526
click at [517, 211] on img "edit" at bounding box center [514, 209] width 14 height 14
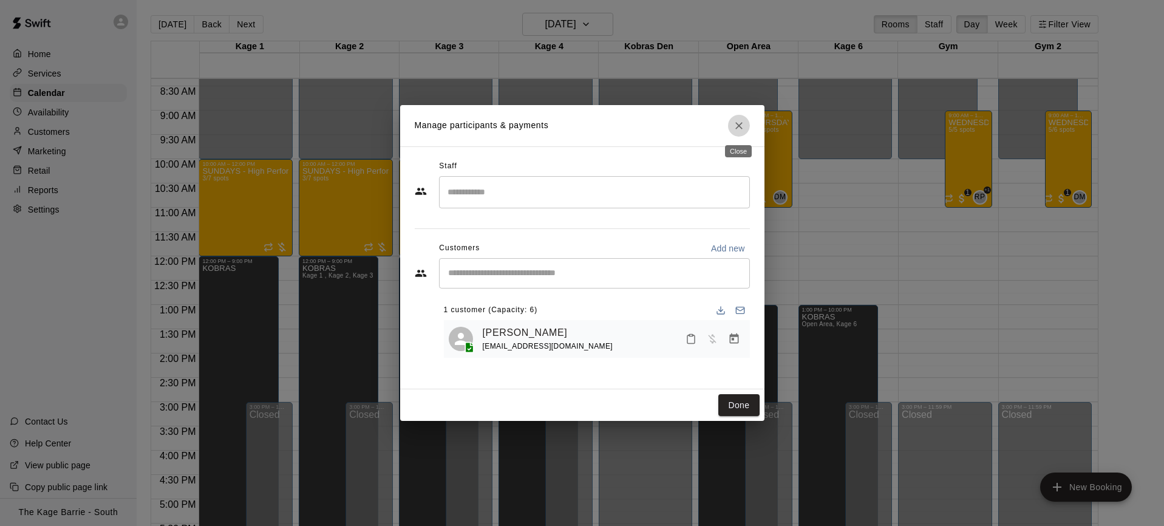
click at [738, 121] on icon "Close" at bounding box center [739, 126] width 12 height 12
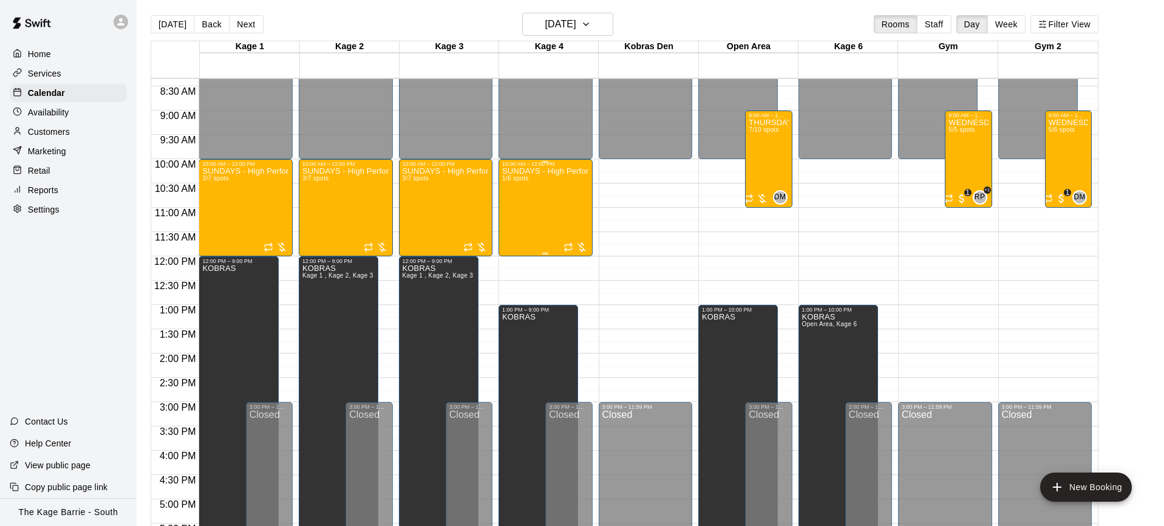
click at [529, 206] on div "SUNDAYS - High Performance Catchers Program - Baseball Program - 12U - 14U 1/6 …" at bounding box center [545, 430] width 87 height 526
click at [623, 206] on div at bounding box center [582, 263] width 1164 height 526
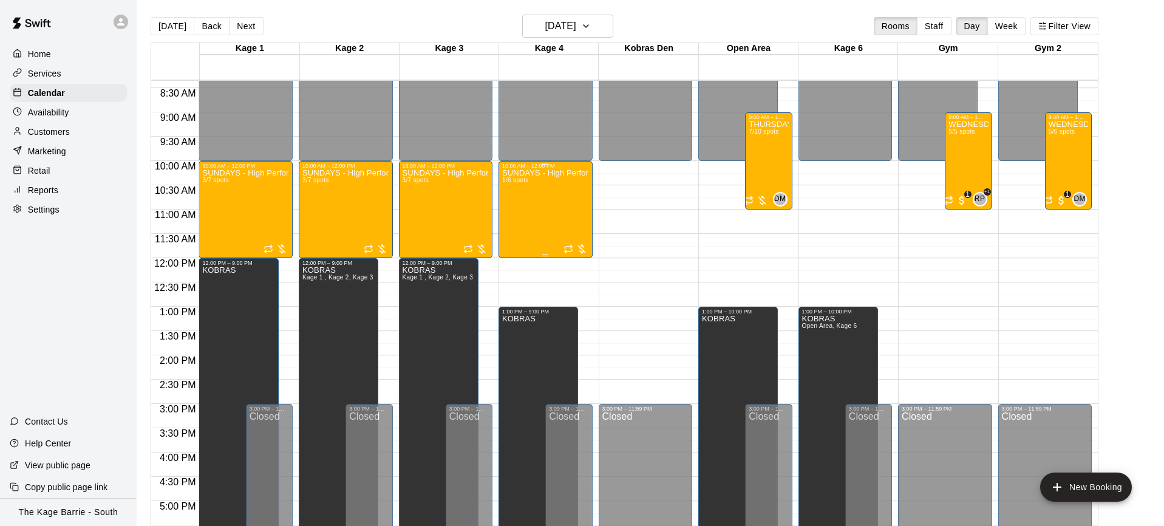
click at [558, 220] on div "SUNDAYS - High Performance Catchers Program - Baseball Program - 12U - 14U 1/6 …" at bounding box center [545, 432] width 87 height 526
click at [519, 215] on img "edit" at bounding box center [514, 210] width 14 height 14
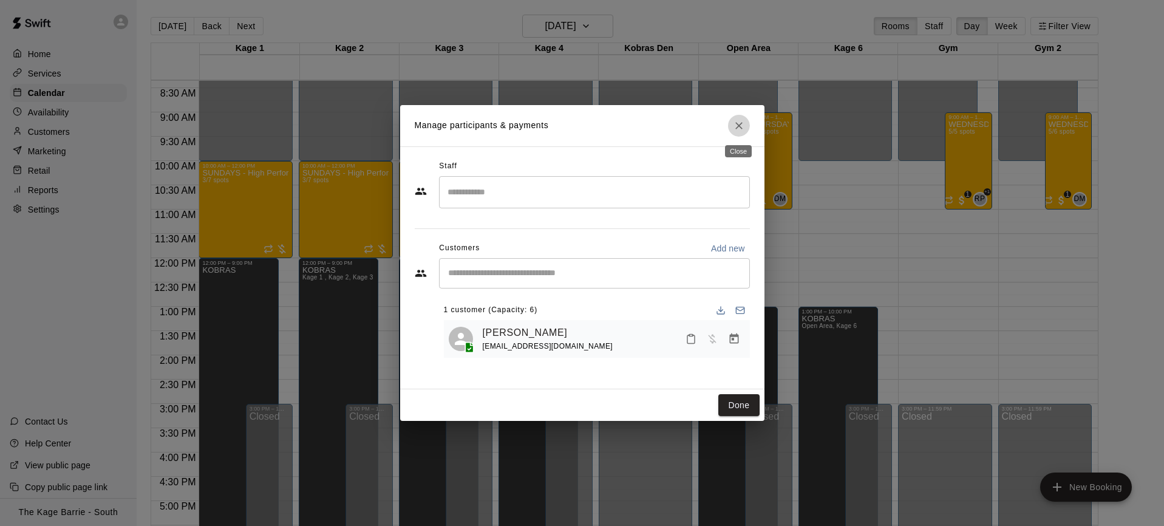
drag, startPoint x: 741, startPoint y: 129, endPoint x: 733, endPoint y: 136, distance: 10.8
click at [741, 129] on icon "Close" at bounding box center [739, 126] width 12 height 12
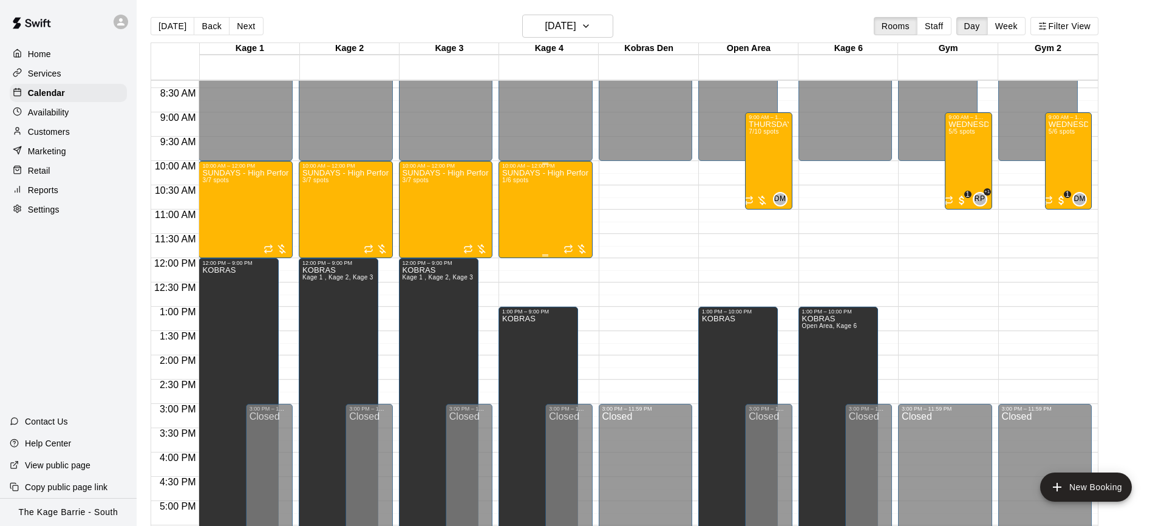
click at [531, 215] on div "SUNDAYS - High Performance Catchers Program - Baseball Program - 12U - 14U 1/6 …" at bounding box center [545, 432] width 87 height 526
click at [524, 212] on button "edit" at bounding box center [514, 211] width 24 height 24
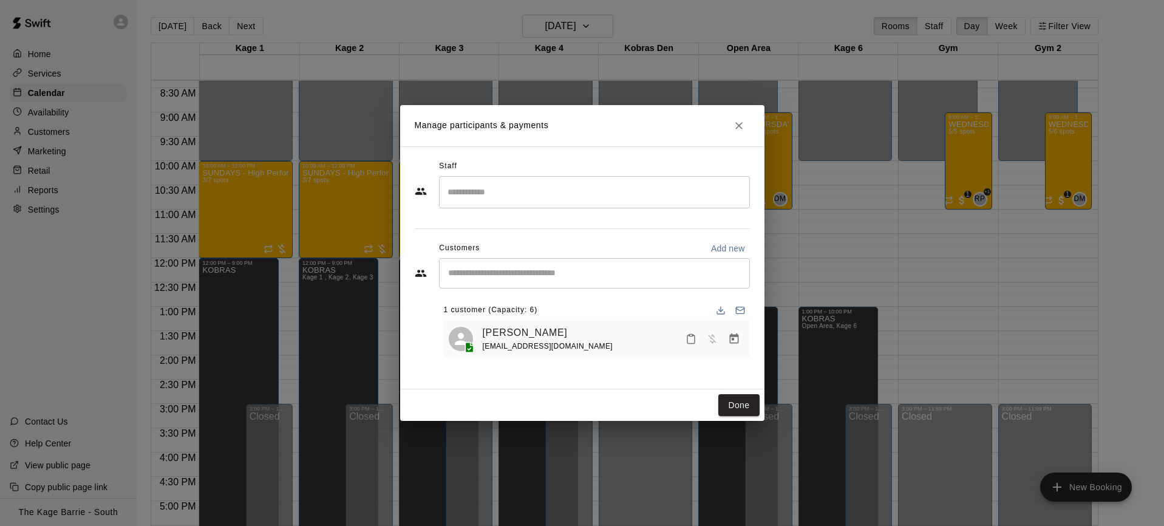
click at [514, 274] on input "Start typing to search customers..." at bounding box center [594, 273] width 300 height 12
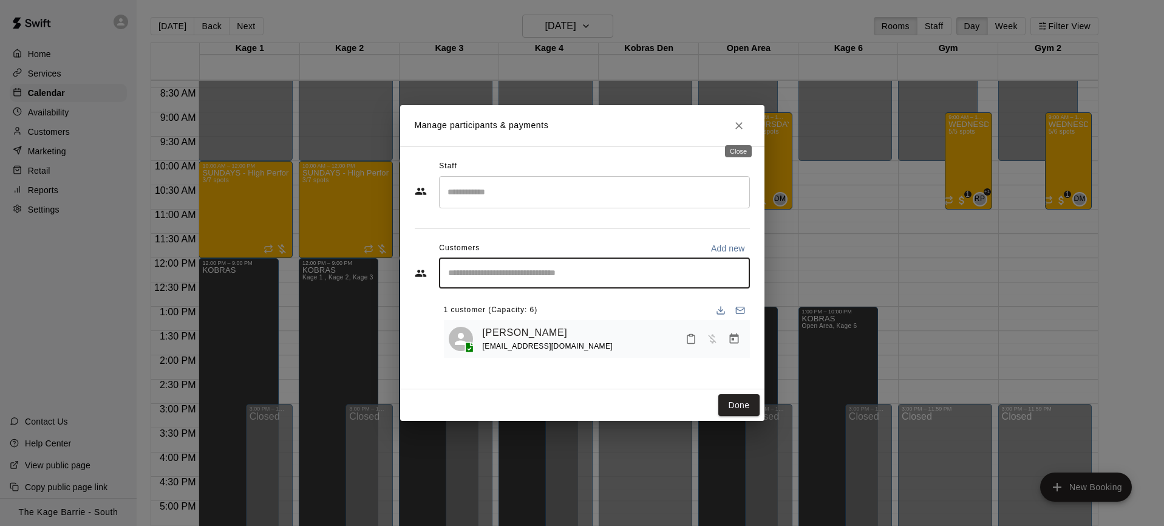
click at [741, 128] on icon "Close" at bounding box center [738, 125] width 7 height 7
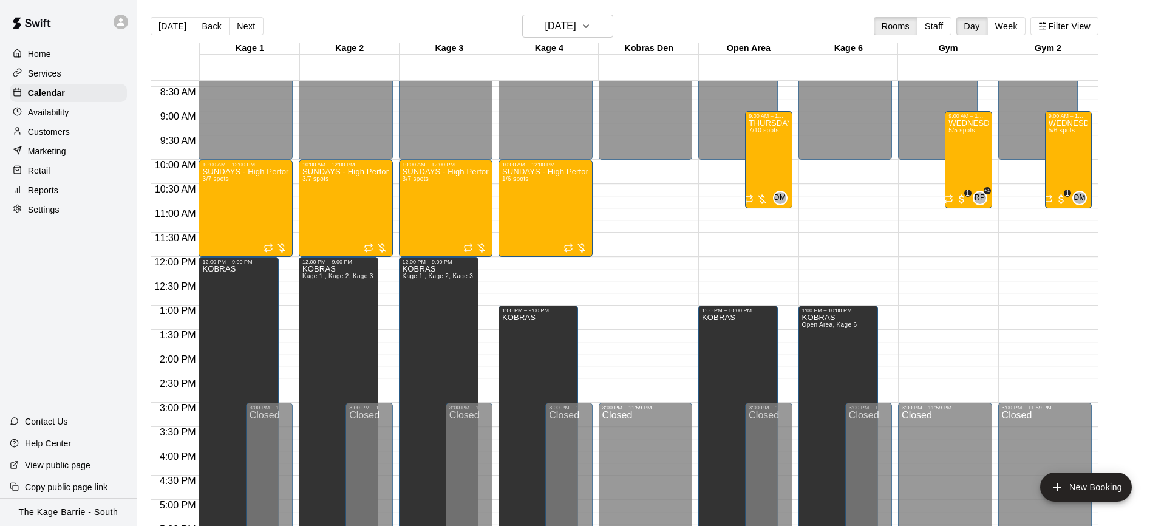
scroll to position [412, 0]
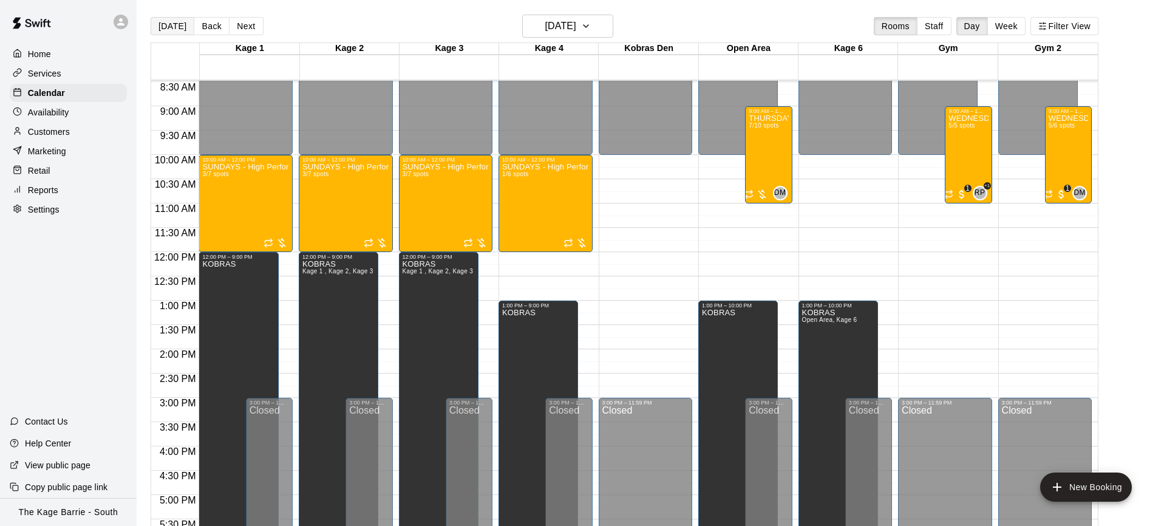
click at [177, 27] on button "[DATE]" at bounding box center [173, 26] width 44 height 18
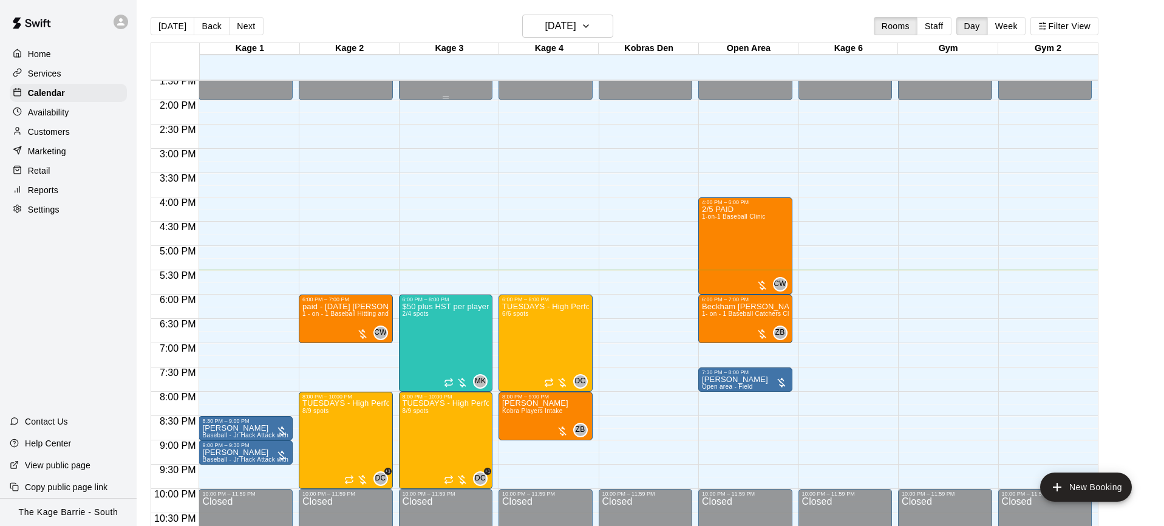
scroll to position [662, 0]
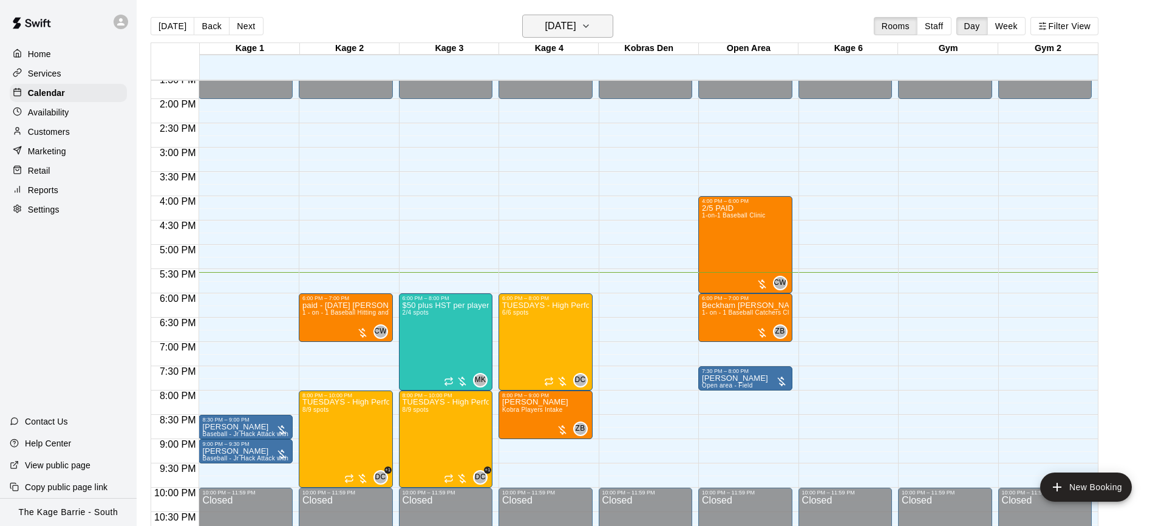
click at [609, 27] on button "[DATE]" at bounding box center [567, 26] width 91 height 23
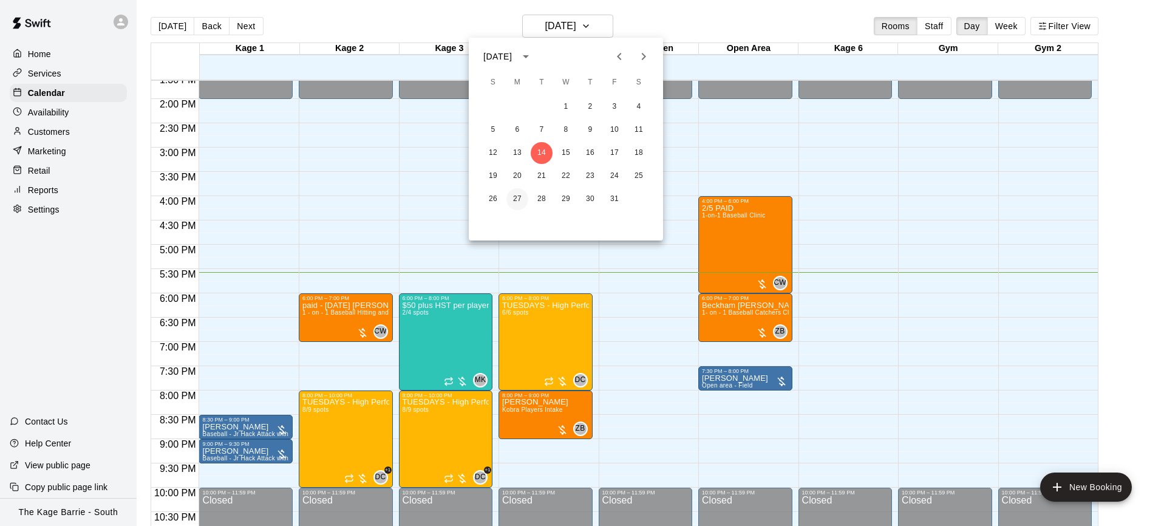
click at [517, 198] on button "27" at bounding box center [517, 199] width 22 height 22
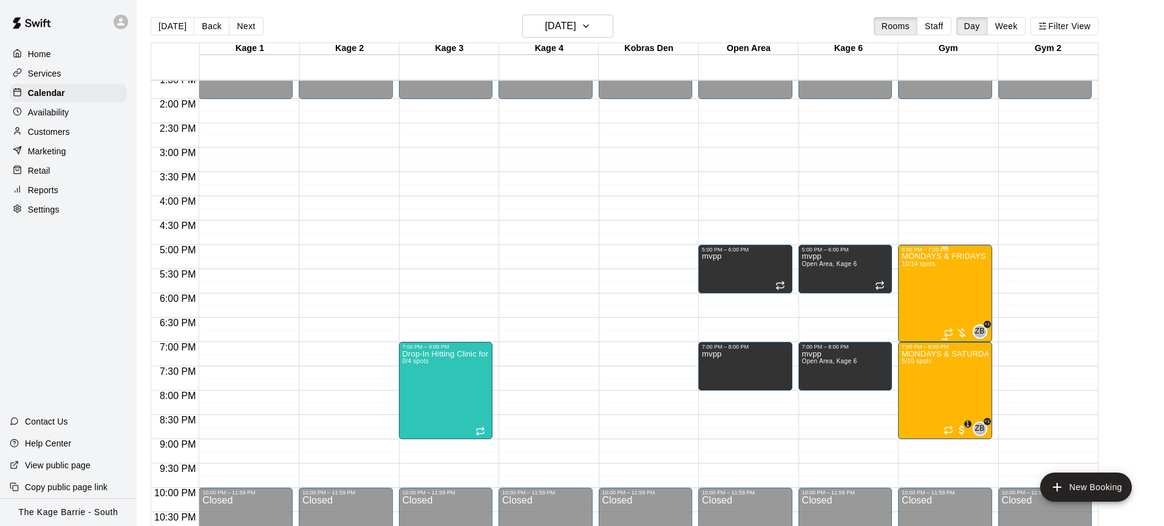
click at [934, 293] on div "MONDAYS & FRIDAYS - Max Velocity Pitching Program - 12U - 13U 10/14 spots" at bounding box center [944, 516] width 87 height 526
click at [1060, 279] on div at bounding box center [582, 263] width 1164 height 526
click at [909, 391] on img "edit" at bounding box center [914, 391] width 14 height 14
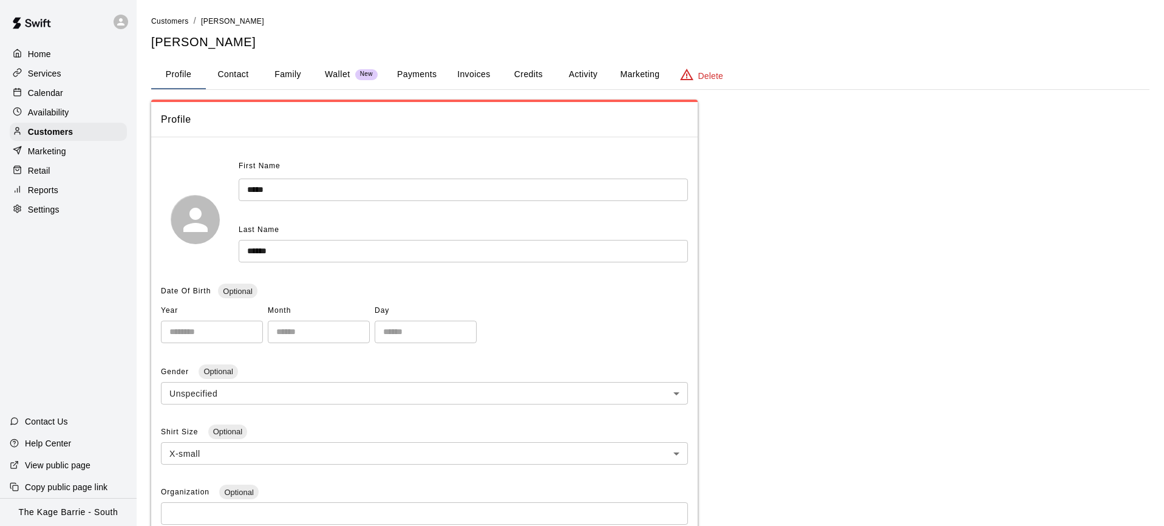
click at [242, 76] on button "Contact" at bounding box center [233, 74] width 55 height 29
select select "**"
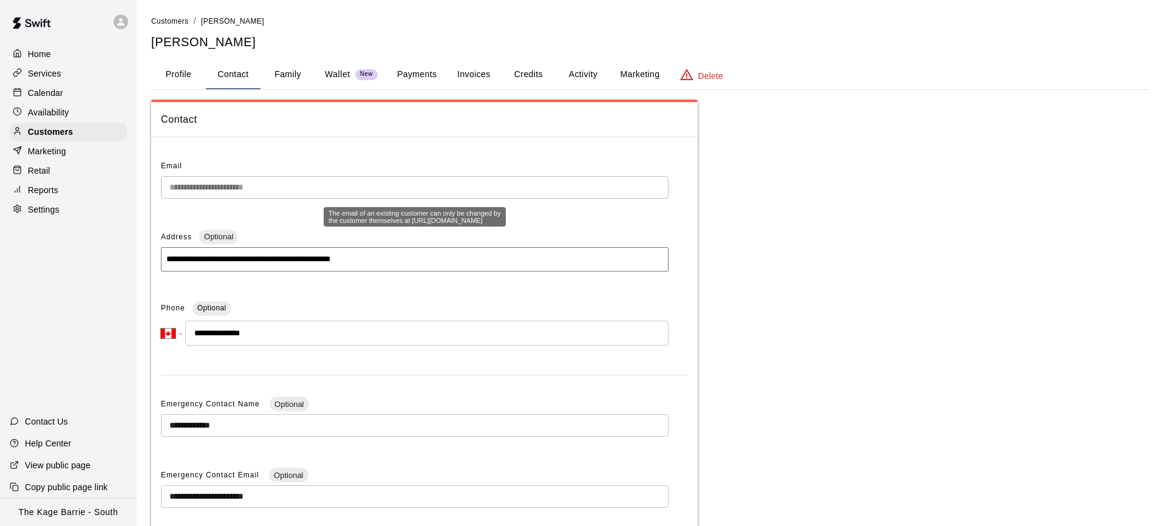
click at [155, 184] on div "**********" at bounding box center [424, 384] width 546 height 475
click at [293, 73] on button "Family" at bounding box center [287, 74] width 55 height 29
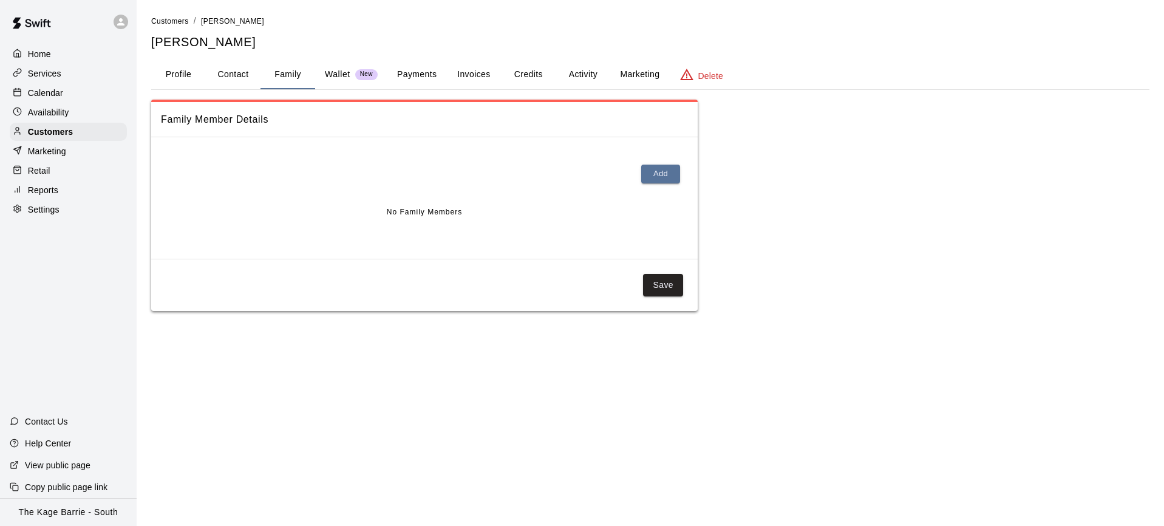
click at [176, 76] on button "Profile" at bounding box center [178, 74] width 55 height 29
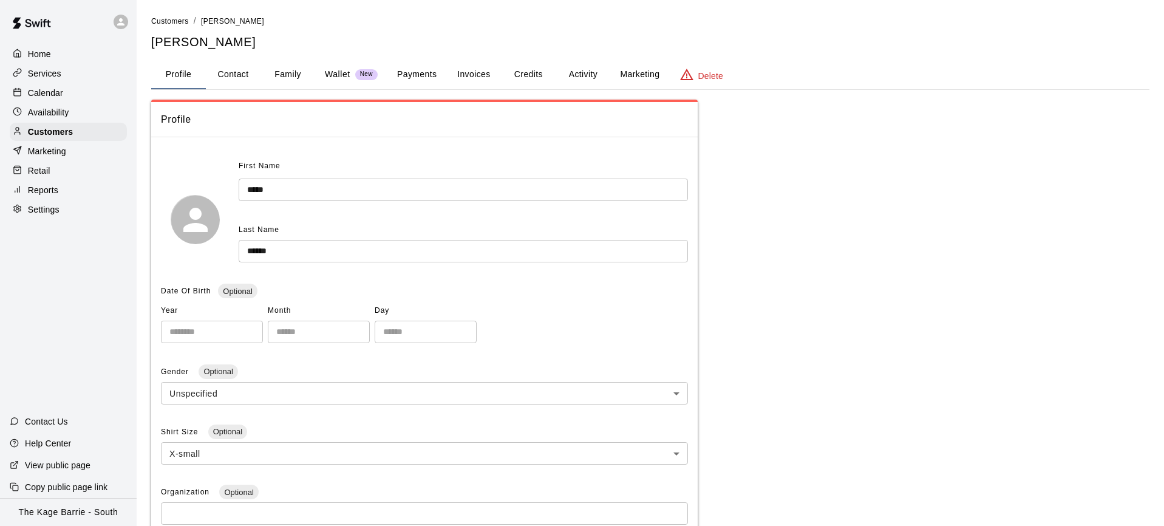
click at [81, 93] on div "Calendar" at bounding box center [68, 93] width 117 height 18
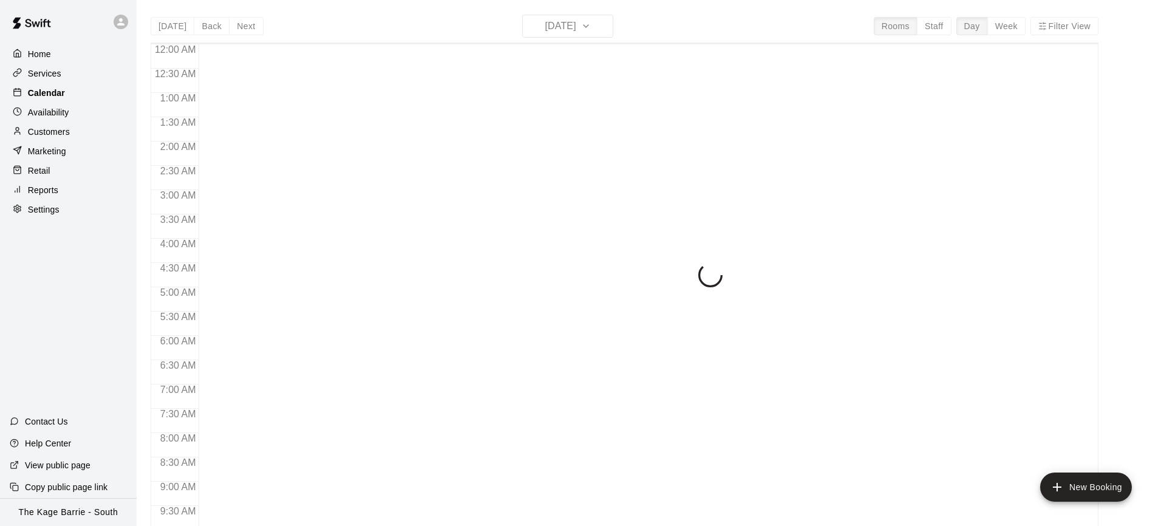
scroll to position [670, 0]
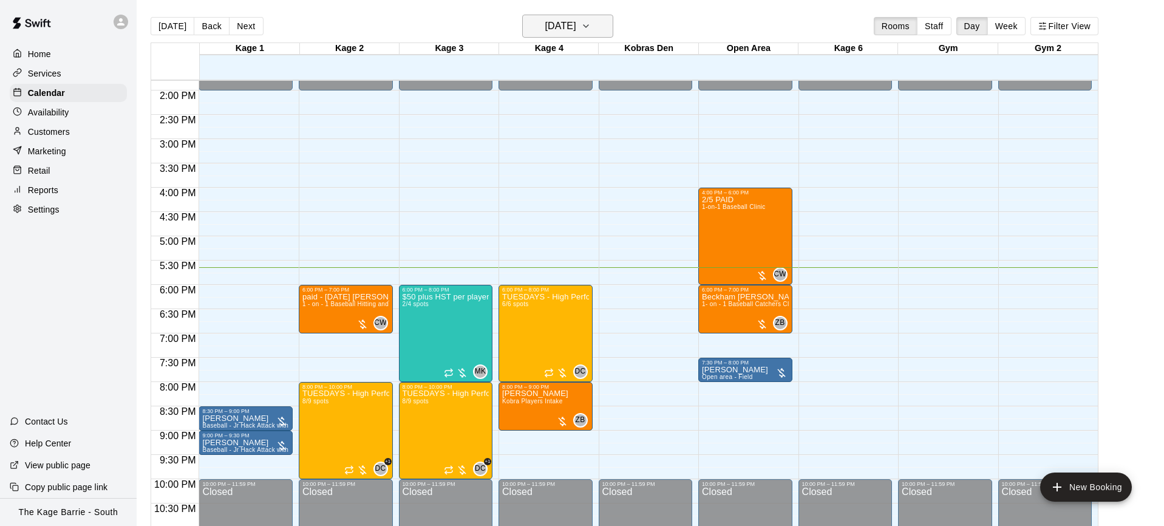
click at [591, 29] on icon "button" at bounding box center [586, 26] width 10 height 15
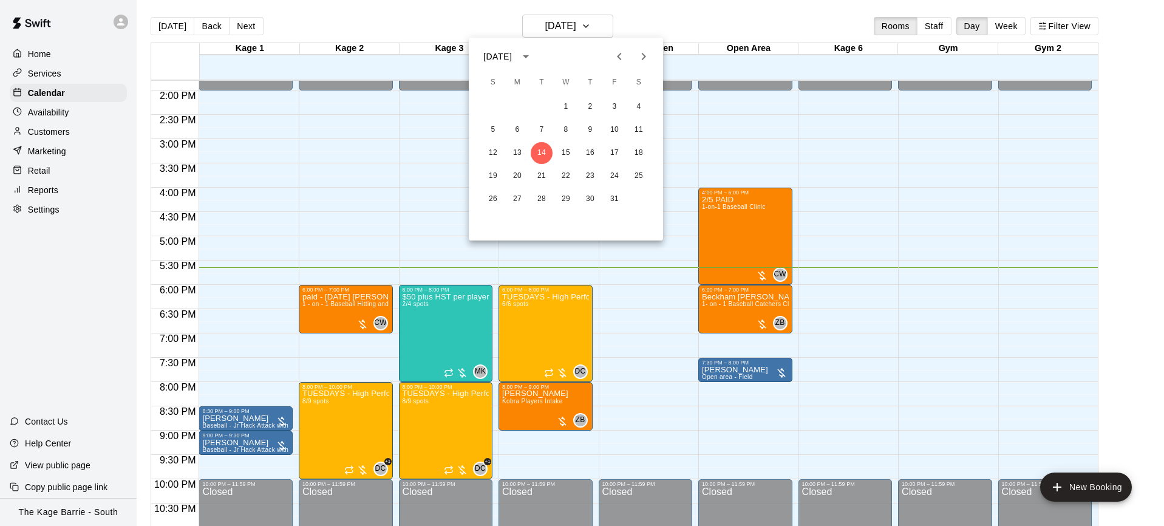
click at [639, 59] on icon "Next month" at bounding box center [643, 56] width 15 height 15
click at [514, 132] on button "3" at bounding box center [517, 130] width 22 height 22
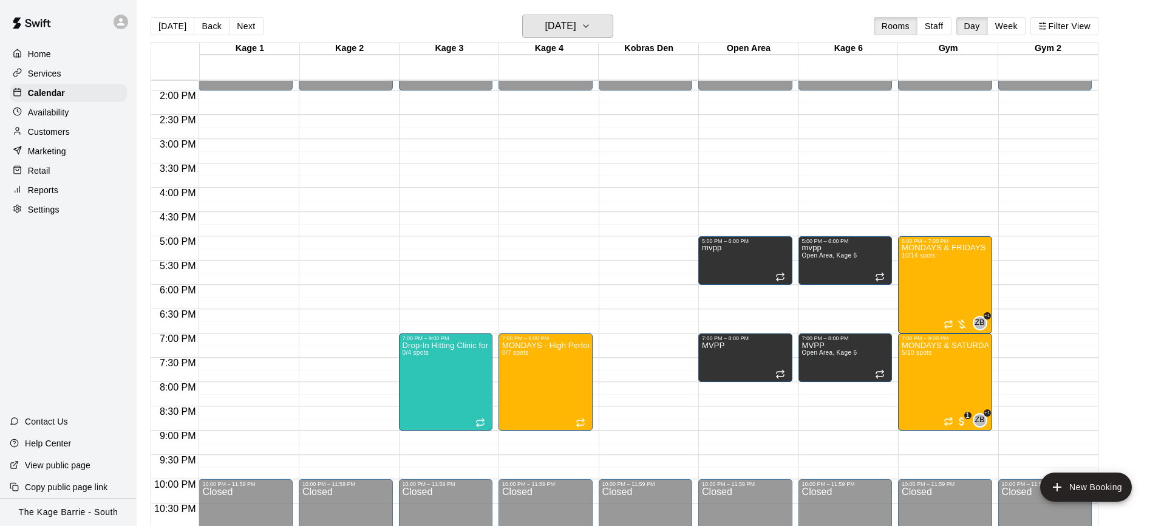
scroll to position [707, 0]
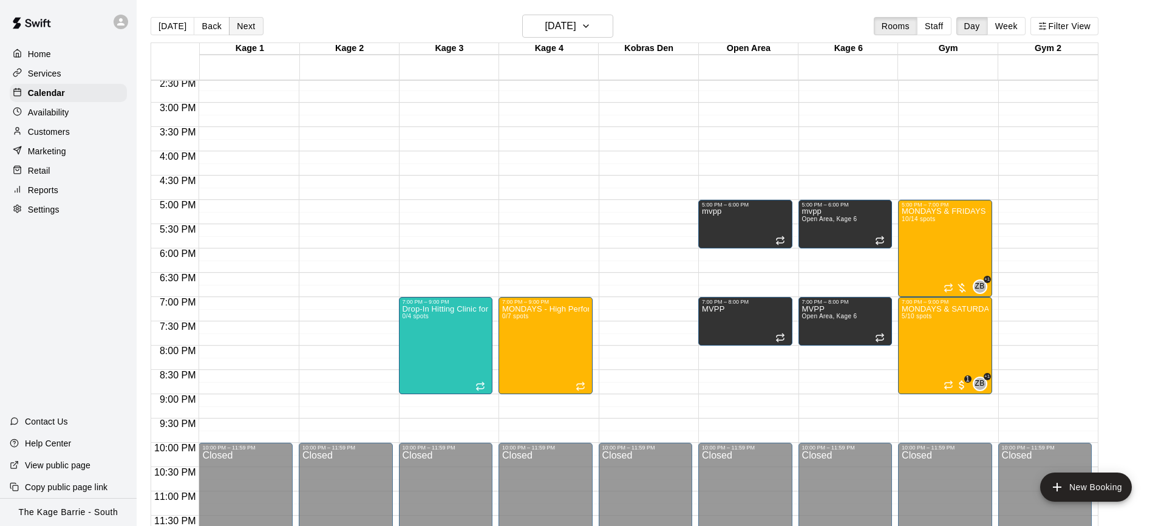
click at [240, 25] on button "Next" at bounding box center [246, 26] width 34 height 18
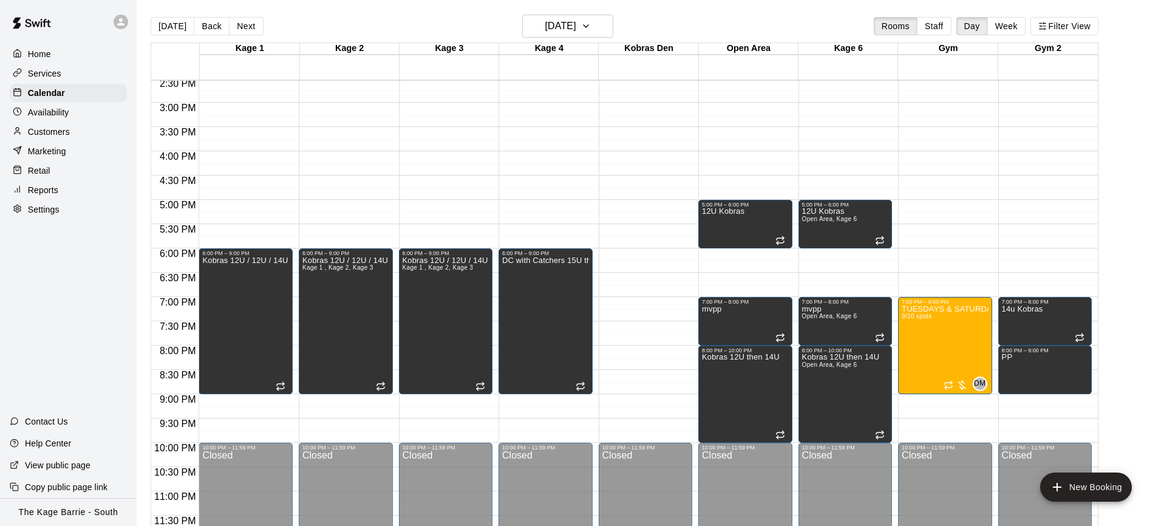
click at [252, 35] on button "Next" at bounding box center [246, 26] width 34 height 18
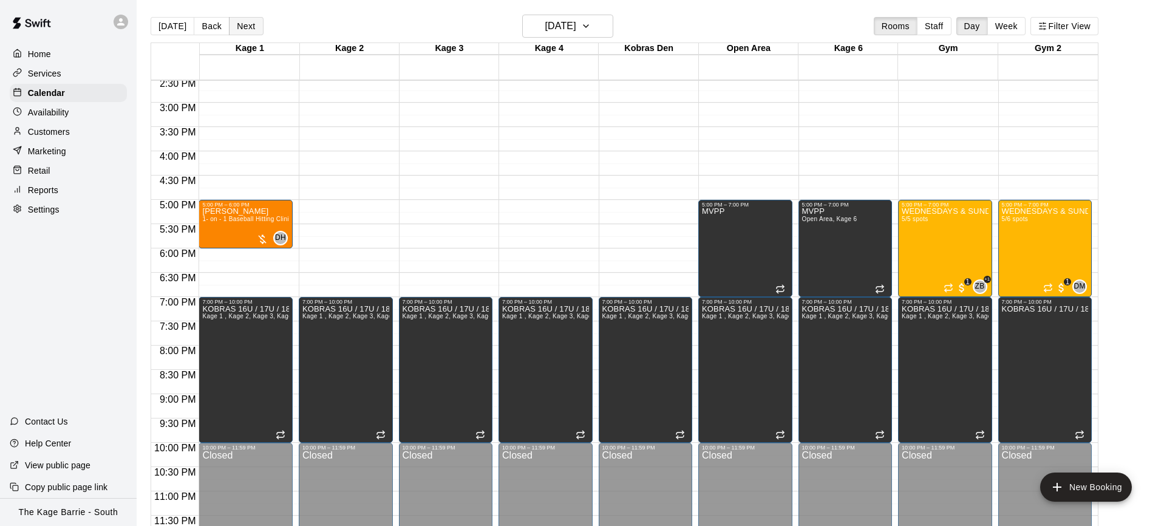
click at [247, 28] on button "Next" at bounding box center [246, 26] width 34 height 18
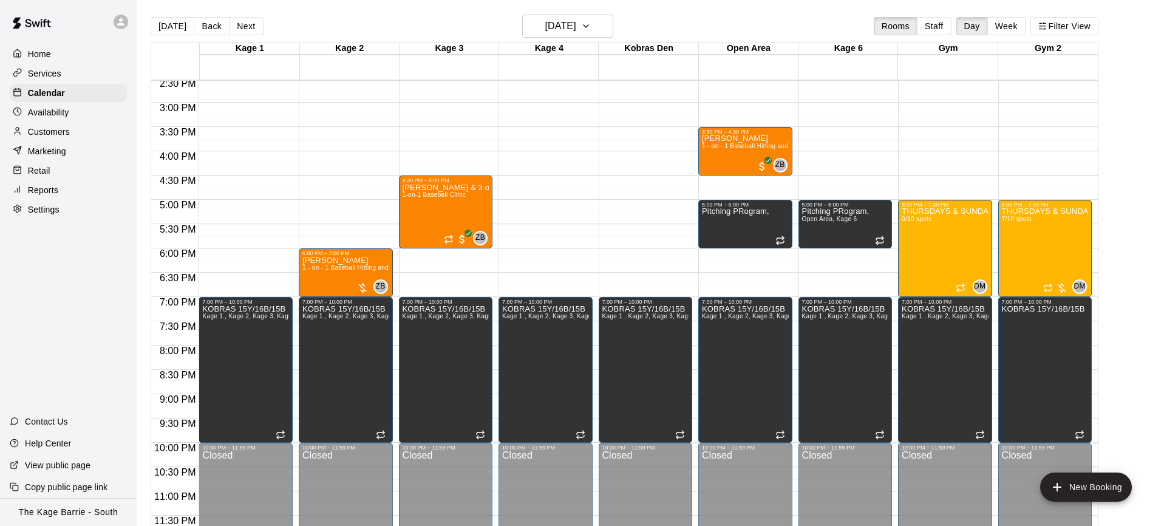
scroll to position [620, 0]
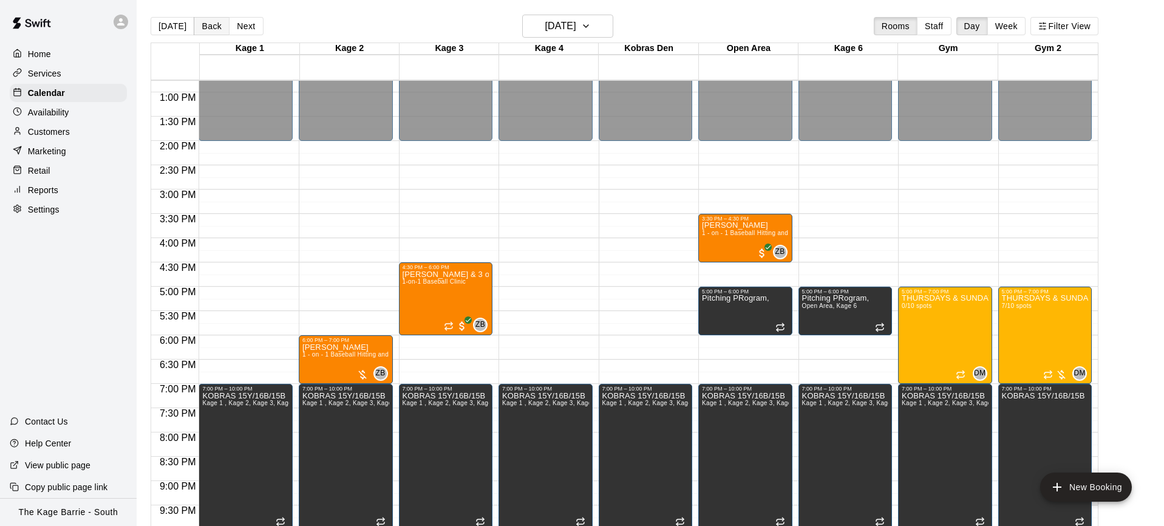
click at [211, 27] on button "Back" at bounding box center [212, 26] width 36 height 18
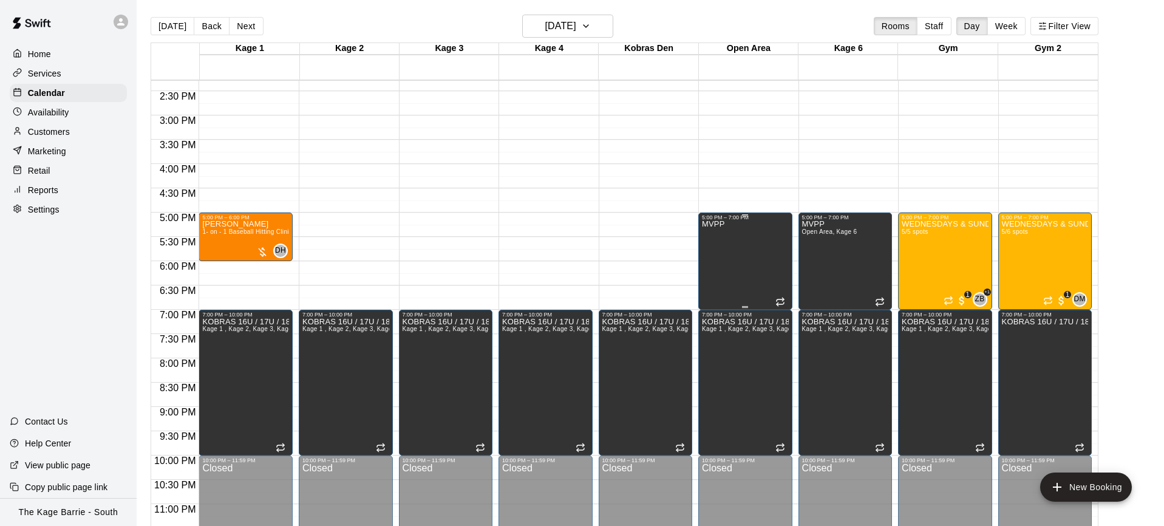
scroll to position [707, 0]
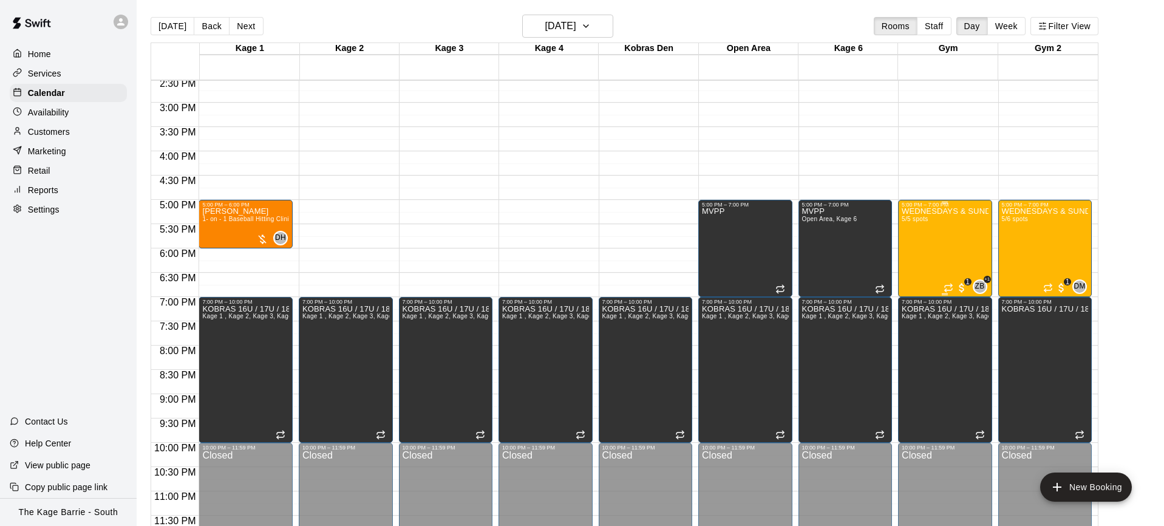
click at [944, 253] on div "WEDNESDAYS & SUNDAYS - Max Velocity Pitching Program - 14U - 16U 5/5 spots" at bounding box center [944, 471] width 87 height 526
click at [917, 253] on img "edit" at bounding box center [914, 249] width 14 height 14
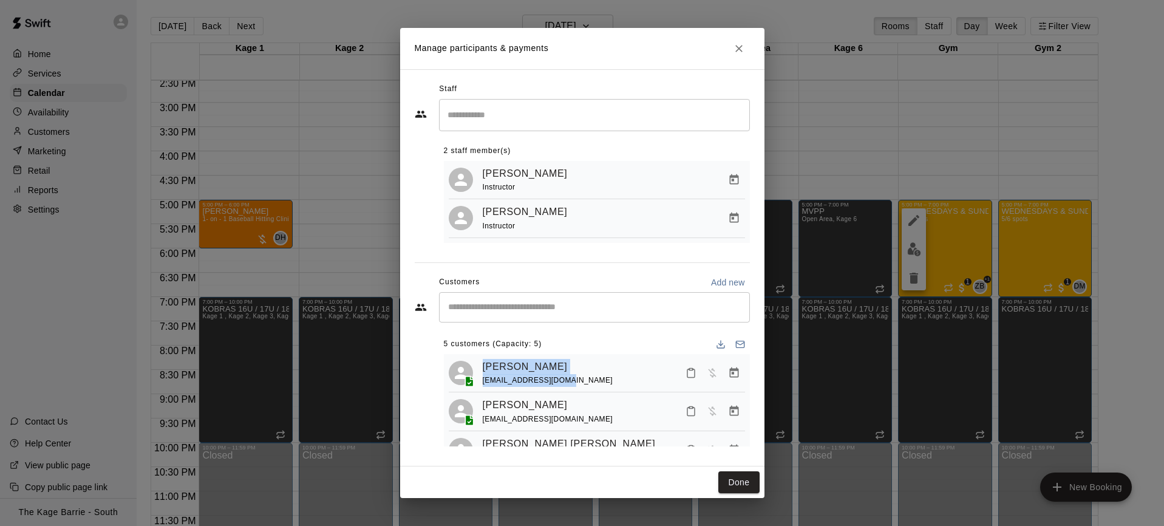
drag, startPoint x: 538, startPoint y: 382, endPoint x: 480, endPoint y: 368, distance: 59.8
click at [480, 368] on div "Ace Nguyen glnguyen@hotmail.com" at bounding box center [597, 373] width 296 height 29
copy div "Ace Nguyen glnguyen@hotmail.com"
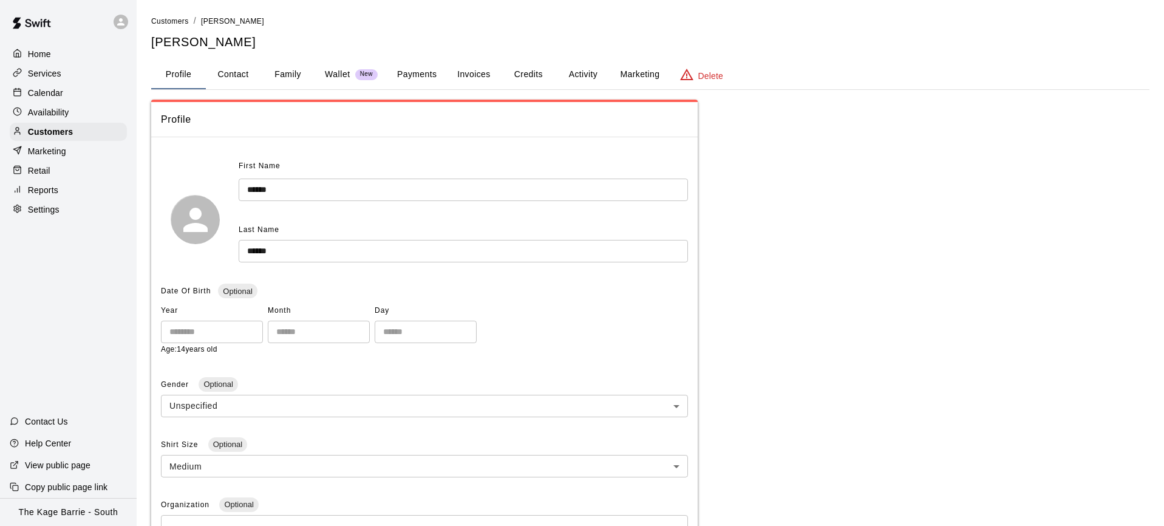
click at [55, 92] on p "Calendar" at bounding box center [45, 93] width 35 height 12
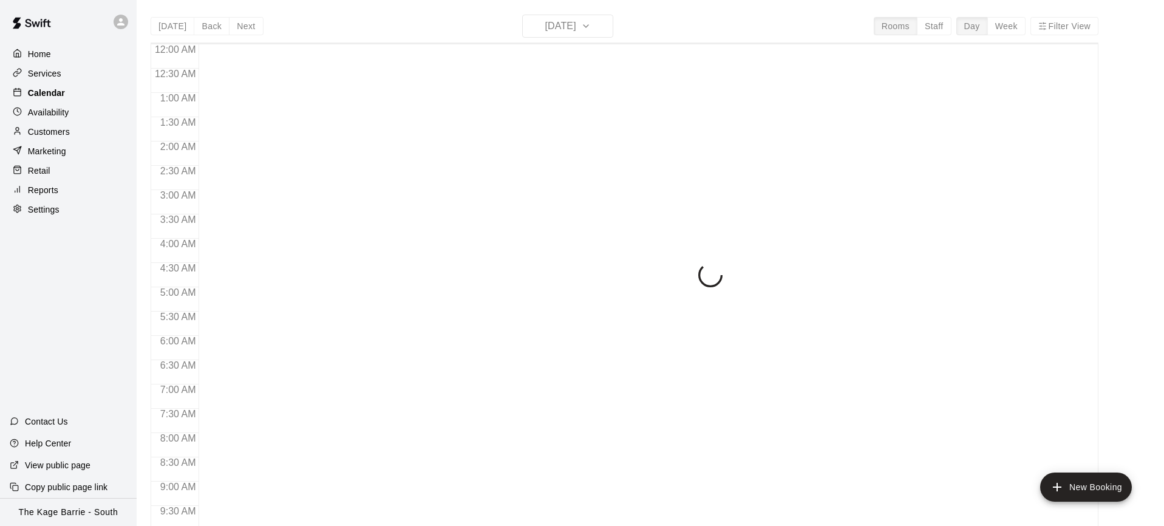
scroll to position [670, 0]
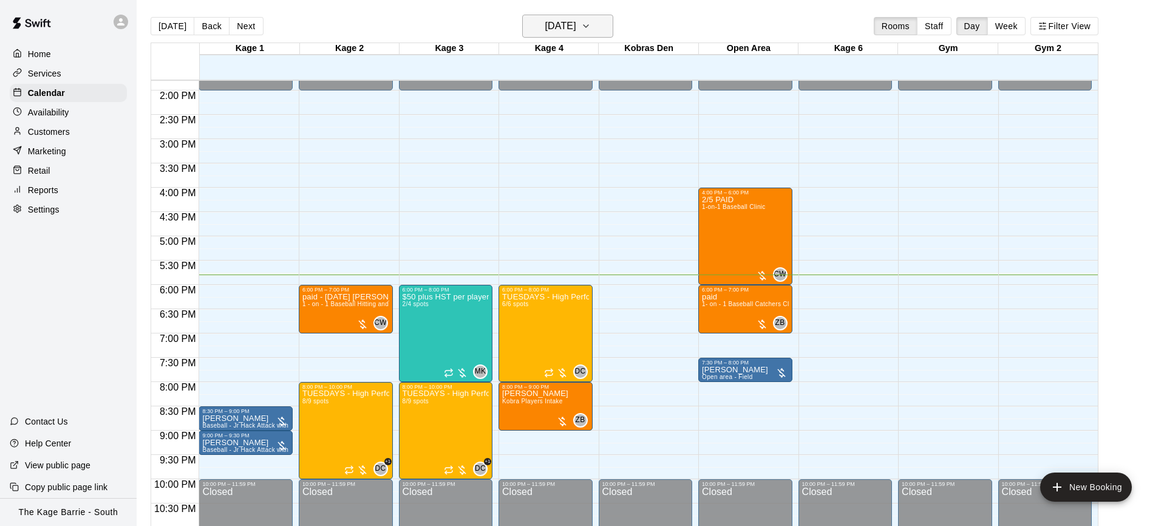
click at [611, 28] on button "[DATE]" at bounding box center [567, 26] width 91 height 23
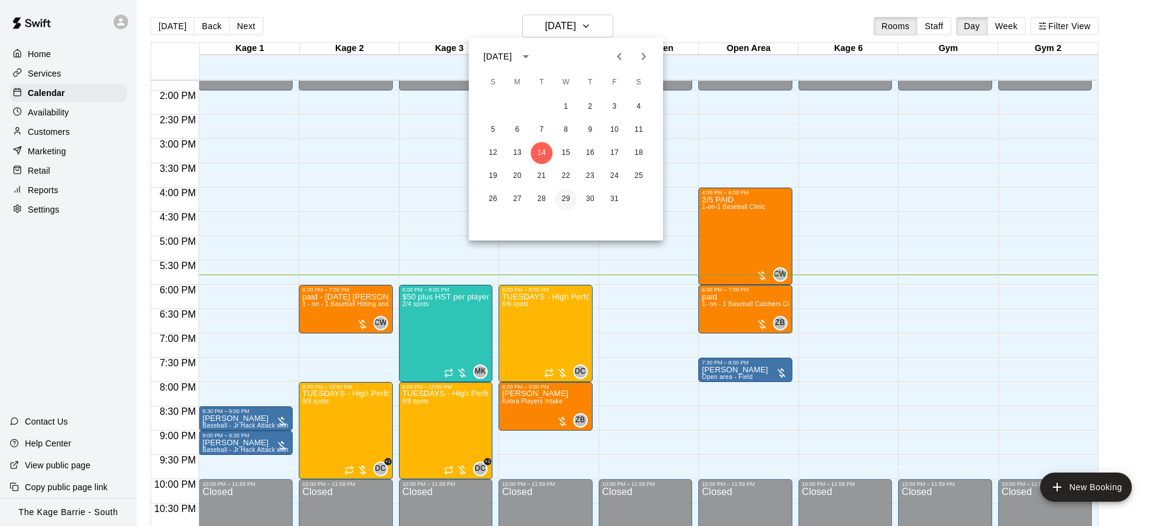
click at [566, 203] on button "29" at bounding box center [566, 199] width 22 height 22
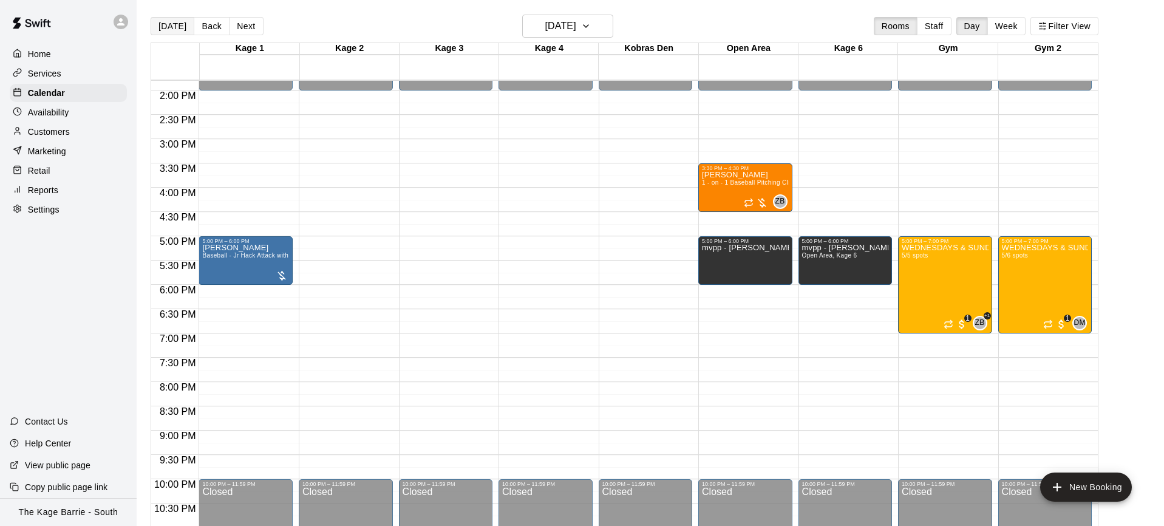
click at [182, 29] on button "[DATE]" at bounding box center [173, 26] width 44 height 18
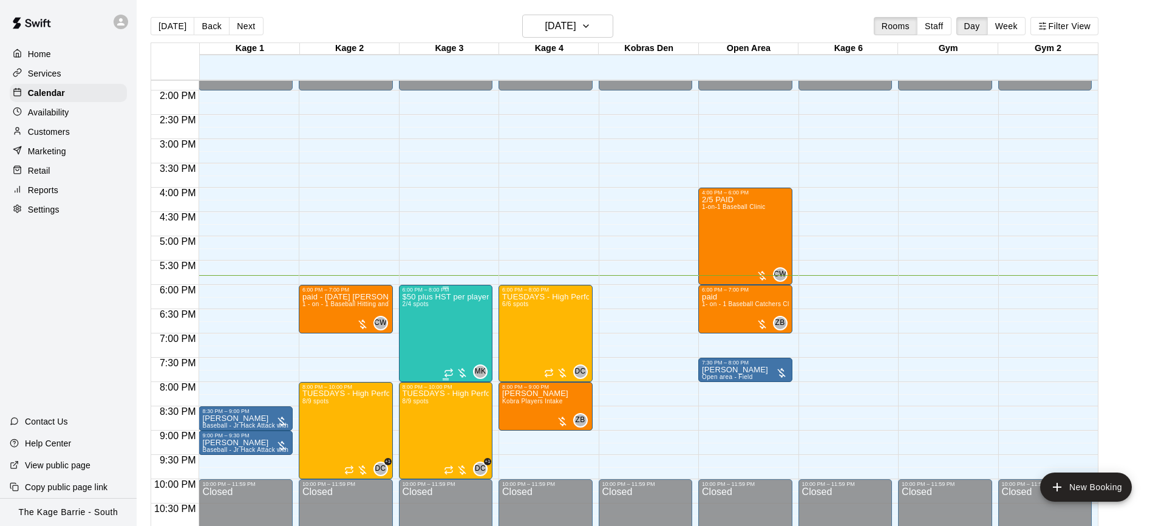
click at [416, 304] on icon "edit" at bounding box center [414, 305] width 11 height 11
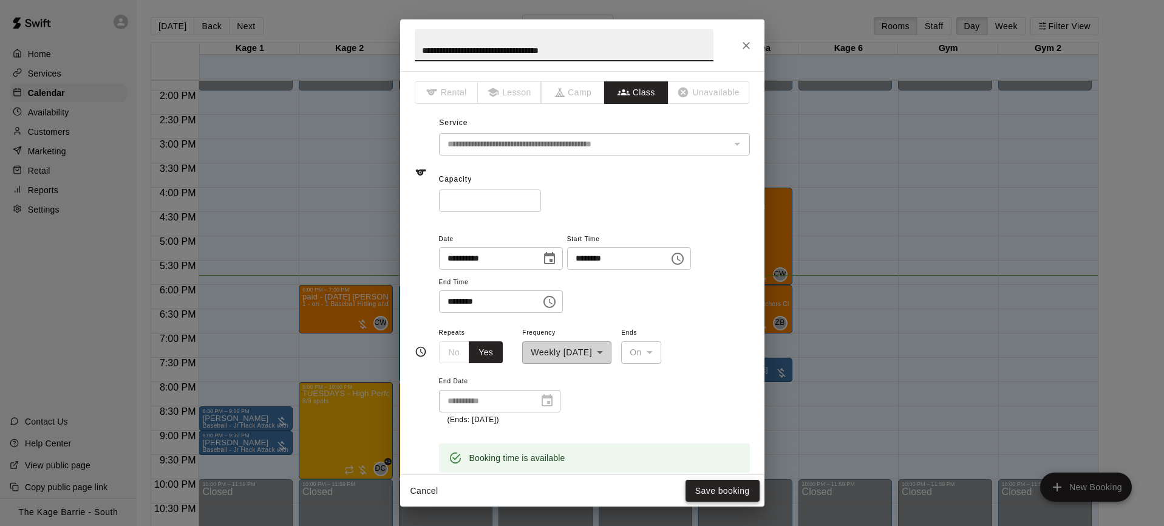
type input "**********"
click at [727, 493] on button "Save booking" at bounding box center [722, 491] width 74 height 22
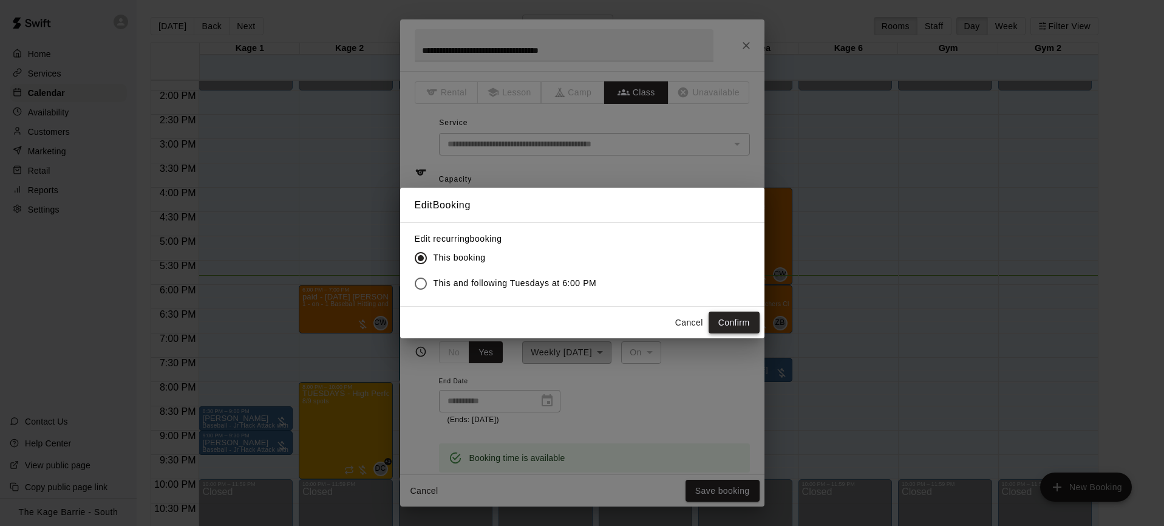
click at [735, 318] on button "Confirm" at bounding box center [733, 322] width 51 height 22
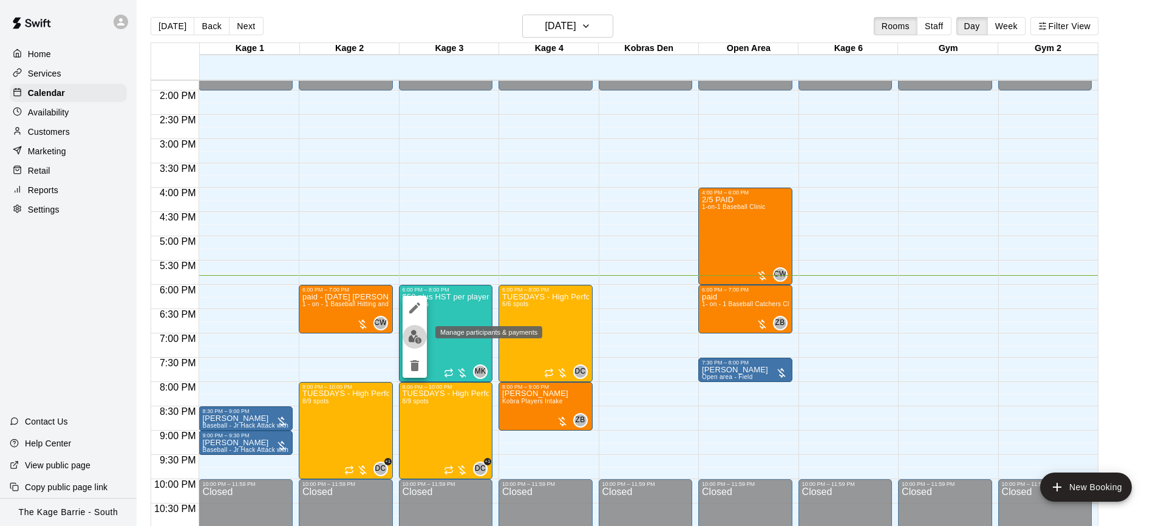
click at [410, 334] on img "edit" at bounding box center [415, 337] width 14 height 14
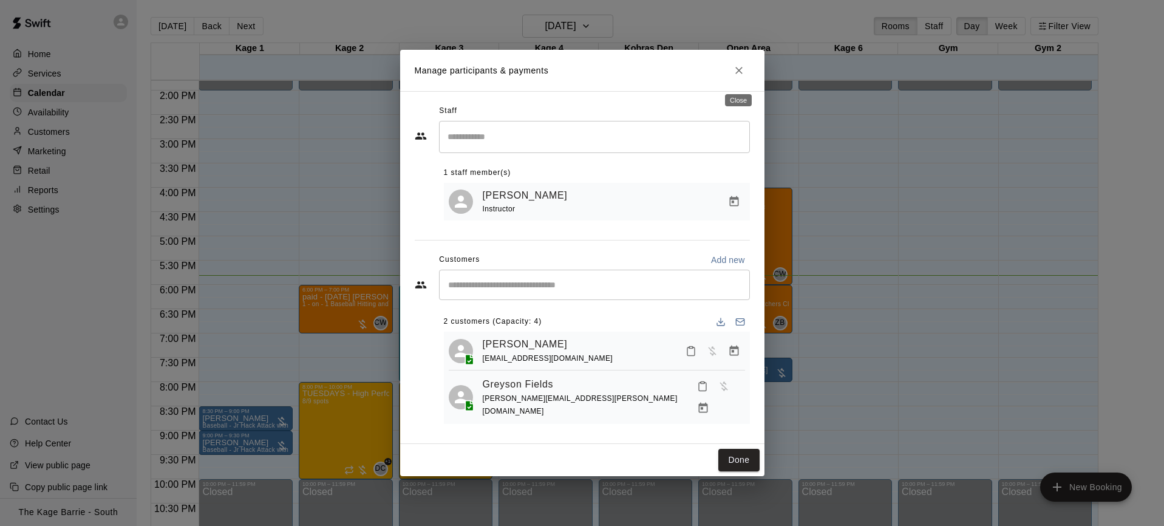
click at [740, 75] on icon "Close" at bounding box center [739, 70] width 12 height 12
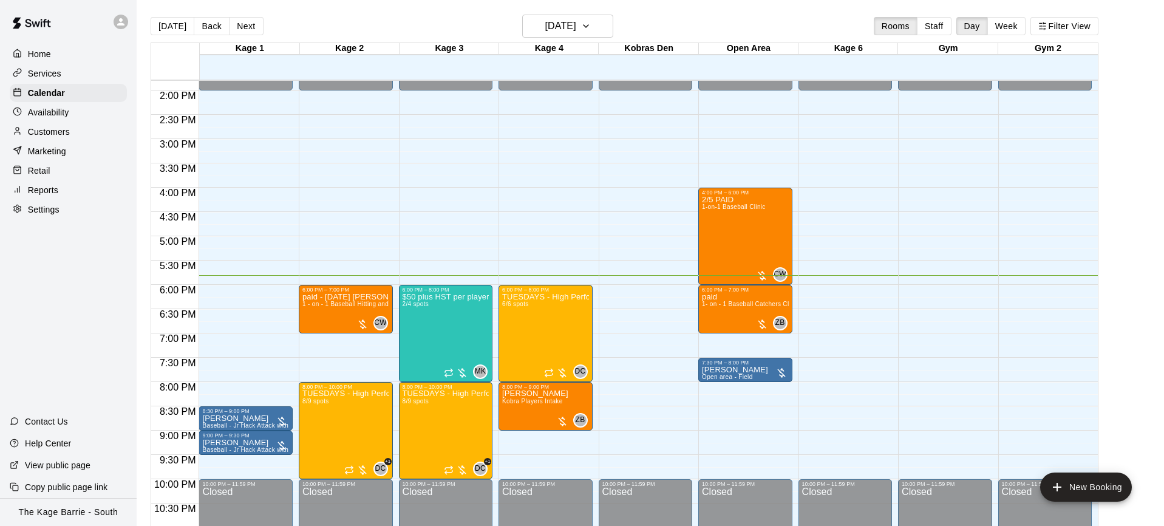
scroll to position [670, 0]
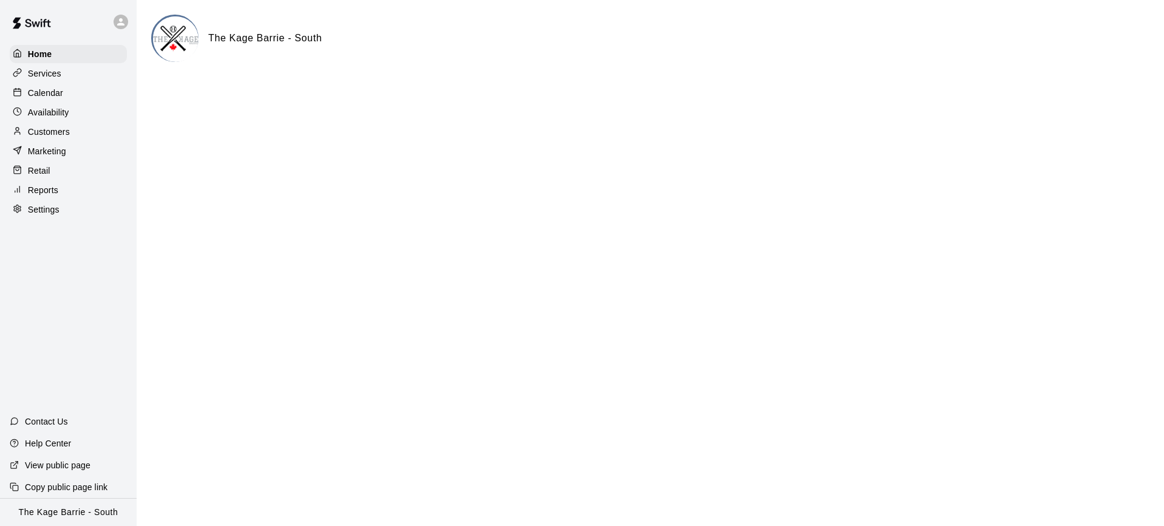
click at [61, 93] on p "Calendar" at bounding box center [45, 93] width 35 height 12
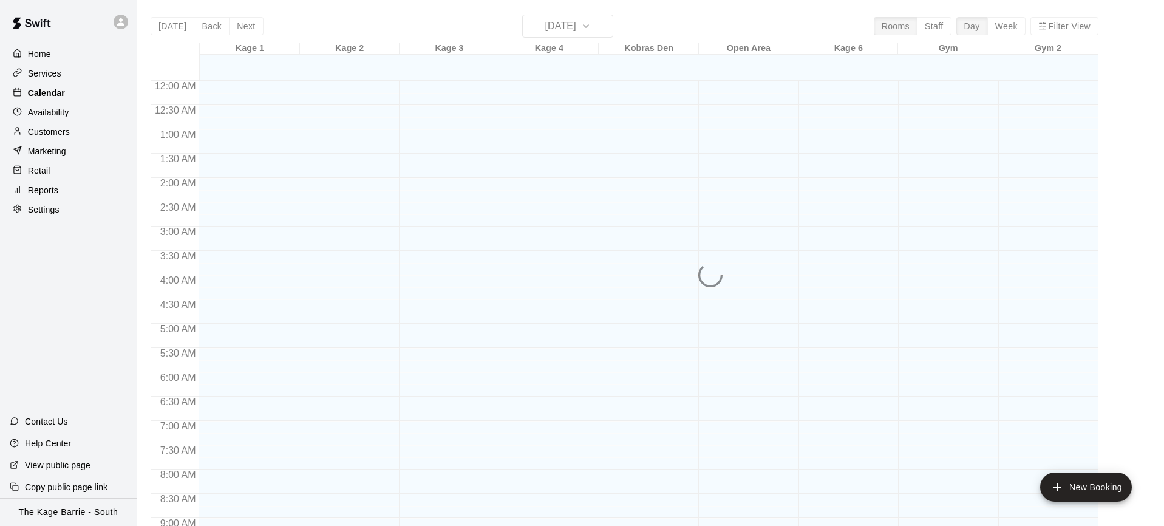
scroll to position [670, 0]
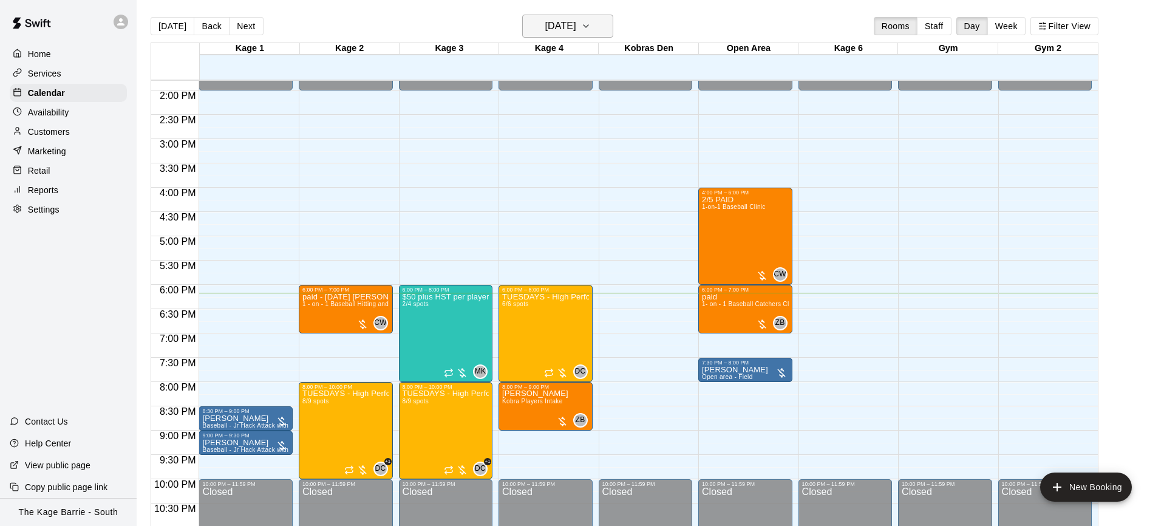
click at [591, 28] on icon "button" at bounding box center [586, 26] width 10 height 15
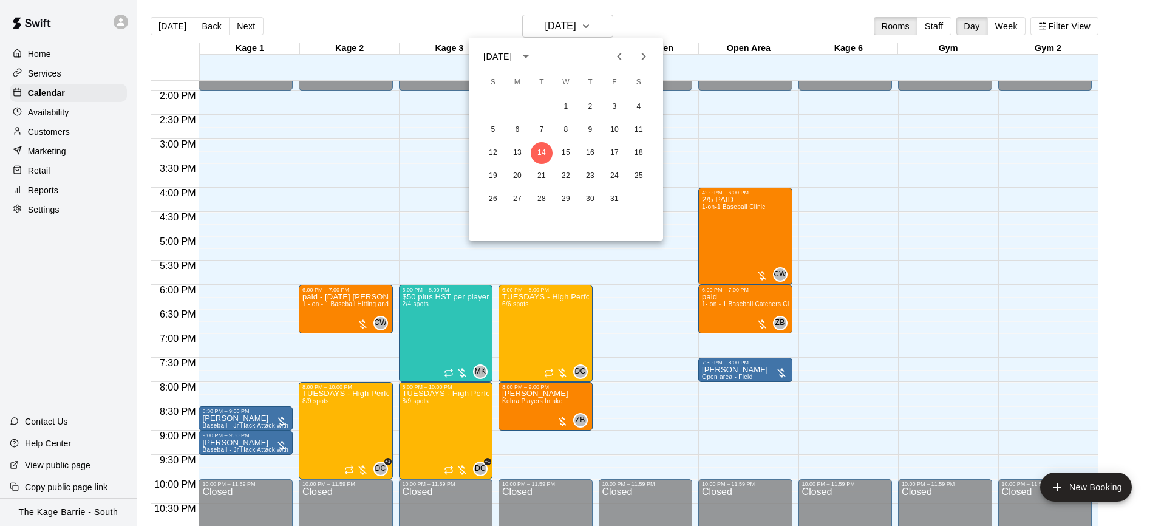
click at [644, 58] on icon "Next month" at bounding box center [644, 56] width 4 height 7
click at [615, 126] on button "7" at bounding box center [614, 130] width 22 height 22
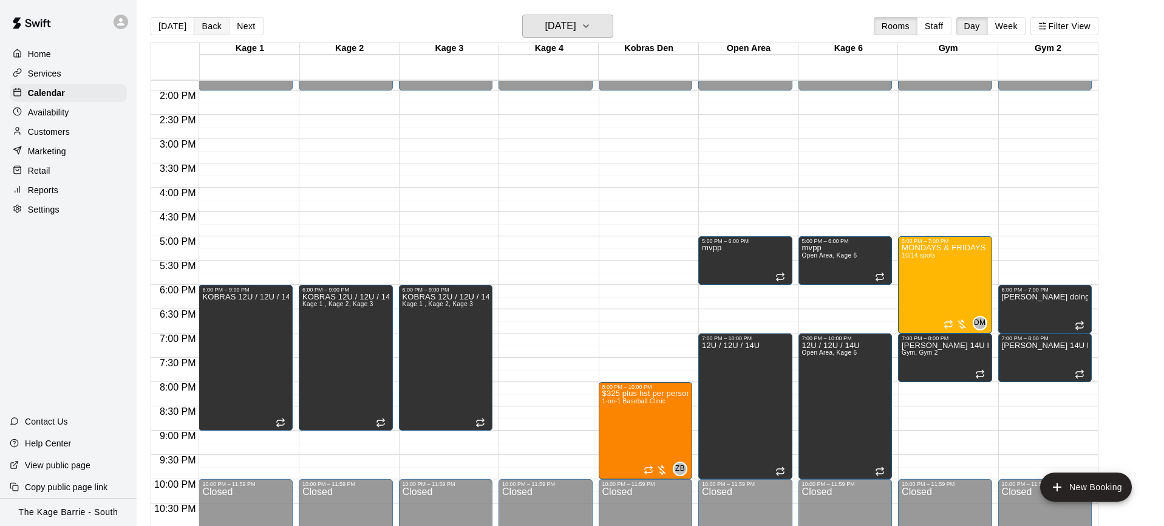
scroll to position [1, 0]
click at [204, 27] on button "Back" at bounding box center [212, 25] width 36 height 18
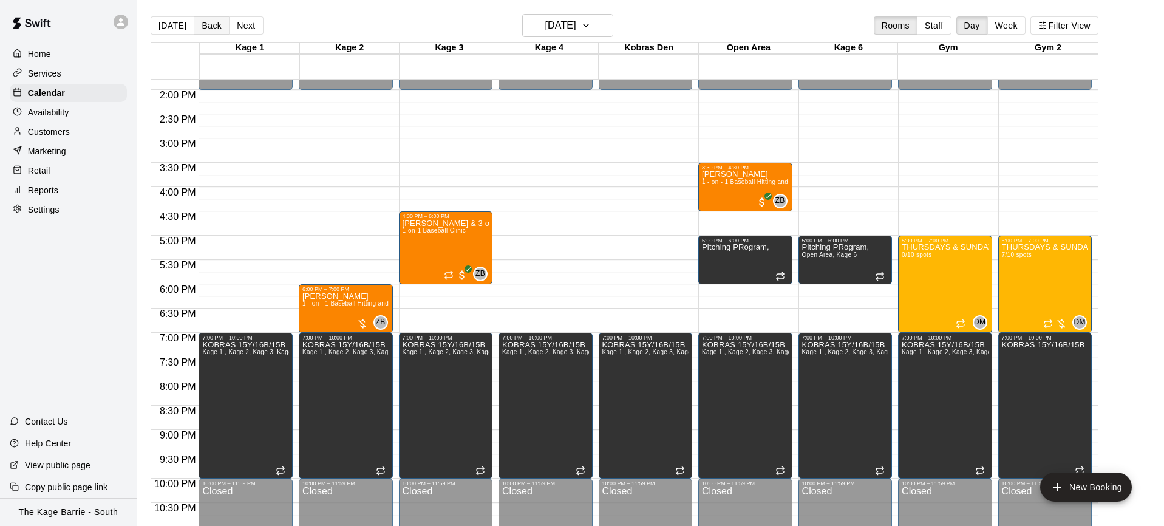
click at [209, 29] on button "Back" at bounding box center [212, 25] width 36 height 18
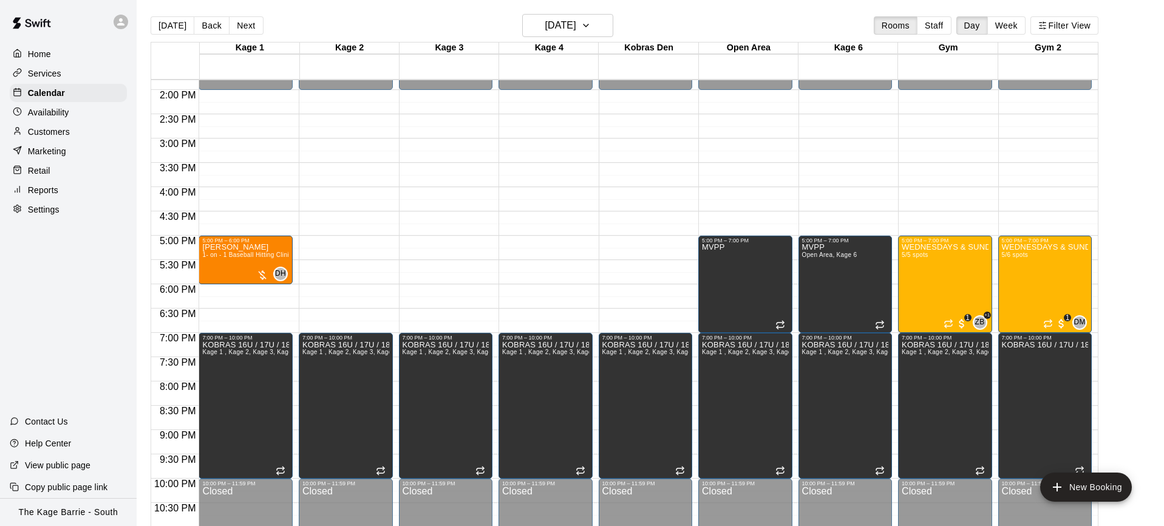
click at [211, 27] on button "Back" at bounding box center [212, 25] width 36 height 18
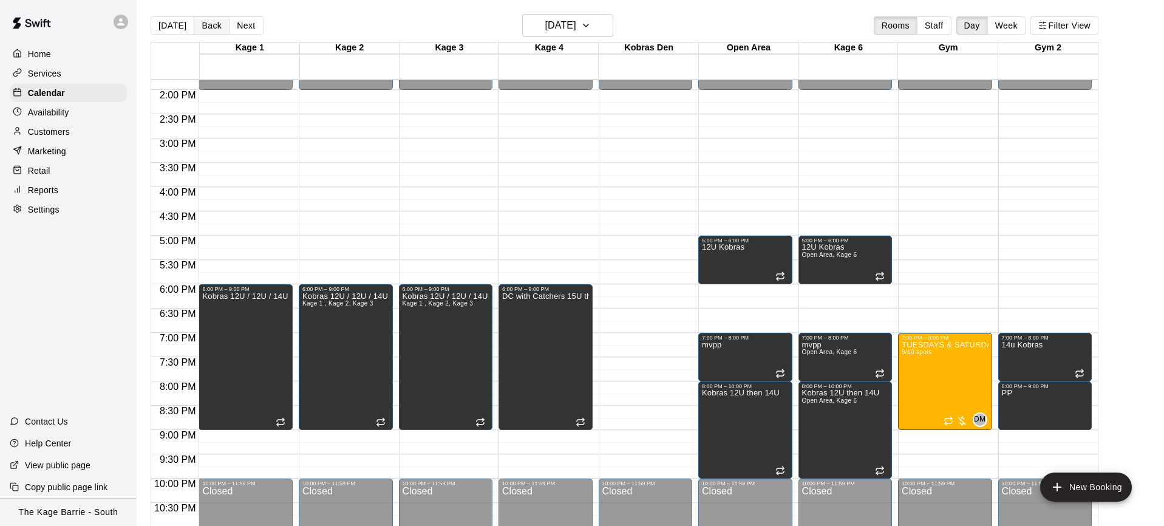
click at [208, 29] on button "Back" at bounding box center [212, 25] width 36 height 18
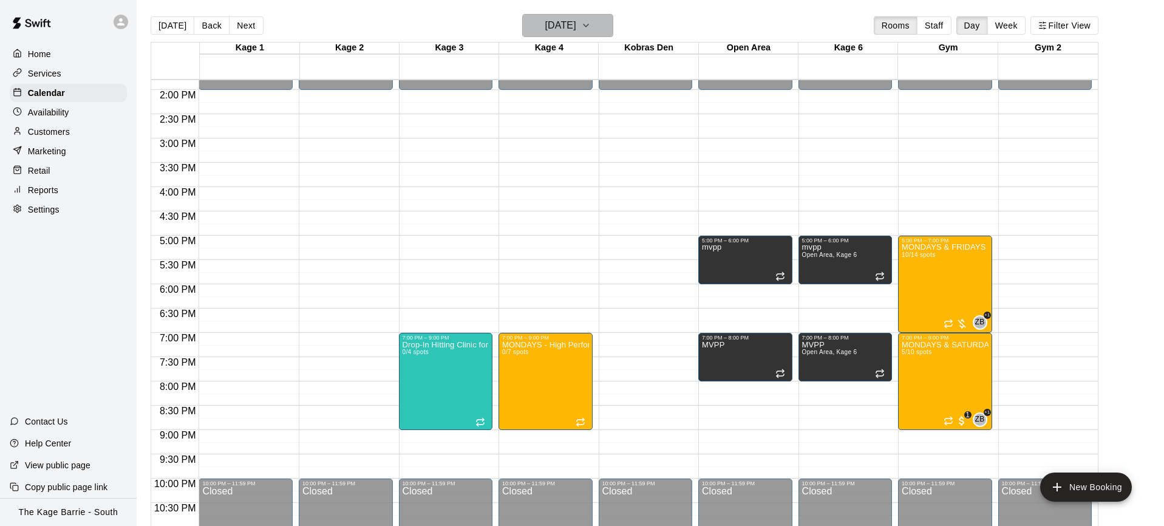
click at [575, 25] on h6 "[DATE]" at bounding box center [560, 25] width 31 height 17
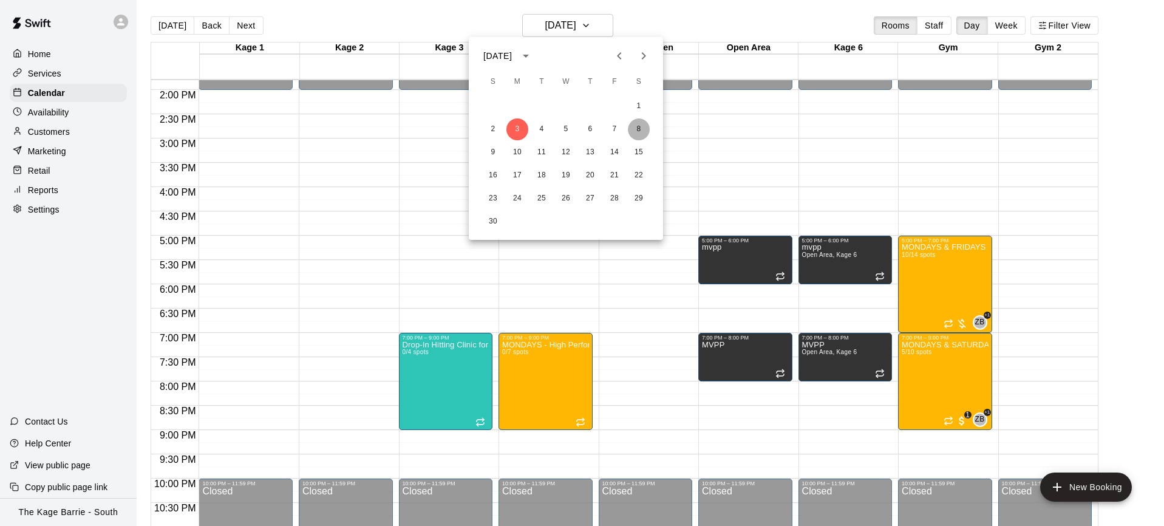
click at [644, 125] on button "8" at bounding box center [639, 129] width 22 height 22
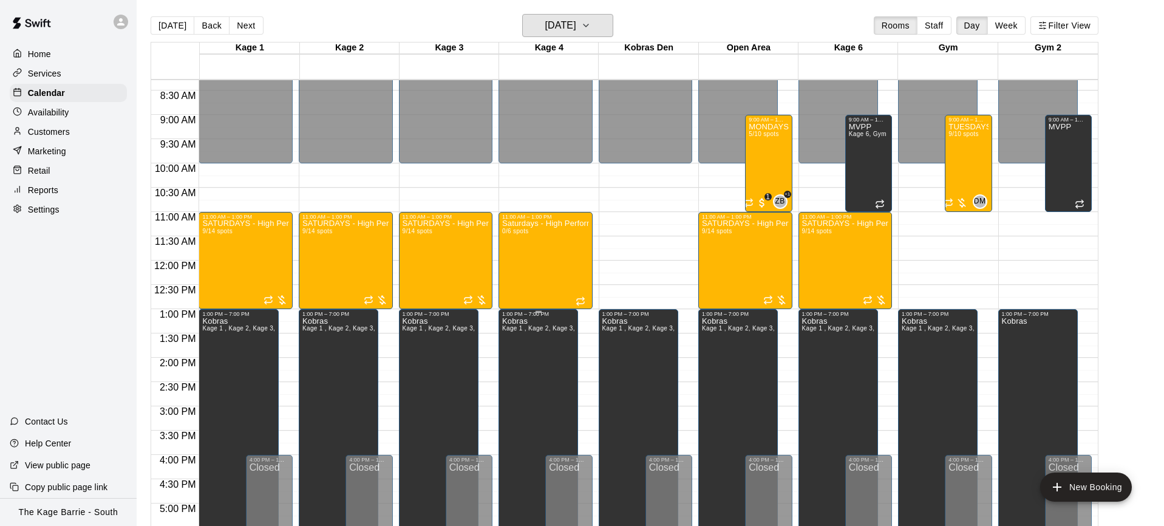
scroll to position [313, 0]
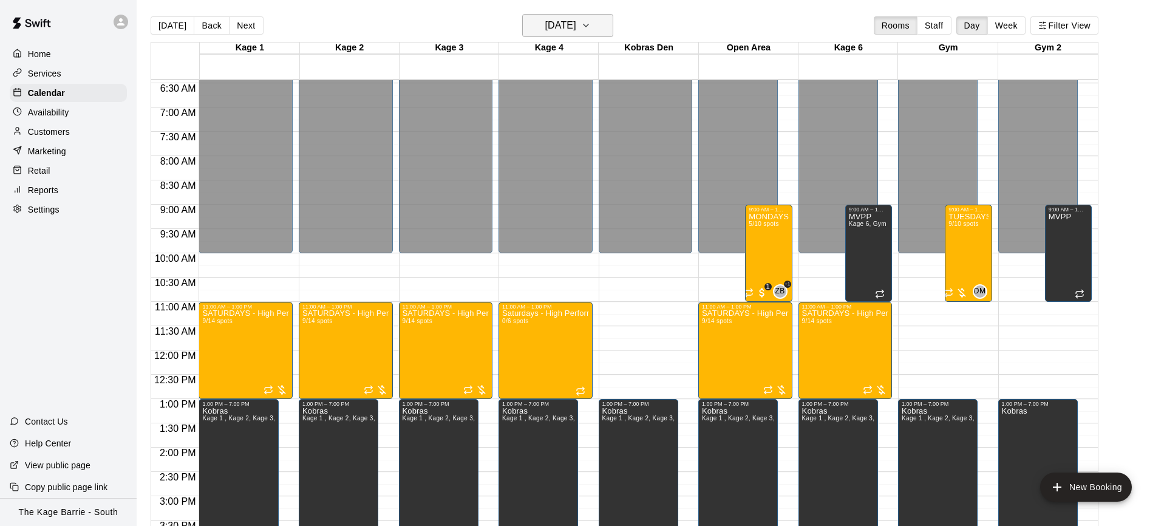
click at [598, 26] on button "[DATE]" at bounding box center [567, 25] width 91 height 23
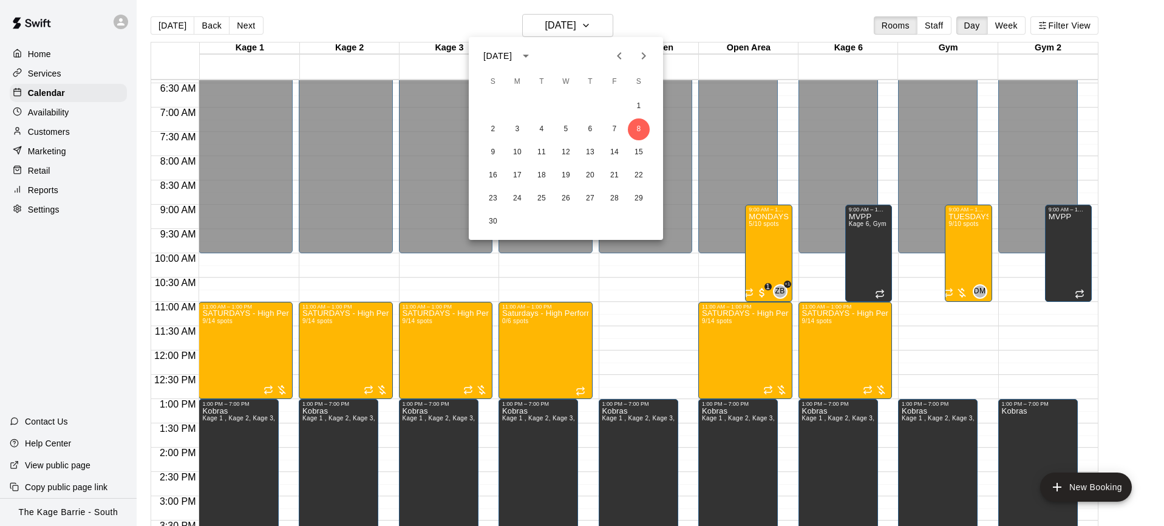
click at [623, 55] on icon "Previous month" at bounding box center [619, 56] width 15 height 15
click at [639, 152] on button "18" at bounding box center [639, 152] width 22 height 22
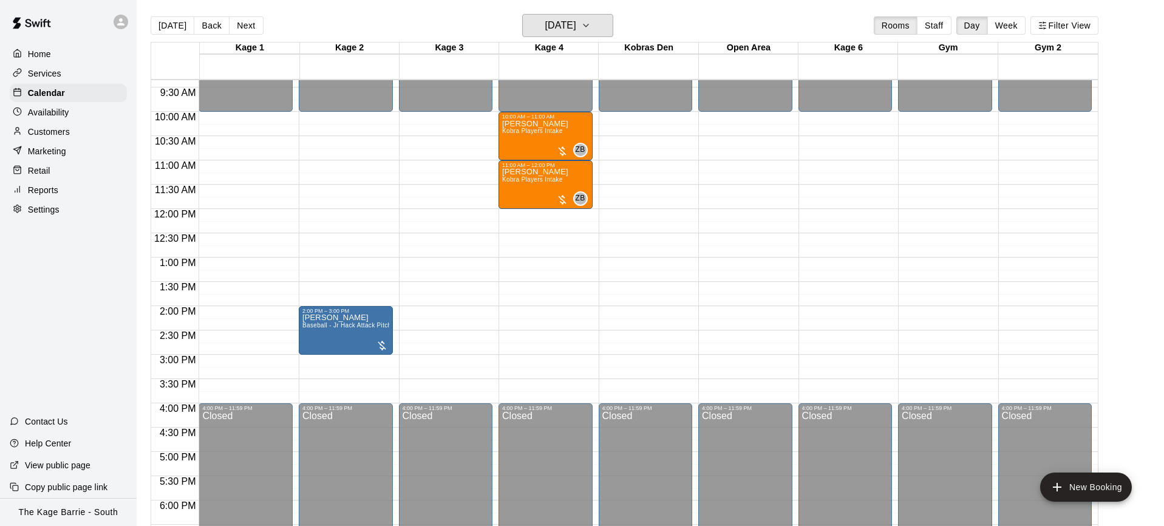
scroll to position [455, 0]
click at [591, 32] on icon "button" at bounding box center [586, 25] width 10 height 15
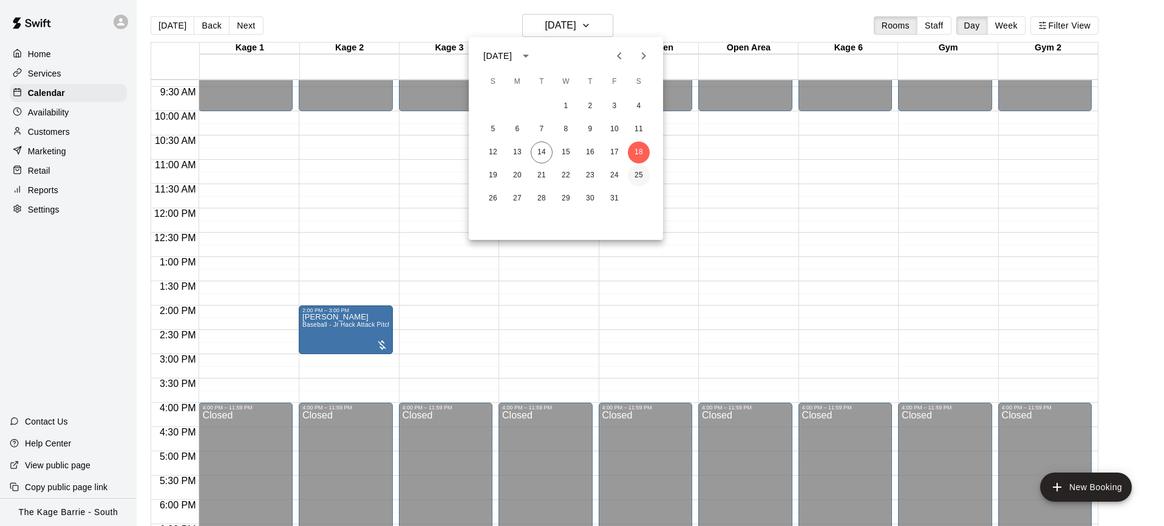
click at [640, 176] on button "25" at bounding box center [639, 176] width 22 height 22
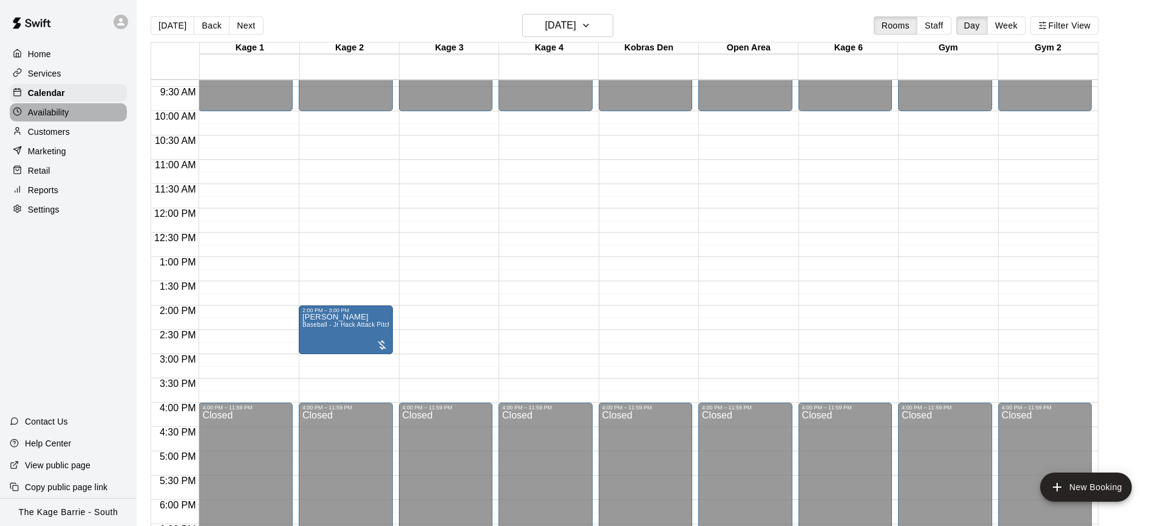
click at [73, 109] on div "Availability" at bounding box center [68, 112] width 117 height 18
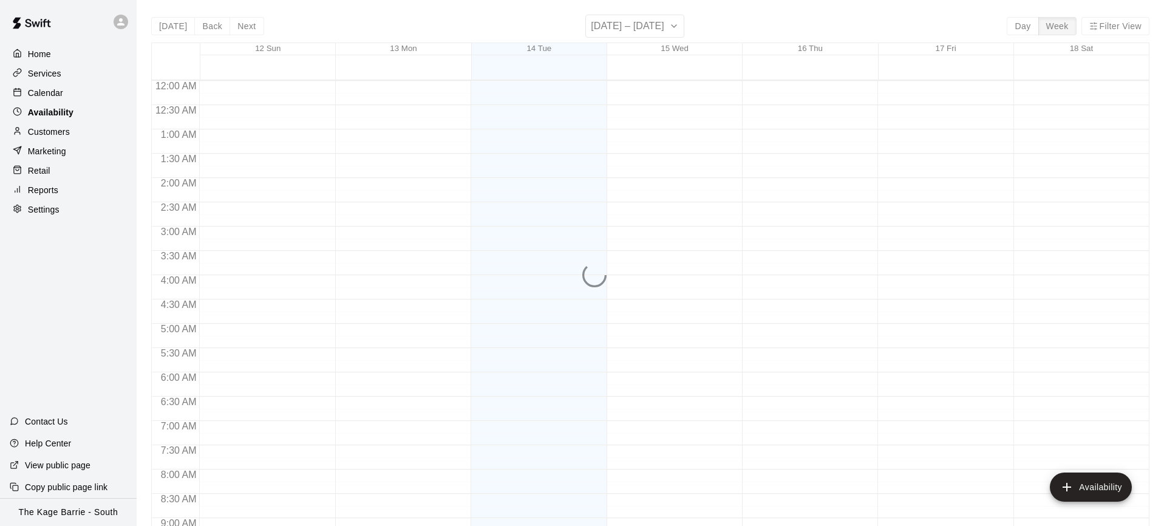
scroll to position [707, 0]
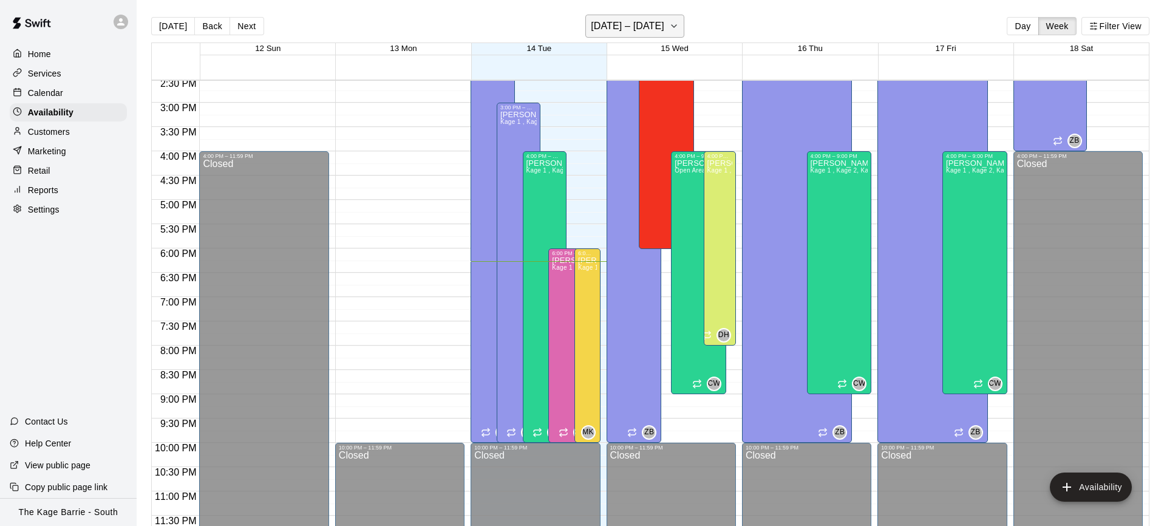
click at [671, 27] on icon "button" at bounding box center [673, 26] width 5 height 2
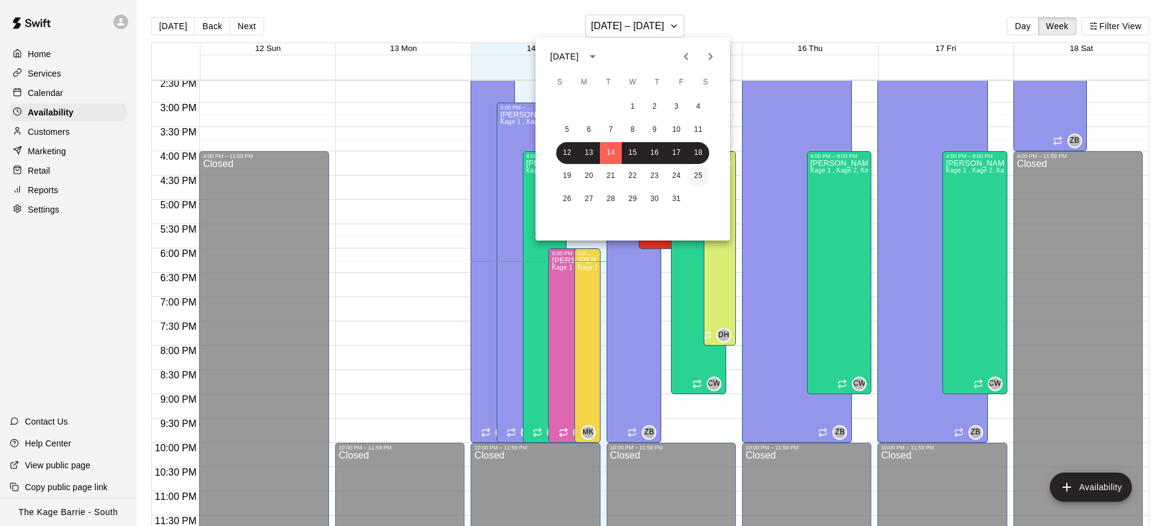
click at [699, 171] on button "25" at bounding box center [698, 176] width 22 height 22
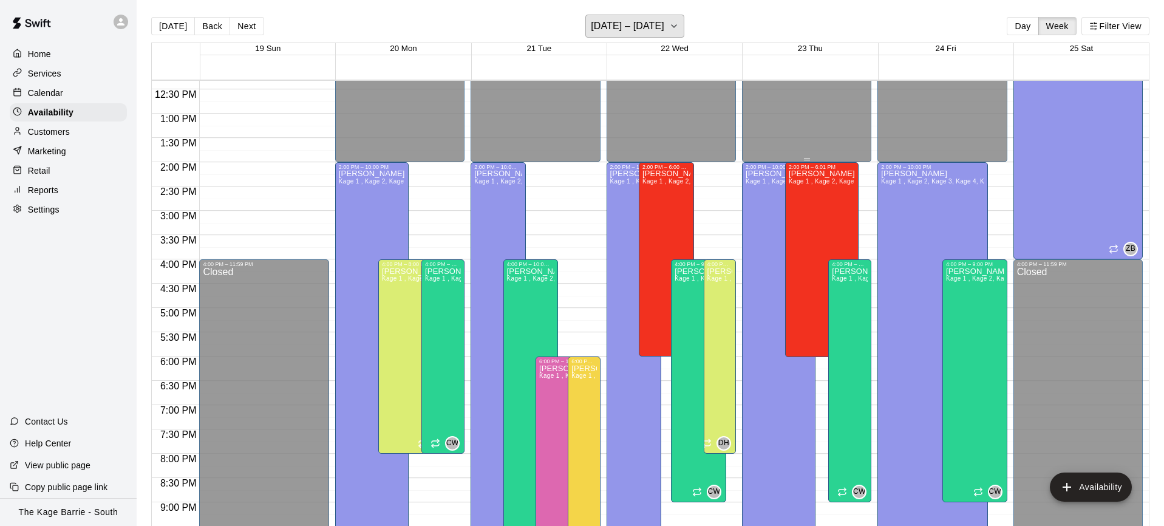
scroll to position [434, 0]
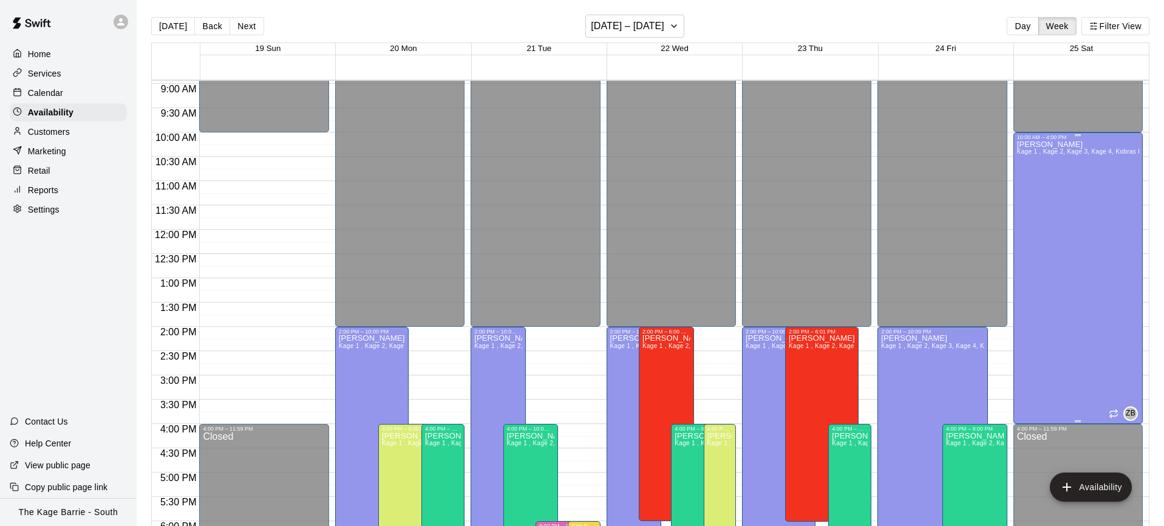
click at [1078, 191] on div "[PERSON_NAME] Kage 1 , Kage 2, Kage 3, Kage 4, Kobras Den, Open Area, STAFF SCH…" at bounding box center [1078, 403] width 122 height 526
click at [1031, 182] on icon "delete" at bounding box center [1029, 182] width 8 height 11
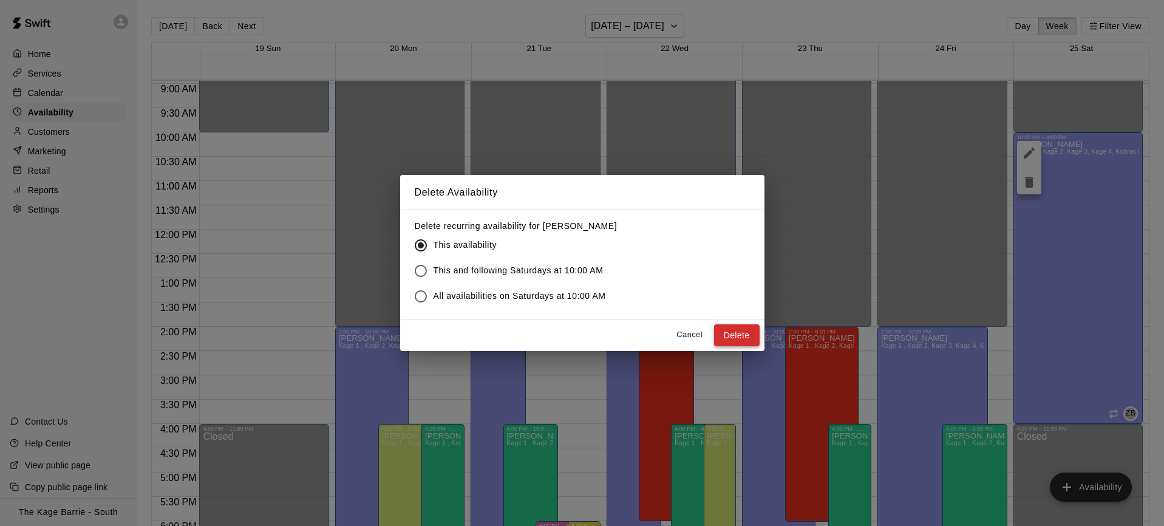
click at [748, 329] on button "Delete" at bounding box center [737, 335] width 46 height 22
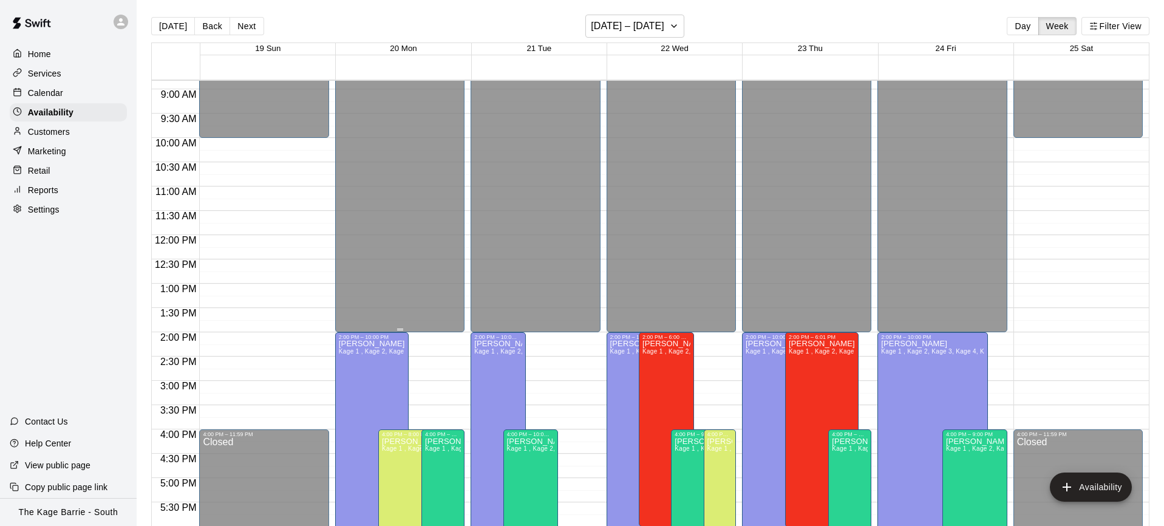
scroll to position [429, 0]
click at [66, 93] on div "Calendar" at bounding box center [68, 93] width 117 height 18
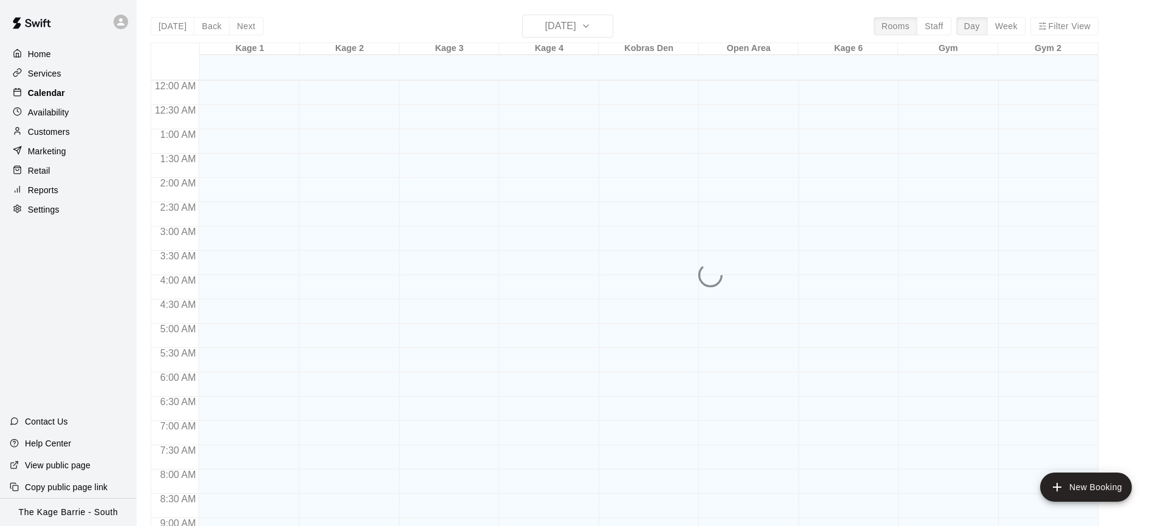
scroll to position [670, 0]
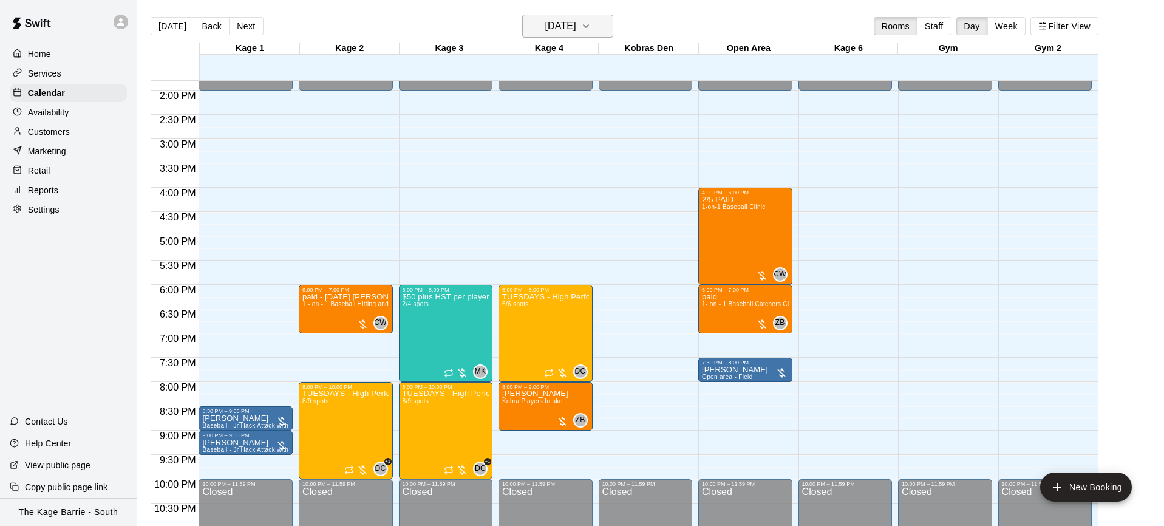
click at [591, 24] on icon "button" at bounding box center [586, 26] width 10 height 15
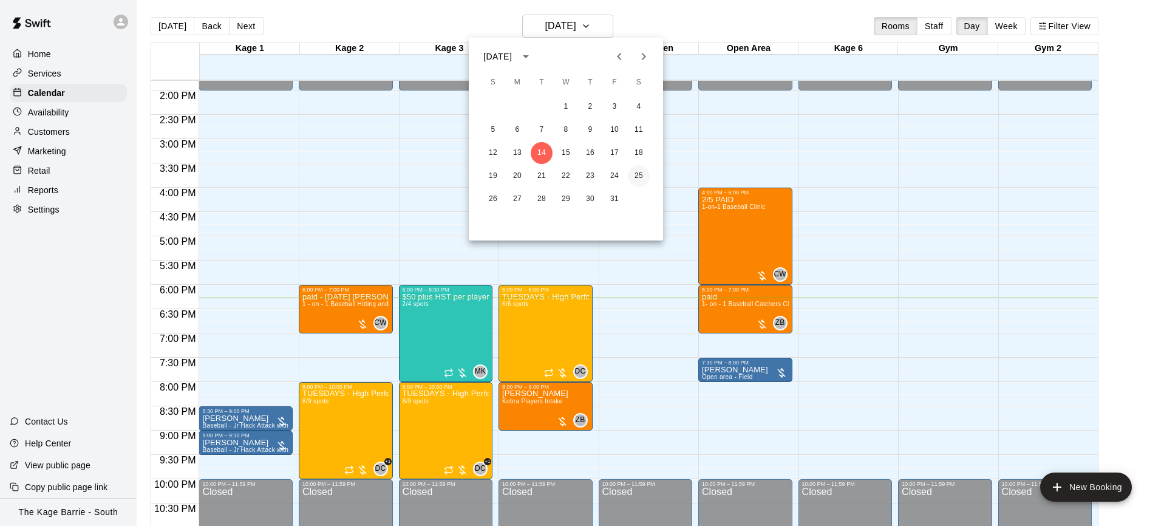
click at [639, 177] on button "25" at bounding box center [639, 176] width 22 height 22
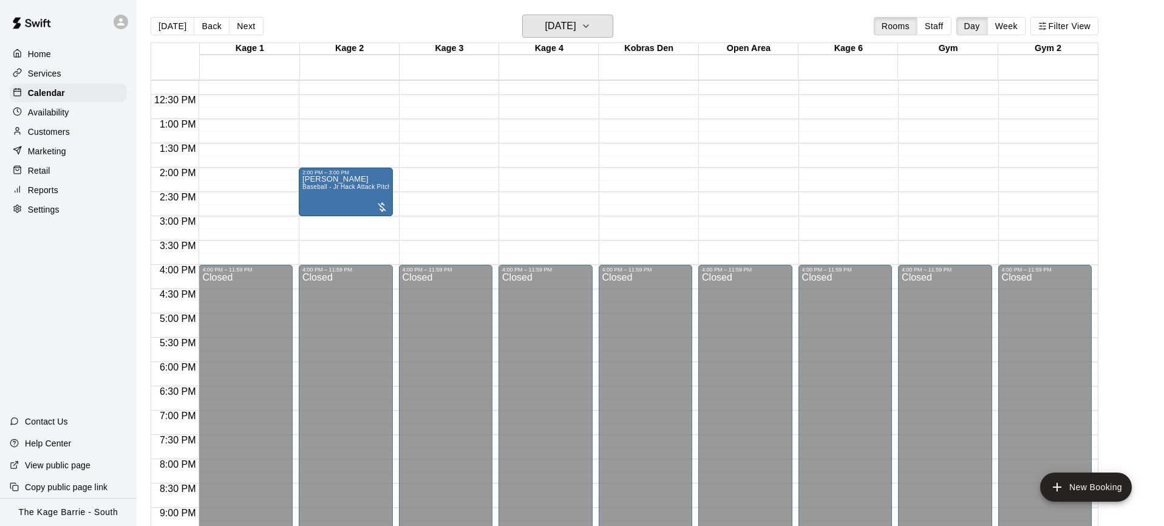
scroll to position [471, 0]
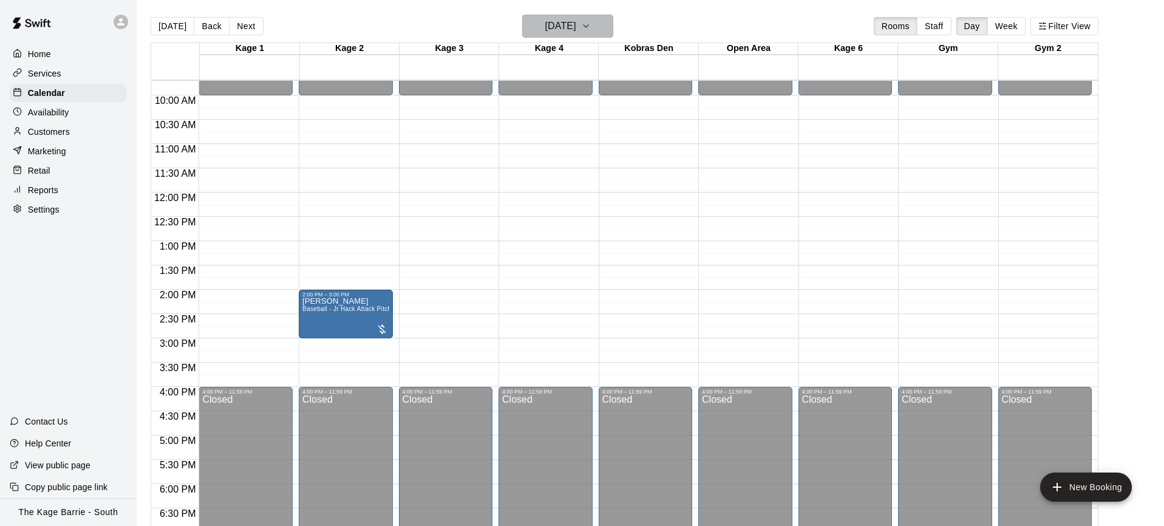
click at [591, 24] on icon "button" at bounding box center [586, 26] width 10 height 15
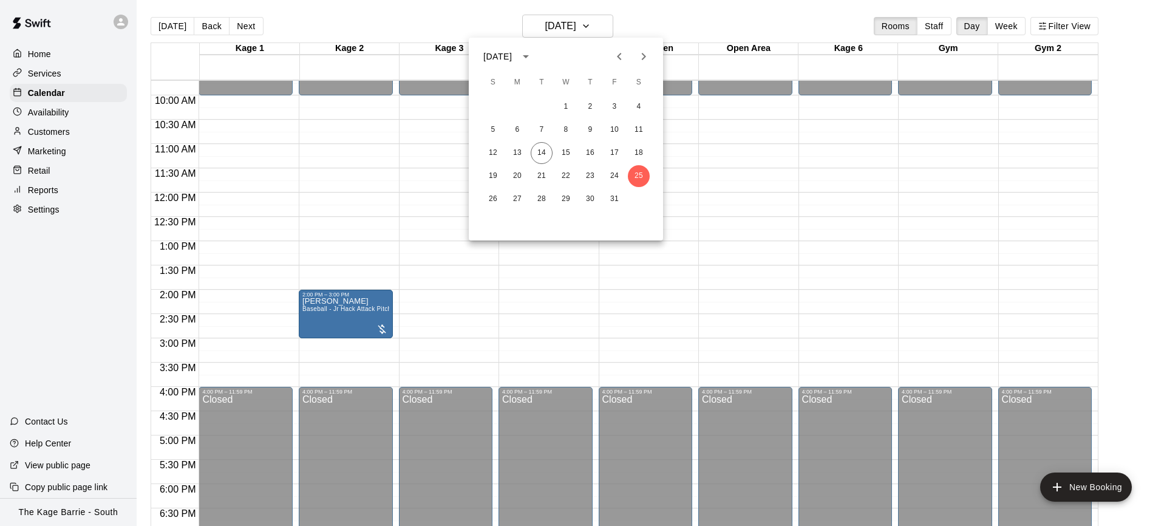
click at [639, 55] on icon "Next month" at bounding box center [643, 56] width 15 height 15
click at [612, 131] on button "7" at bounding box center [614, 130] width 22 height 22
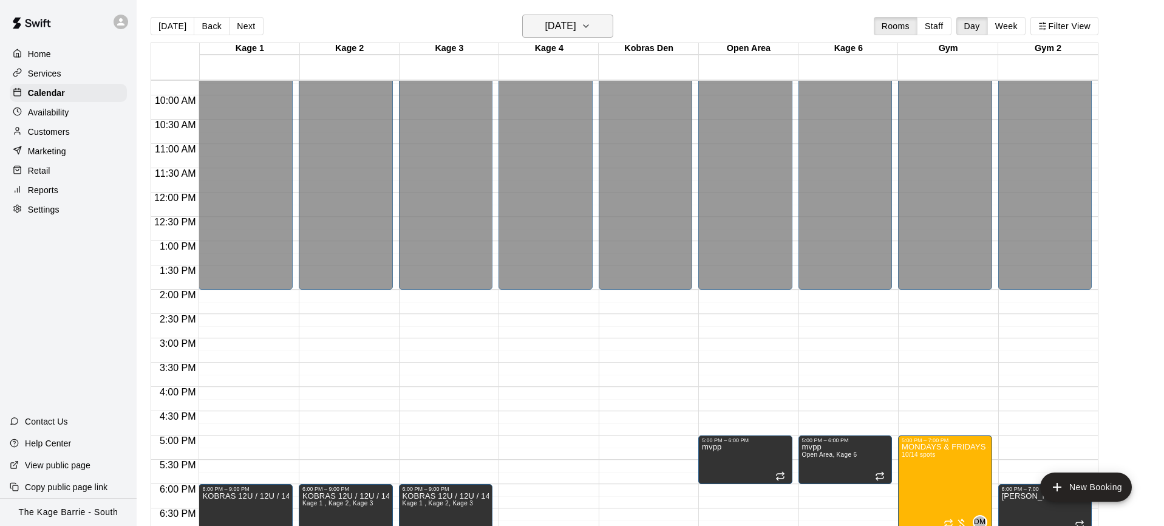
click at [591, 27] on icon "button" at bounding box center [586, 26] width 10 height 15
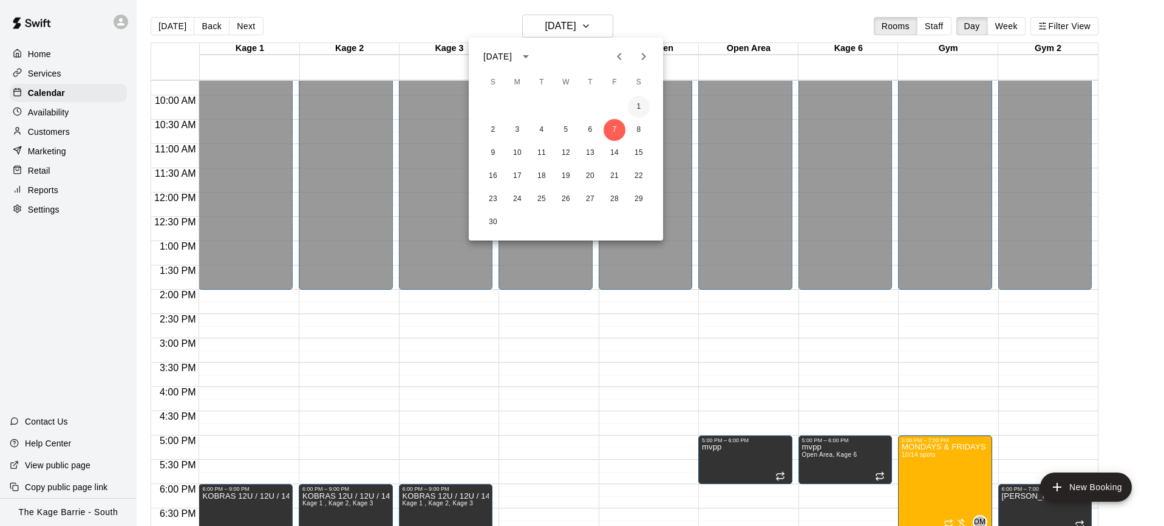
click at [641, 105] on button "1" at bounding box center [639, 107] width 22 height 22
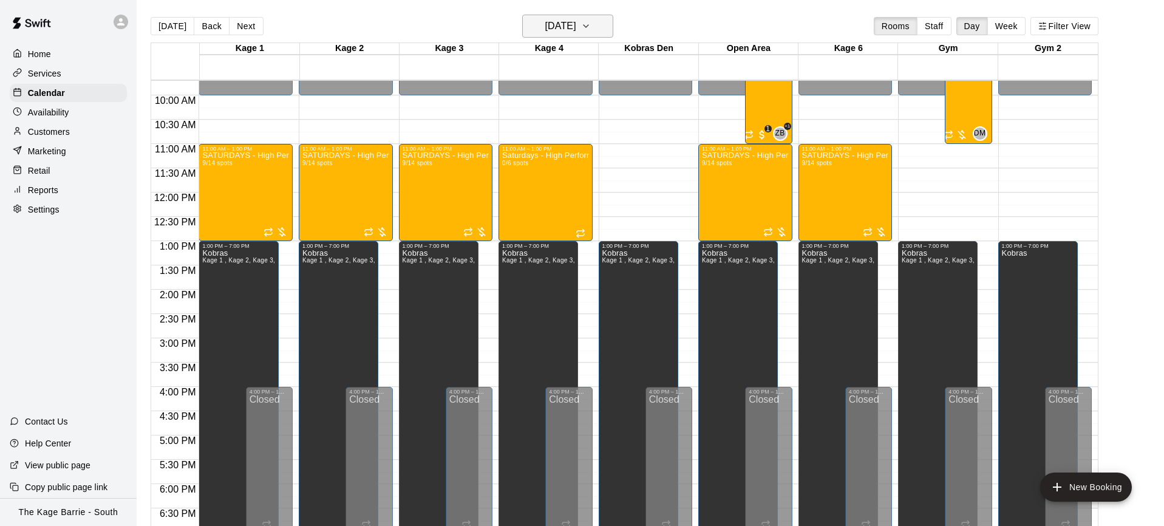
click at [591, 24] on icon "button" at bounding box center [586, 26] width 10 height 15
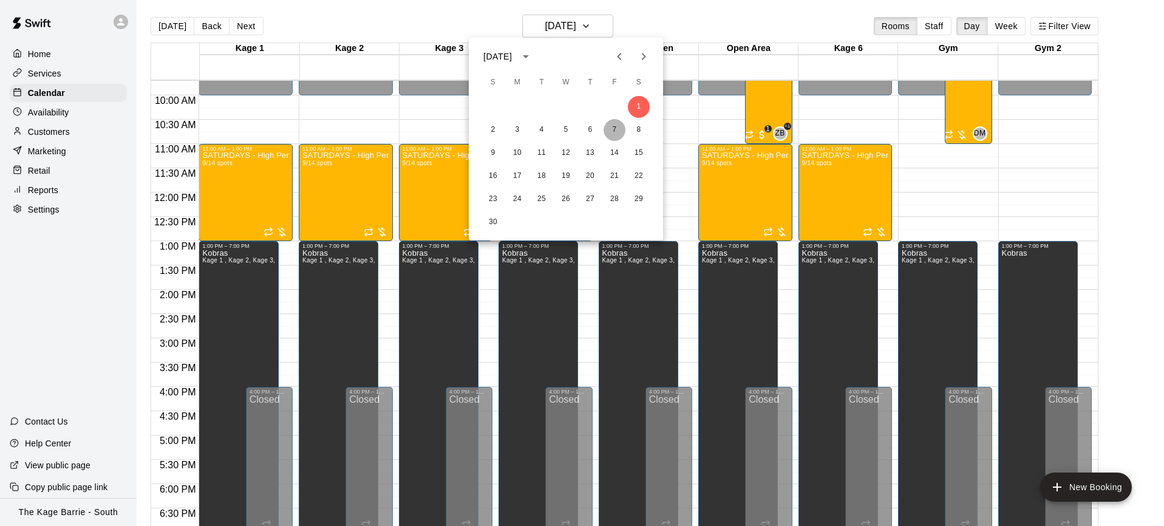
click at [610, 135] on button "7" at bounding box center [614, 130] width 22 height 22
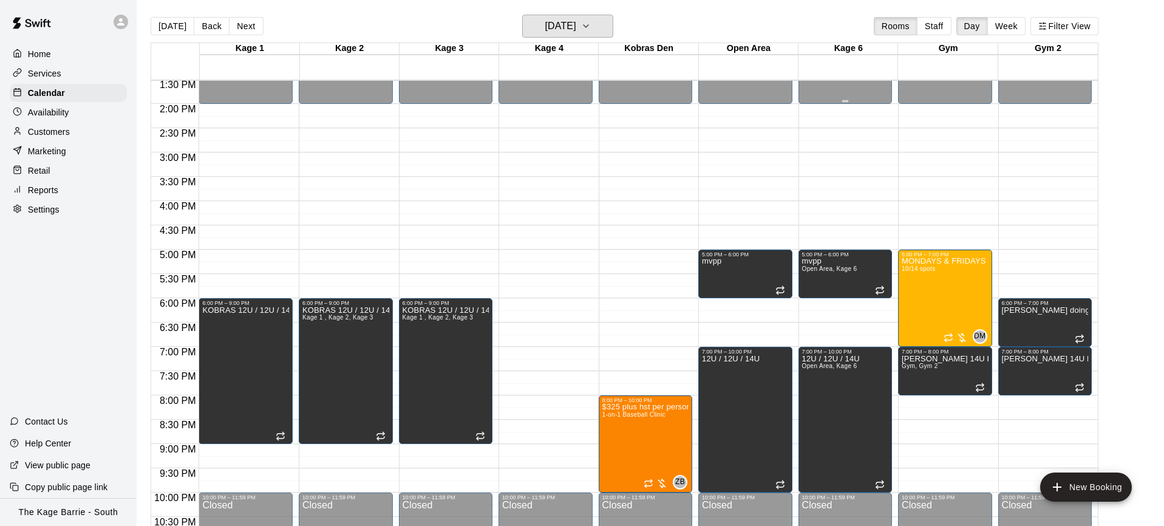
scroll to position [658, 0]
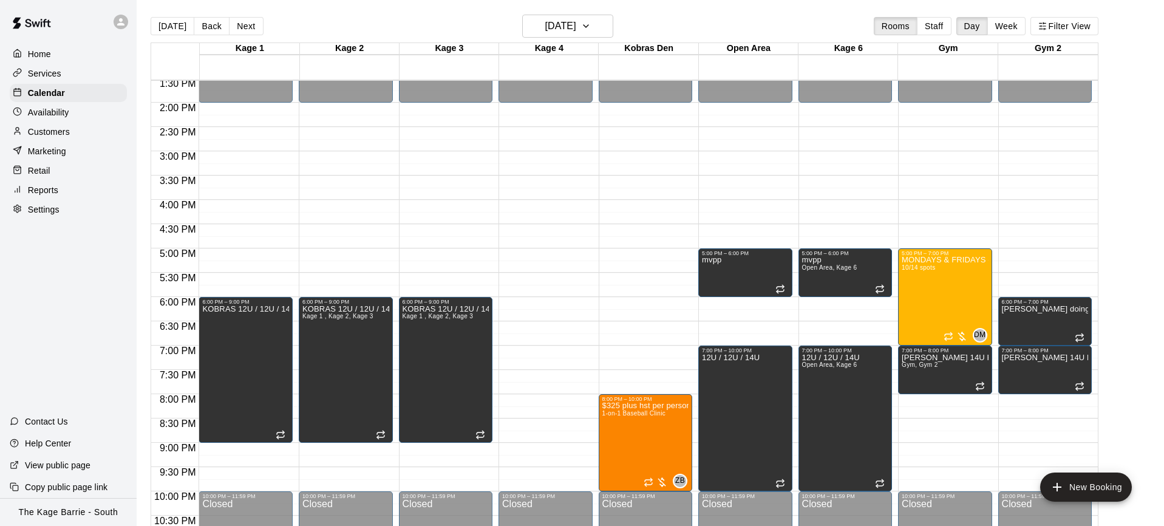
click at [128, 21] on div at bounding box center [123, 22] width 25 height 24
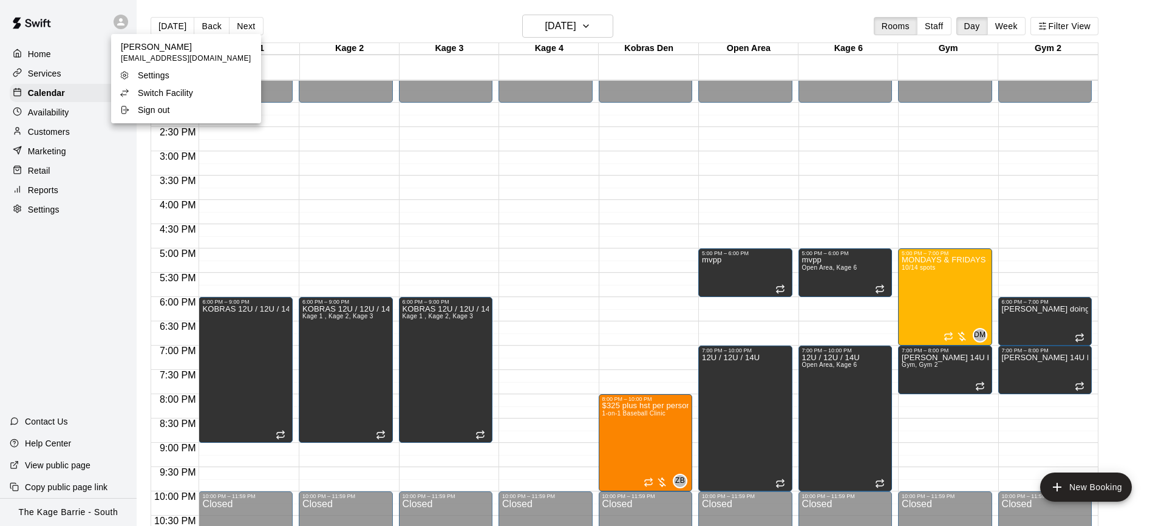
click at [212, 92] on li "Switch Facility" at bounding box center [186, 92] width 150 height 17
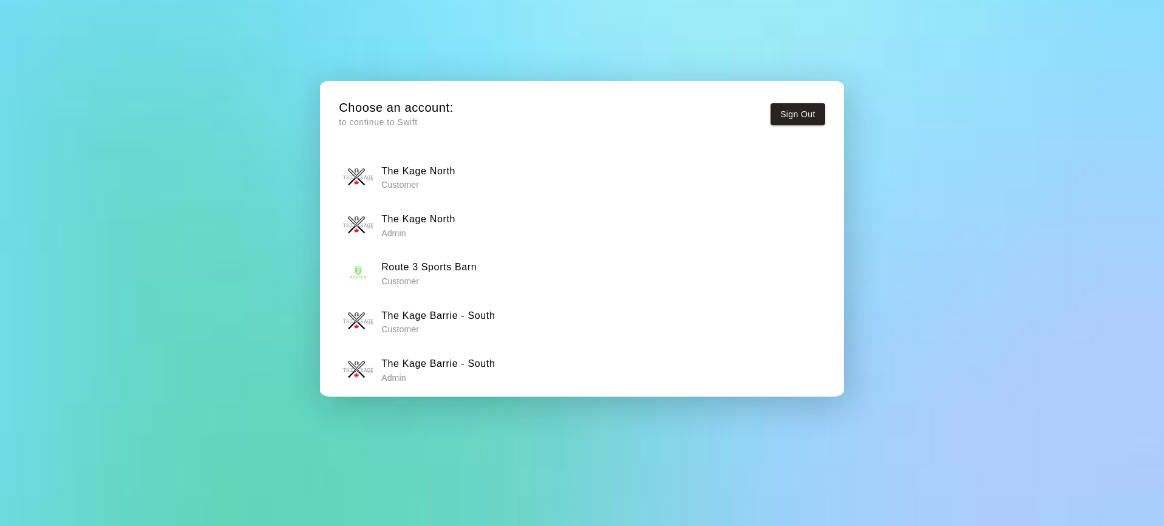
click at [441, 220] on h6 "The Kage North" at bounding box center [418, 219] width 74 height 16
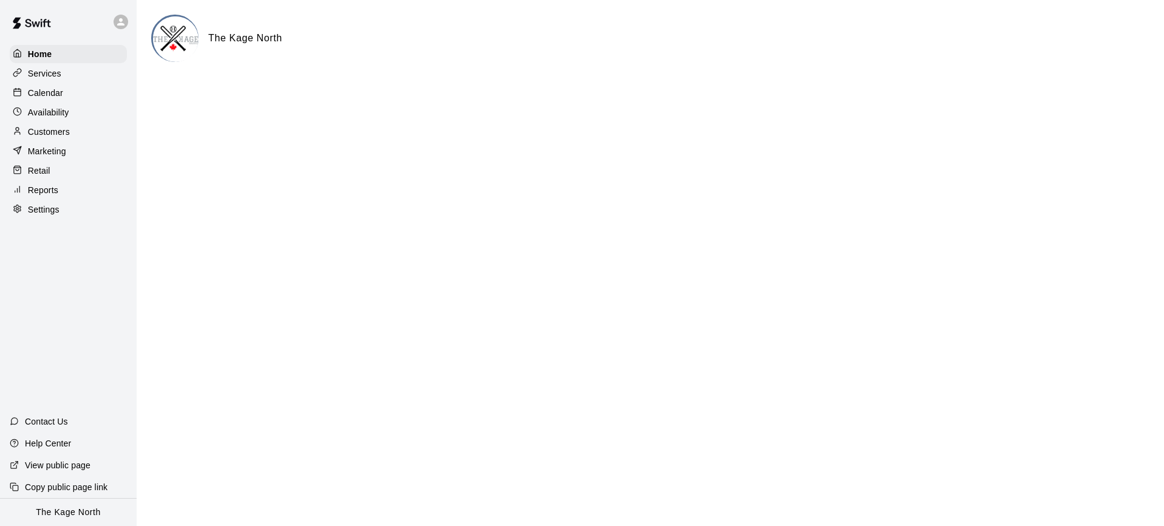
click at [79, 92] on div "Calendar" at bounding box center [68, 93] width 117 height 18
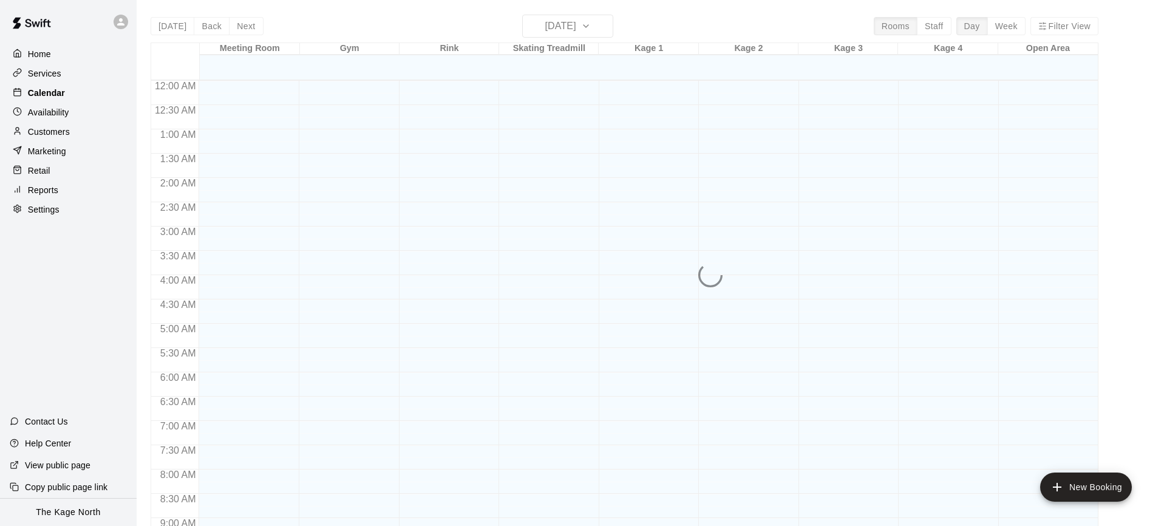
scroll to position [670, 0]
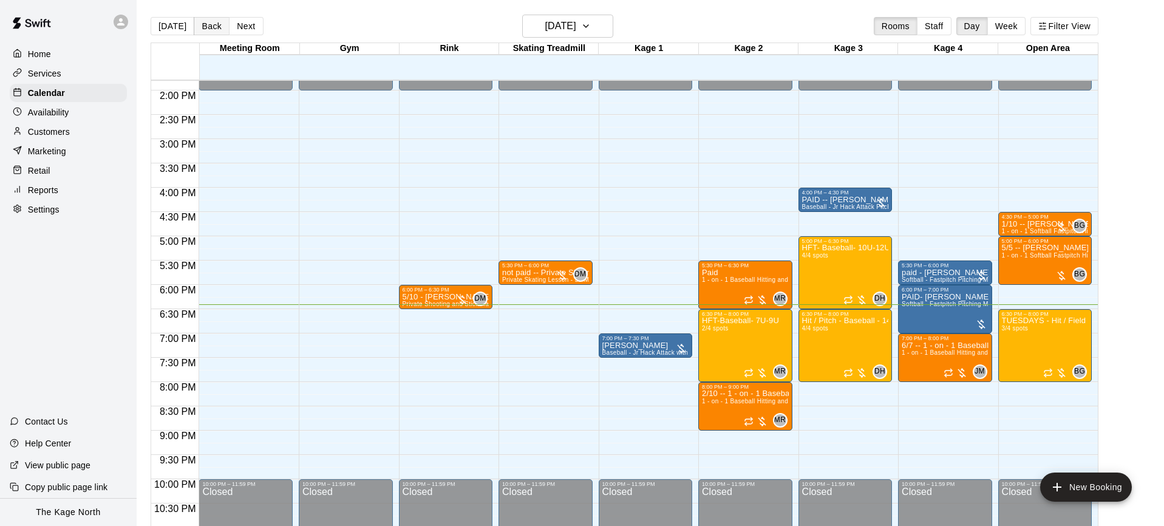
click at [219, 32] on button "Back" at bounding box center [212, 26] width 36 height 18
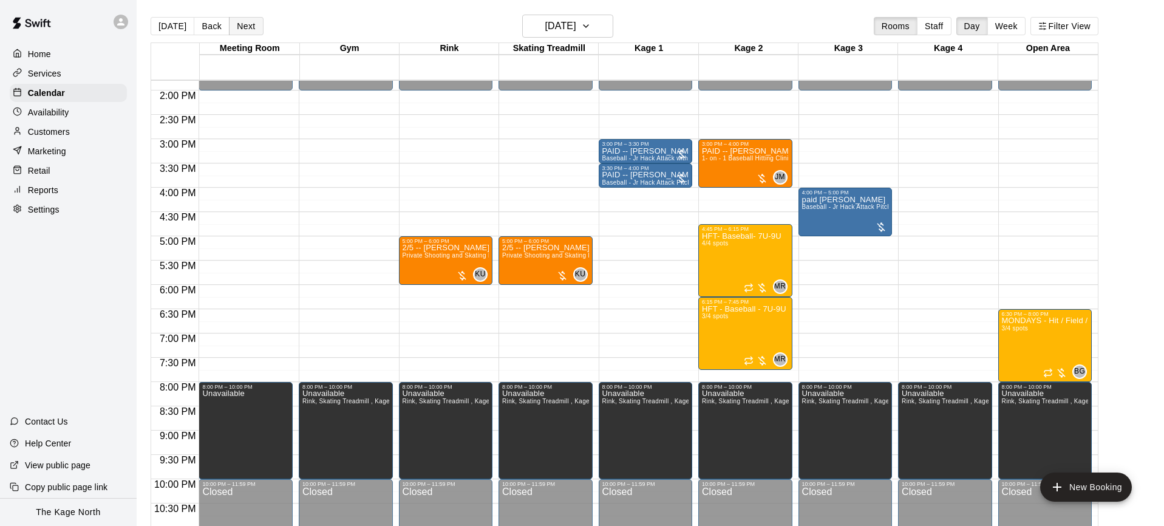
click at [237, 26] on button "Next" at bounding box center [246, 26] width 34 height 18
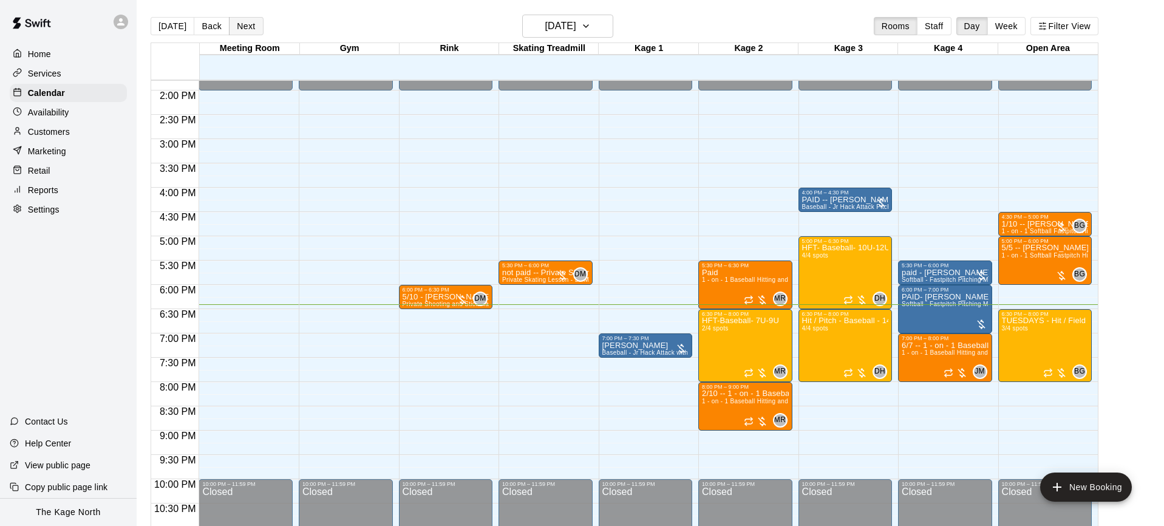
click at [247, 28] on button "Next" at bounding box center [246, 26] width 34 height 18
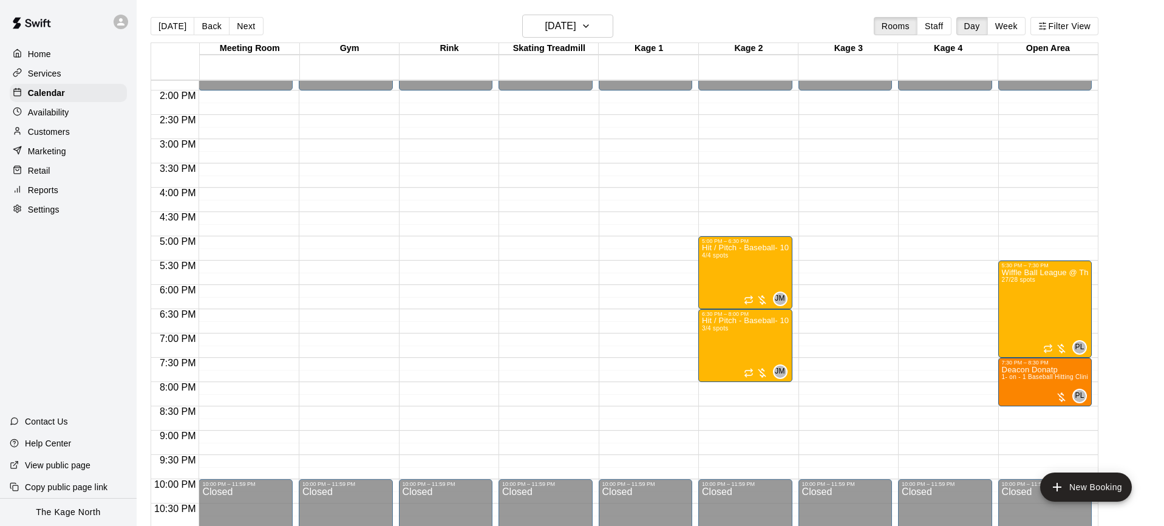
click at [248, 29] on button "Next" at bounding box center [246, 26] width 34 height 18
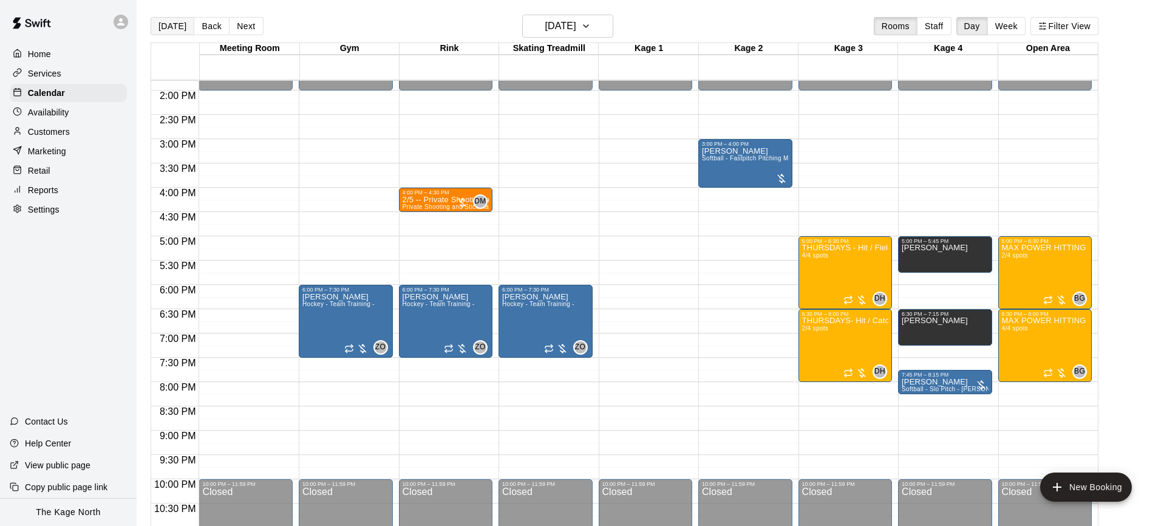
click at [175, 32] on button "[DATE]" at bounding box center [173, 26] width 44 height 18
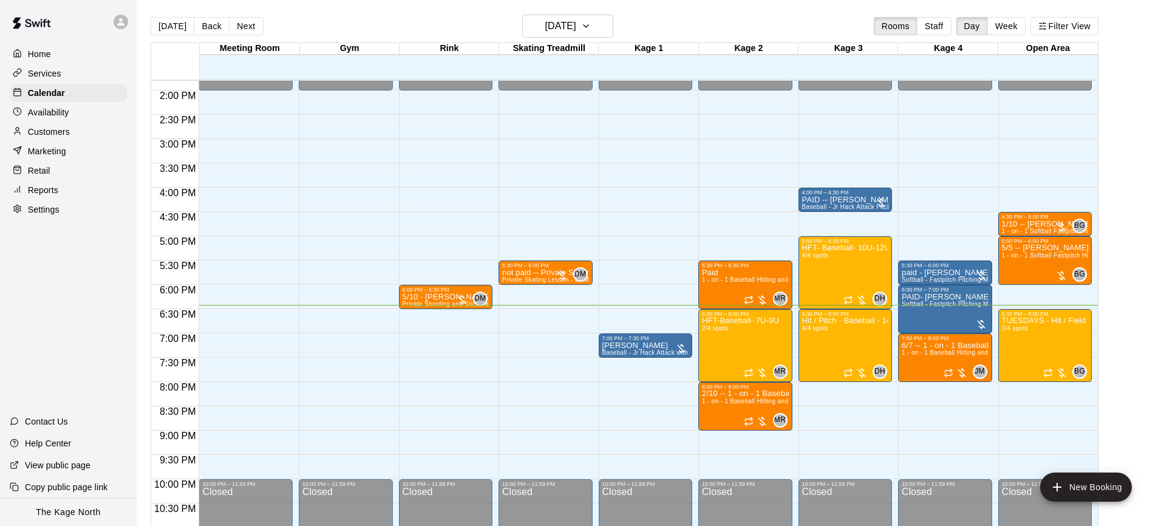
click at [123, 24] on icon at bounding box center [120, 21] width 7 height 7
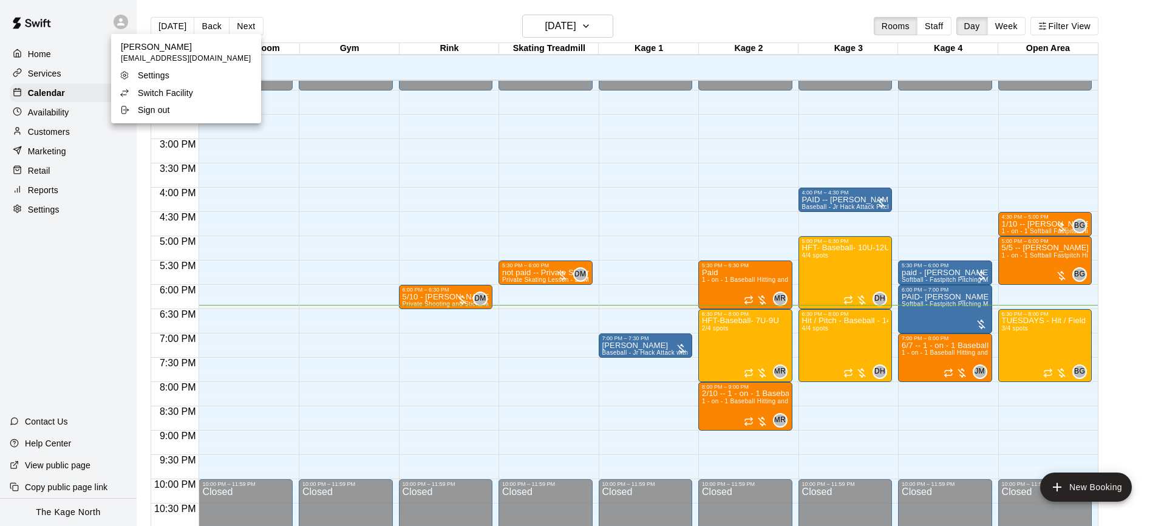
click at [192, 90] on p "Switch Facility" at bounding box center [165, 93] width 55 height 12
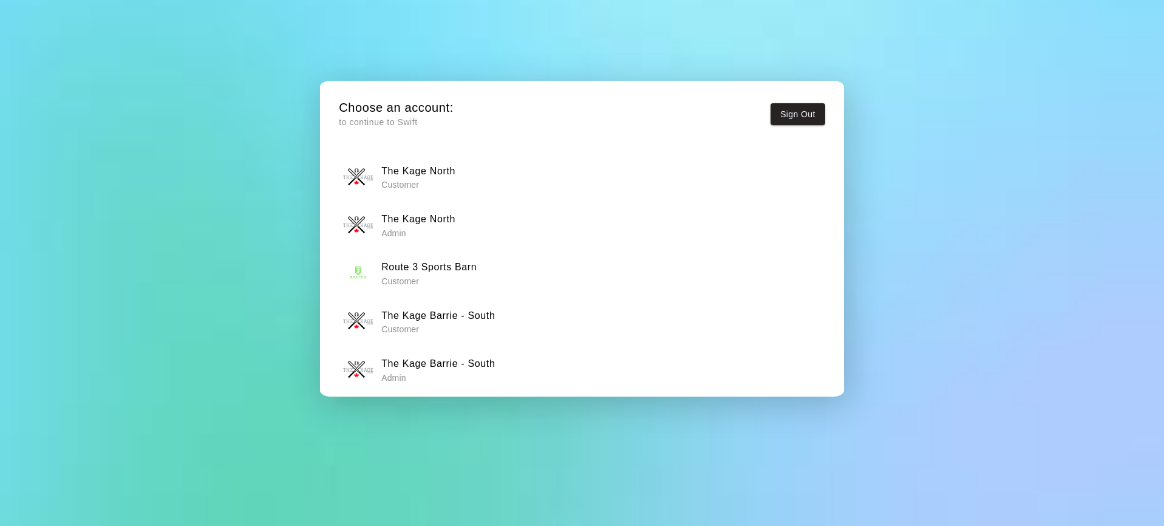
scroll to position [7, 0]
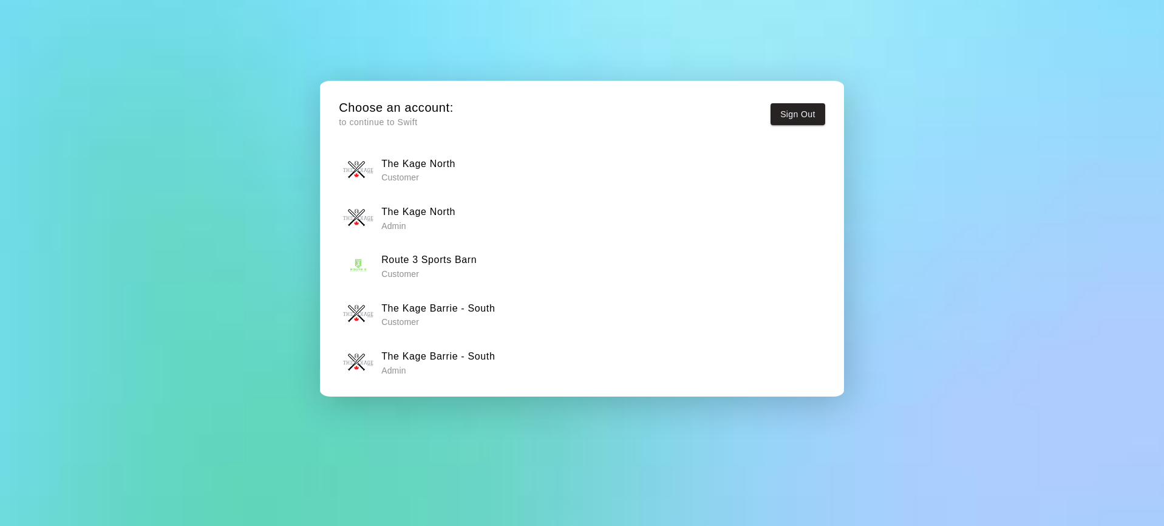
click at [490, 367] on p "Admin" at bounding box center [438, 370] width 114 height 12
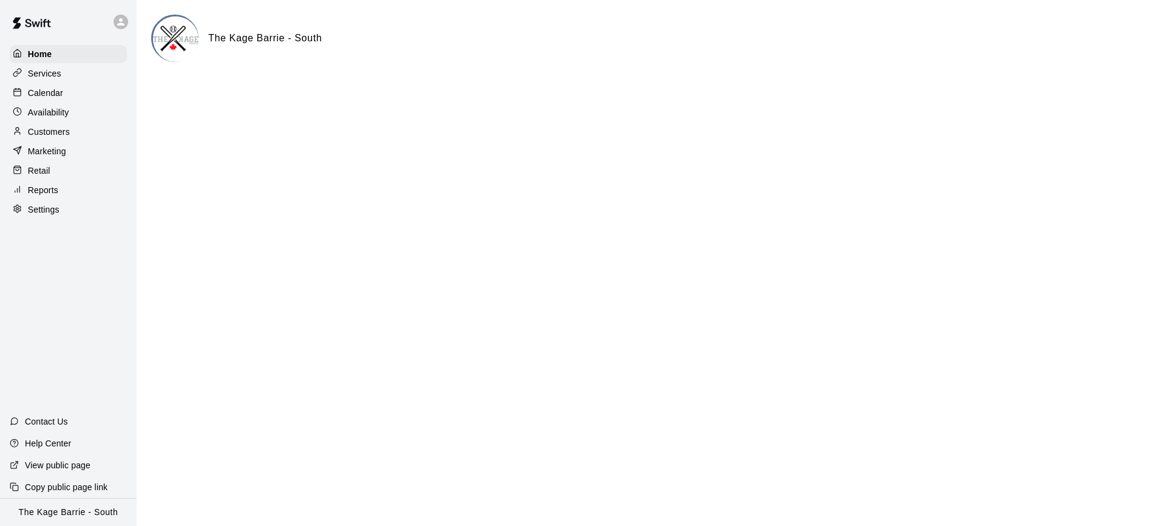
click at [62, 87] on p "Calendar" at bounding box center [45, 93] width 35 height 12
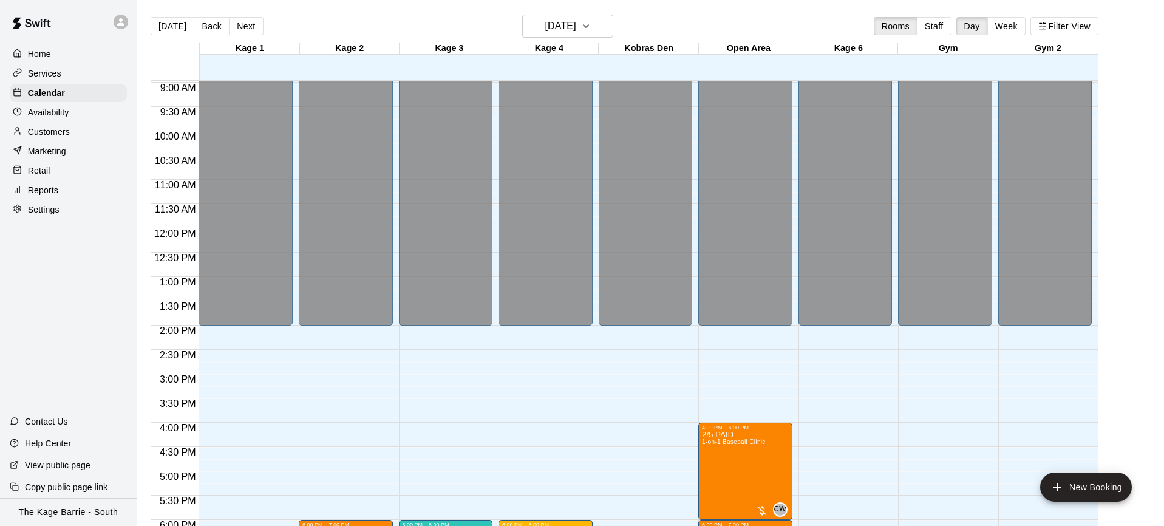
scroll to position [633, 0]
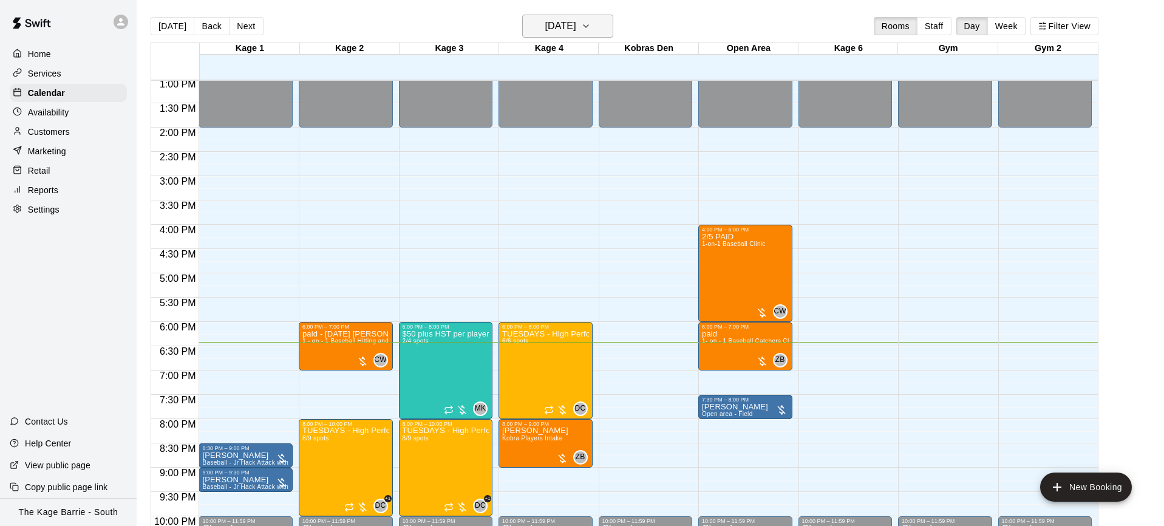
click at [591, 28] on icon "button" at bounding box center [586, 26] width 10 height 15
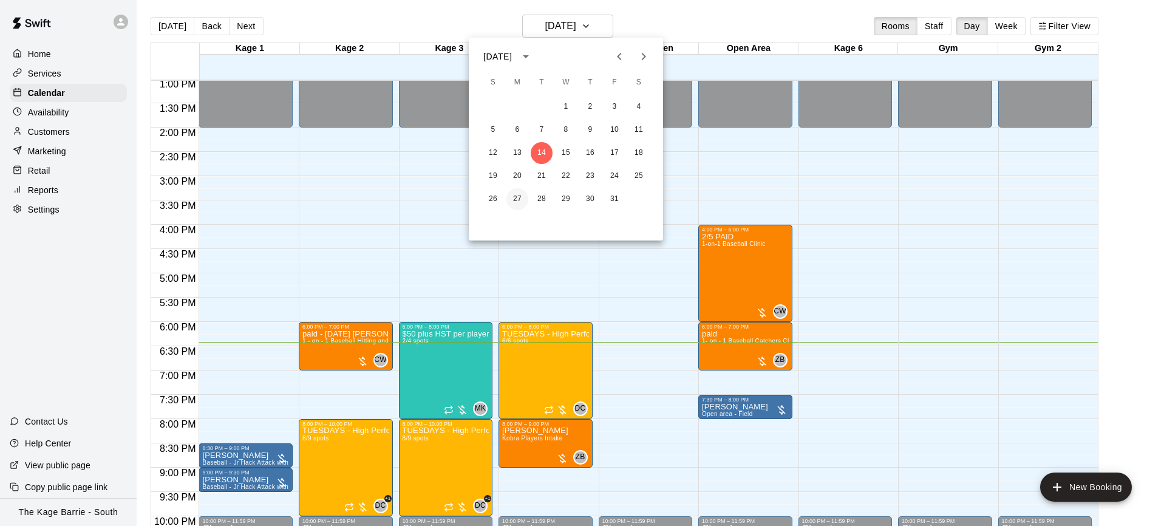
click at [521, 199] on button "27" at bounding box center [517, 199] width 22 height 22
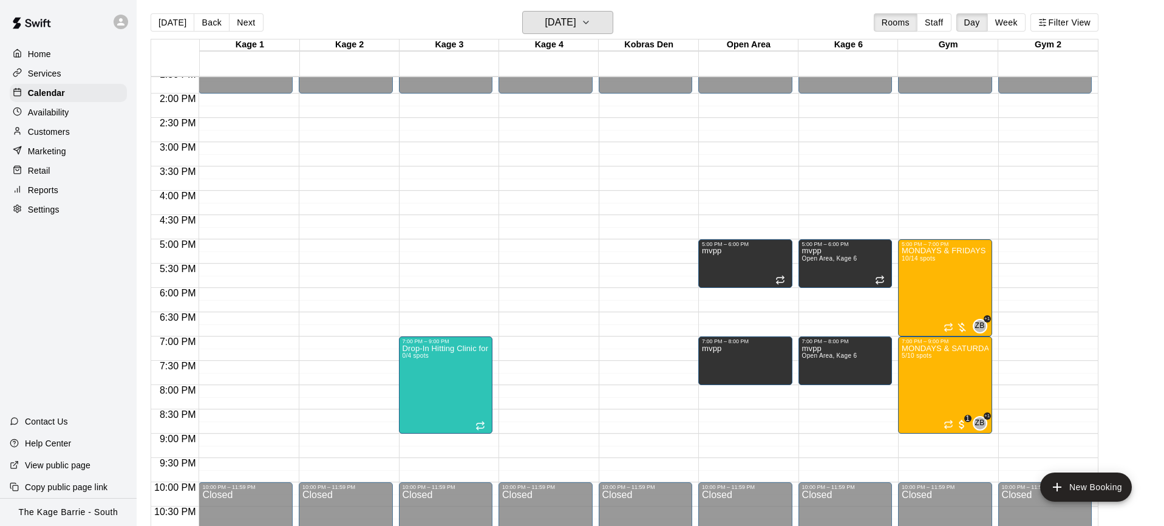
scroll to position [656, 0]
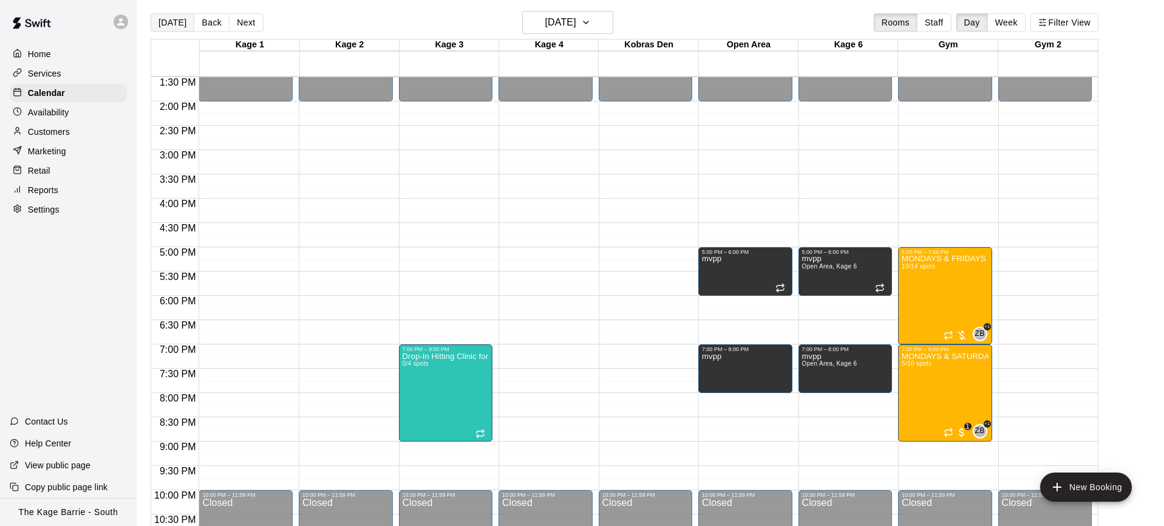
click at [172, 21] on button "[DATE]" at bounding box center [173, 22] width 44 height 18
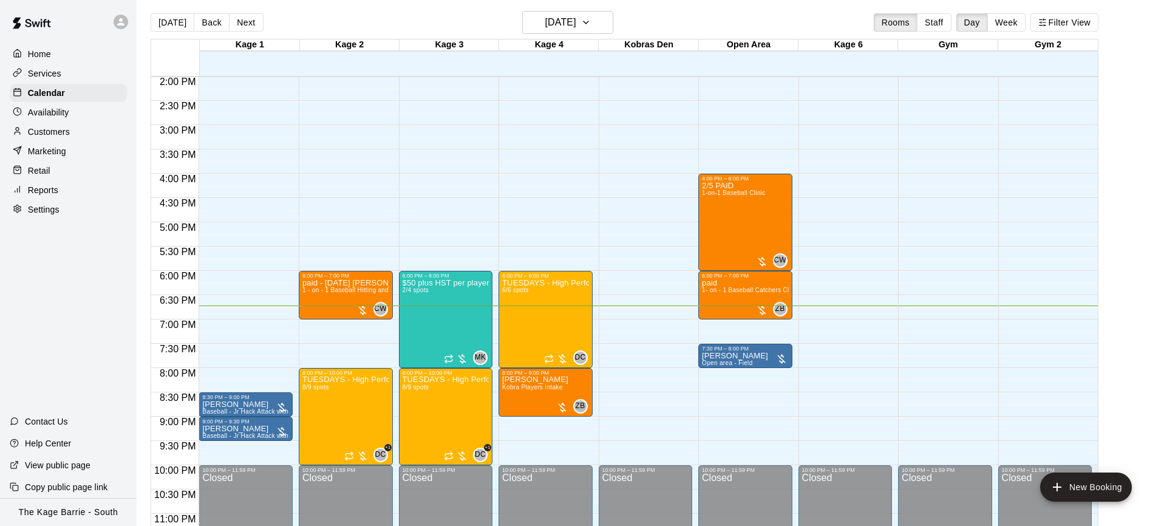
scroll to position [680, 0]
click at [606, 24] on button "[DATE]" at bounding box center [567, 22] width 91 height 23
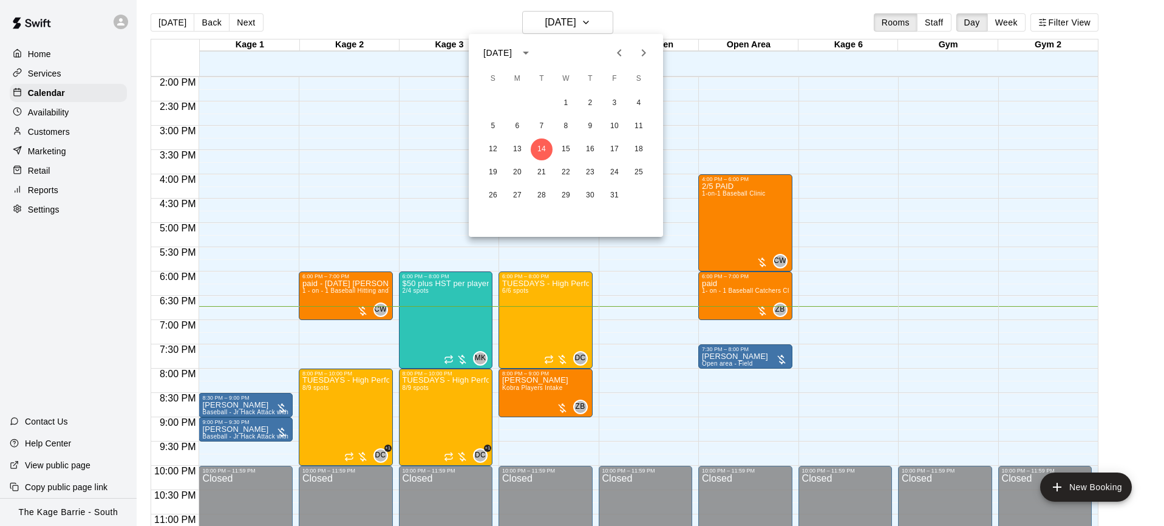
click at [642, 51] on icon "Next month" at bounding box center [643, 53] width 15 height 15
click at [517, 126] on button "3" at bounding box center [517, 126] width 22 height 22
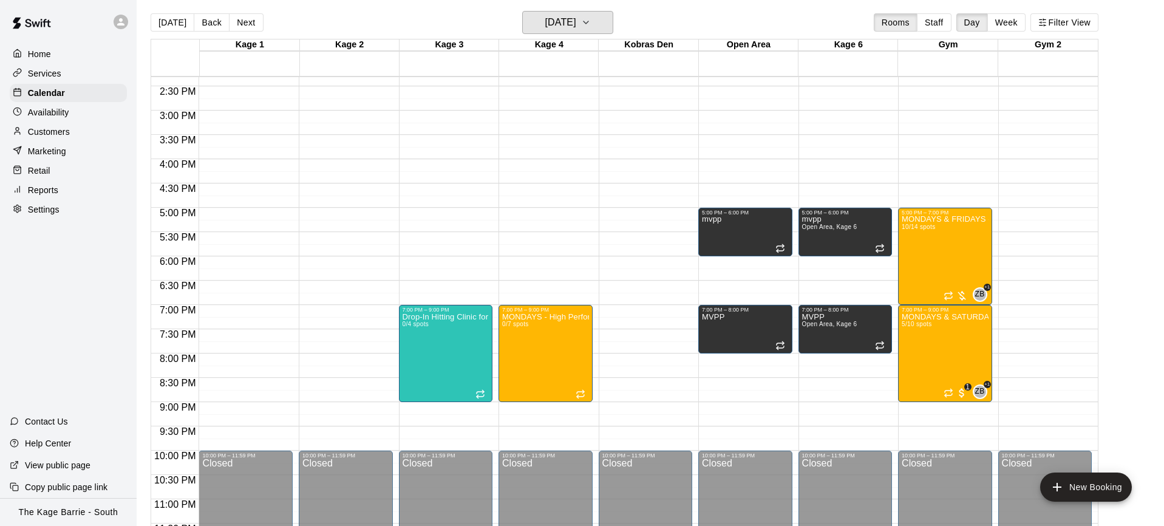
scroll to position [707, 0]
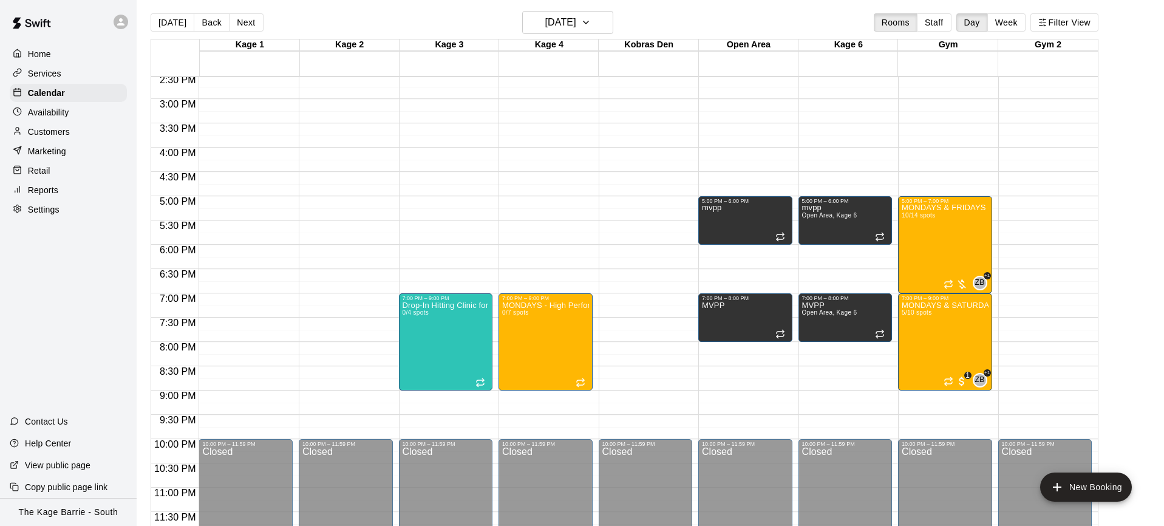
click at [651, 16] on div "[DATE] Back [DATE][DATE] Rooms Staff Day Week Filter View" at bounding box center [625, 25] width 948 height 28
click at [591, 22] on icon "button" at bounding box center [586, 22] width 10 height 15
click at [636, 128] on button "8" at bounding box center [639, 126] width 22 height 22
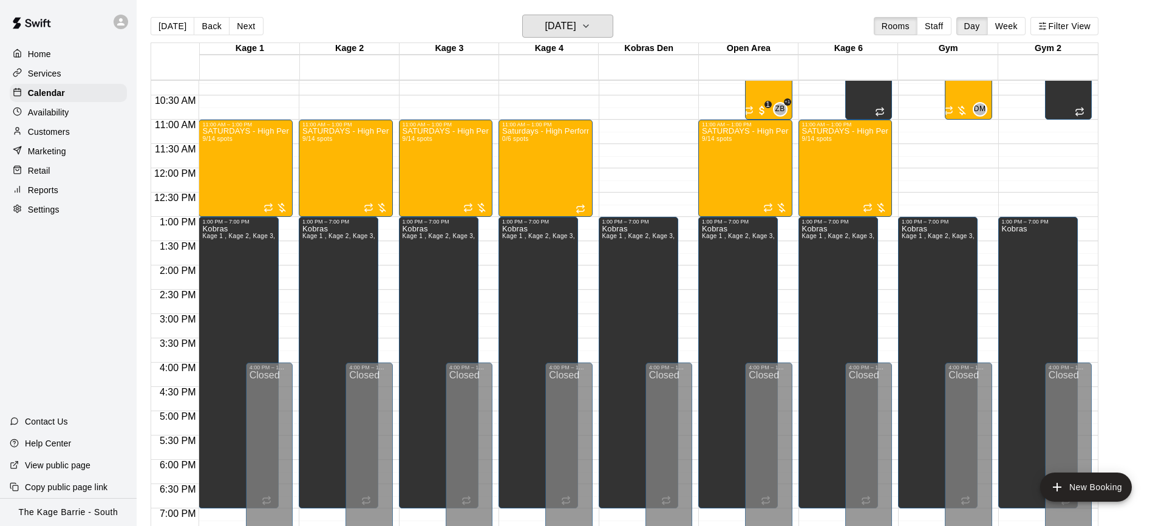
scroll to position [495, 0]
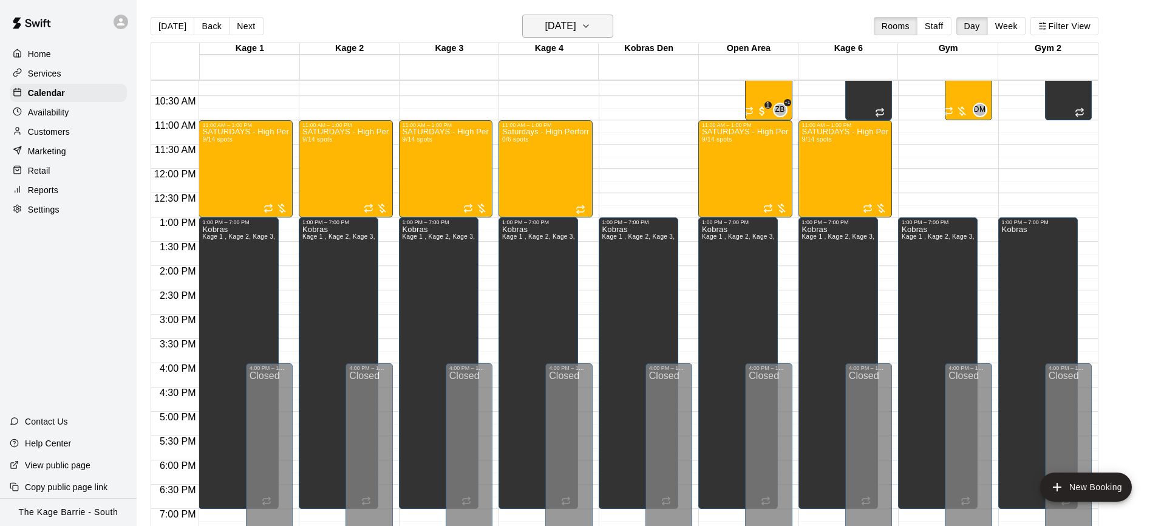
click at [591, 29] on icon "button" at bounding box center [586, 26] width 10 height 15
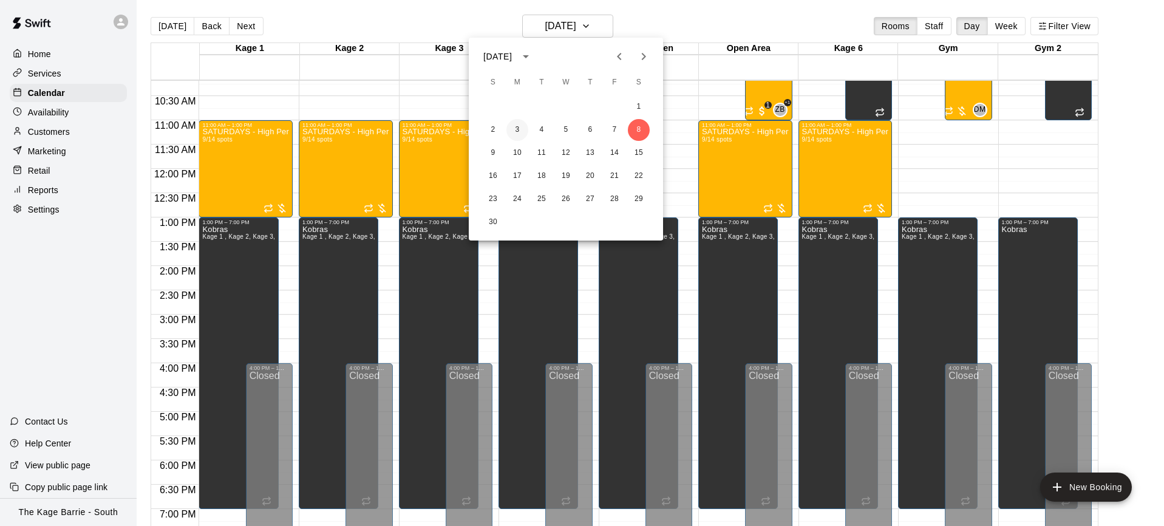
click at [522, 129] on button "3" at bounding box center [517, 130] width 22 height 22
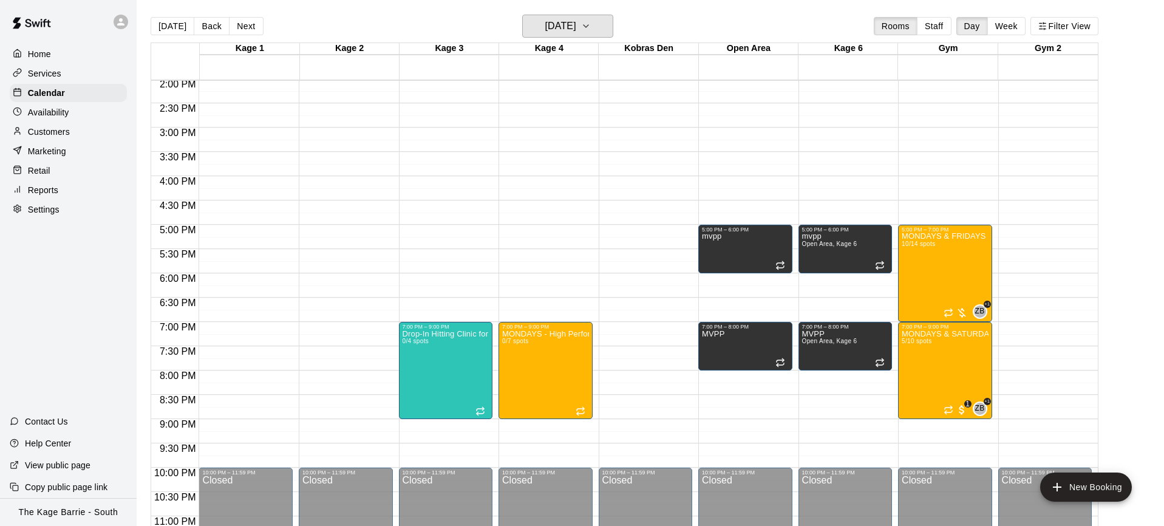
scroll to position [707, 0]
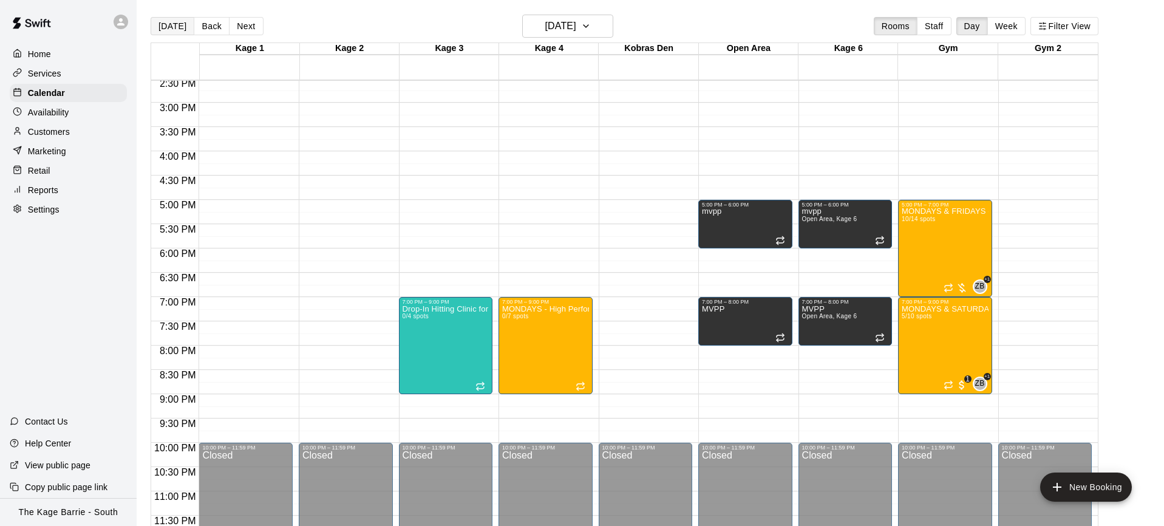
click at [175, 31] on button "[DATE]" at bounding box center [173, 26] width 44 height 18
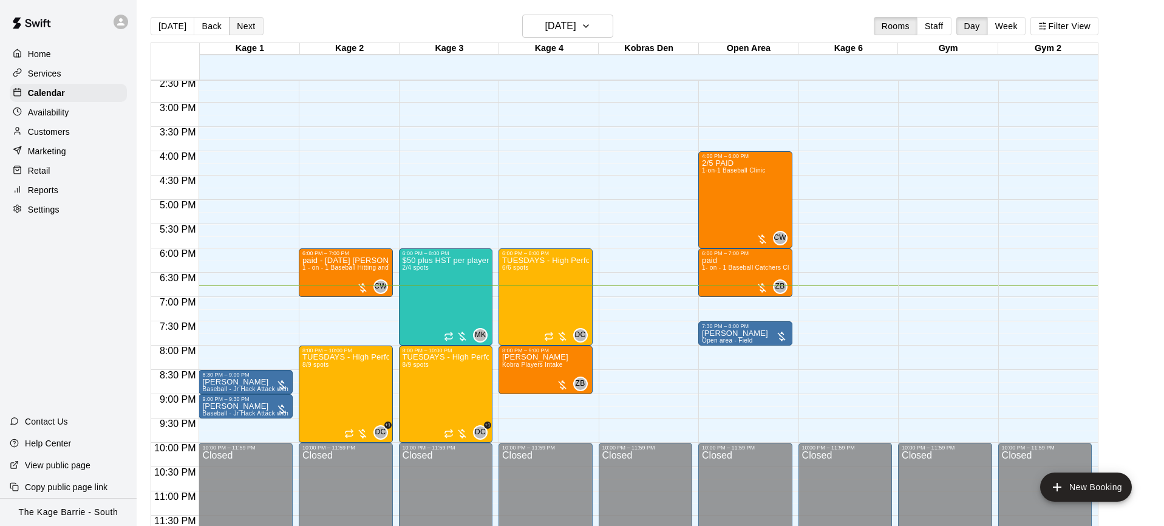
click at [255, 26] on button "Next" at bounding box center [246, 26] width 34 height 18
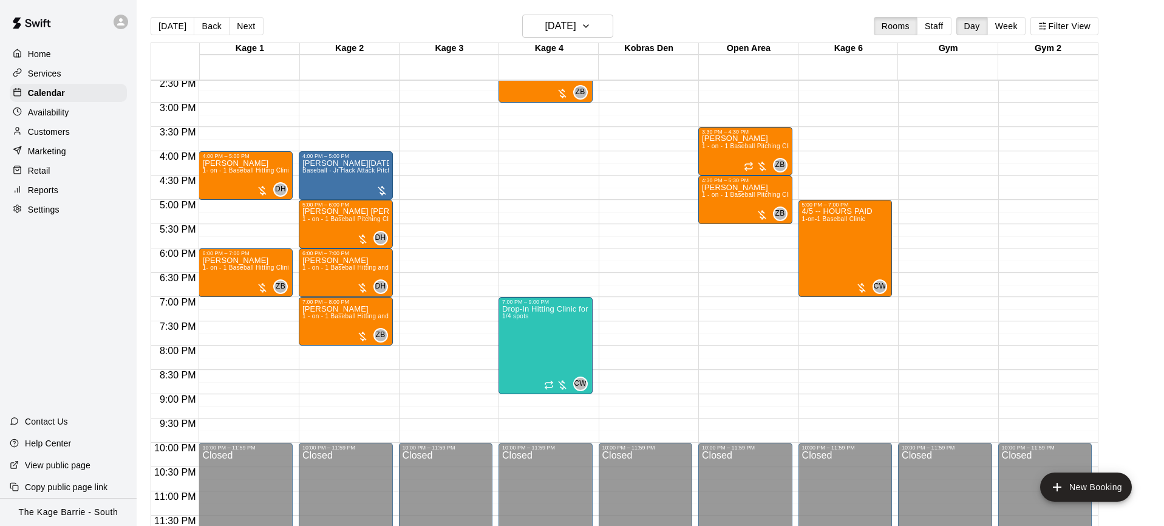
scroll to position [662, 0]
